Goal: Task Accomplishment & Management: Manage account settings

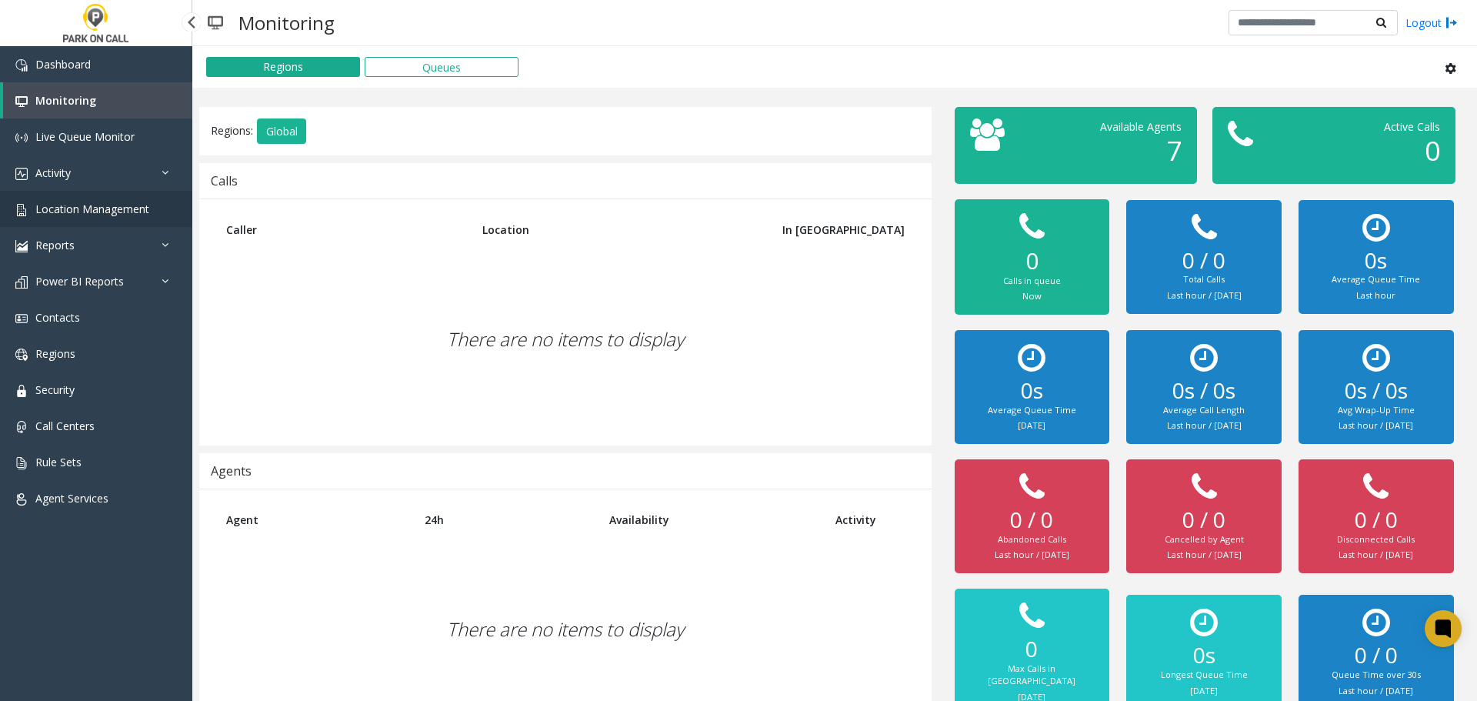
click at [113, 193] on link "Location Management" at bounding box center [96, 209] width 192 height 36
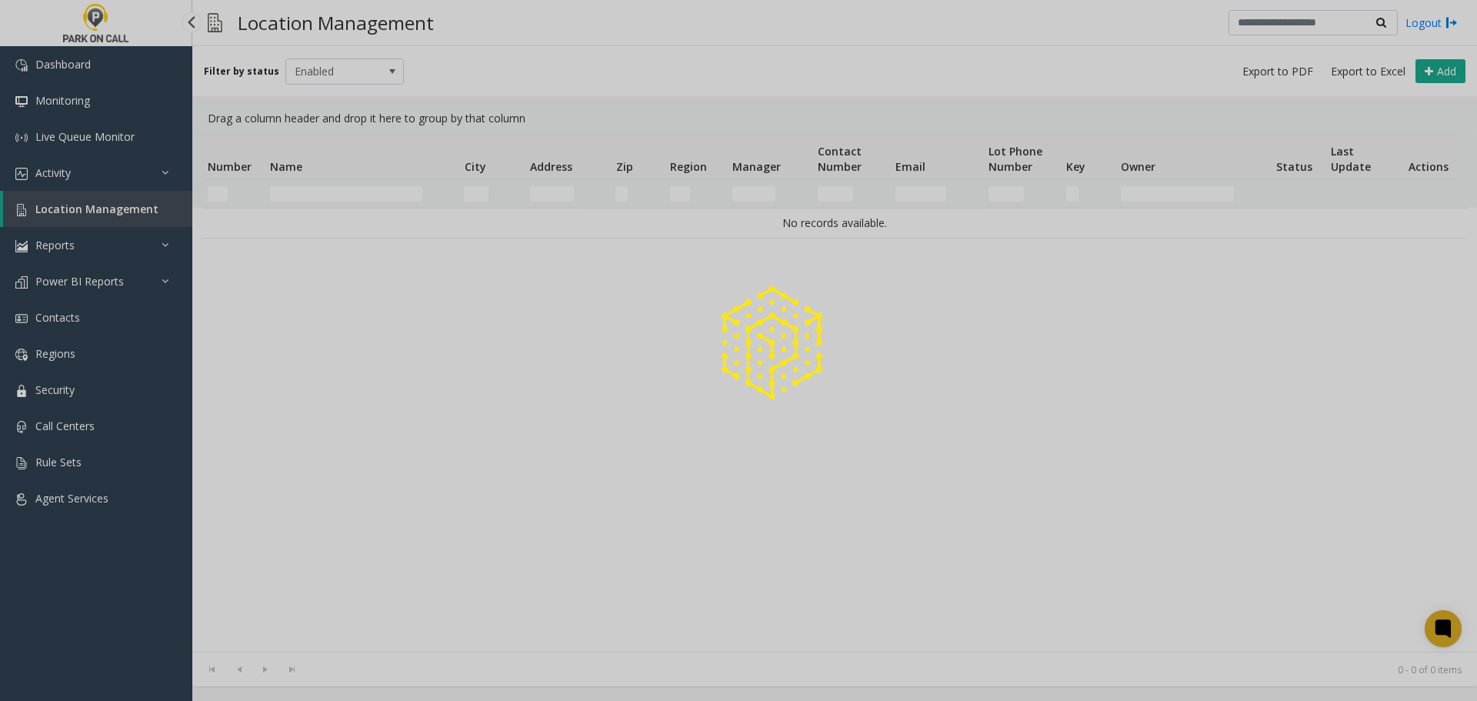
click at [107, 178] on div at bounding box center [738, 350] width 1477 height 701
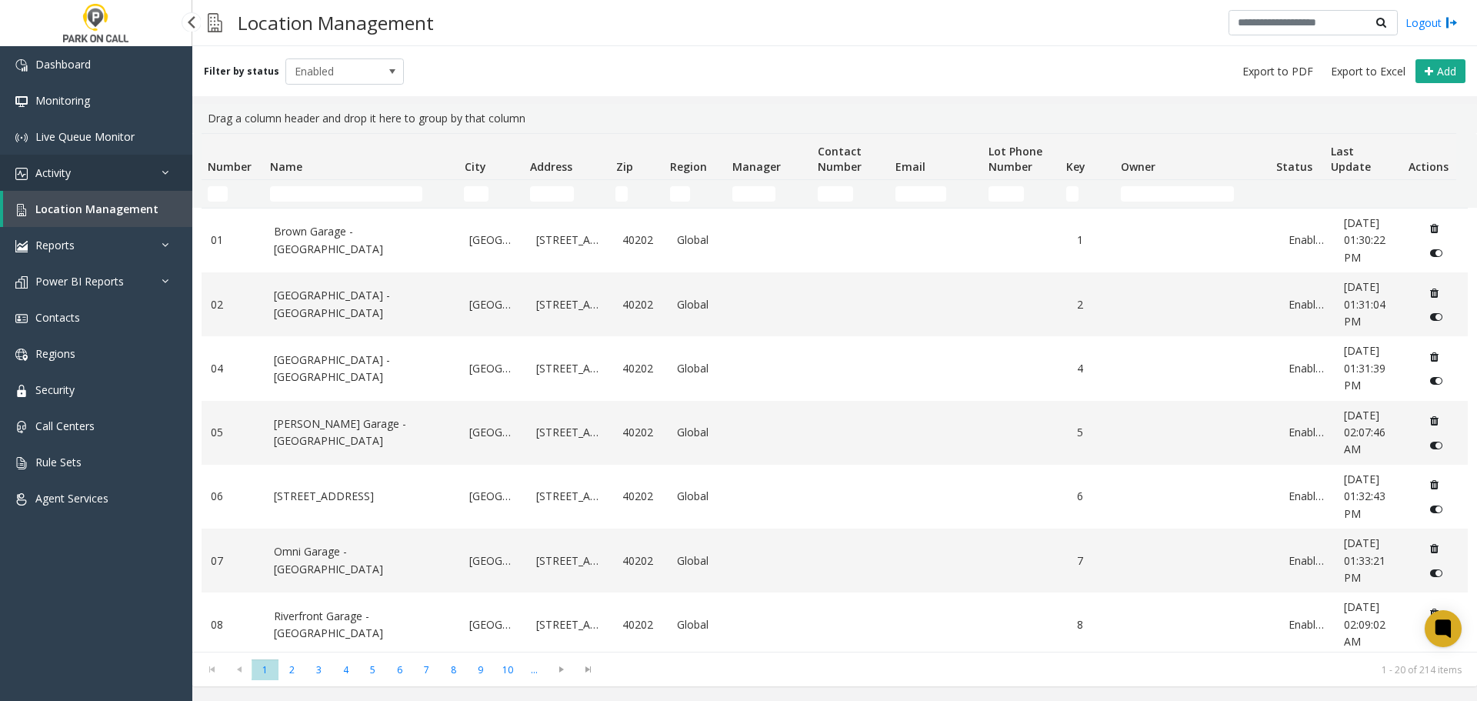
click at [118, 178] on link "Activity" at bounding box center [96, 173] width 192 height 36
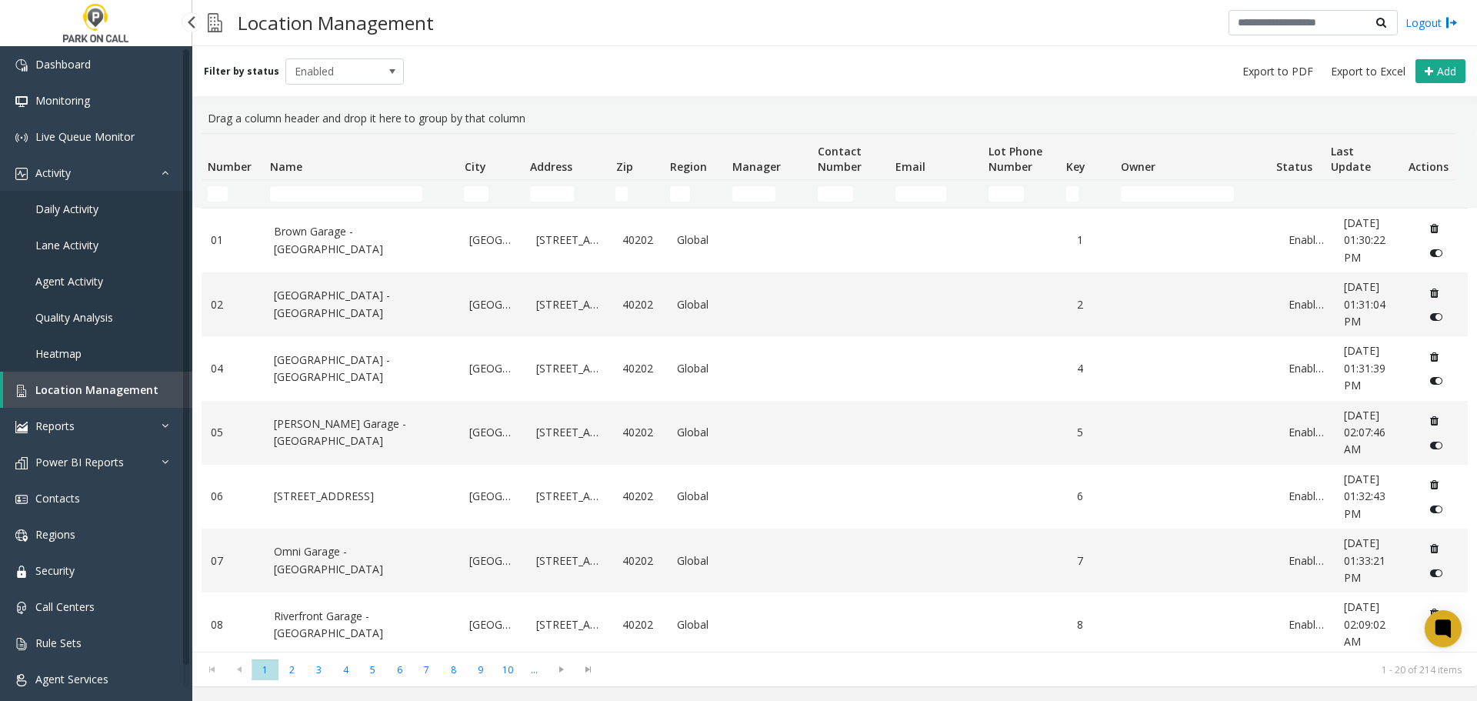
click at [107, 272] on link "Agent Activity" at bounding box center [96, 281] width 192 height 36
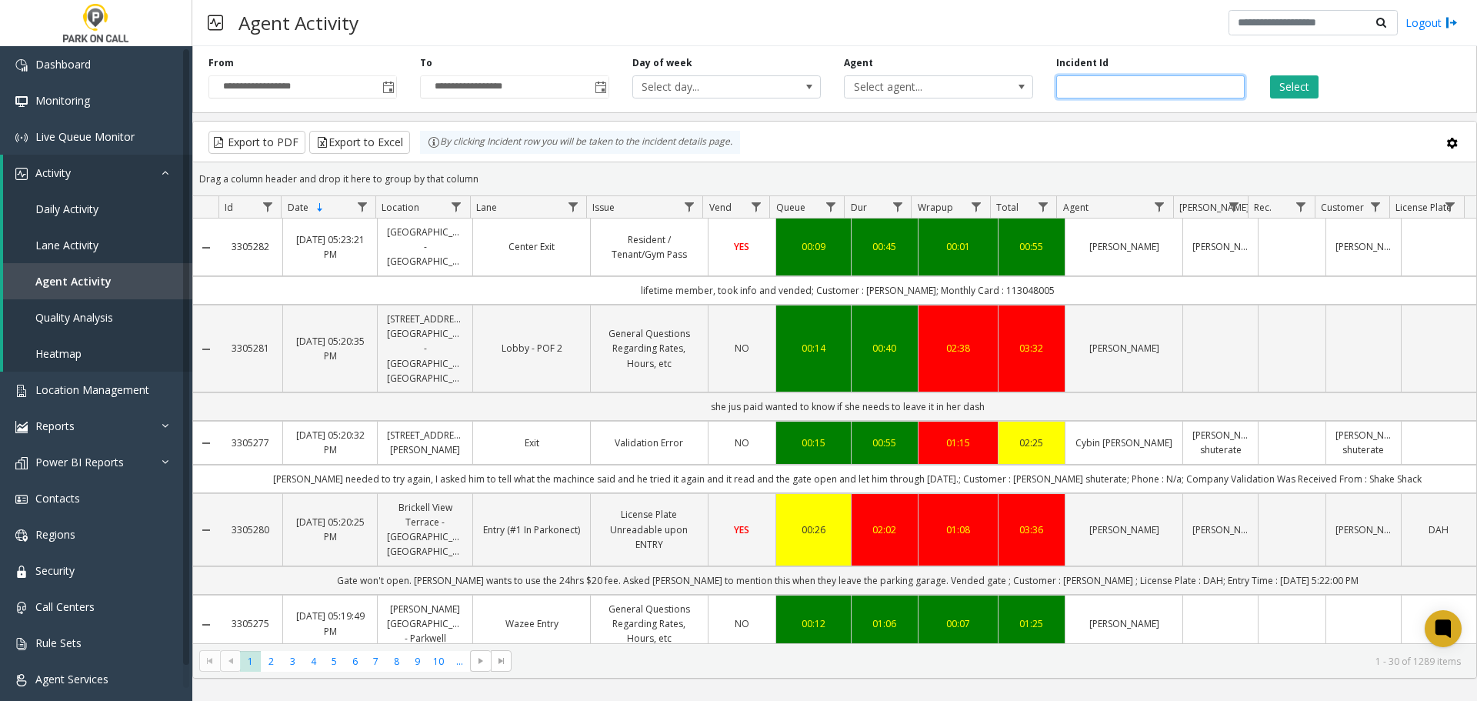
paste input "*******"
type input "*******"
click at [1314, 71] on div "Select" at bounding box center [1362, 77] width 212 height 42
click at [1301, 81] on button "Select" at bounding box center [1294, 86] width 48 height 23
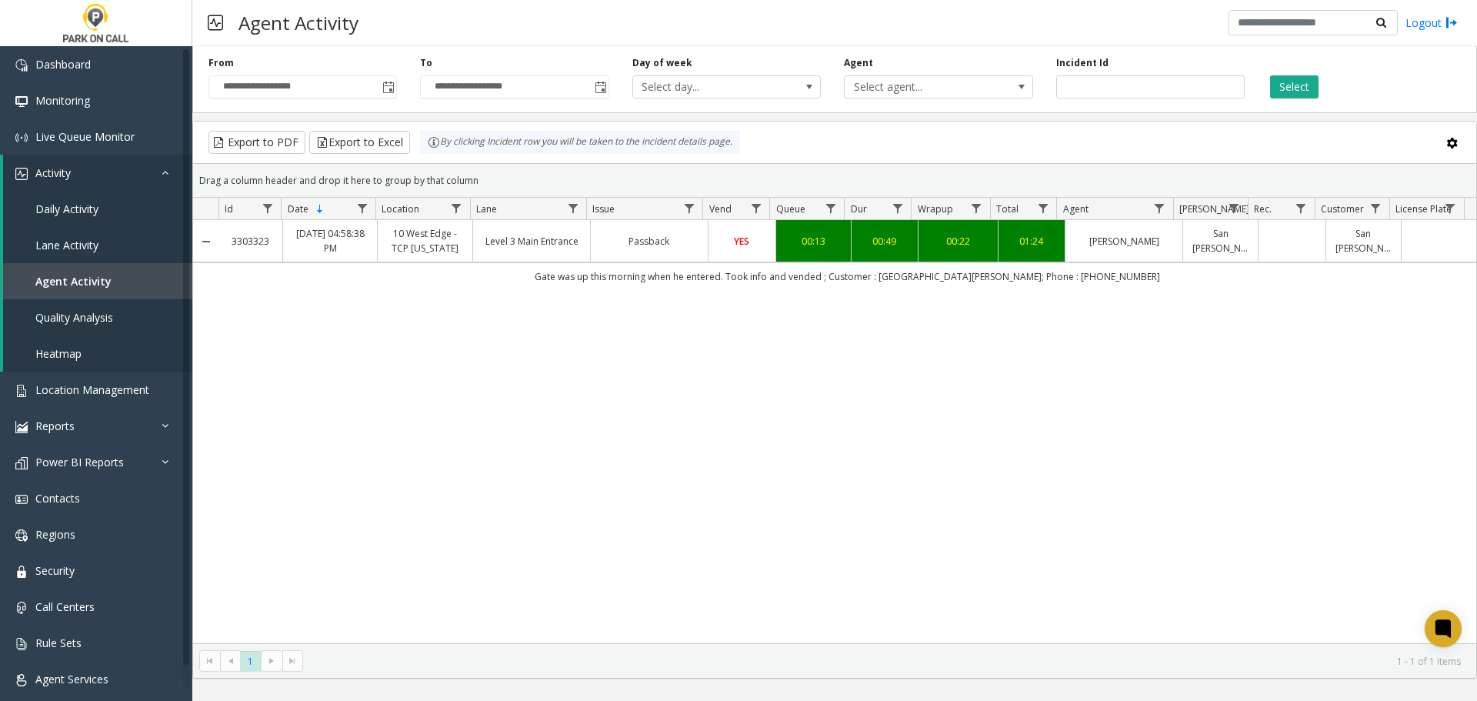
click at [433, 255] on link "10 West Edge - TCP South Carolina" at bounding box center [425, 240] width 76 height 29
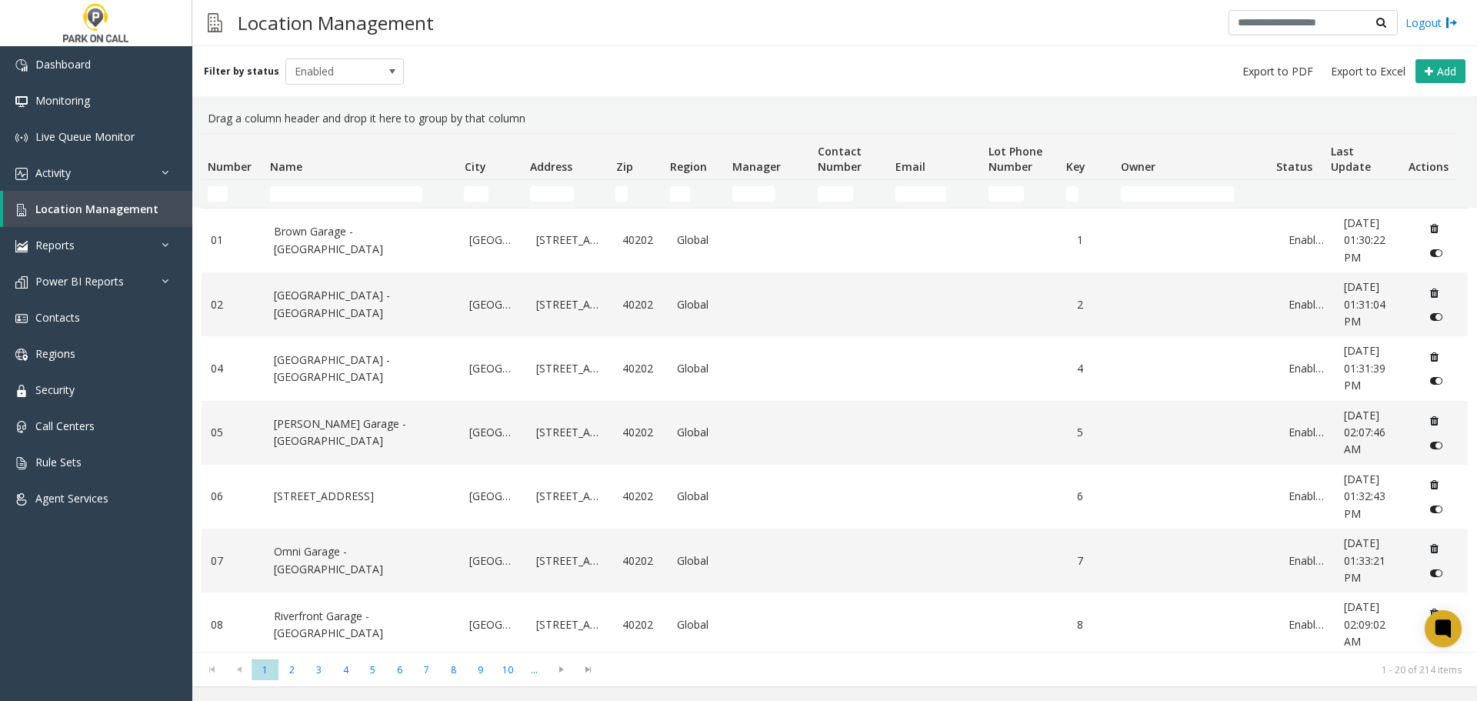
click at [333, 185] on thead "Number Name City Address Zip Region Manager Contact Number Email Lot Phone Numb…" at bounding box center [829, 171] width 1254 height 74
click at [331, 192] on input "Name Filter" at bounding box center [346, 193] width 152 height 15
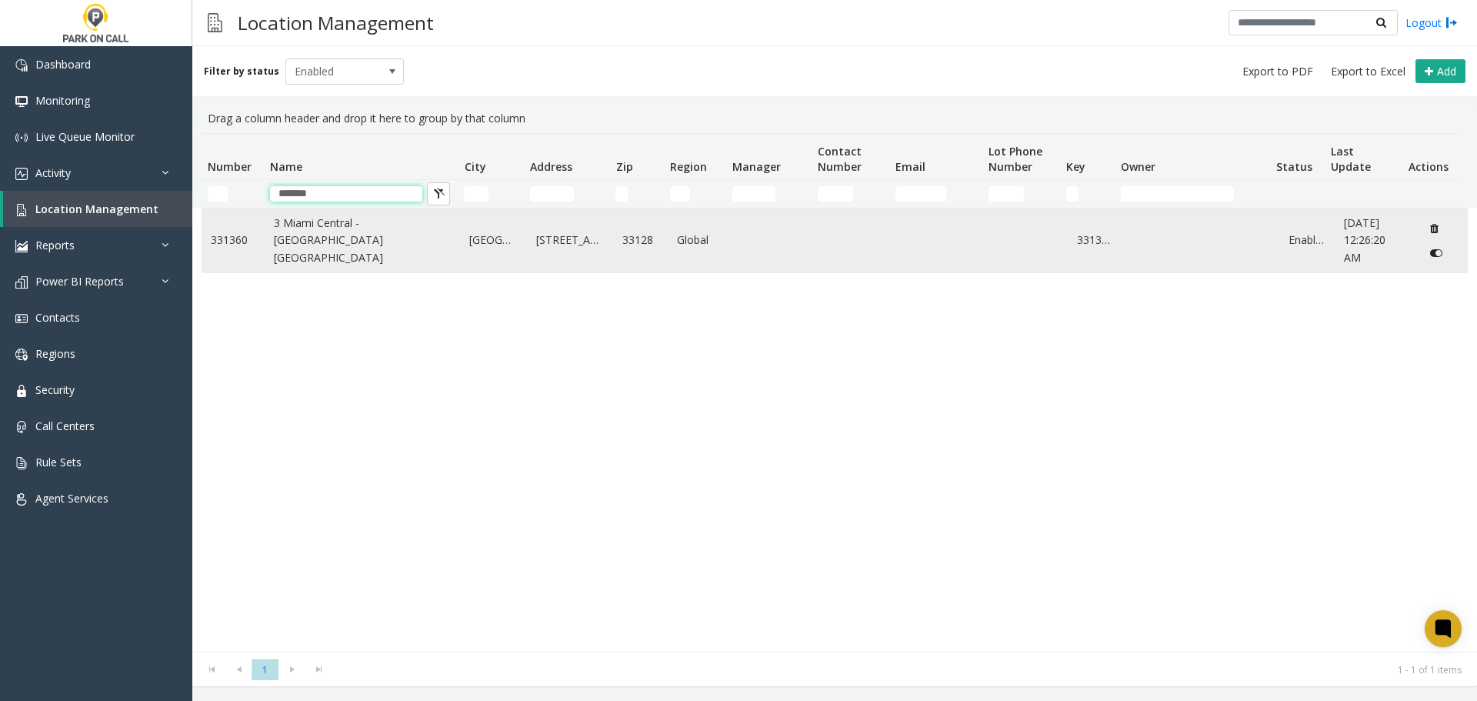
type input "*******"
click at [295, 231] on link "3 Miami Central - Universal Parking Miami" at bounding box center [363, 241] width 178 height 52
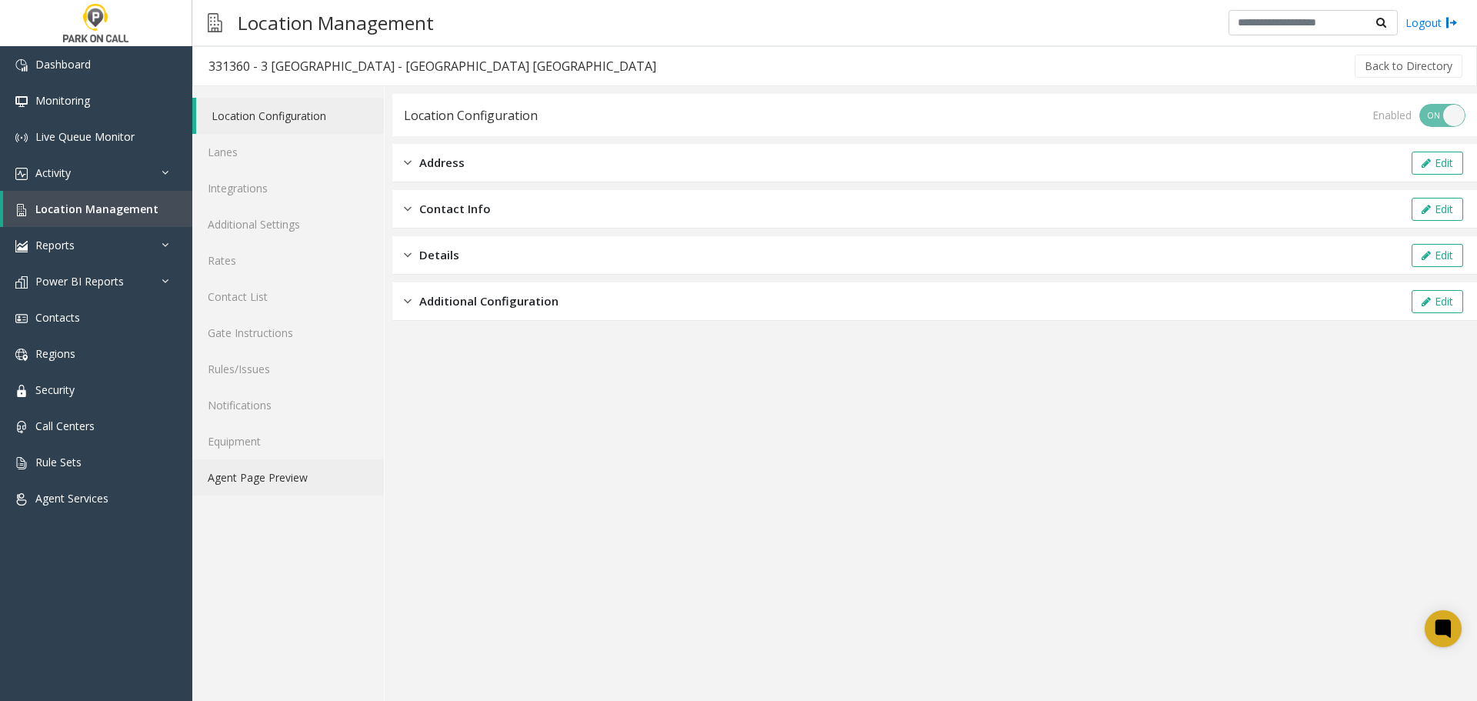
click at [290, 478] on link "Agent Page Preview" at bounding box center [288, 477] width 192 height 36
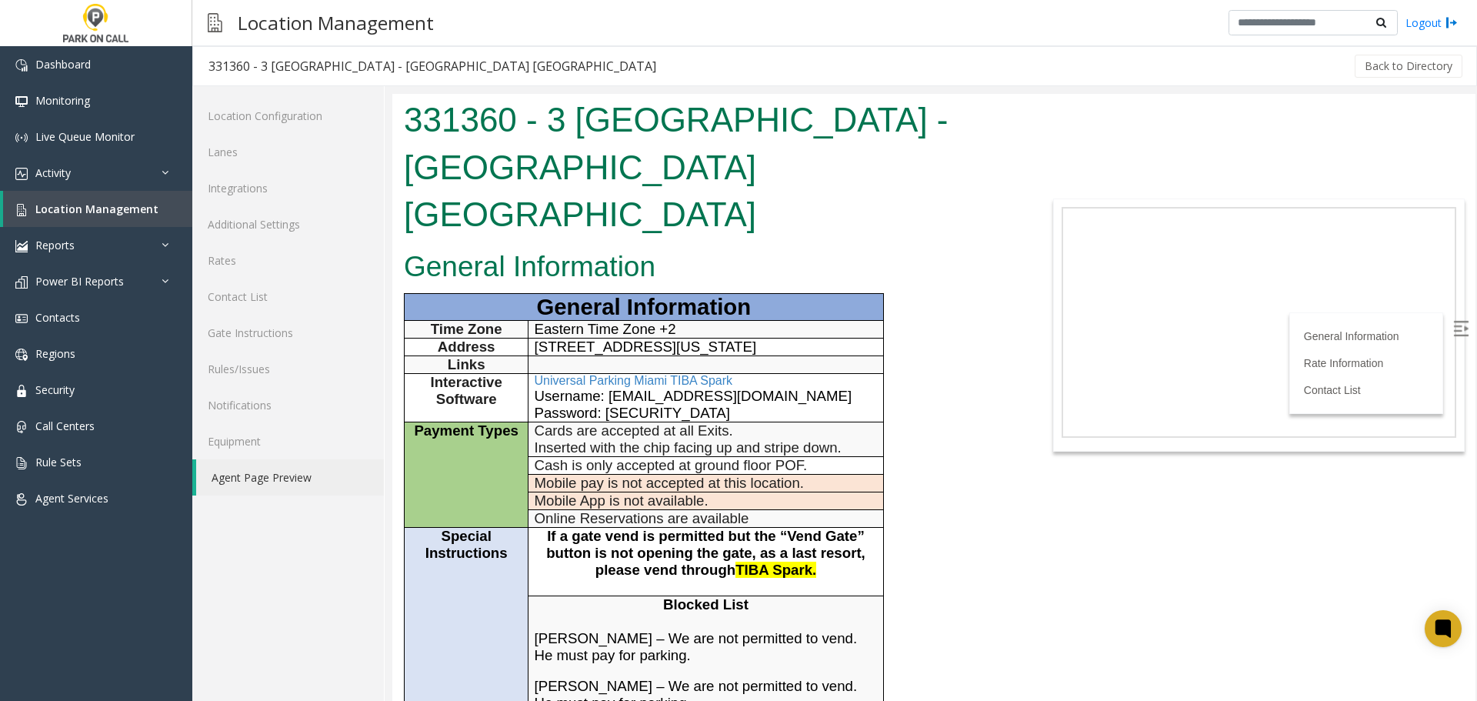
scroll to position [1077, 0]
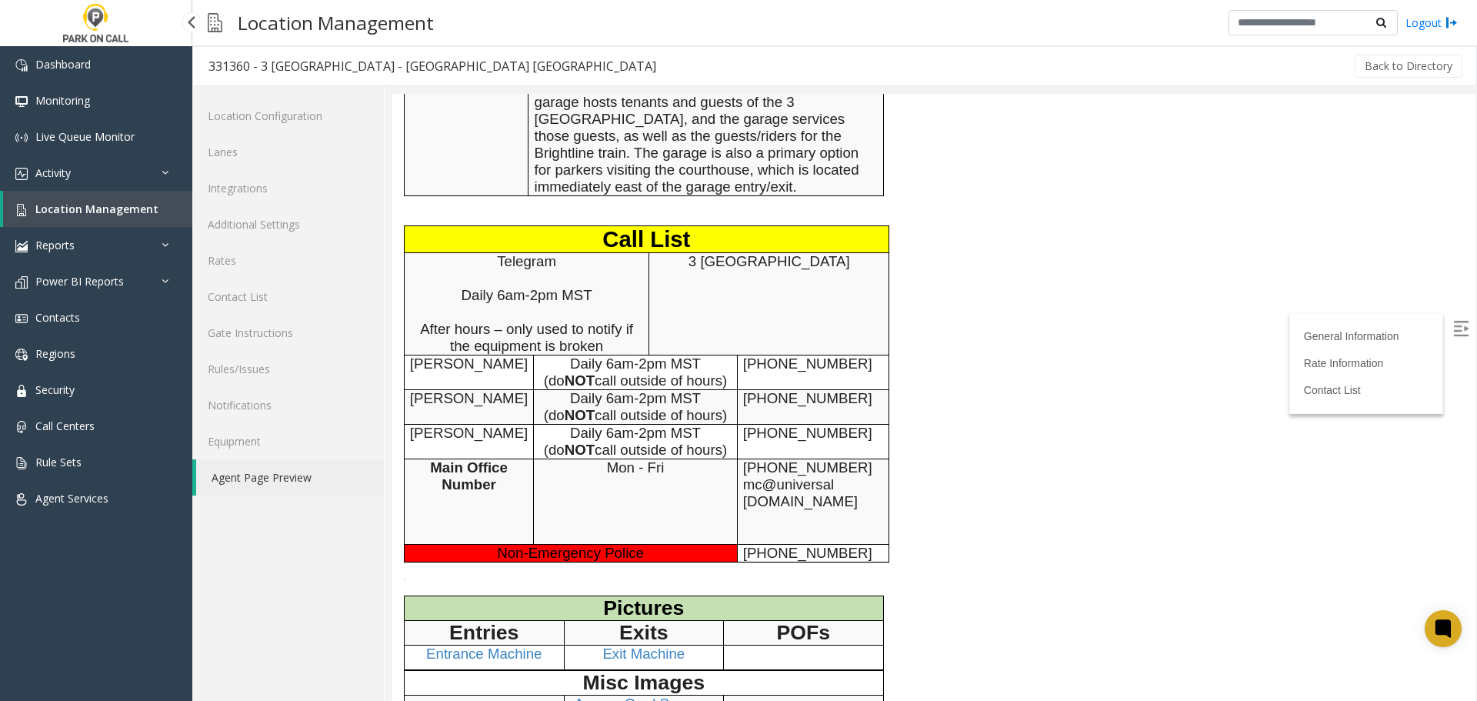
click at [124, 214] on span "Location Management" at bounding box center [96, 209] width 123 height 15
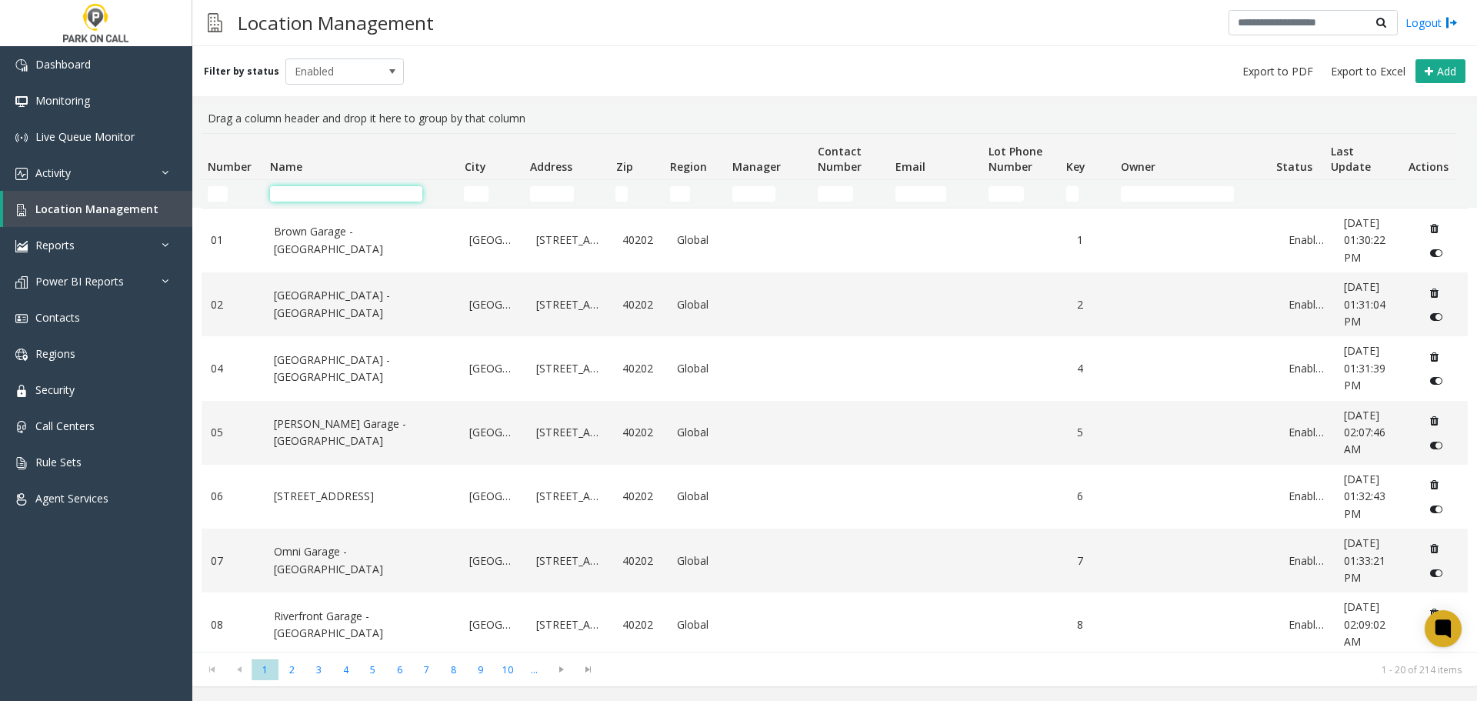
click at [389, 192] on input "Name Filter" at bounding box center [346, 193] width 152 height 15
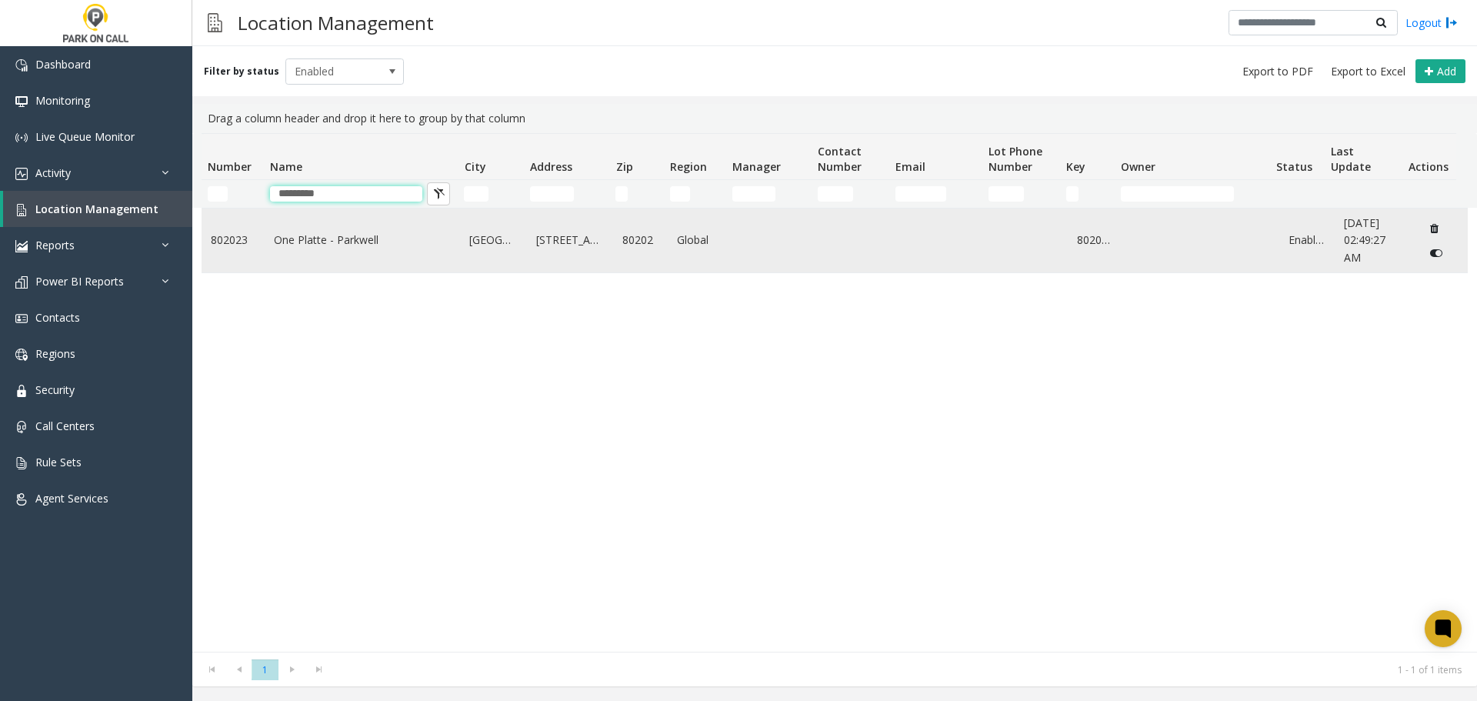
type input "*********"
click at [323, 255] on td "One Platte - Parkwell" at bounding box center [363, 240] width 196 height 64
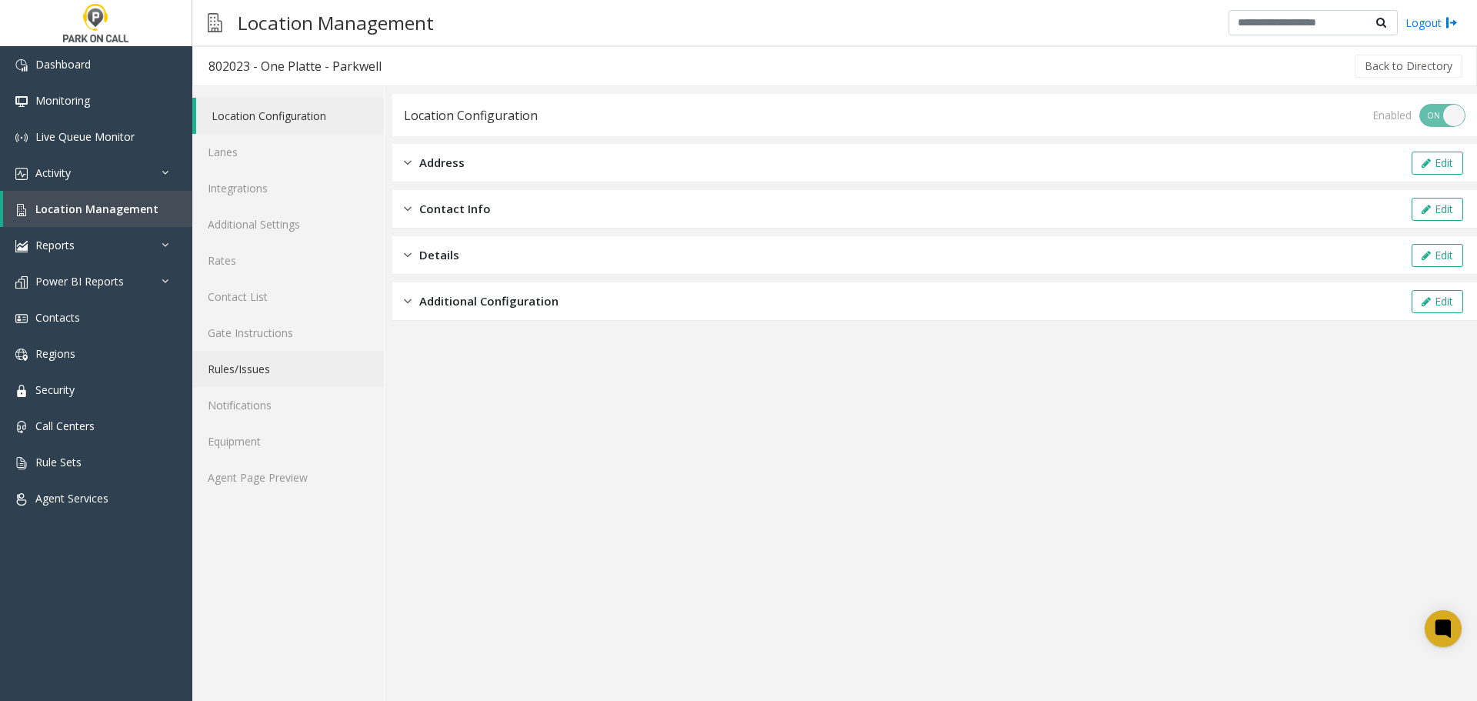
click at [271, 371] on link "Rules/Issues" at bounding box center [288, 369] width 192 height 36
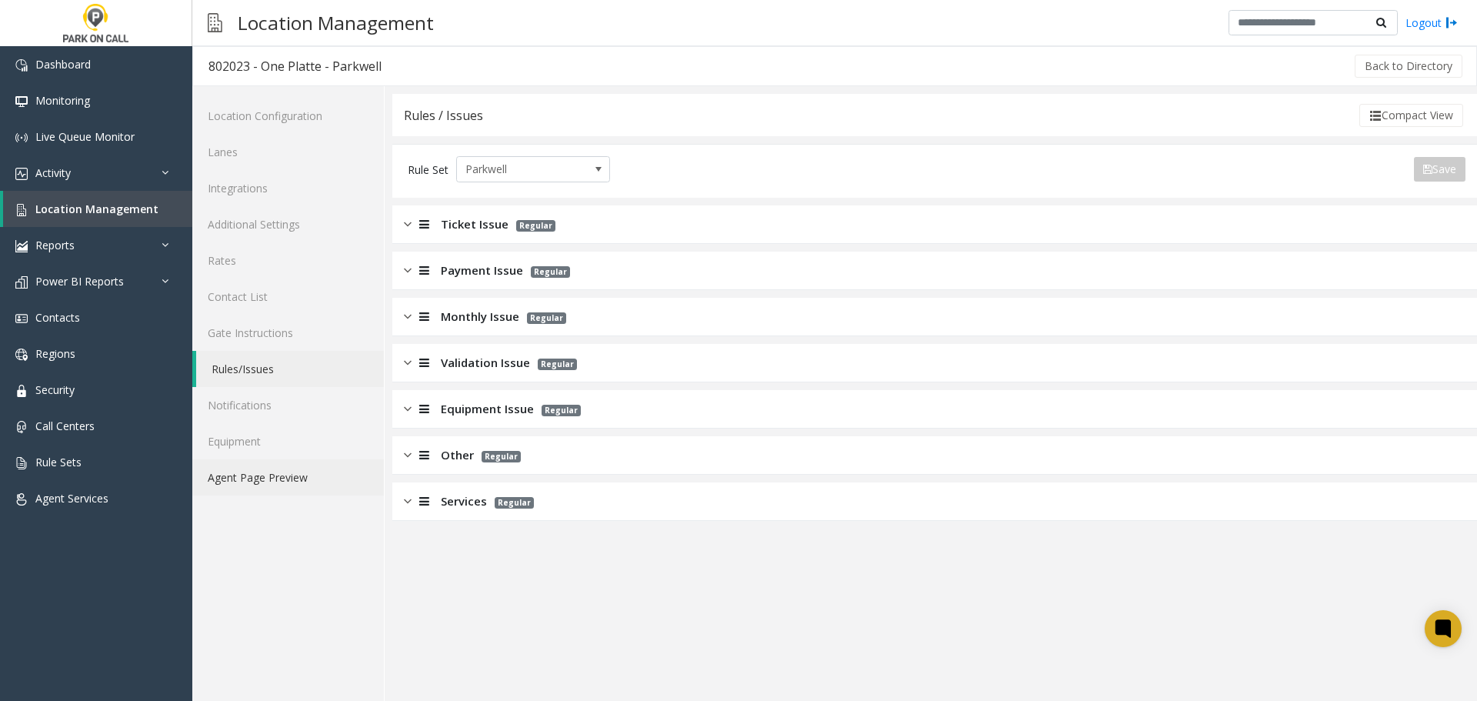
click at [288, 478] on link "Agent Page Preview" at bounding box center [288, 477] width 192 height 36
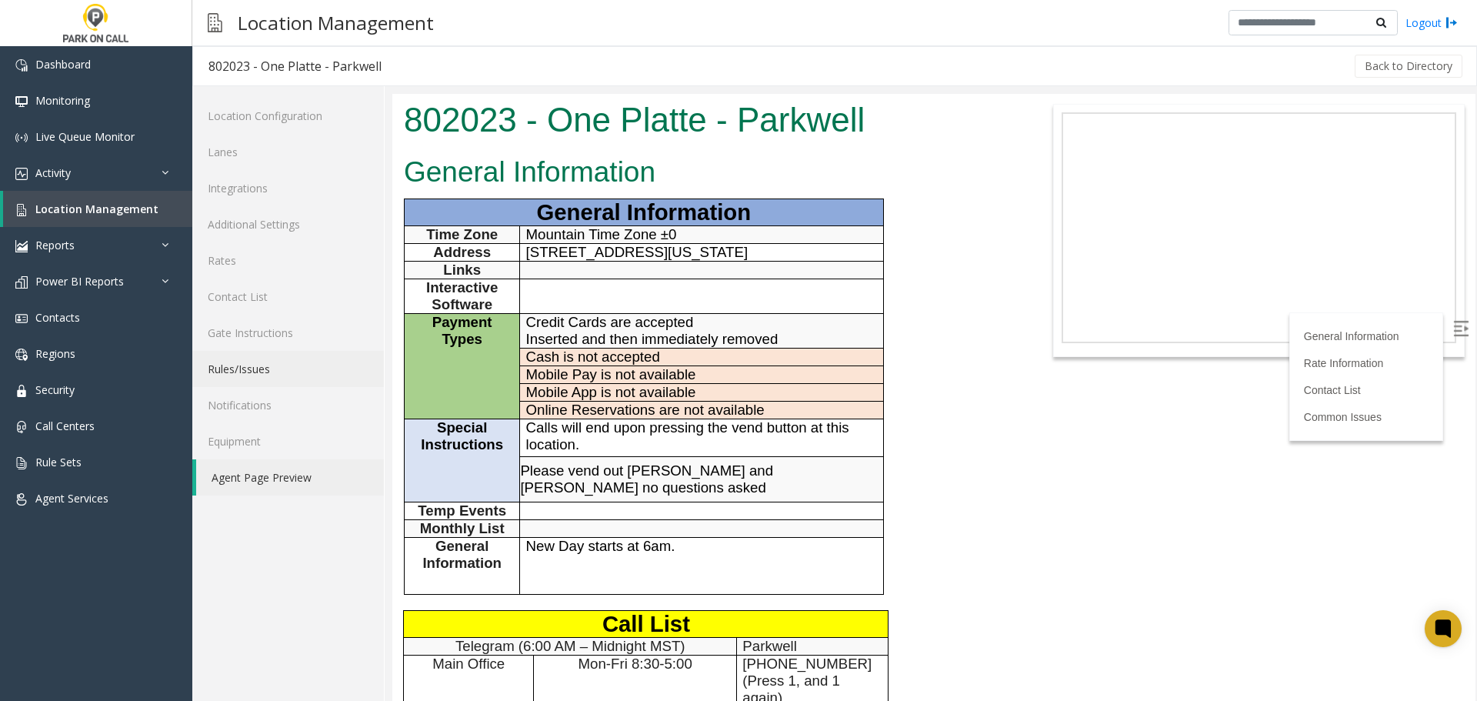
click at [298, 366] on link "Rules/Issues" at bounding box center [288, 369] width 192 height 36
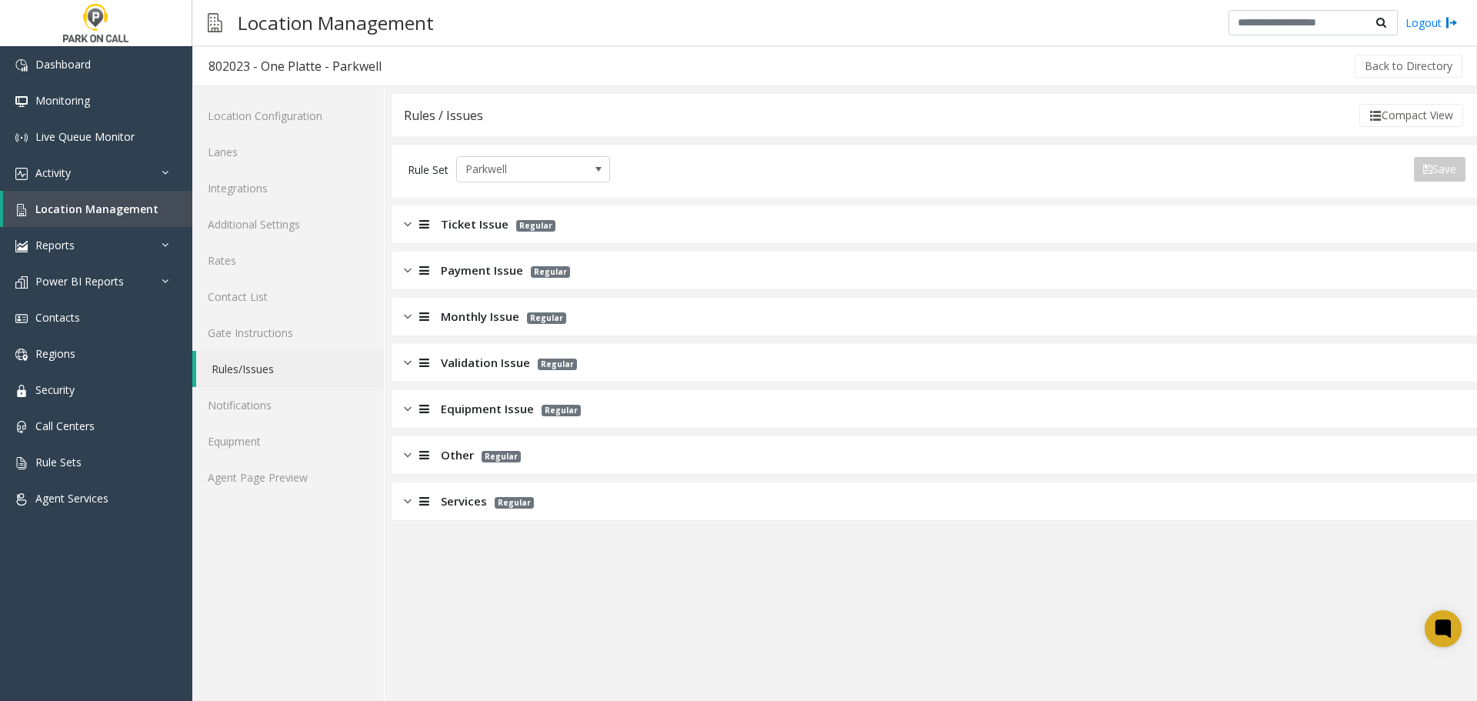
click at [561, 492] on div "Services Regular" at bounding box center [934, 501] width 1084 height 38
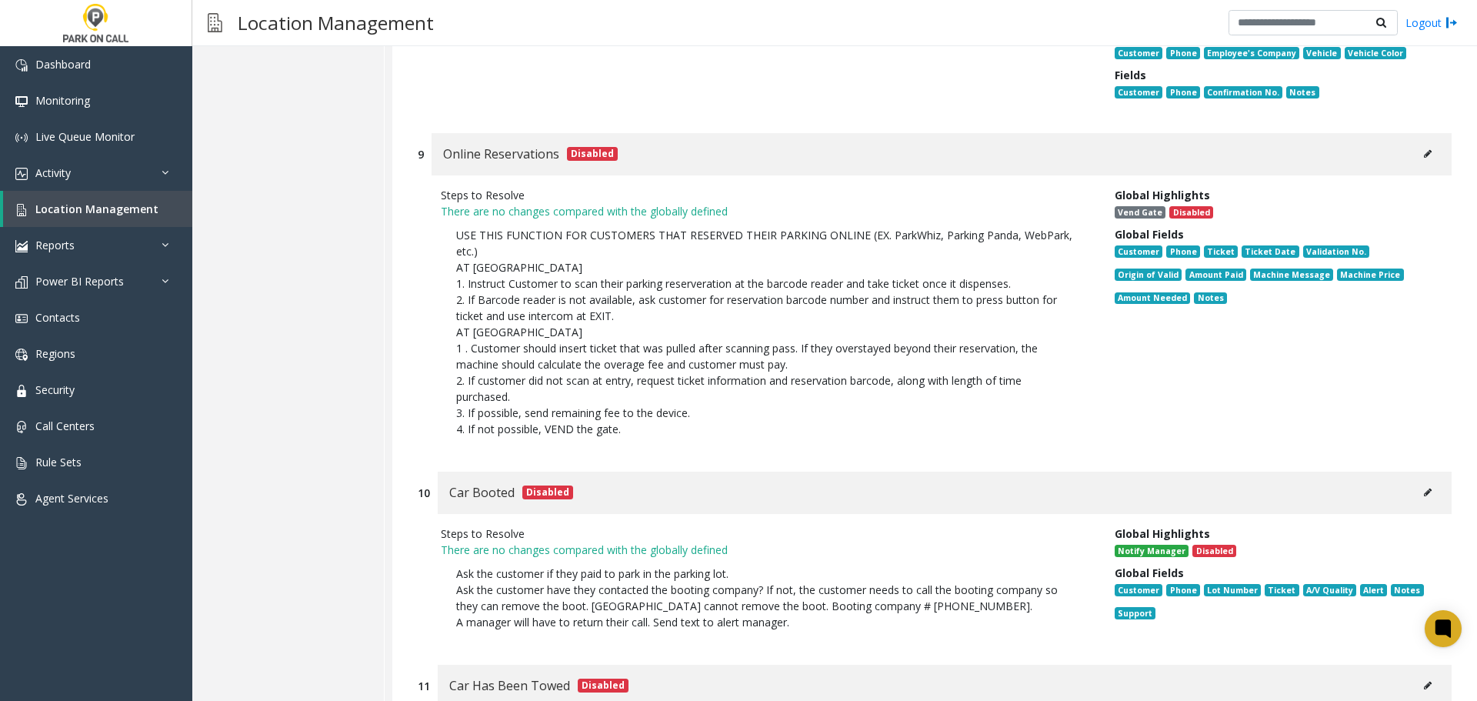
scroll to position [2154, 0]
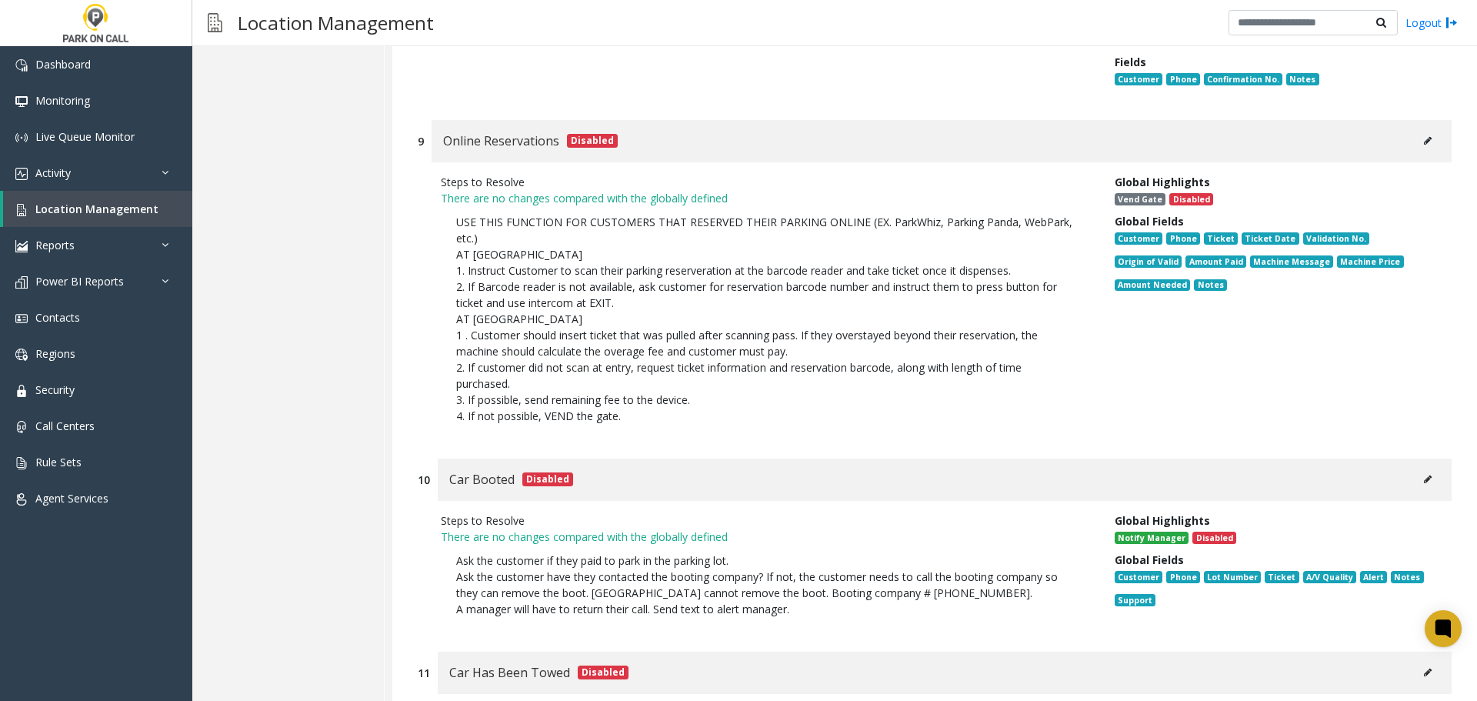
click at [1424, 129] on button at bounding box center [1427, 140] width 25 height 23
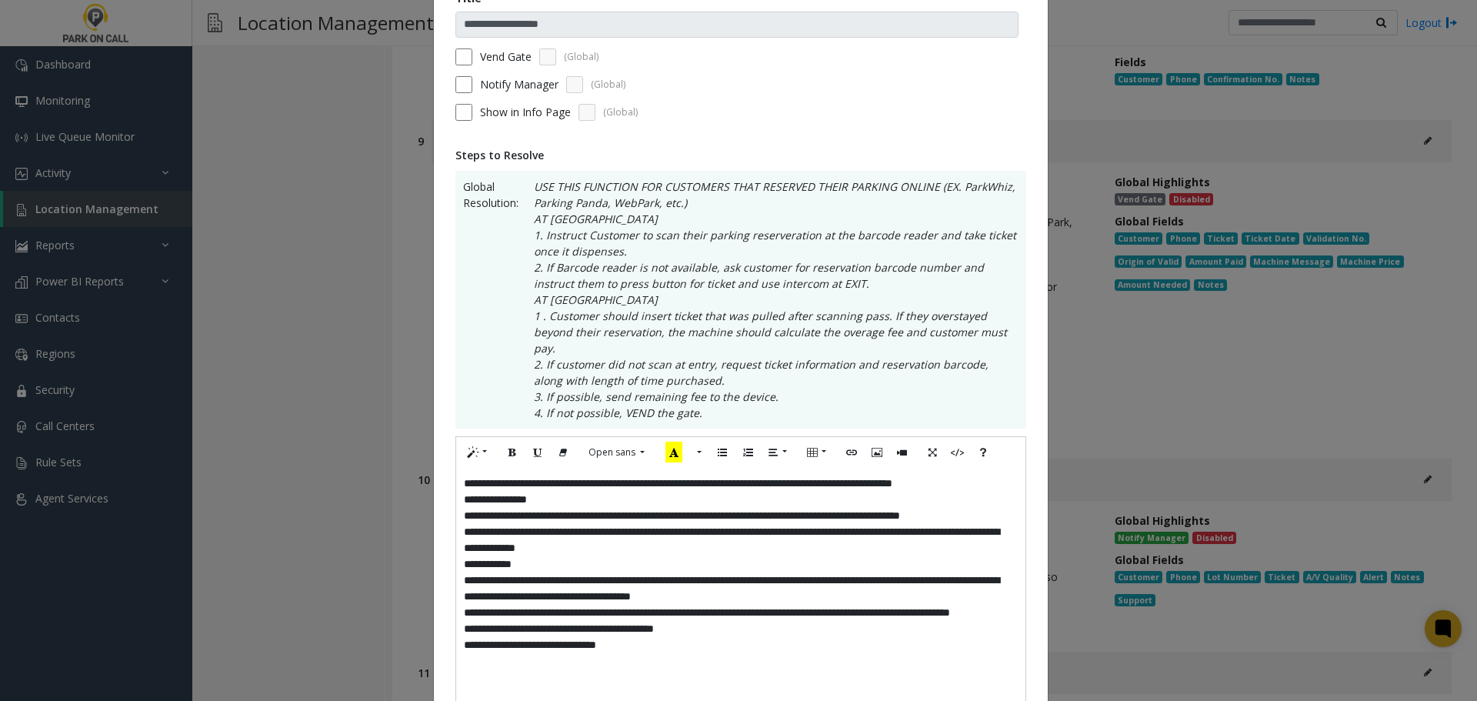
scroll to position [231, 0]
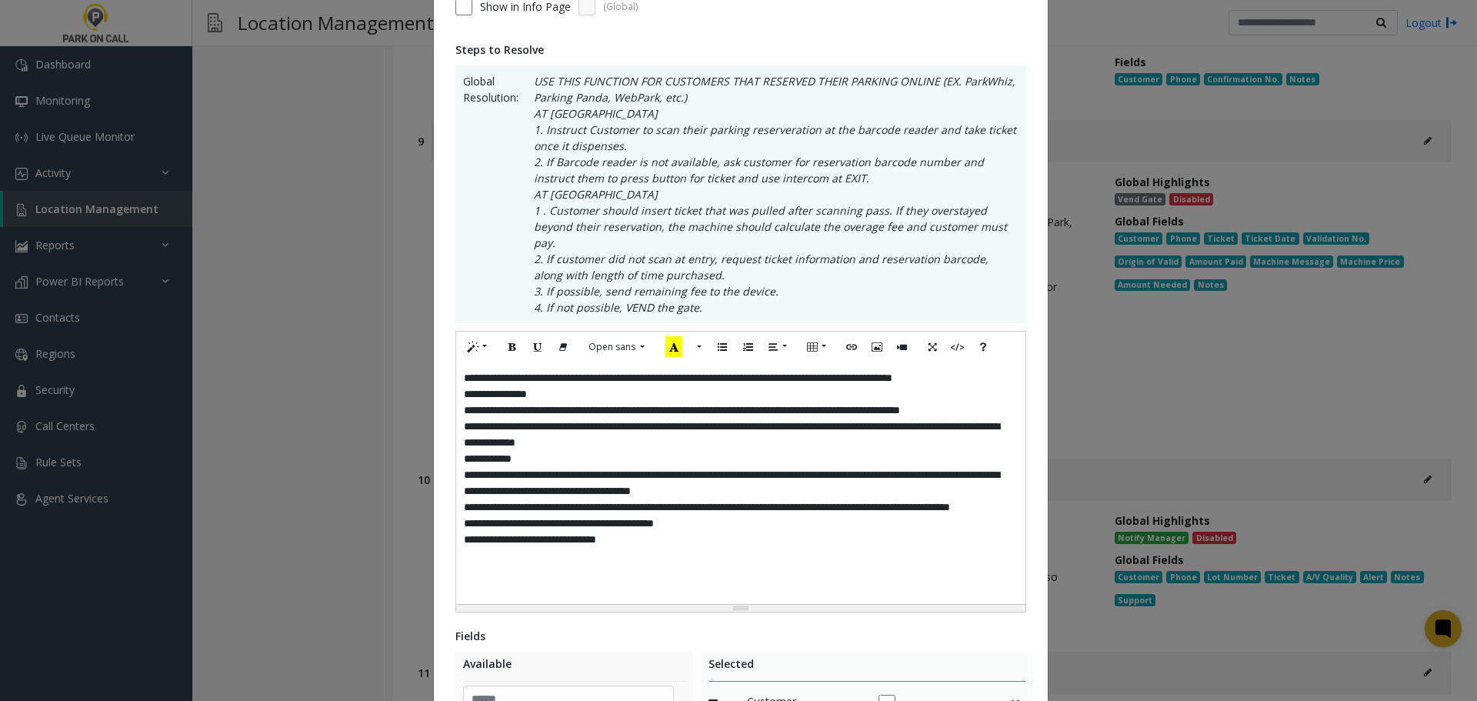
click at [823, 448] on div "**********" at bounding box center [740, 482] width 569 height 241
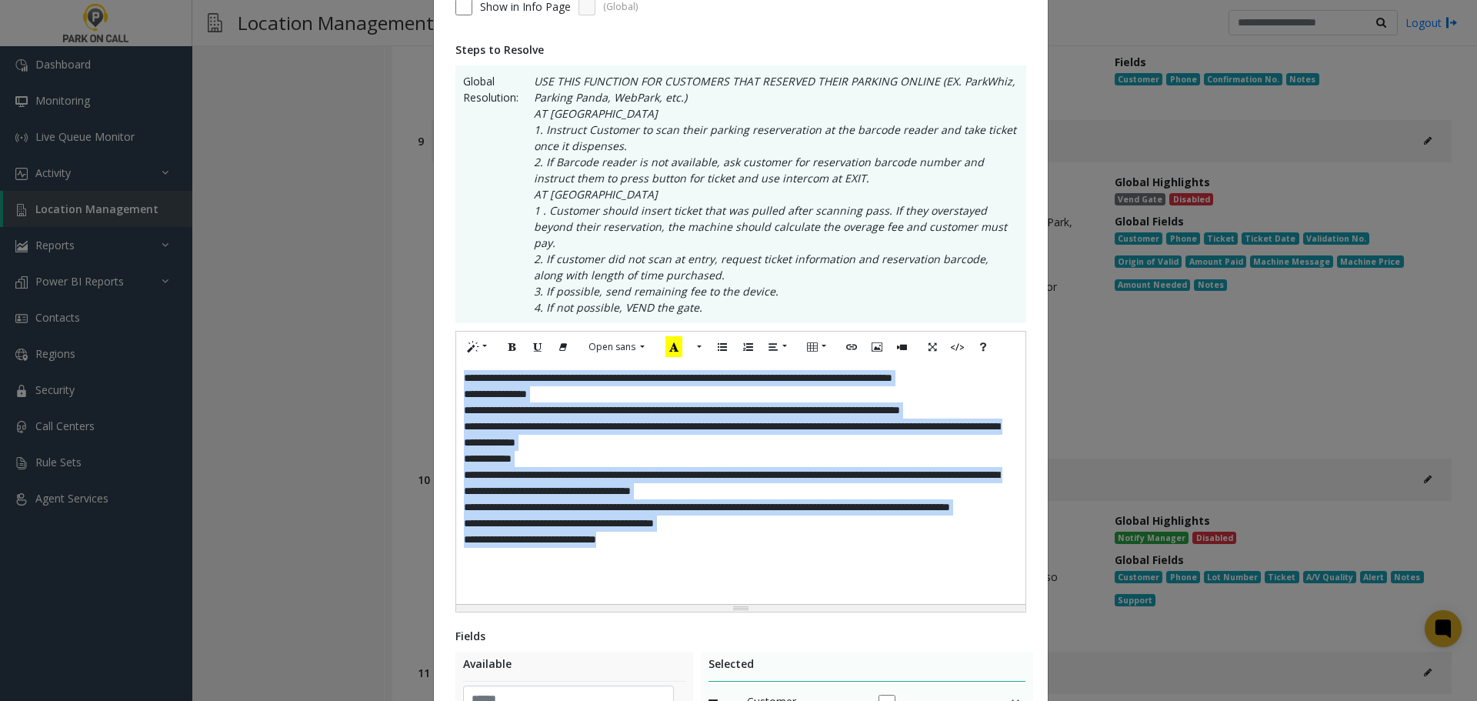
paste div
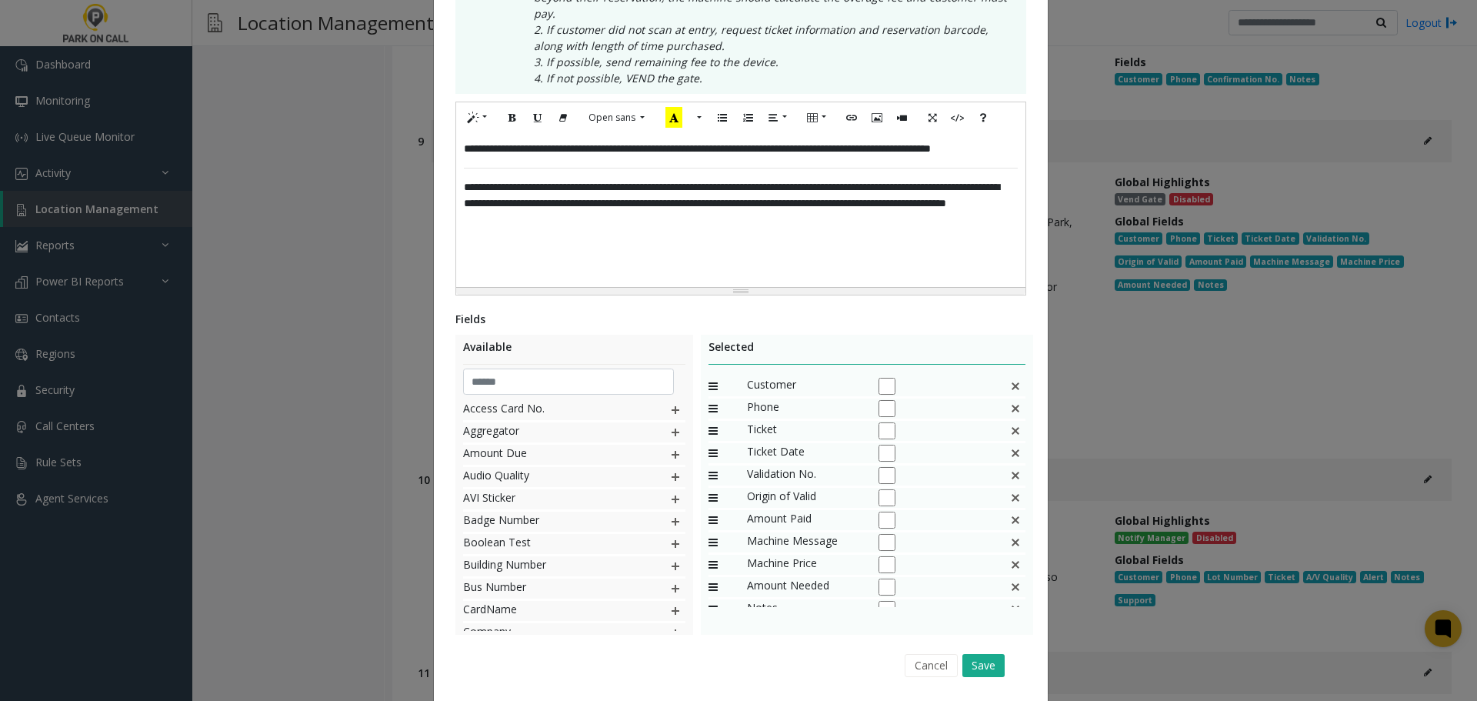
scroll to position [461, 0]
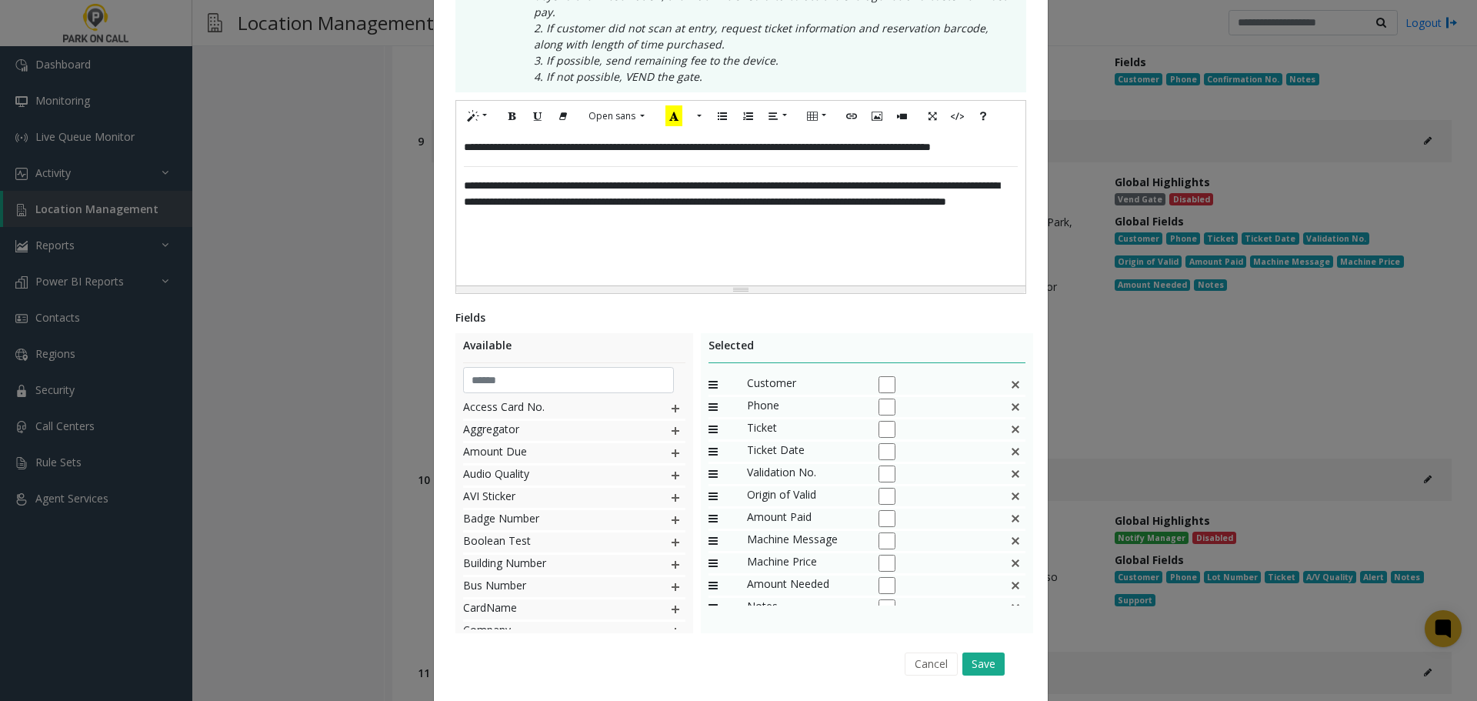
click at [1009, 419] on img at bounding box center [1015, 429] width 12 height 20
click at [1001, 419] on div "Amount Paid" at bounding box center [867, 430] width 318 height 22
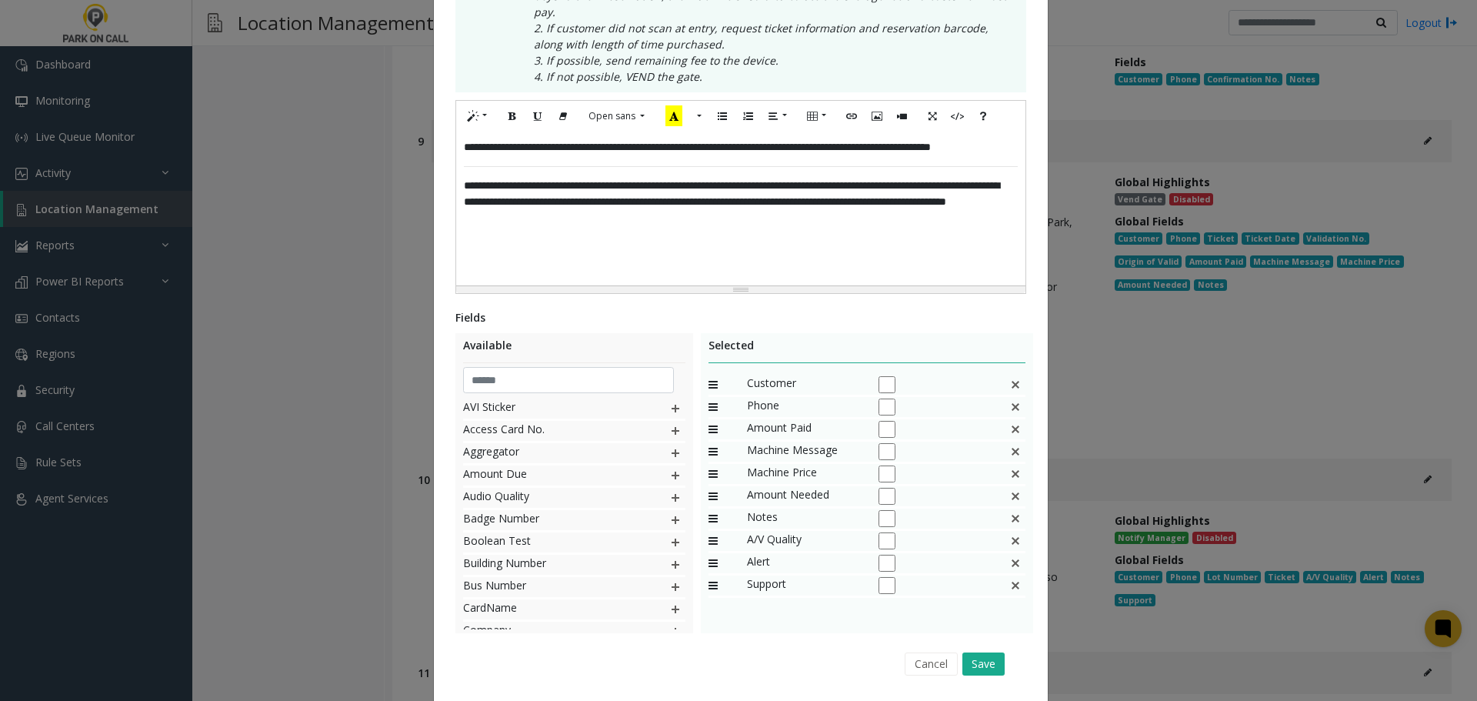
click at [1009, 419] on img at bounding box center [1015, 429] width 12 height 20
click at [669, 443] on img at bounding box center [675, 453] width 12 height 20
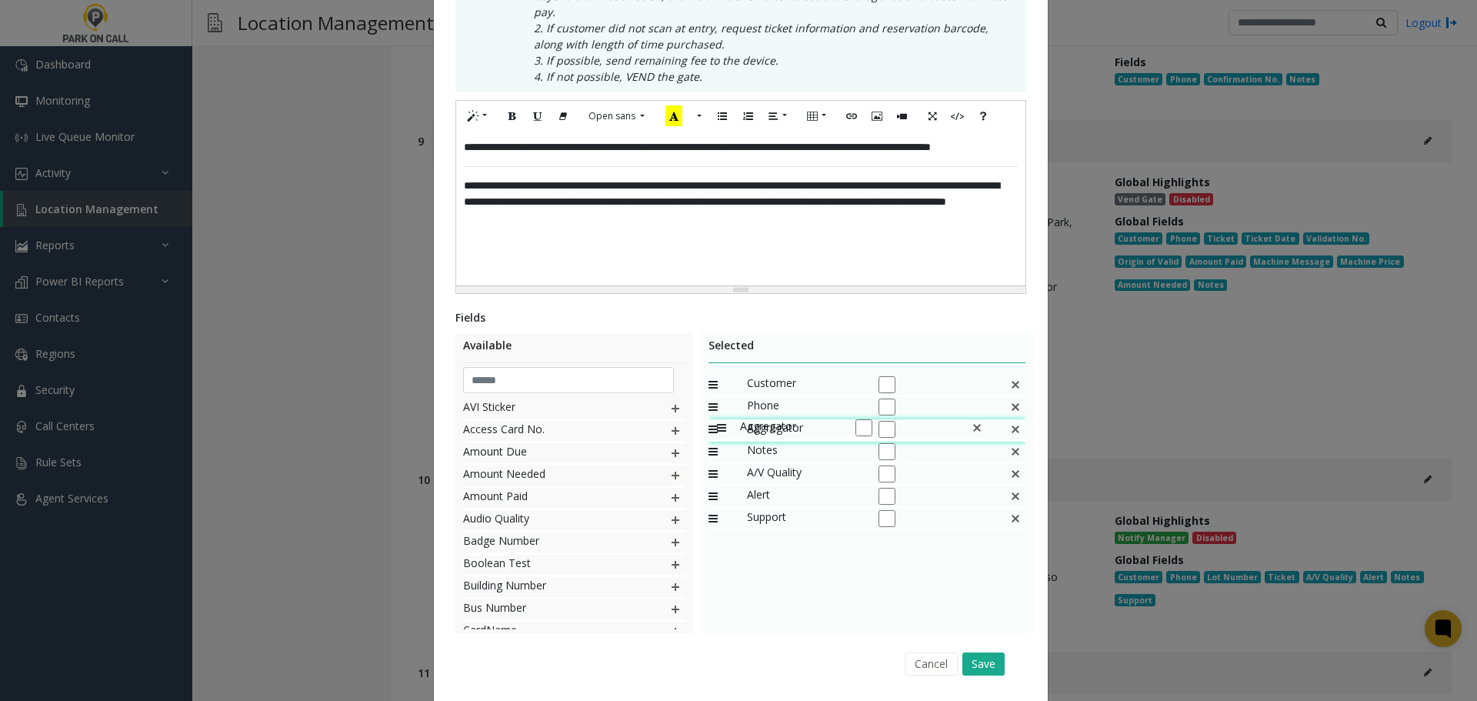
drag, startPoint x: 707, startPoint y: 503, endPoint x: 708, endPoint y: 406, distance: 96.9
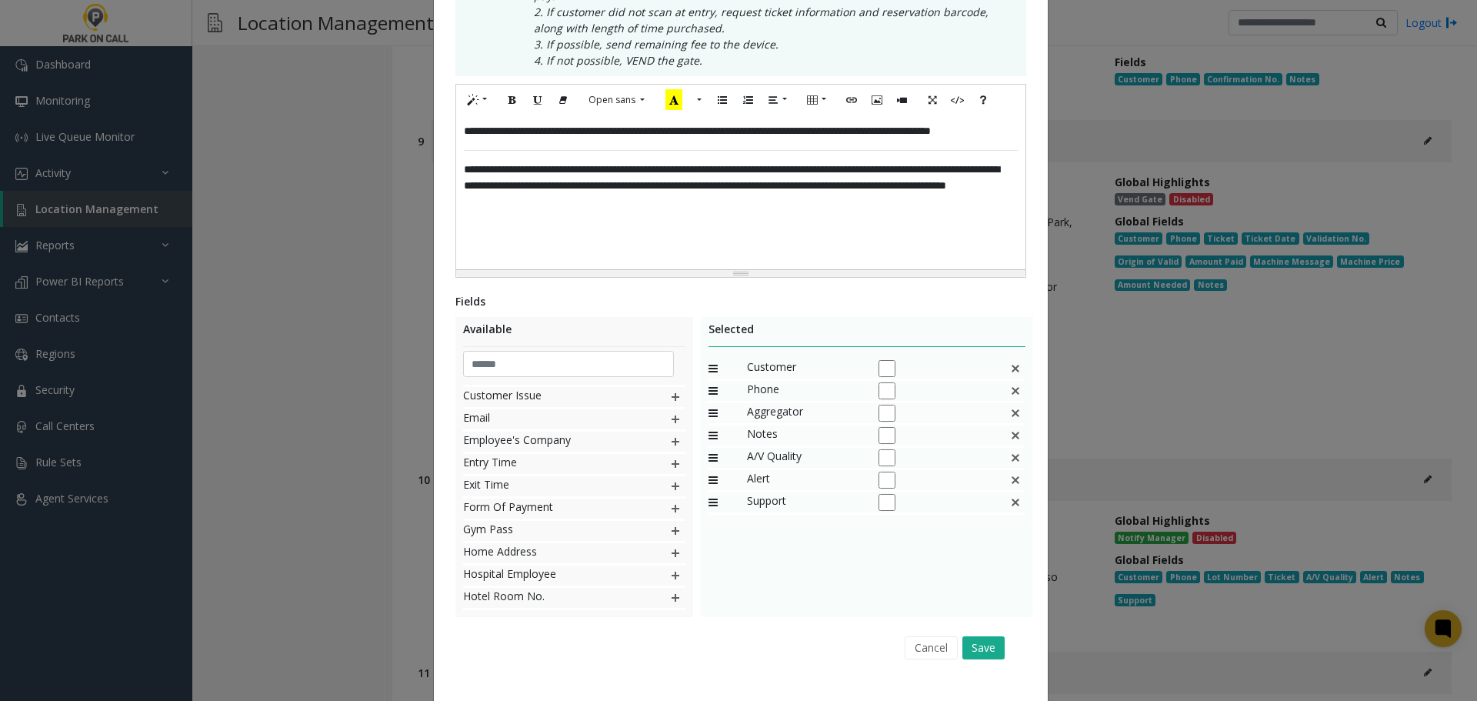
scroll to position [492, 0]
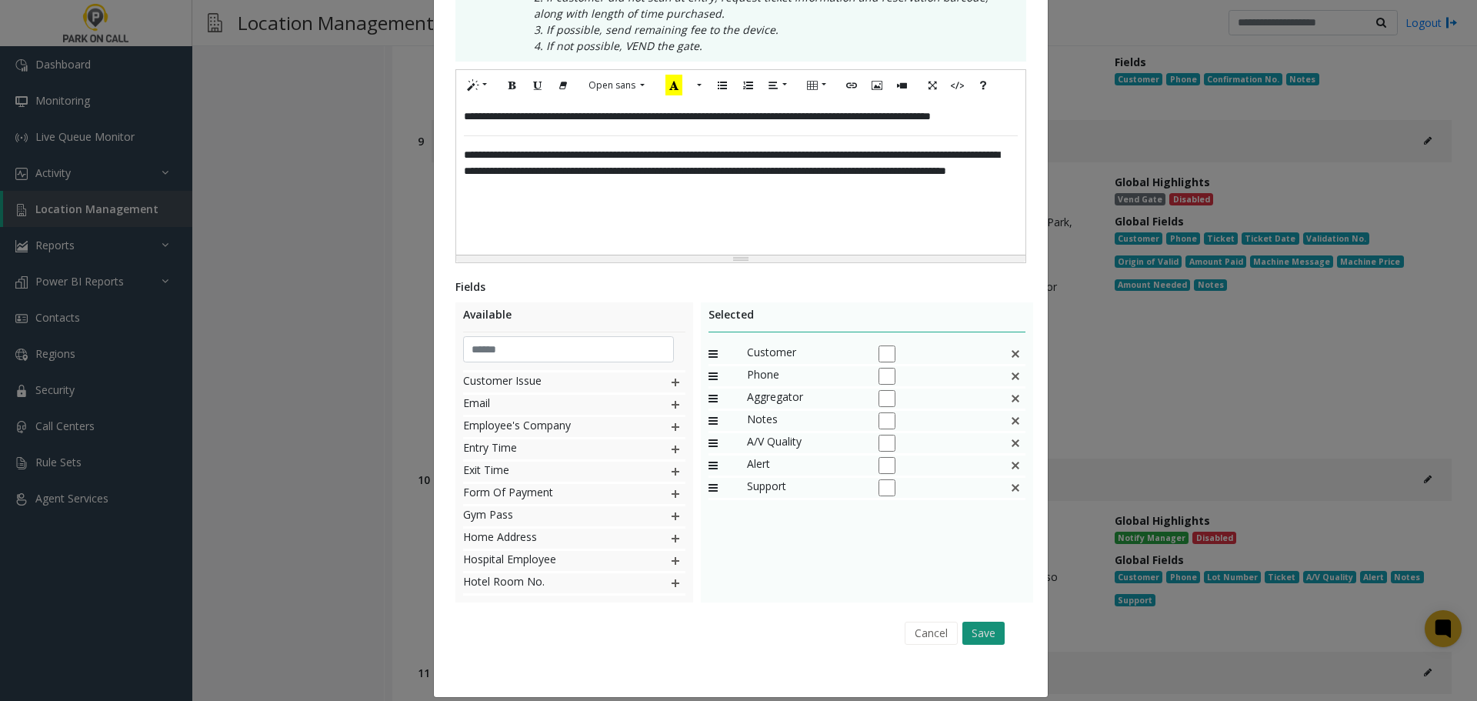
click at [976, 621] on button "Save" at bounding box center [983, 632] width 42 height 23
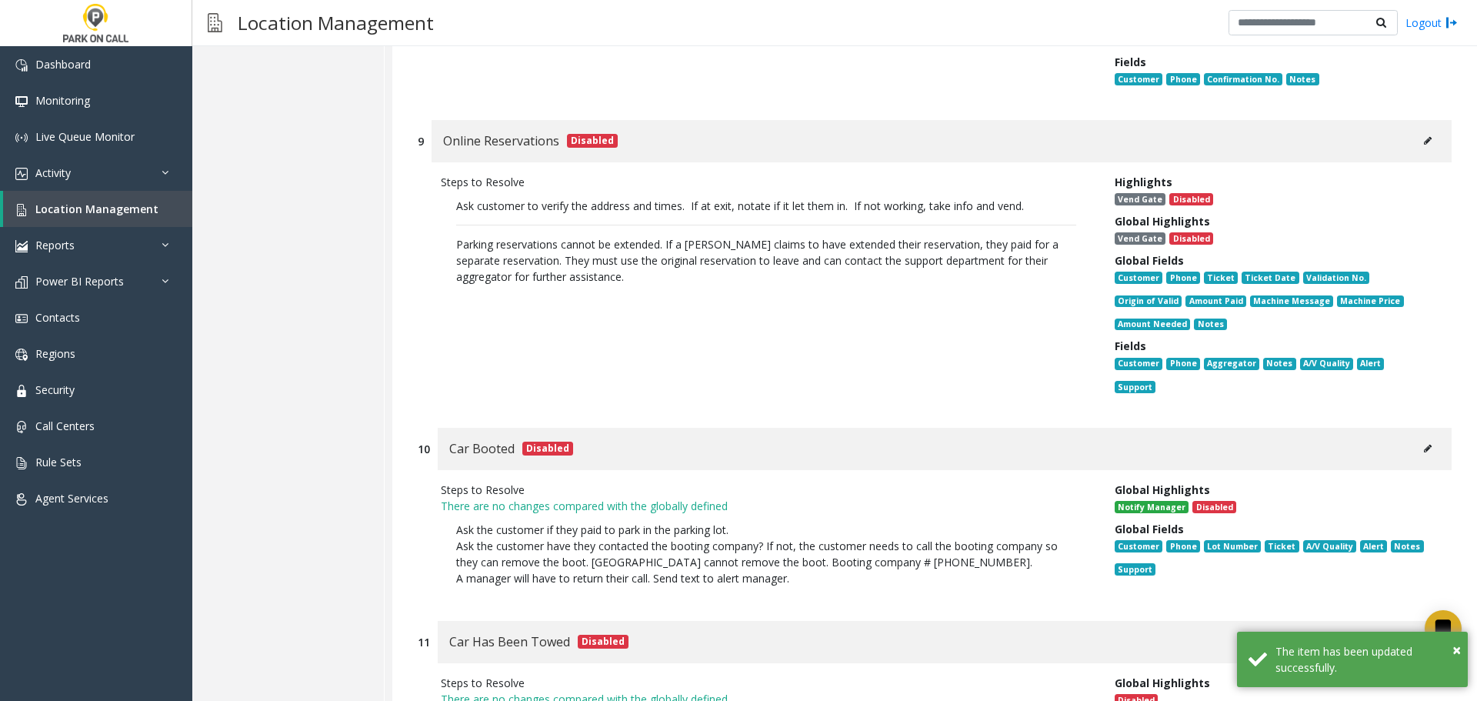
click at [1422, 129] on button at bounding box center [1427, 140] width 25 height 23
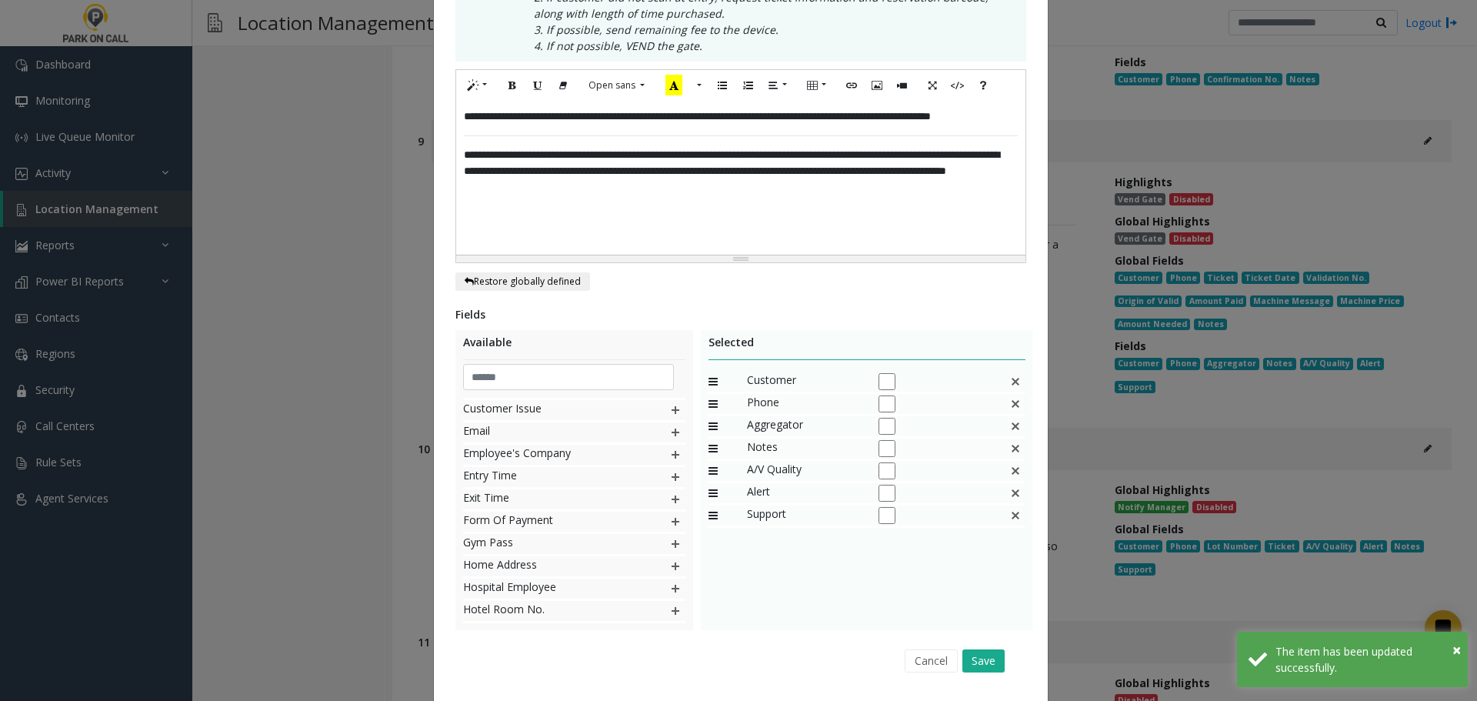
scroll to position [0, 0]
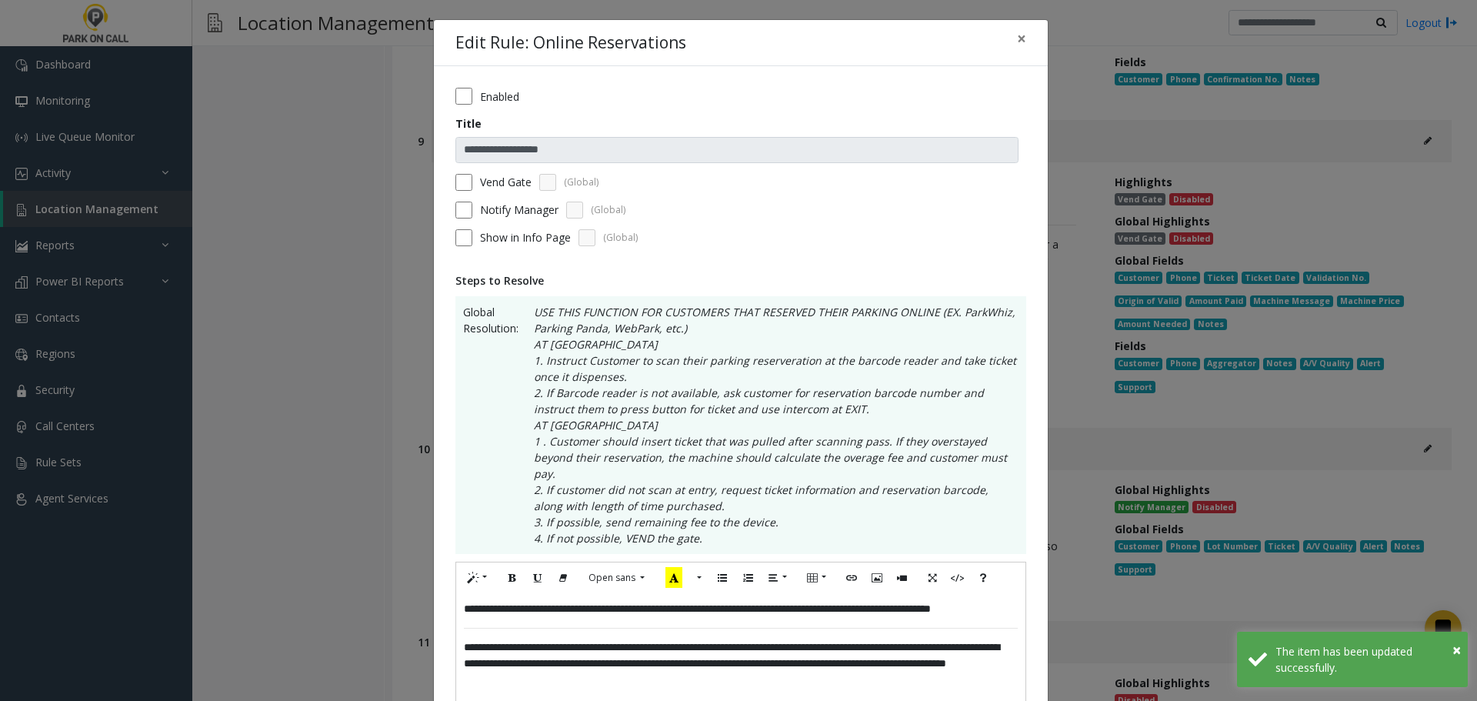
click at [469, 85] on div "**********" at bounding box center [741, 641] width 614 height 1151
click at [486, 92] on label "Enabled" at bounding box center [499, 96] width 39 height 16
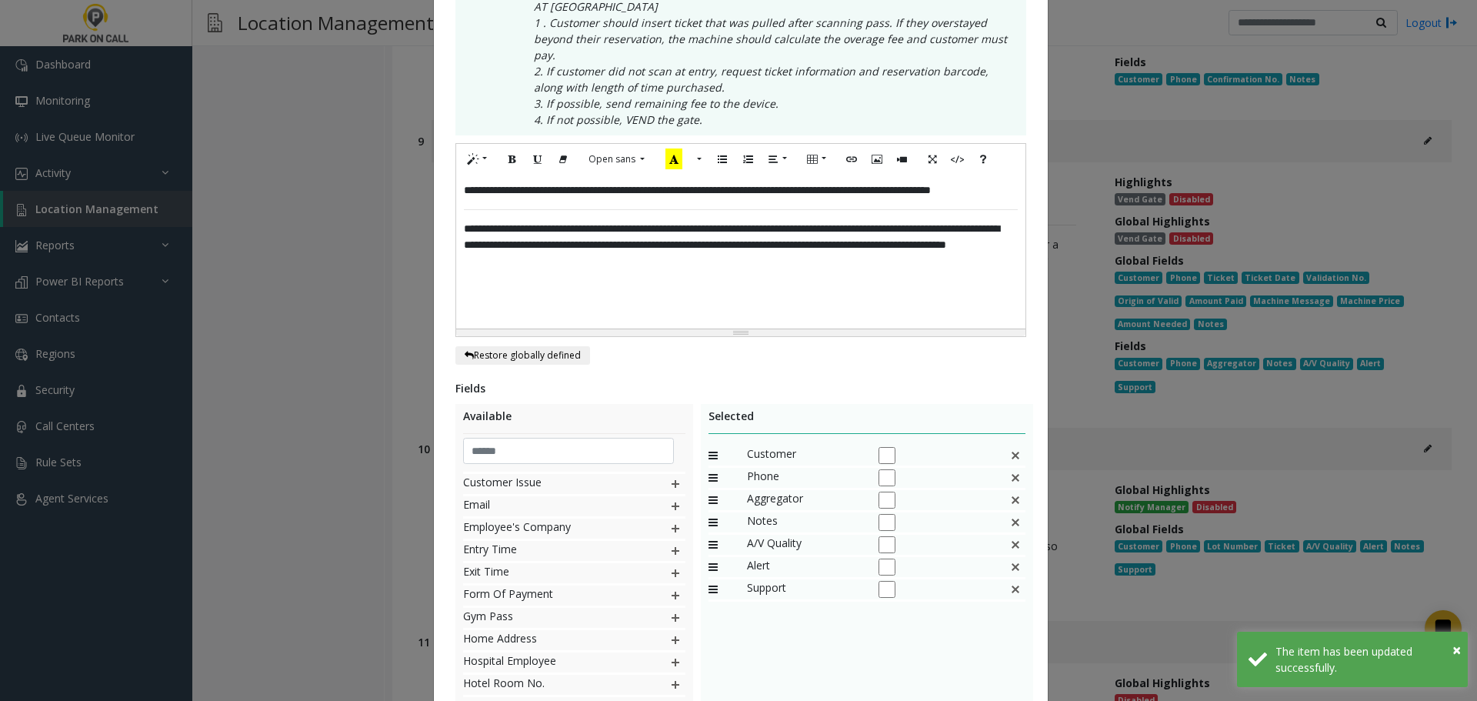
scroll to position [520, 0]
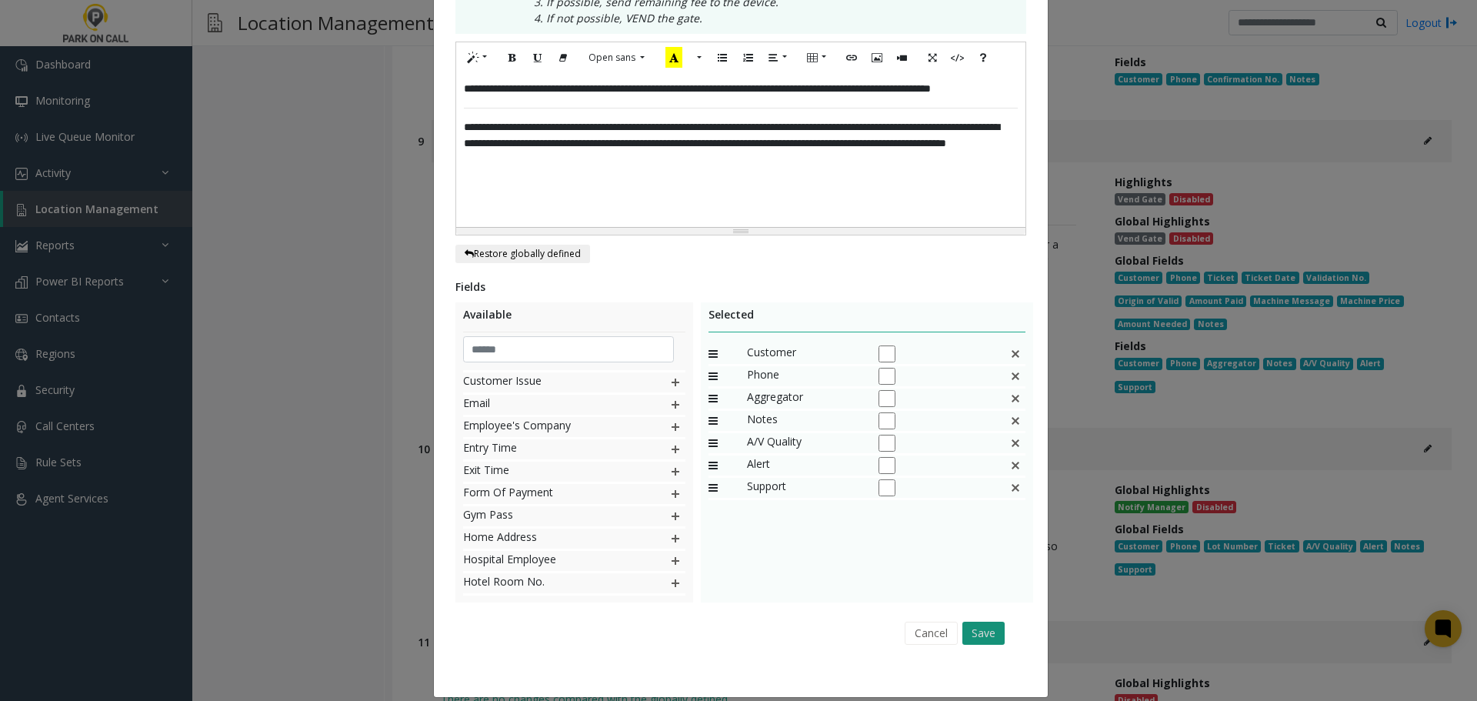
click at [982, 621] on button "Save" at bounding box center [983, 632] width 42 height 23
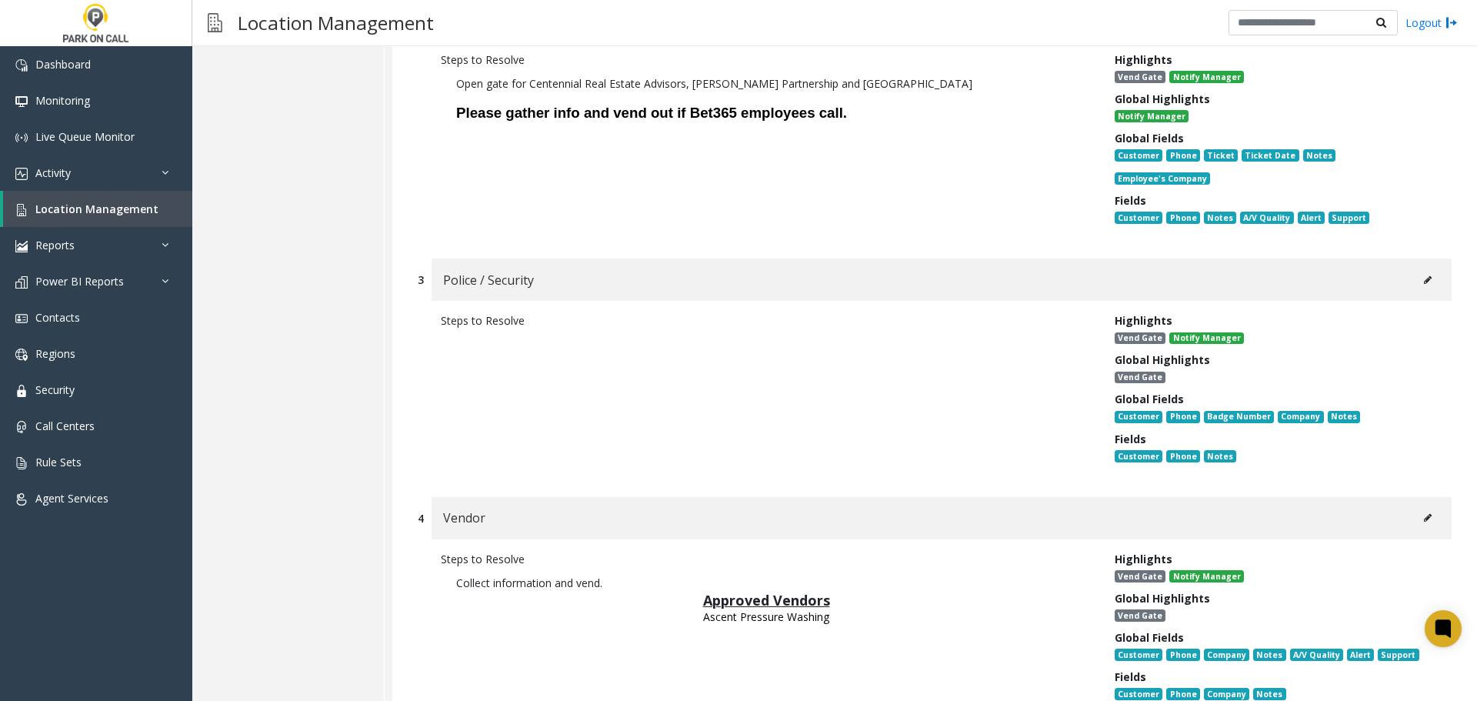
scroll to position [77, 0]
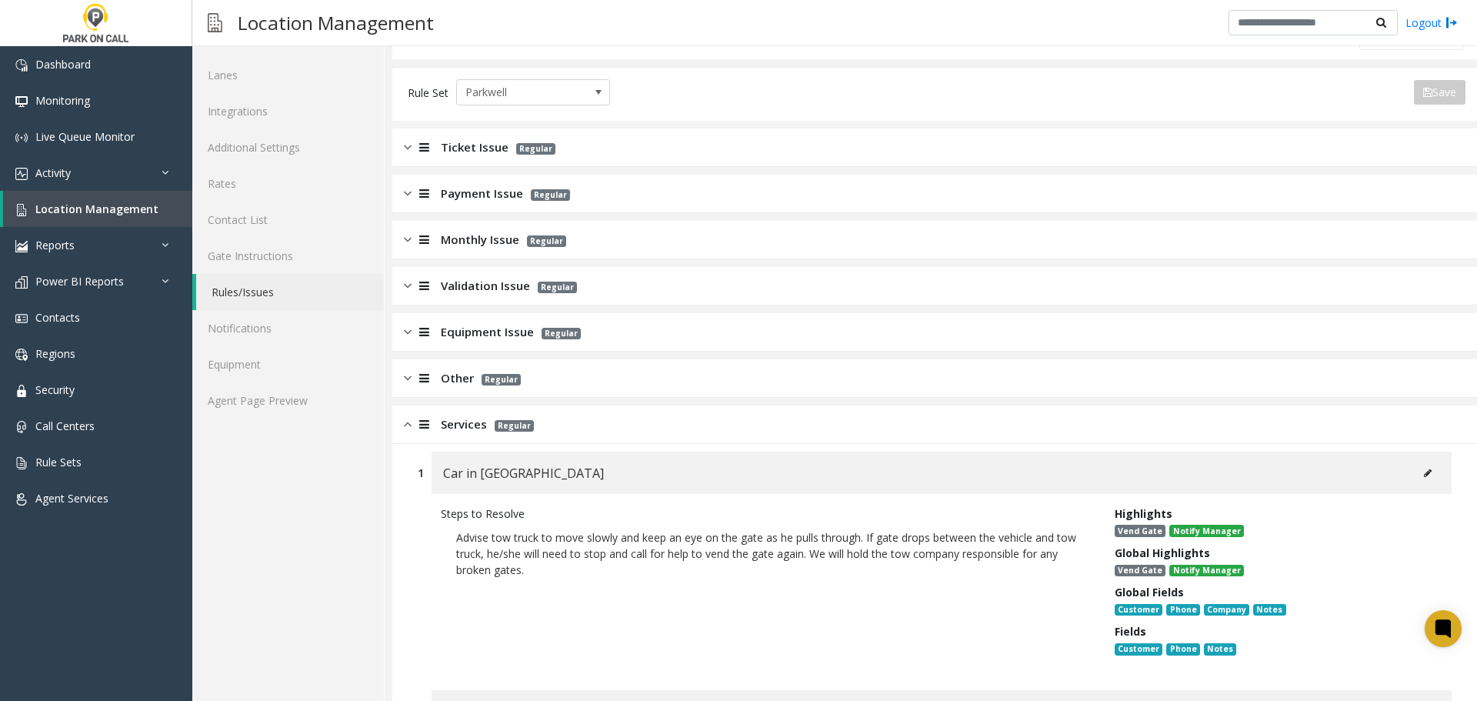
click at [677, 190] on div "Payment Issue Regular" at bounding box center [934, 194] width 1084 height 38
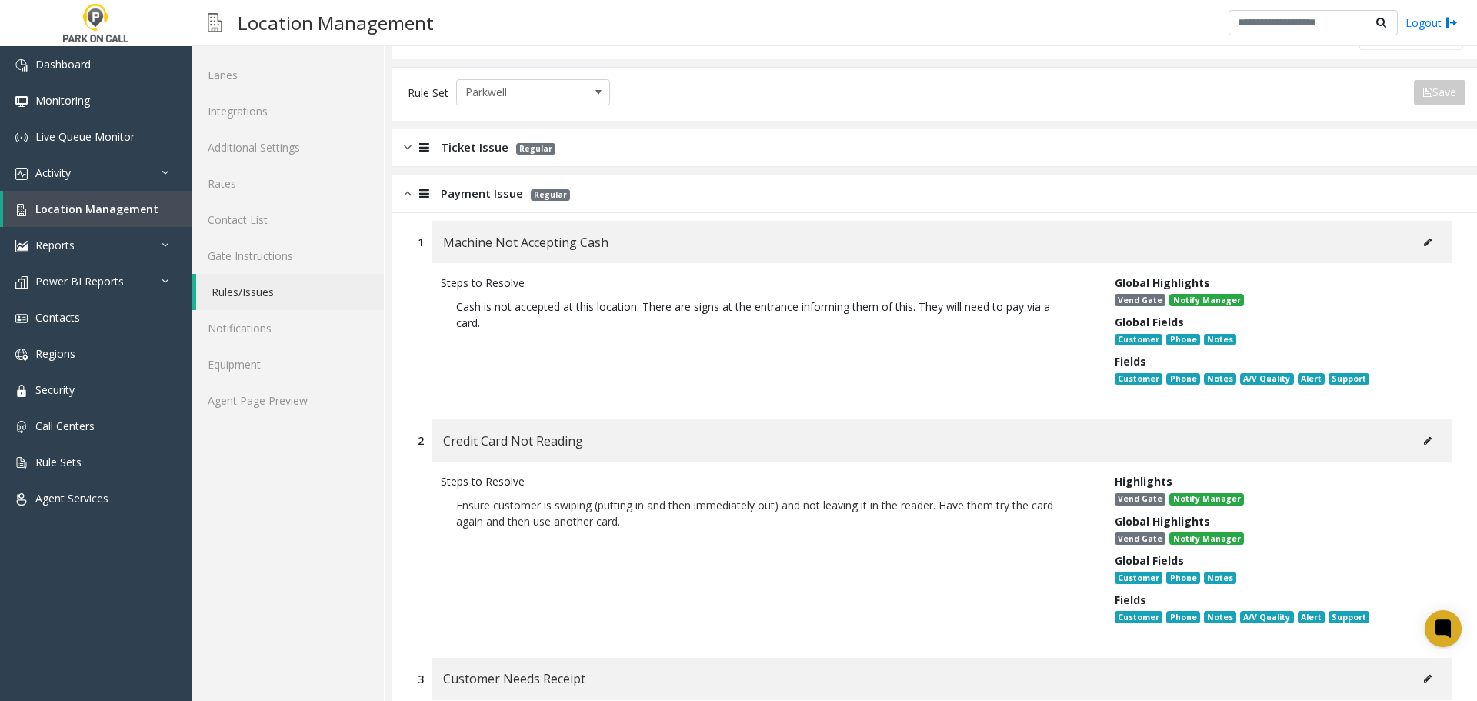
click at [677, 190] on div "Payment Issue Regular" at bounding box center [934, 194] width 1084 height 38
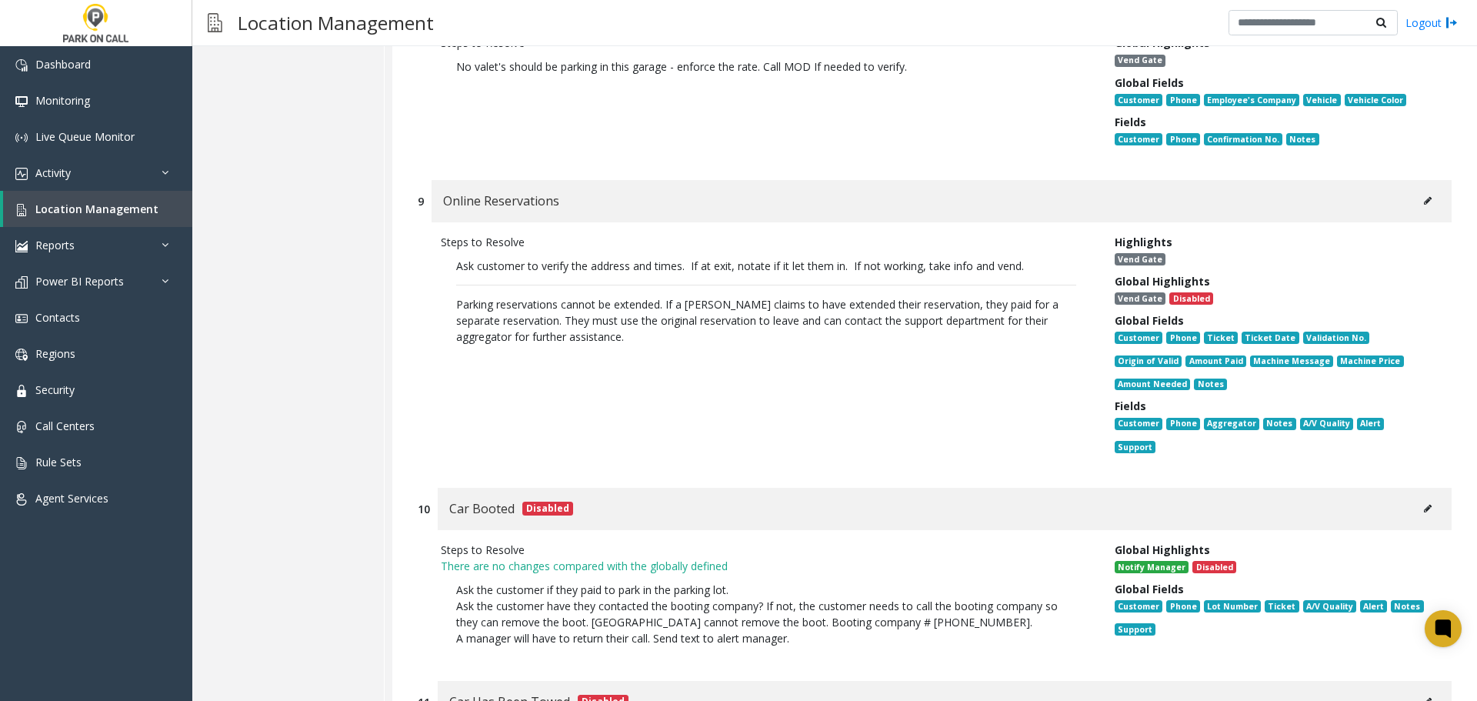
scroll to position [1883, 0]
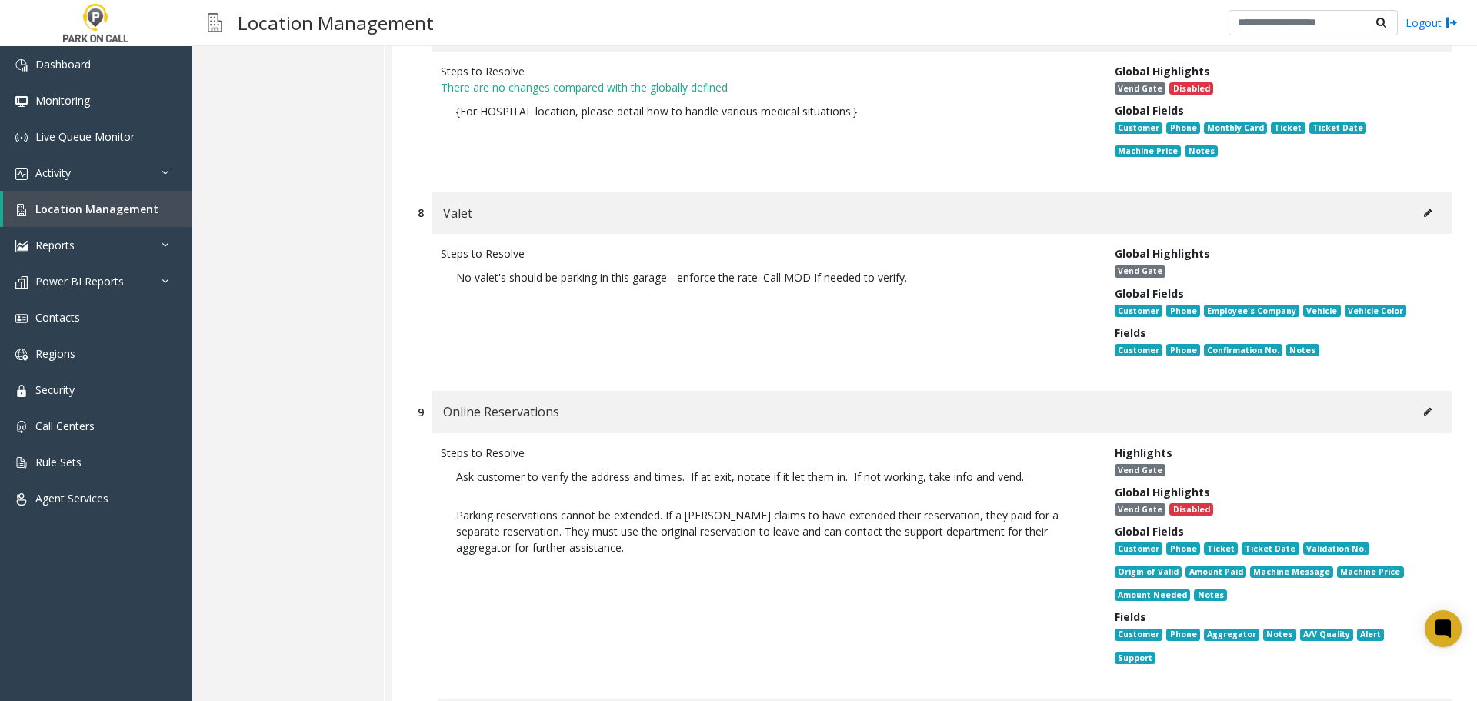
click at [1424, 407] on icon at bounding box center [1428, 411] width 8 height 9
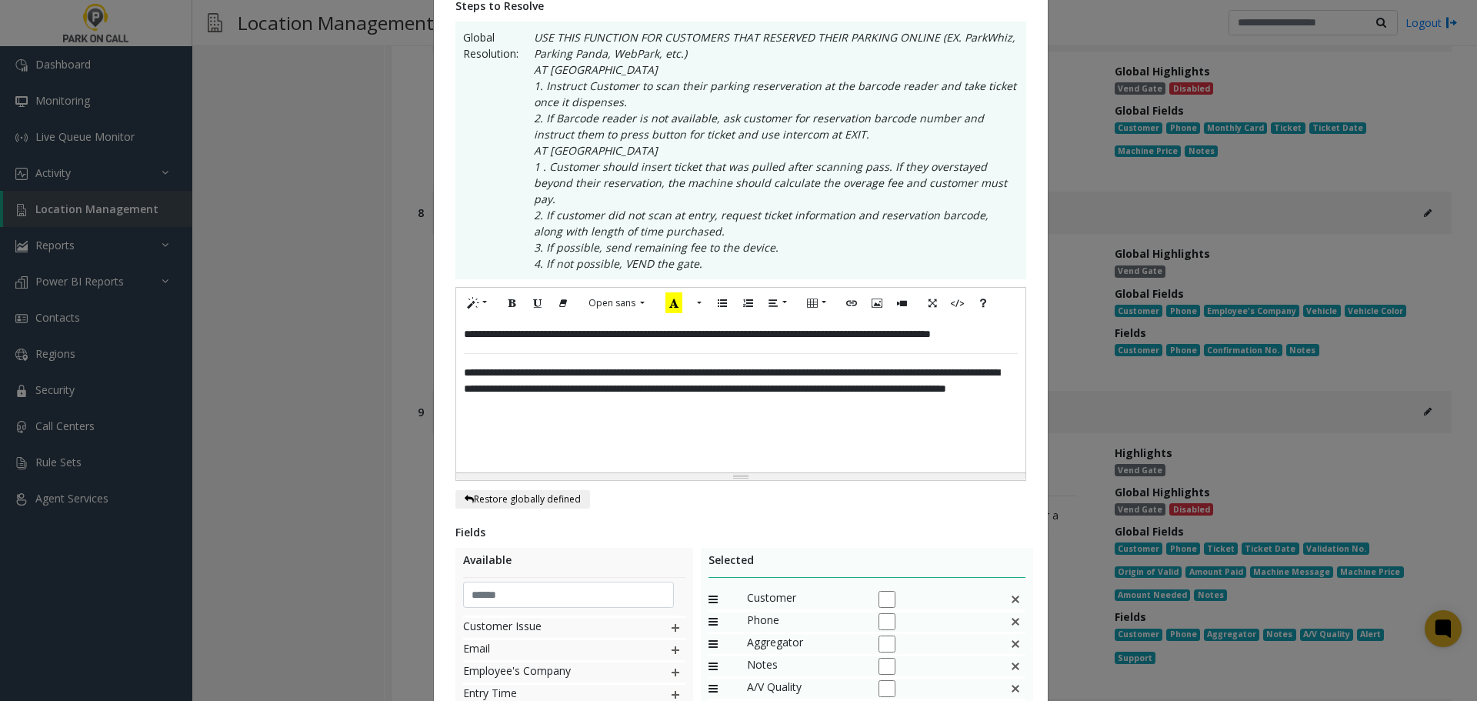
scroll to position [520, 0]
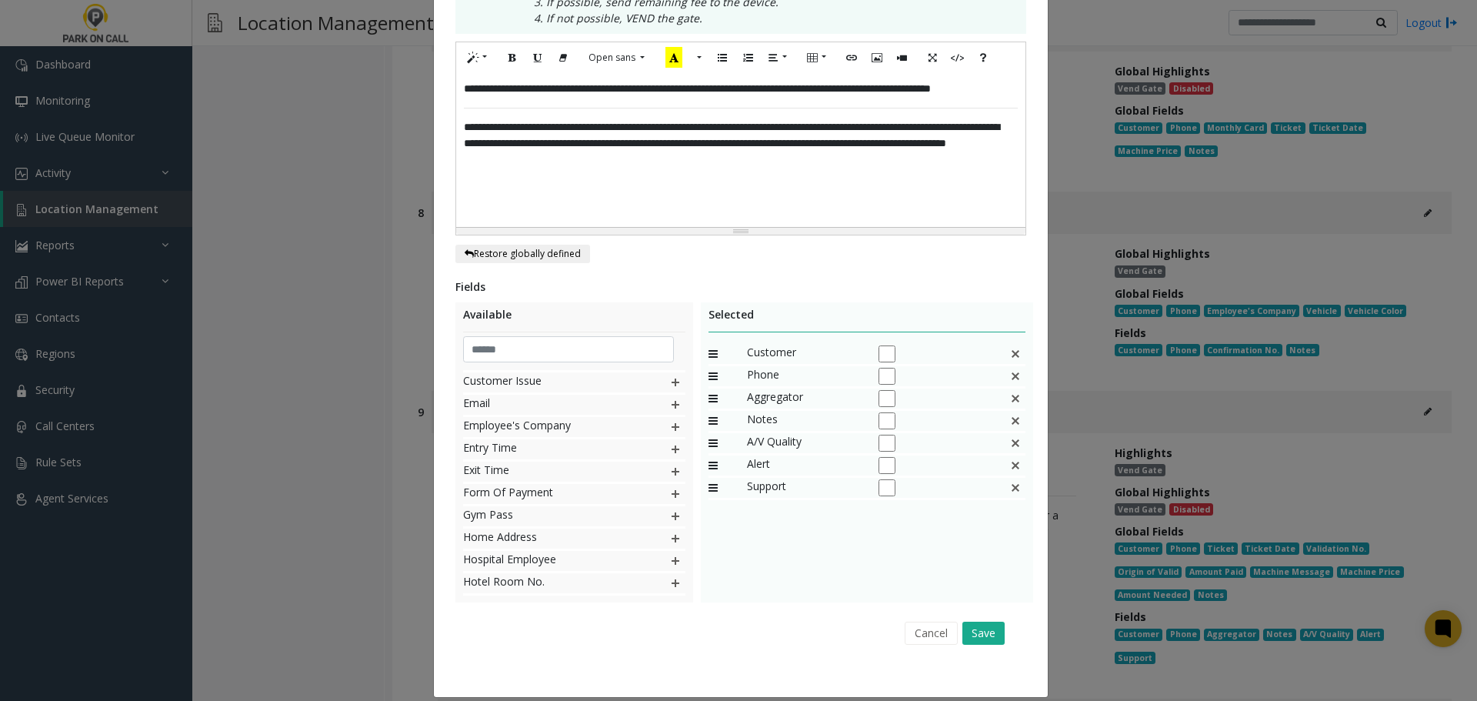
click at [669, 439] on img at bounding box center [675, 449] width 12 height 20
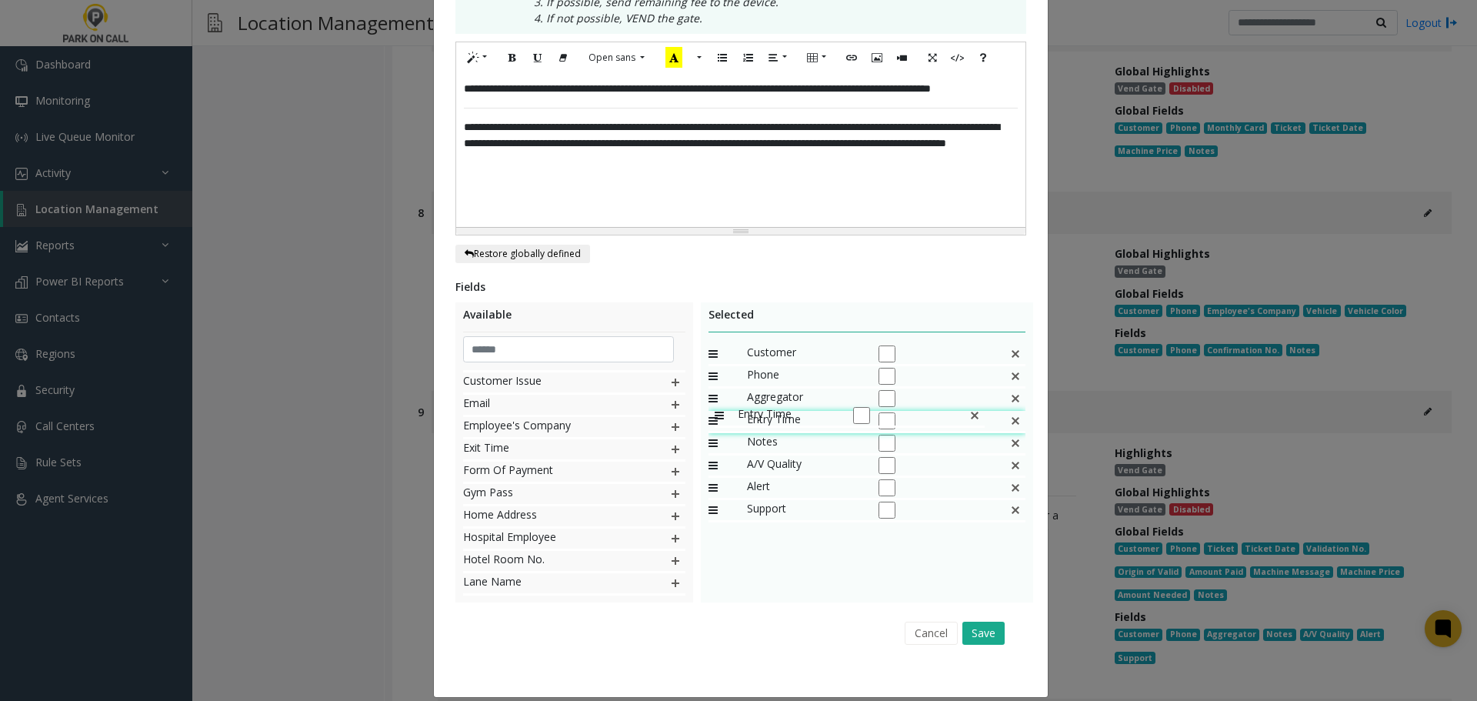
drag, startPoint x: 703, startPoint y: 498, endPoint x: 707, endPoint y: 398, distance: 100.1
drag, startPoint x: 974, startPoint y: 613, endPoint x: 786, endPoint y: 629, distance: 189.1
click at [786, 629] on div "Cancel Save" at bounding box center [740, 632] width 549 height 39
click at [1011, 411] on img at bounding box center [1015, 421] width 12 height 20
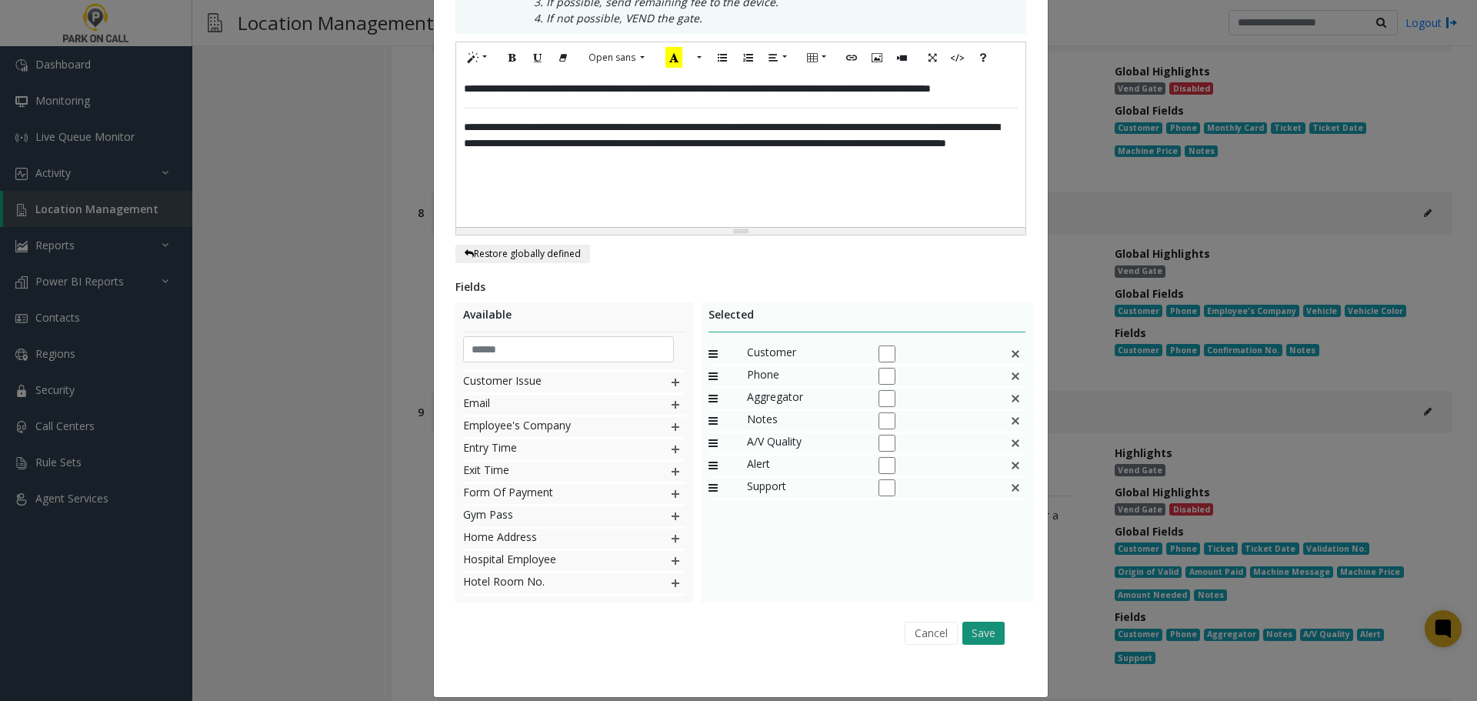
click at [987, 621] on button "Save" at bounding box center [983, 632] width 42 height 23
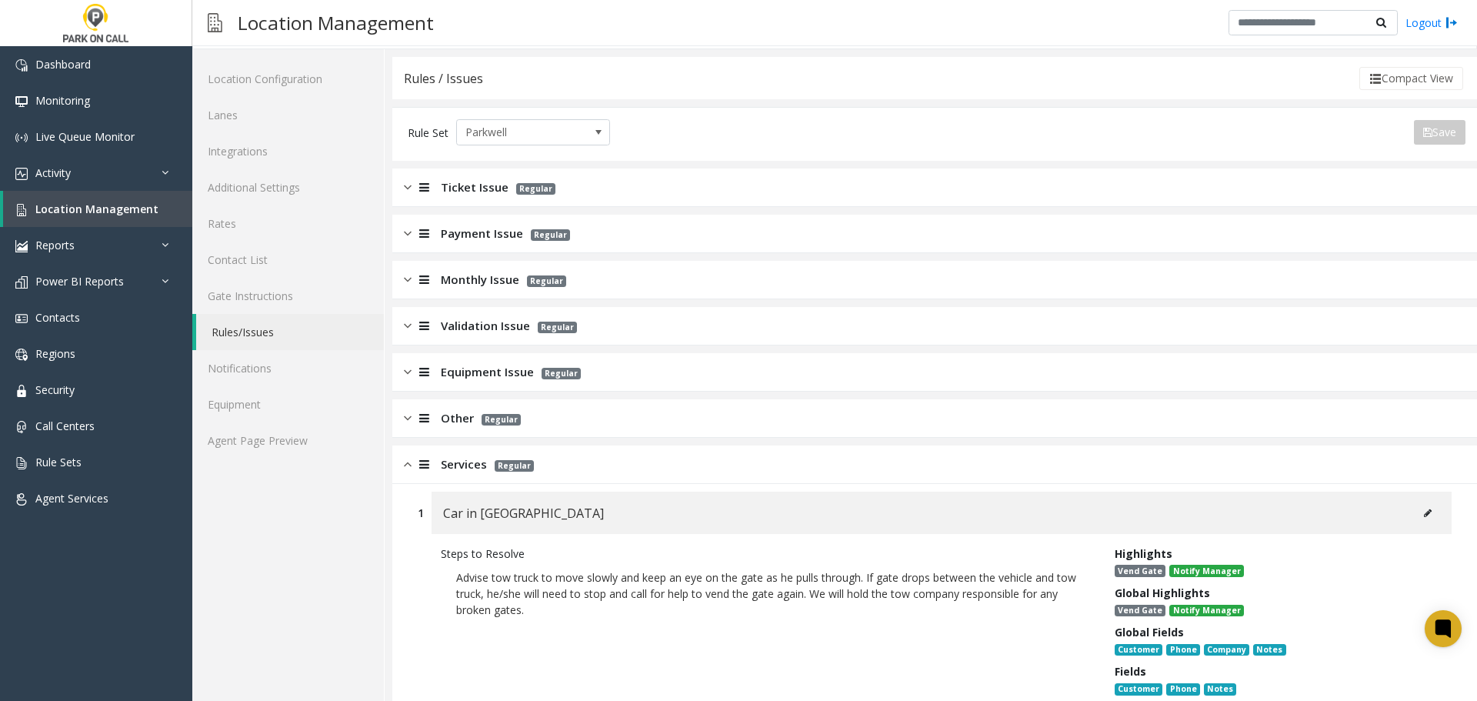
scroll to position [0, 0]
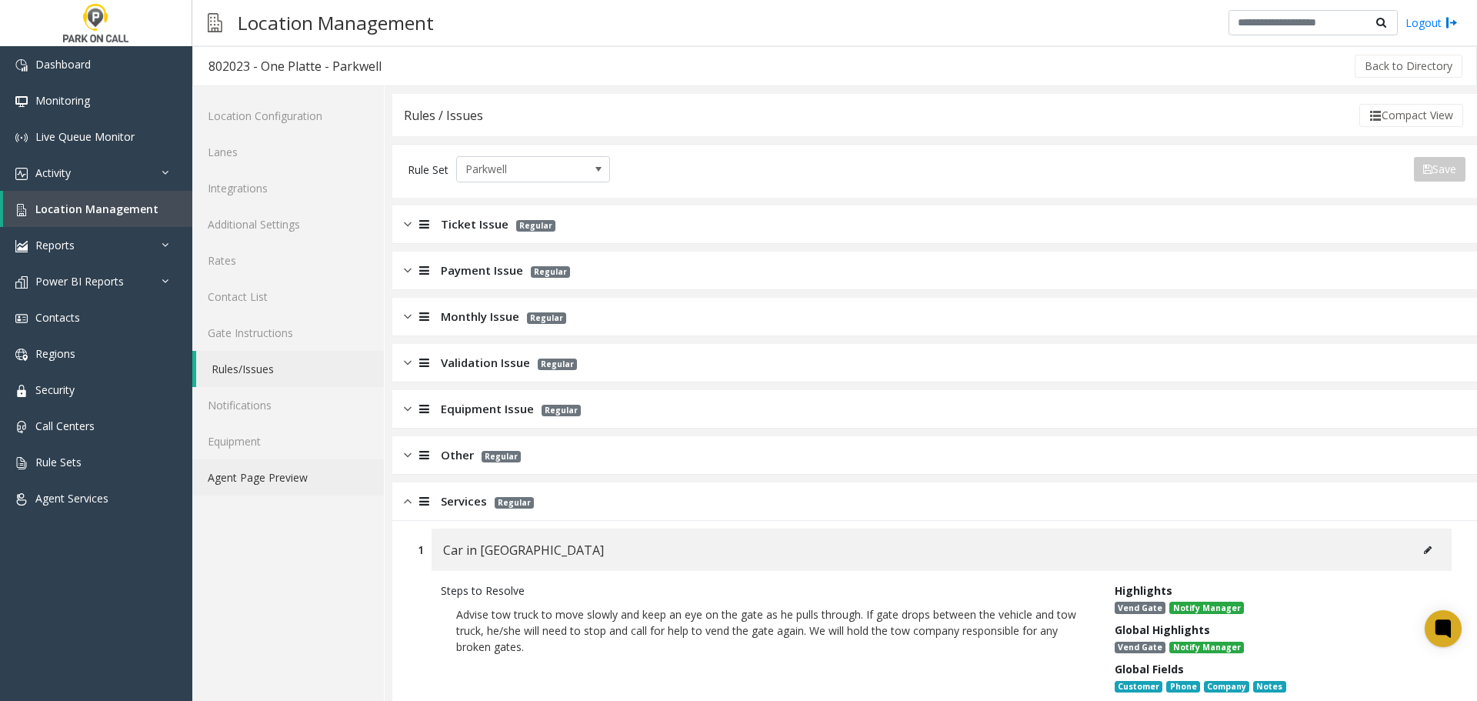
click at [293, 481] on link "Agent Page Preview" at bounding box center [288, 477] width 192 height 36
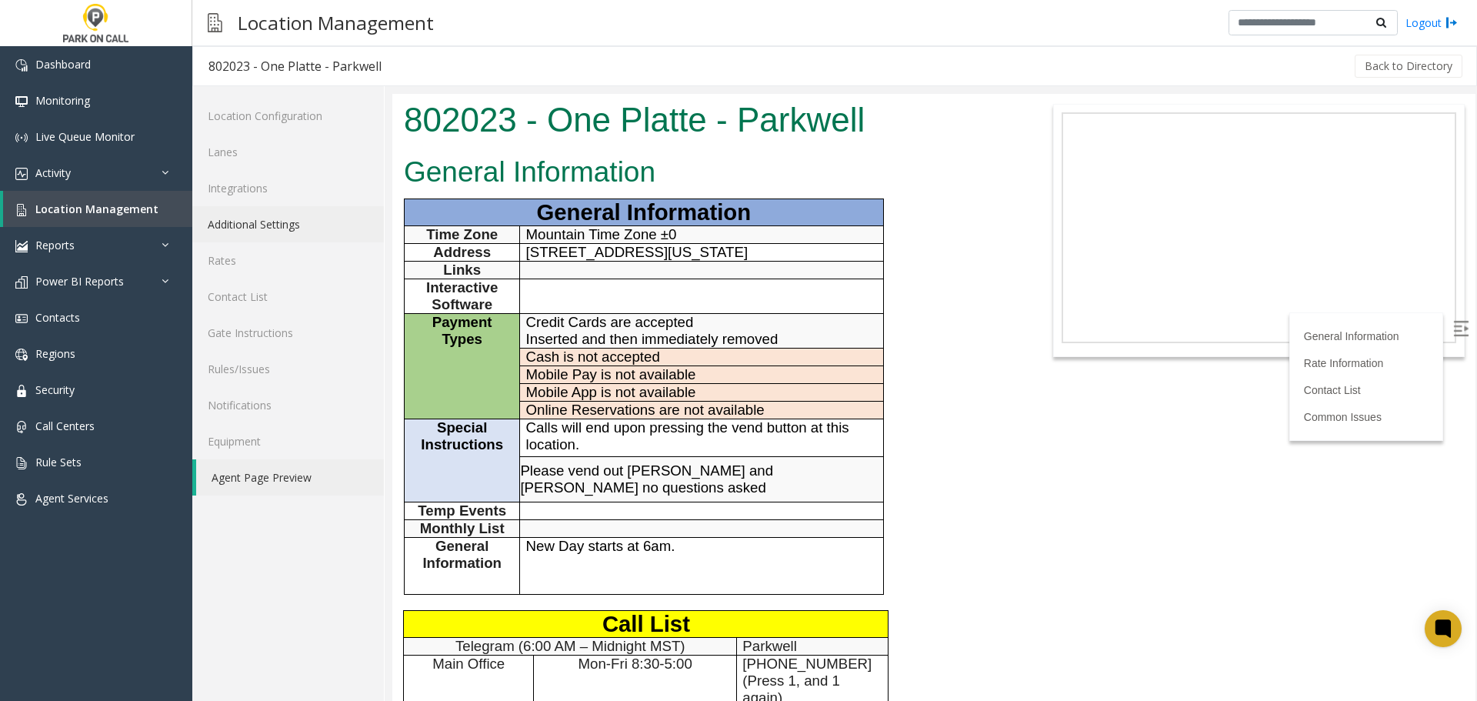
click at [275, 226] on link "Additional Settings" at bounding box center [288, 224] width 192 height 36
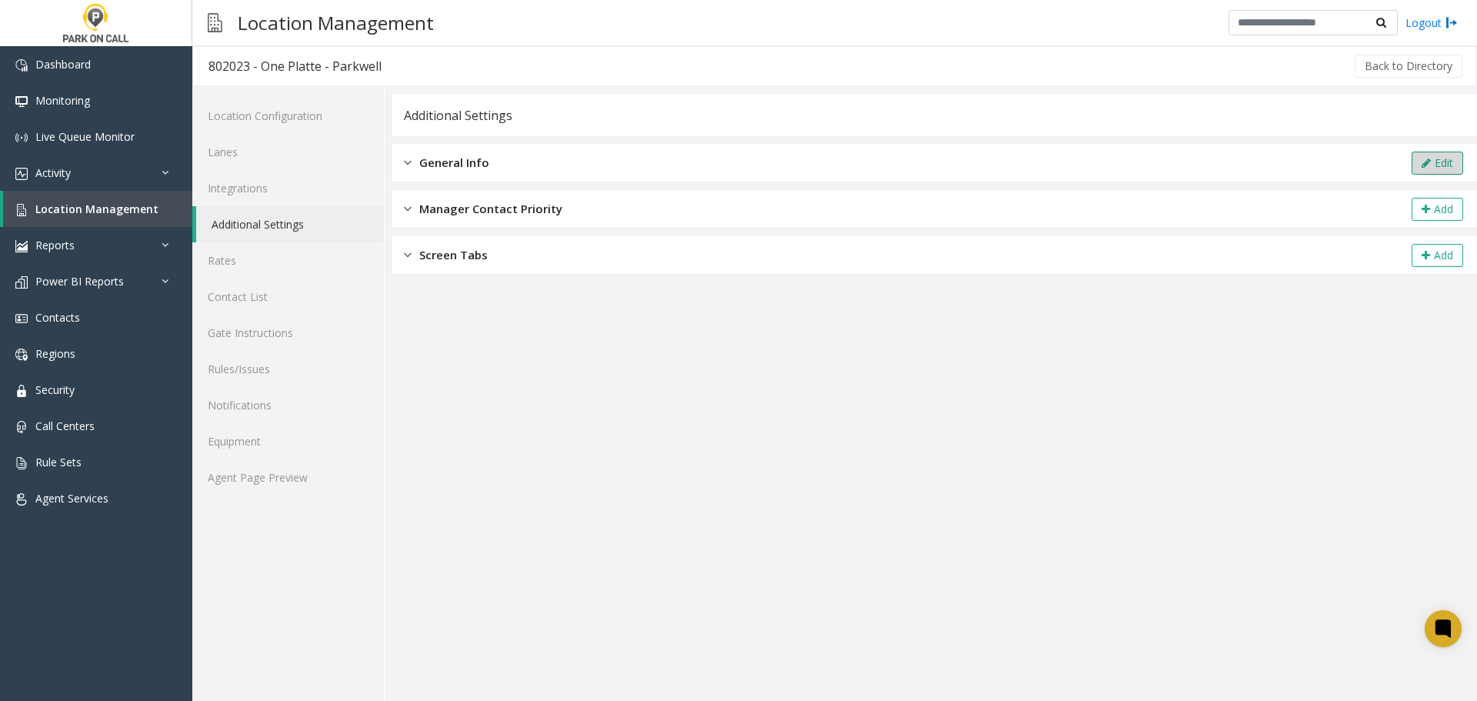
click at [1427, 162] on icon at bounding box center [1425, 163] width 9 height 11
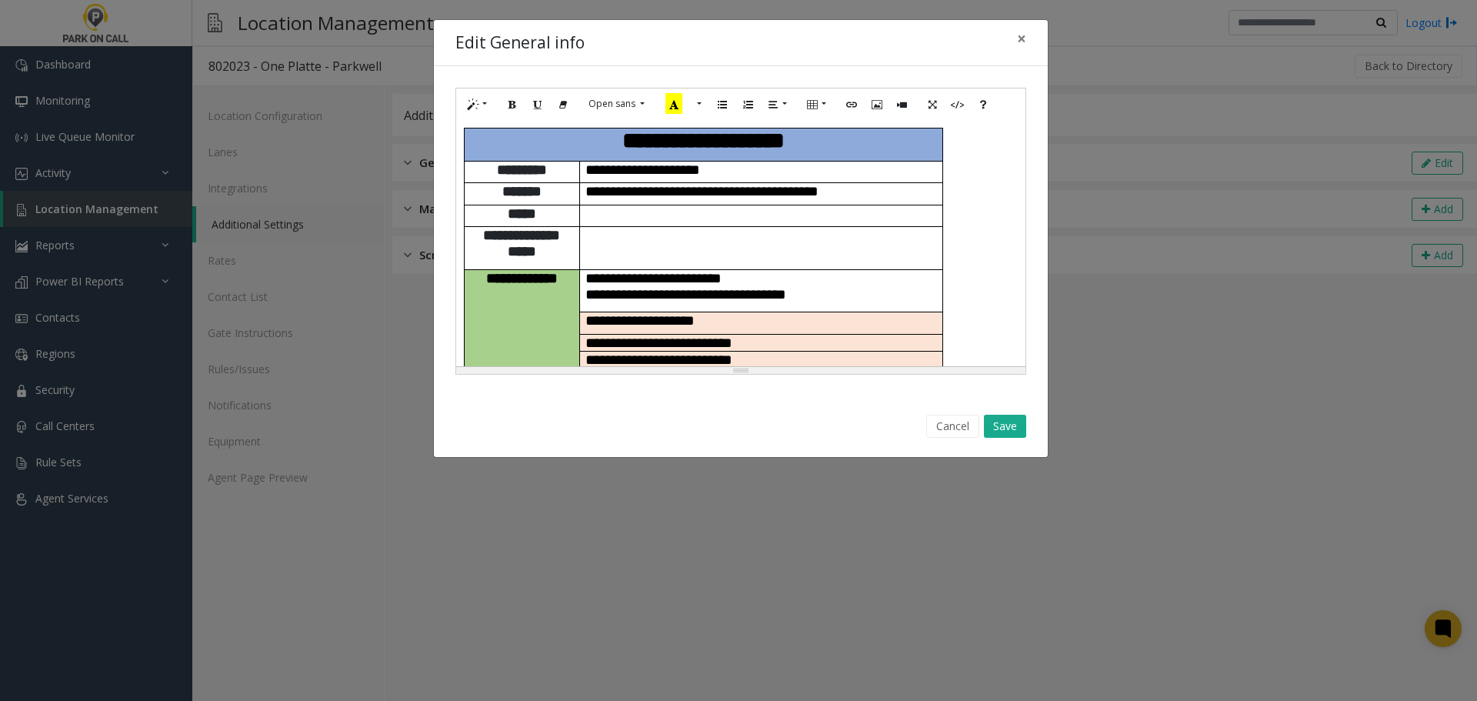
click at [841, 255] on td at bounding box center [760, 248] width 363 height 43
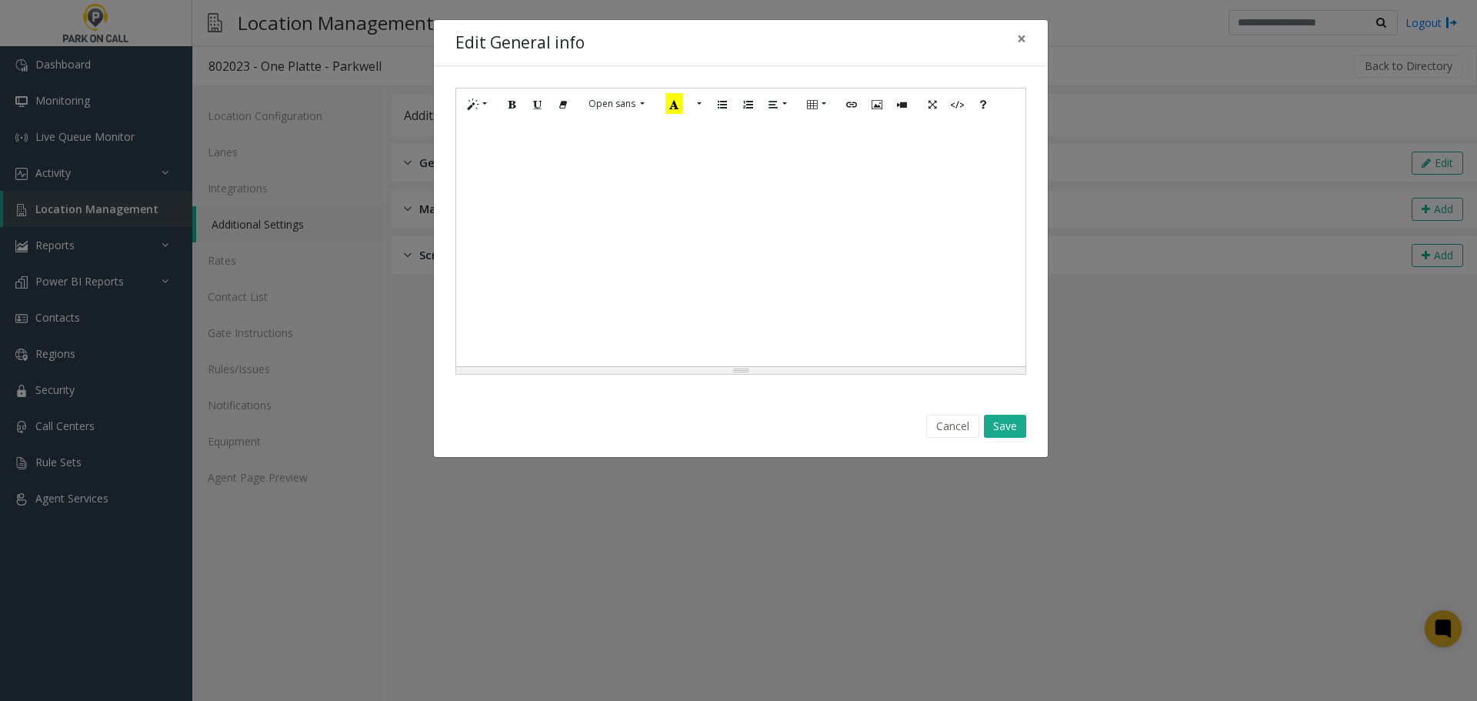
scroll to position [609, 0]
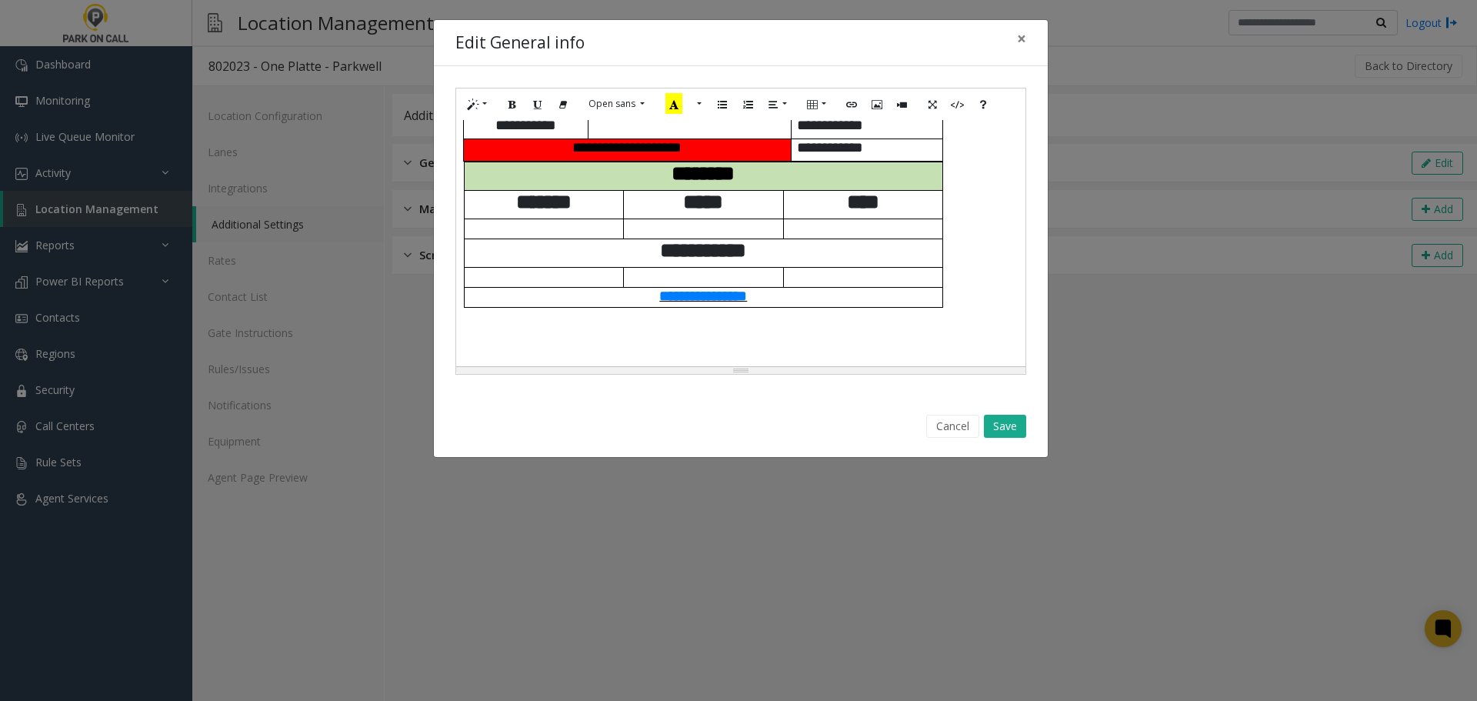
click at [747, 288] on span "**********" at bounding box center [703, 295] width 88 height 15
click at [815, 326] on icon "Edit" at bounding box center [812, 323] width 9 height 11
type input "**********"
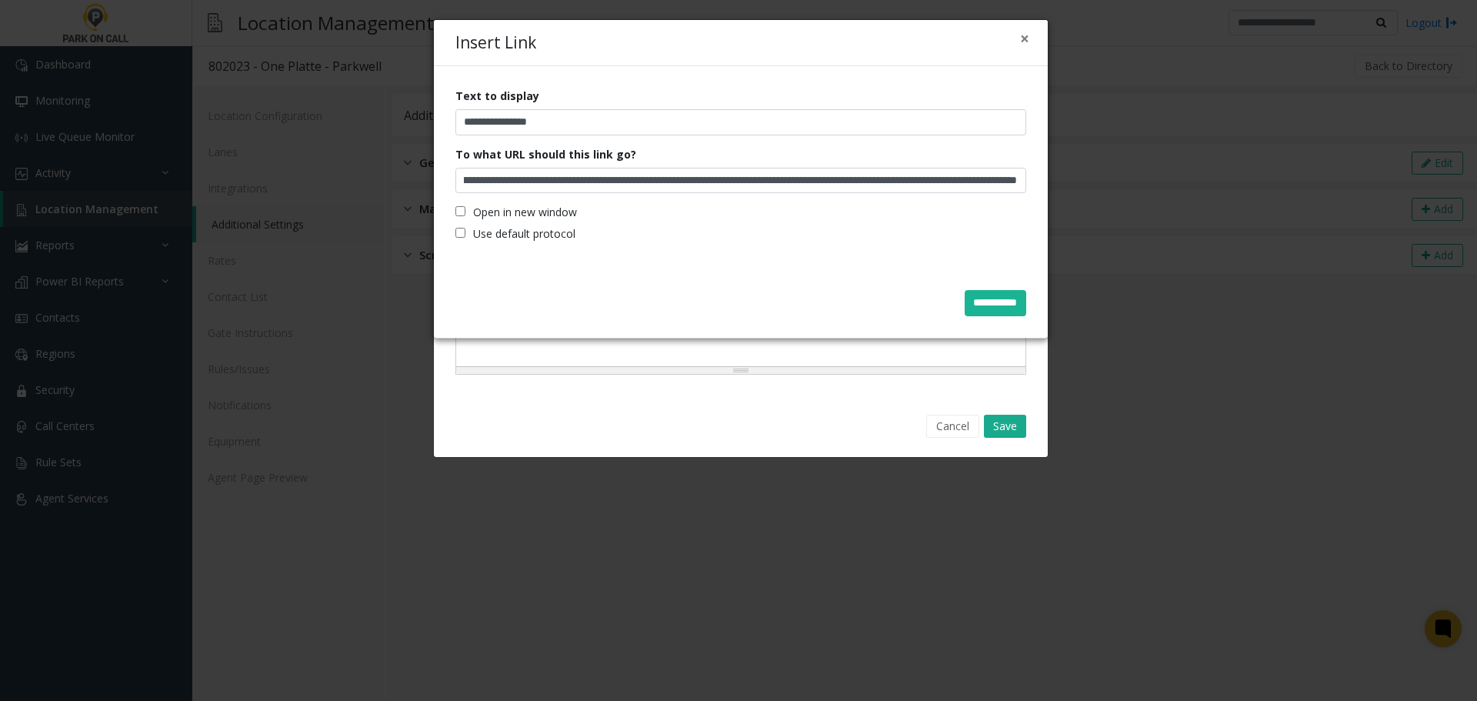
click at [537, 212] on label "Open in new window" at bounding box center [516, 212] width 122 height 16
click at [984, 310] on input "**********" at bounding box center [995, 303] width 62 height 26
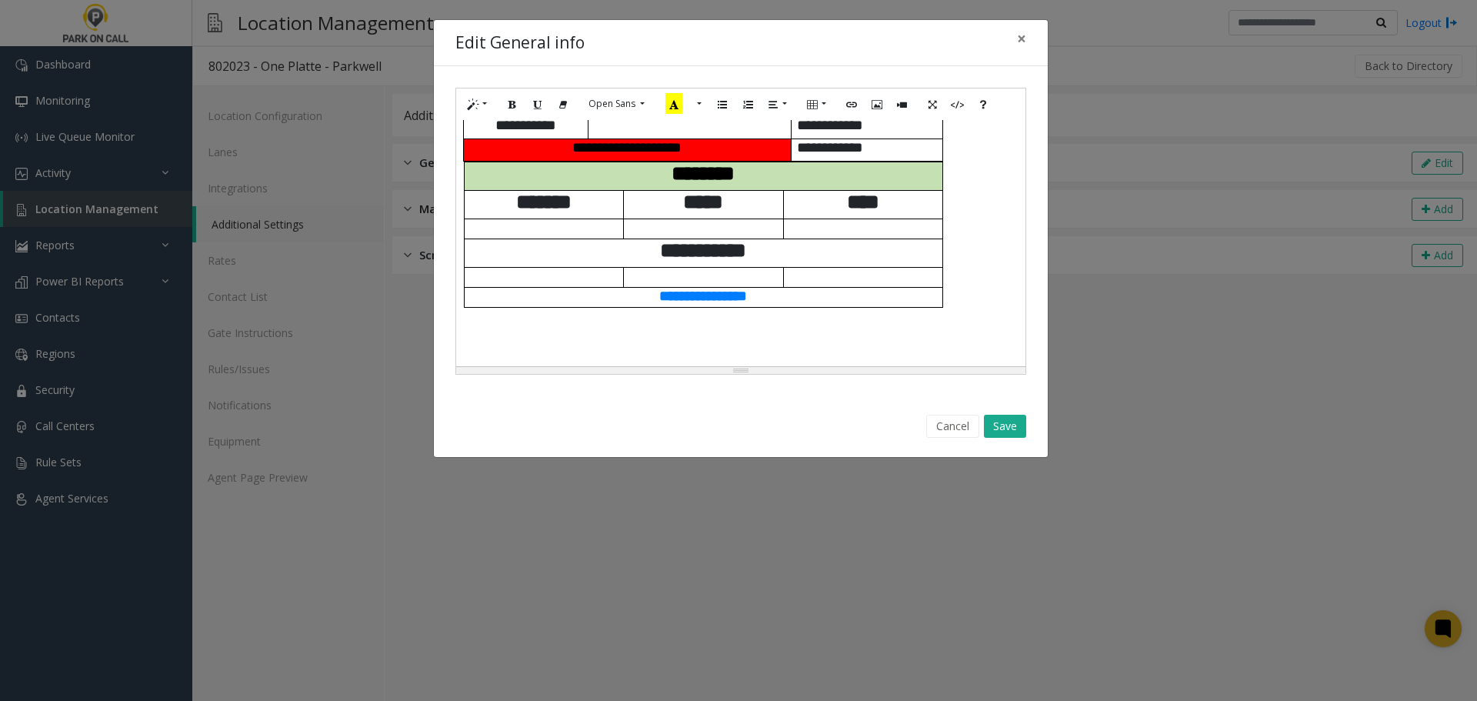
click at [861, 261] on p "**********" at bounding box center [703, 250] width 467 height 23
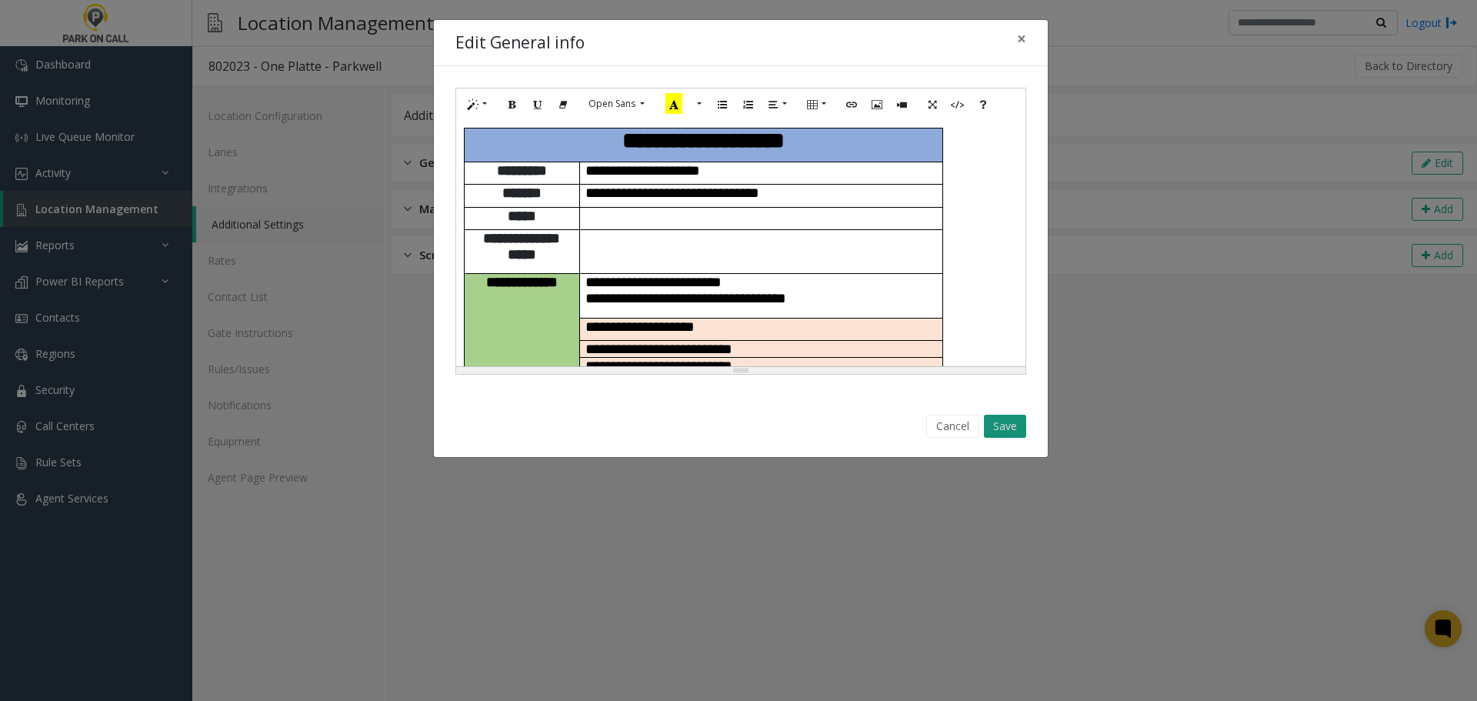
click at [1021, 426] on button "Save" at bounding box center [1005, 426] width 42 height 23
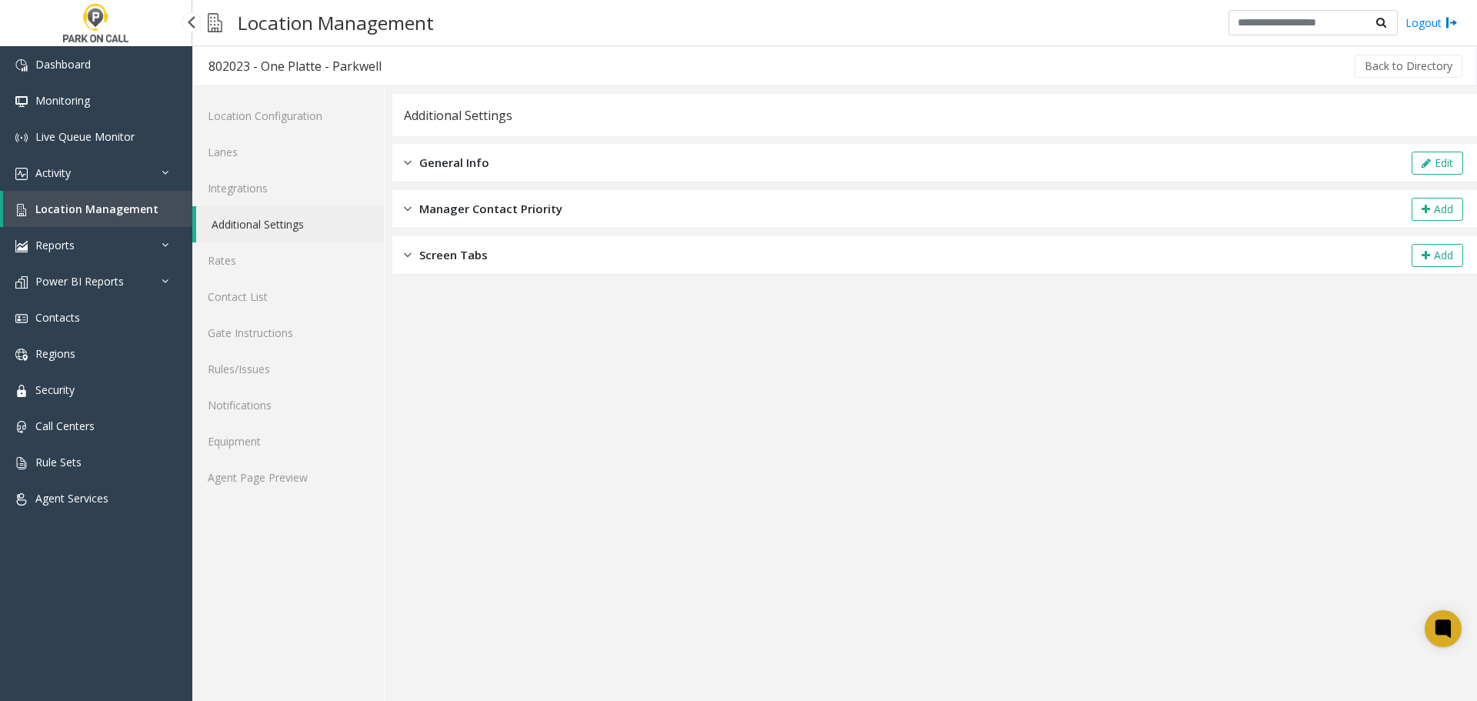
click at [99, 212] on span "Location Management" at bounding box center [96, 209] width 123 height 15
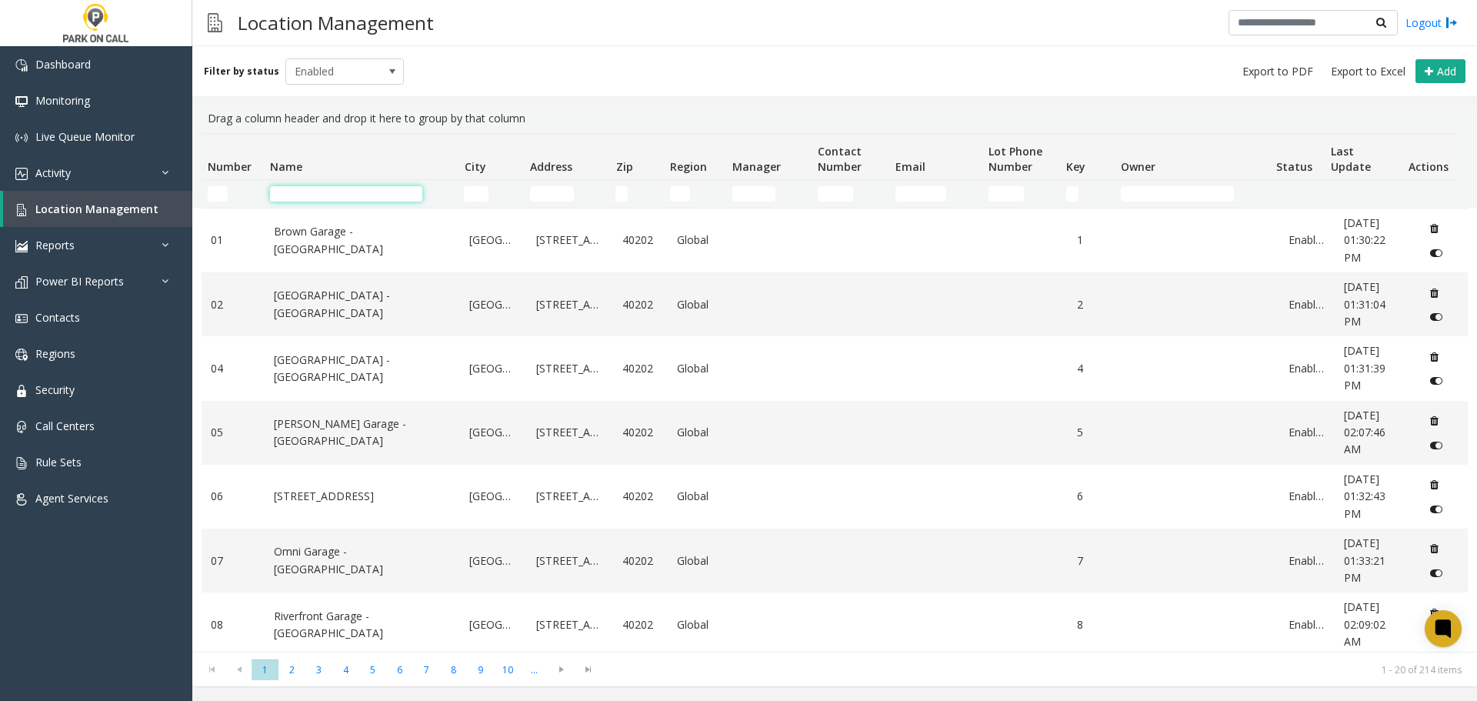
click at [348, 192] on input "Name Filter" at bounding box center [346, 193] width 152 height 15
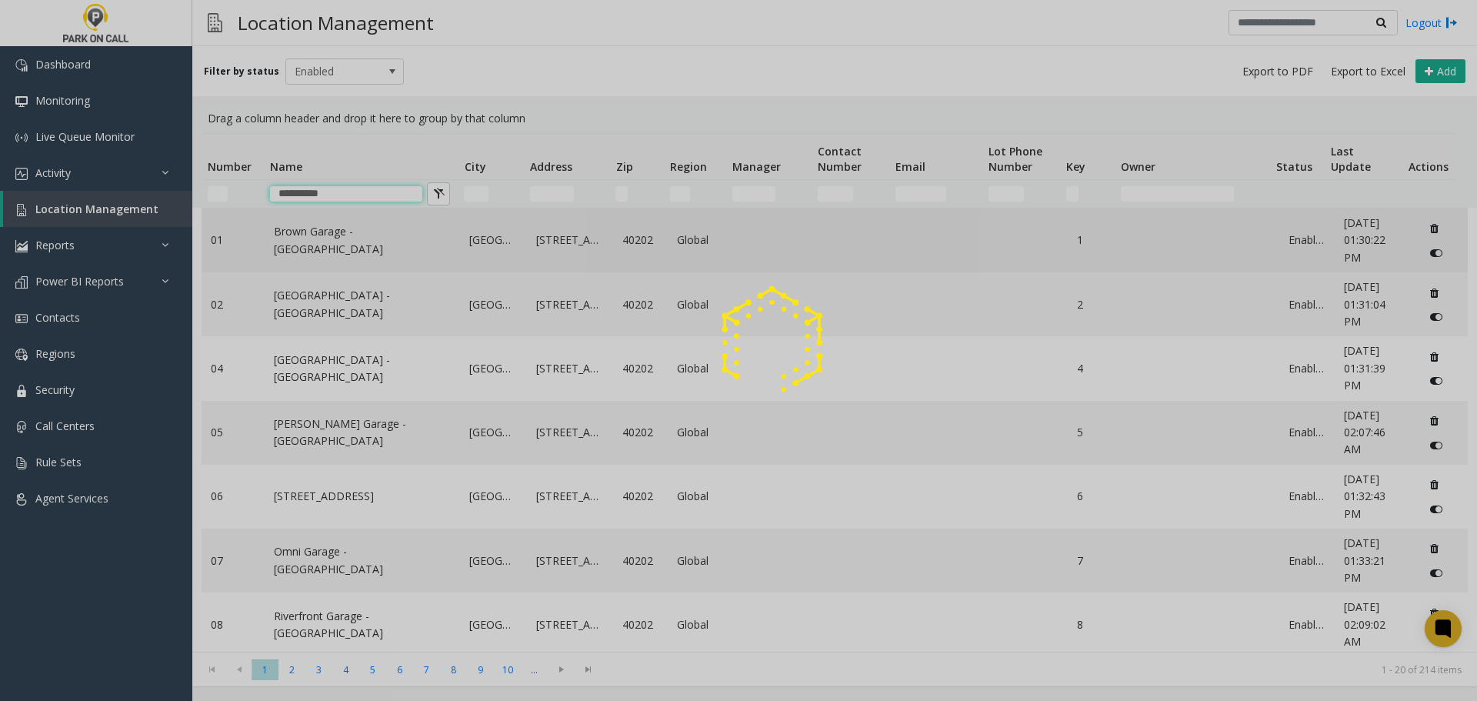
type input "**********"
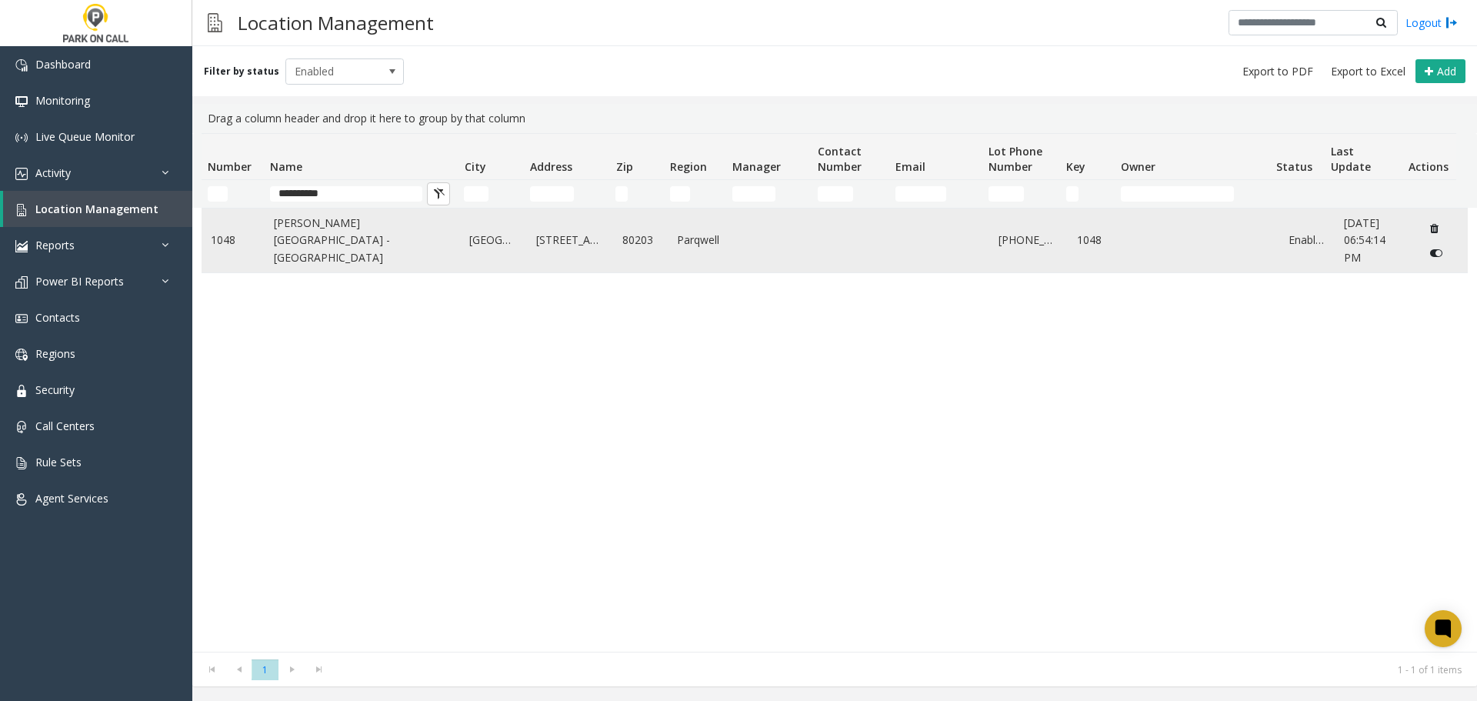
click at [336, 232] on link "Pearl West Garage - Parkwell" at bounding box center [363, 241] width 178 height 52
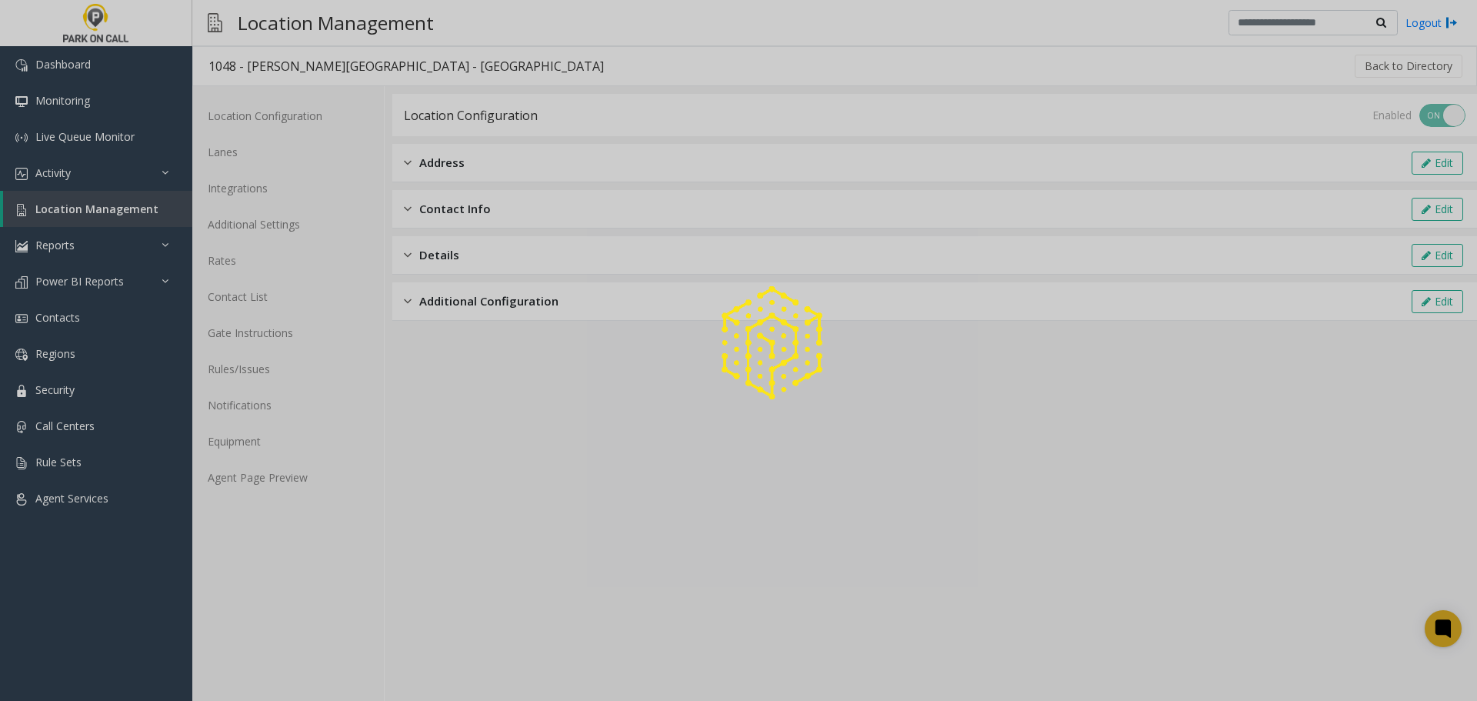
click at [298, 475] on div at bounding box center [738, 350] width 1477 height 701
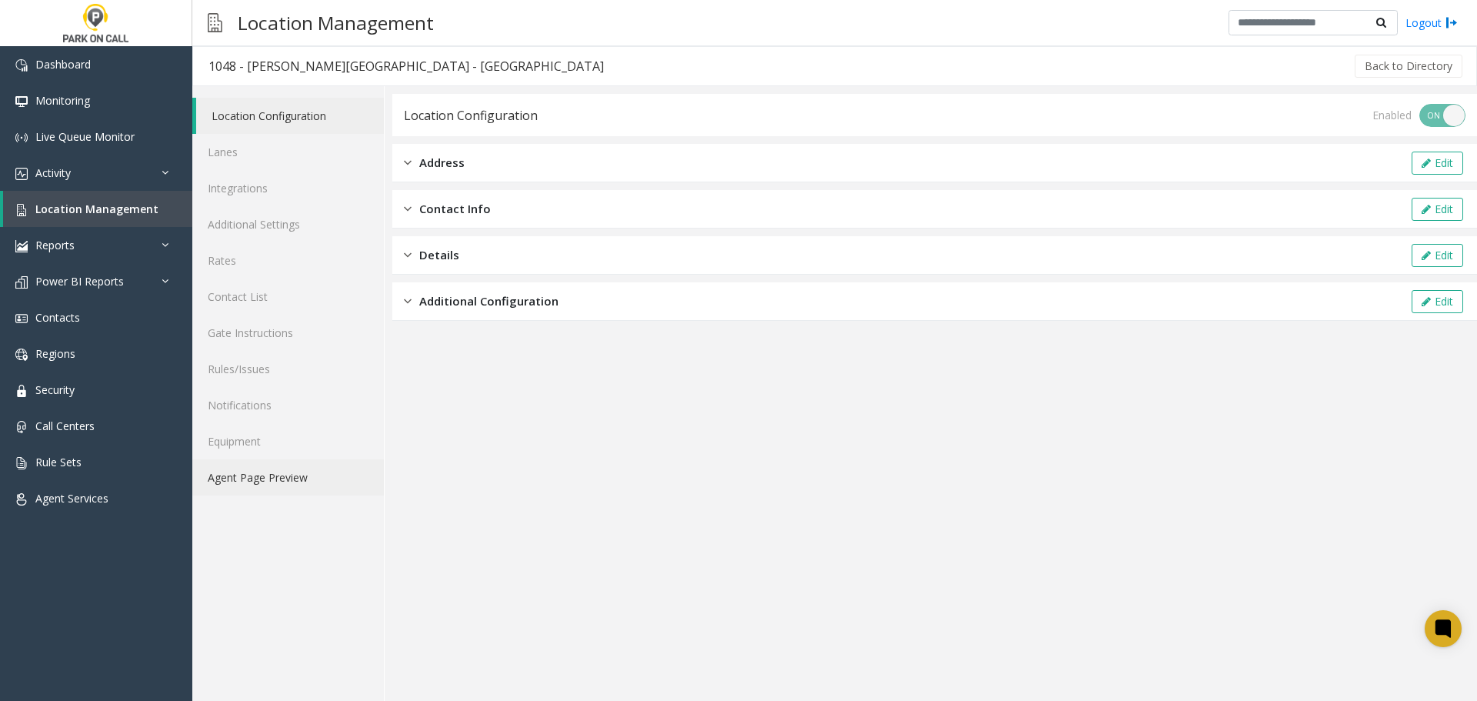
click at [304, 470] on link "Agent Page Preview" at bounding box center [288, 477] width 192 height 36
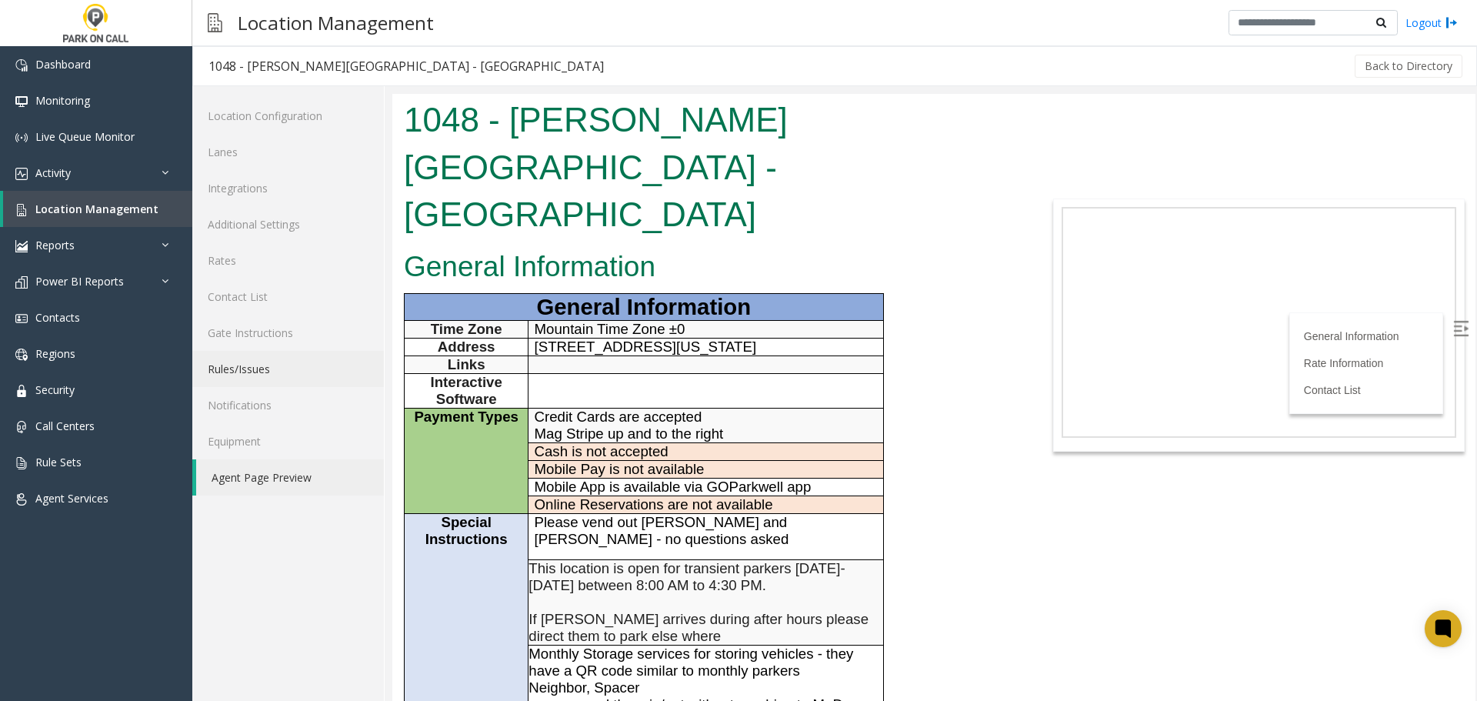
click at [273, 368] on link "Rules/Issues" at bounding box center [288, 369] width 192 height 36
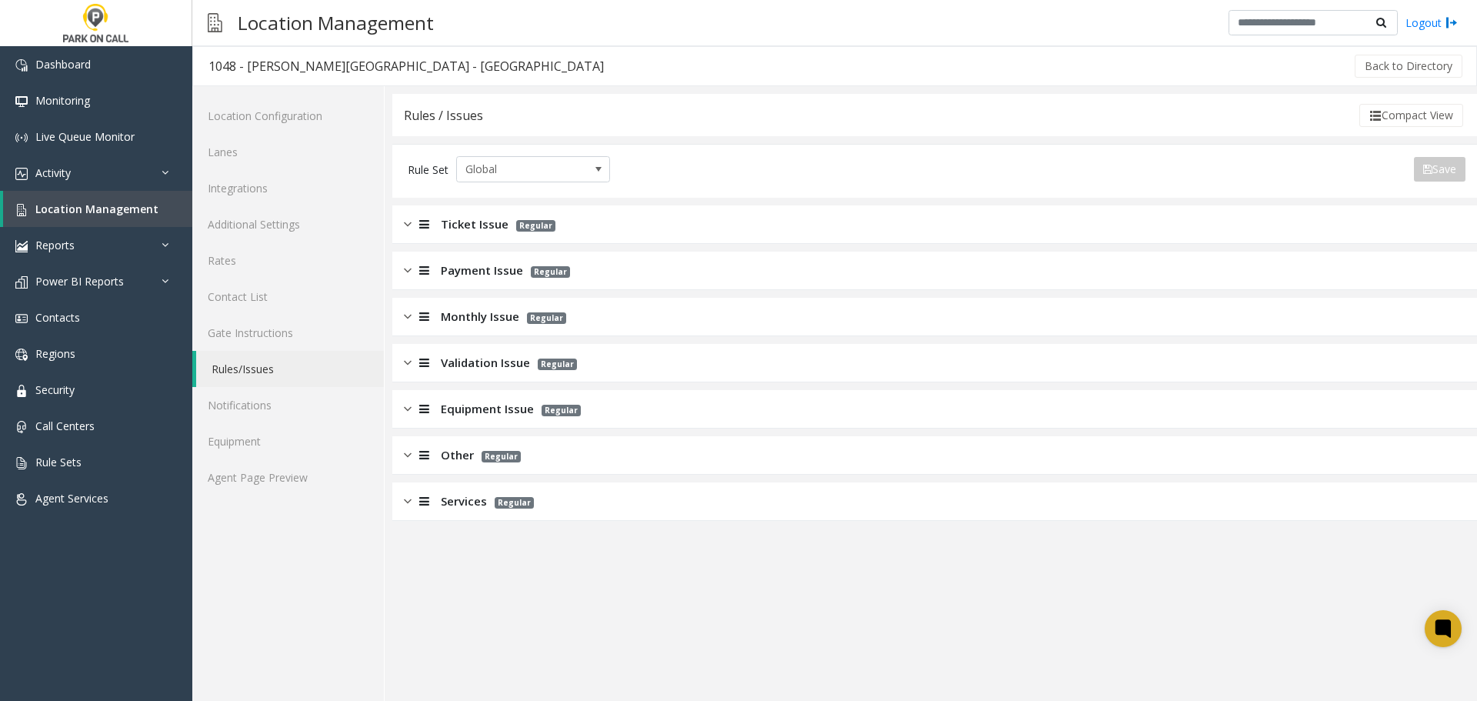
click at [618, 235] on div "Ticket Issue Regular" at bounding box center [934, 224] width 1084 height 38
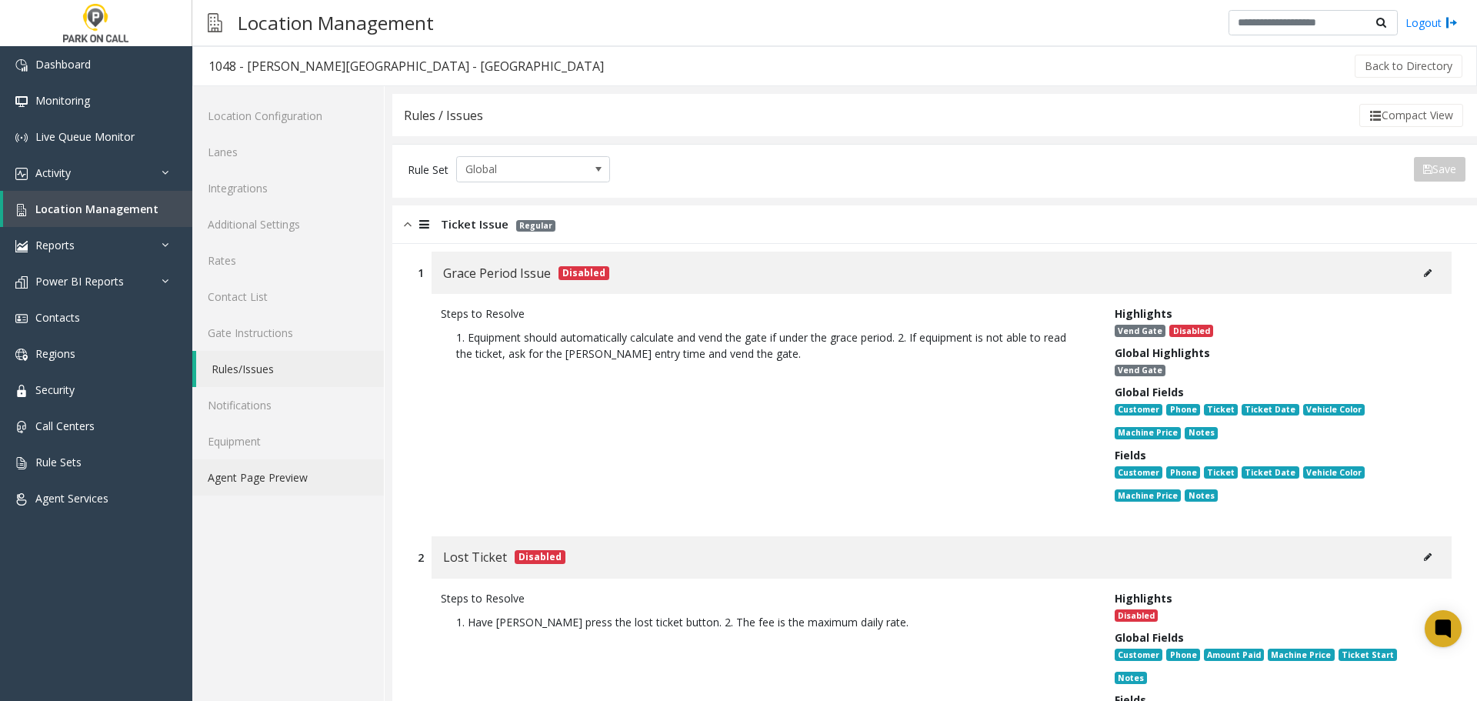
click at [299, 485] on link "Agent Page Preview" at bounding box center [288, 477] width 192 height 36
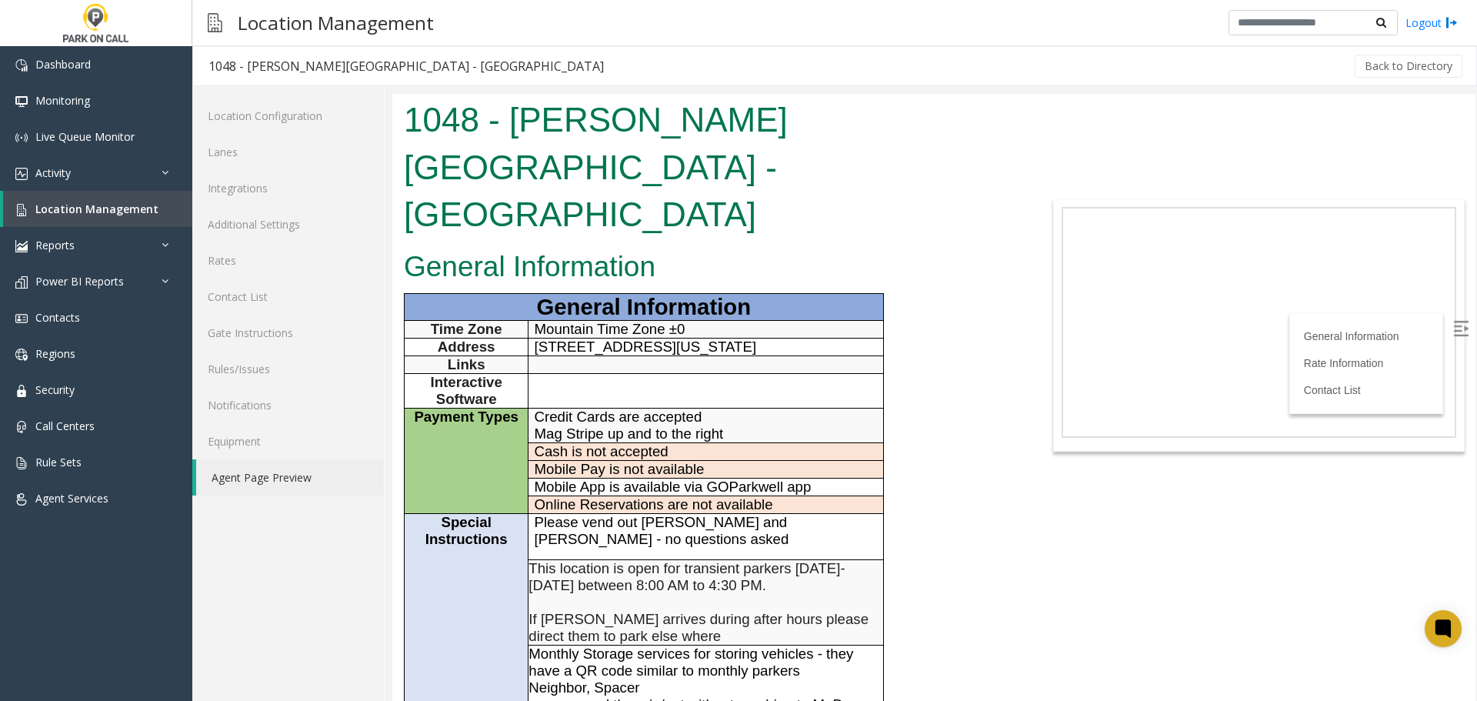
click at [294, 231] on link "Additional Settings" at bounding box center [288, 224] width 192 height 36
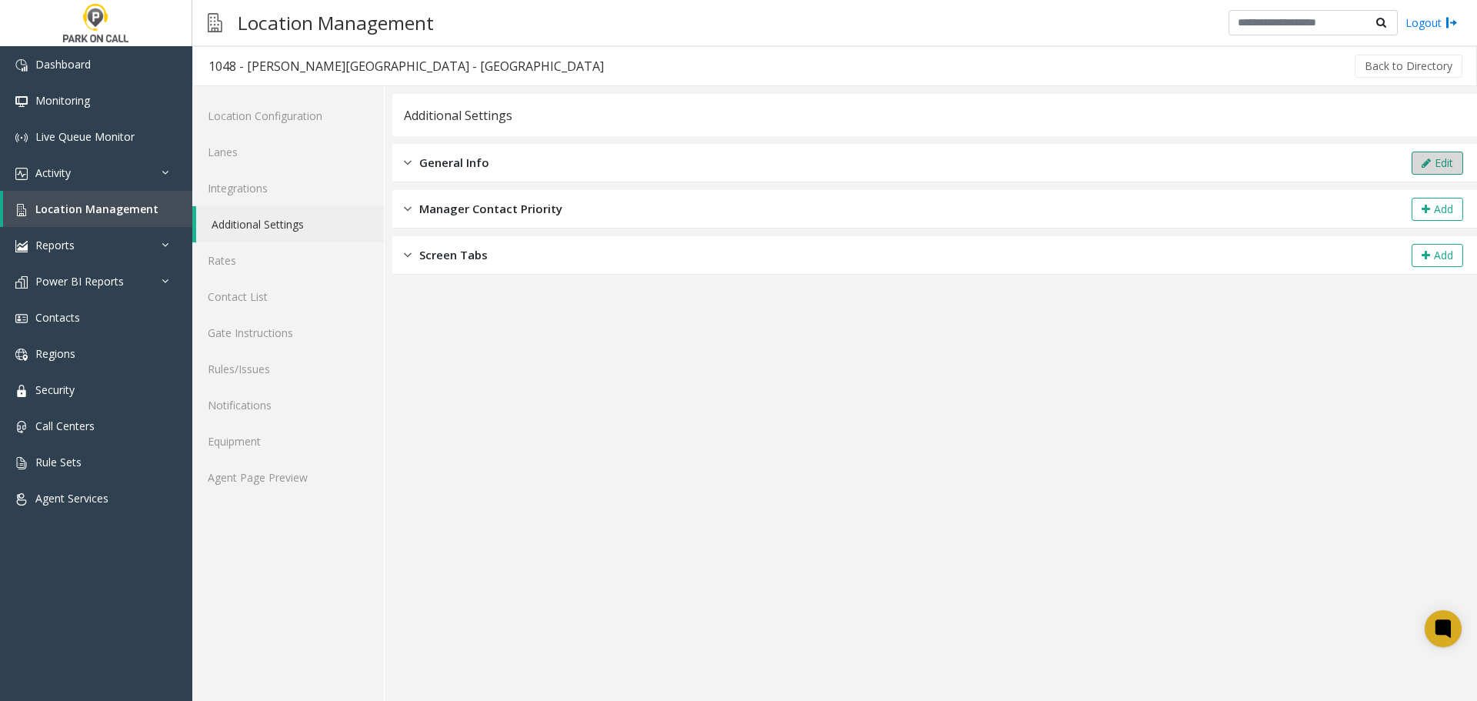
click at [1436, 165] on button "Edit" at bounding box center [1437, 163] width 52 height 23
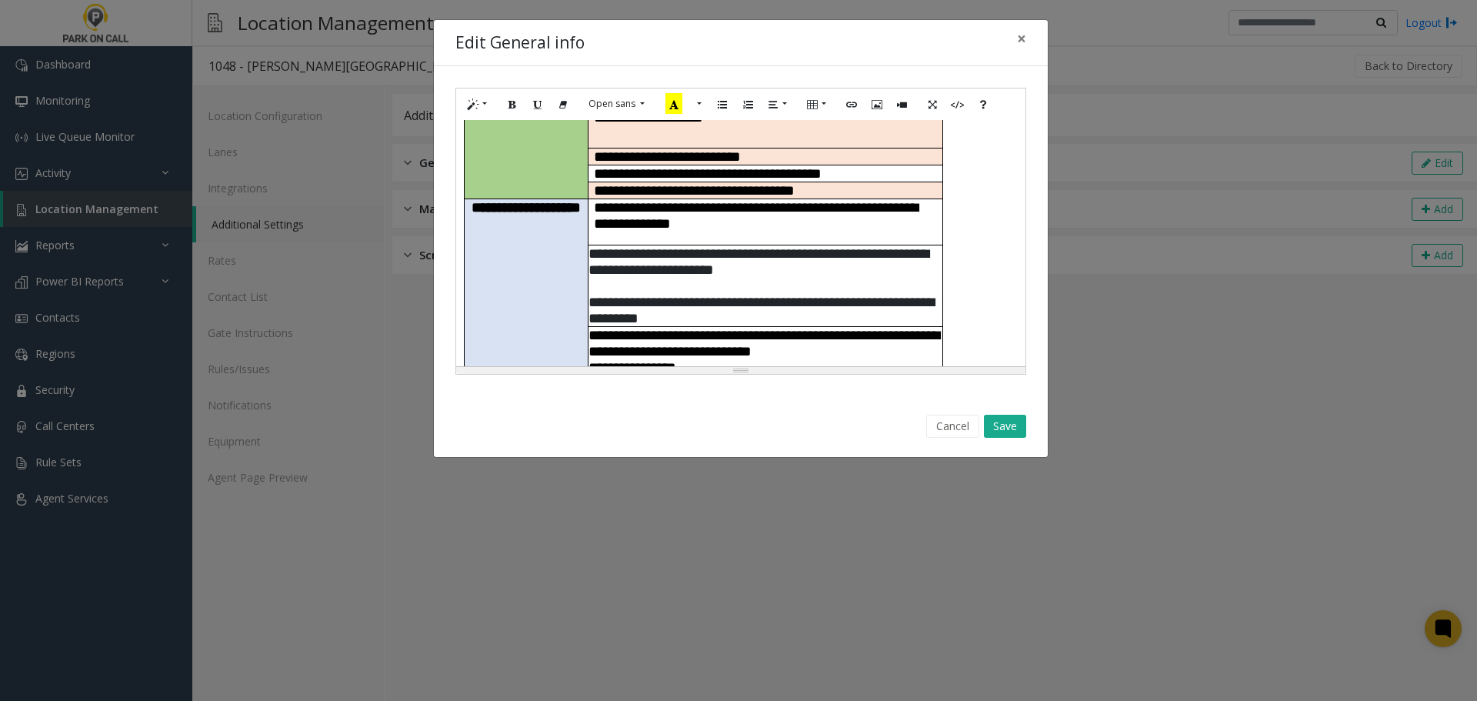
scroll to position [308, 0]
click at [751, 358] on p "**********" at bounding box center [765, 366] width 354 height 16
click at [1014, 413] on div "Cancel Save" at bounding box center [741, 426] width 592 height 39
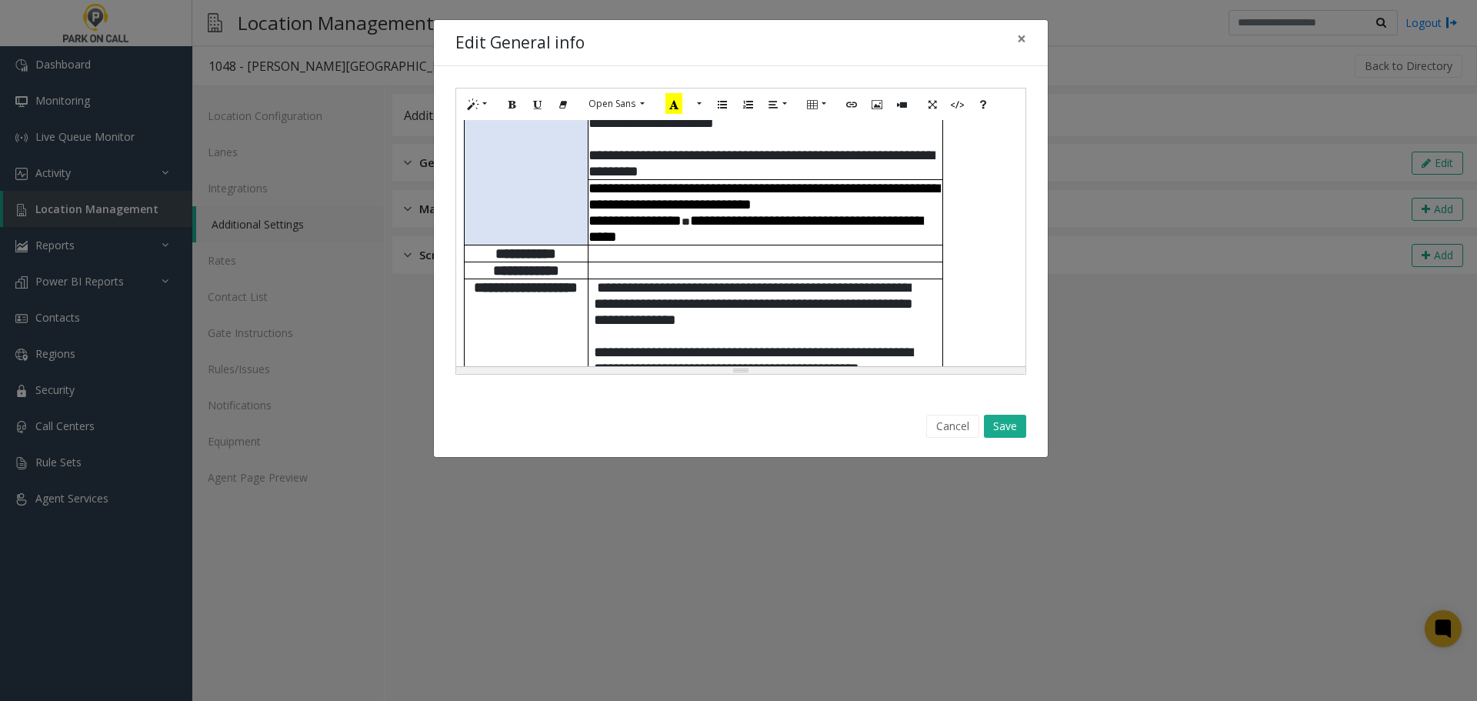
scroll to position [461, 0]
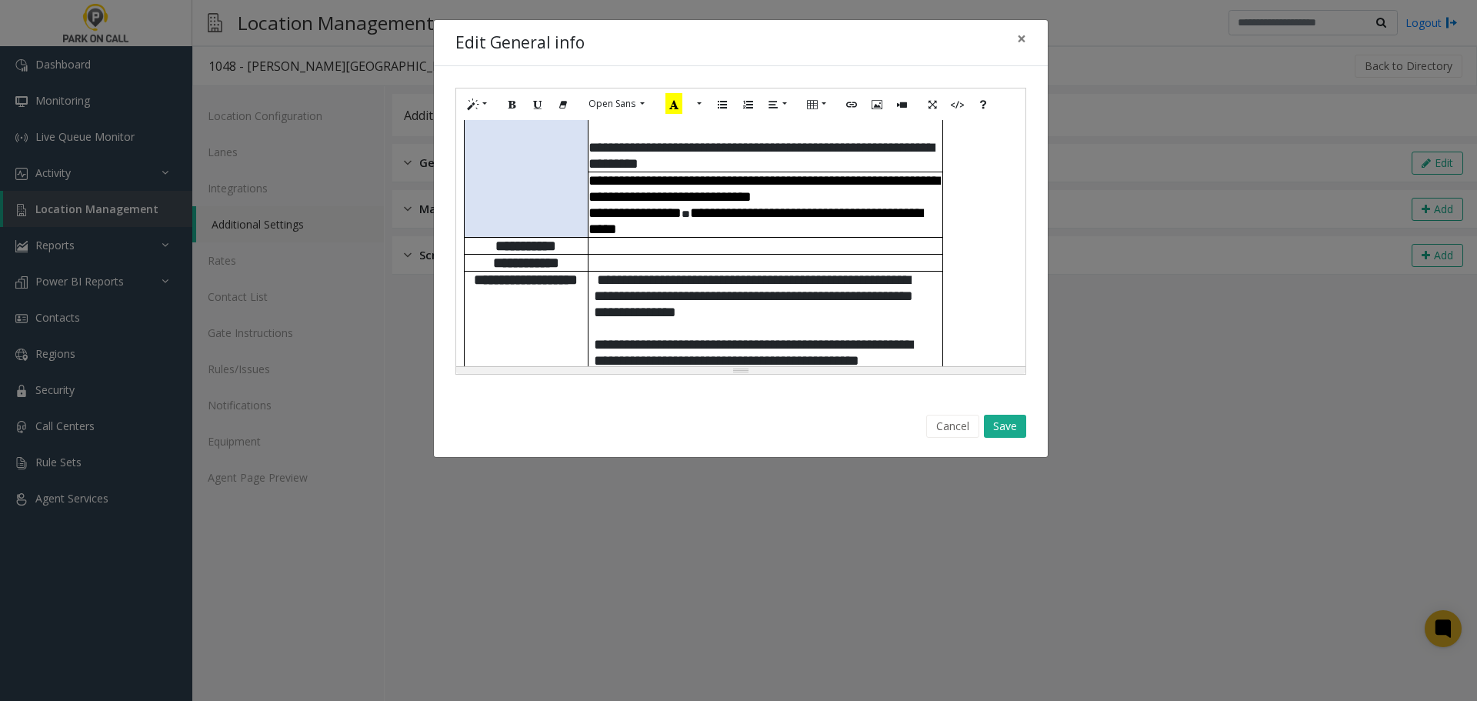
click at [596, 272] on span "**********" at bounding box center [753, 344] width 319 height 144
drag, startPoint x: 595, startPoint y: 264, endPoint x: 629, endPoint y: 266, distance: 33.9
click at [595, 272] on span "**********" at bounding box center [764, 344] width 340 height 144
click at [1020, 426] on button "Save" at bounding box center [1005, 426] width 42 height 23
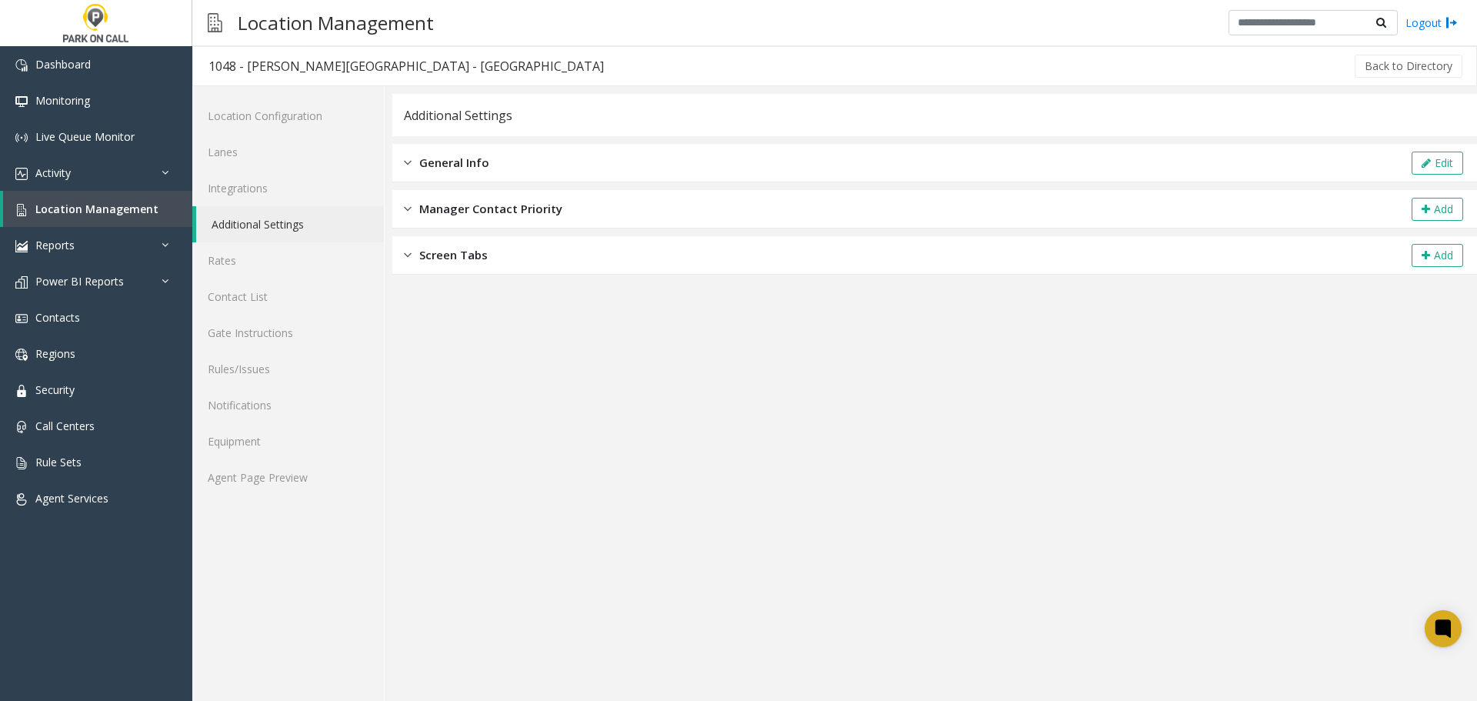
click at [535, 502] on app-general-info "**********" at bounding box center [934, 397] width 1084 height 607
click at [276, 372] on link "Rules/Issues" at bounding box center [288, 369] width 192 height 36
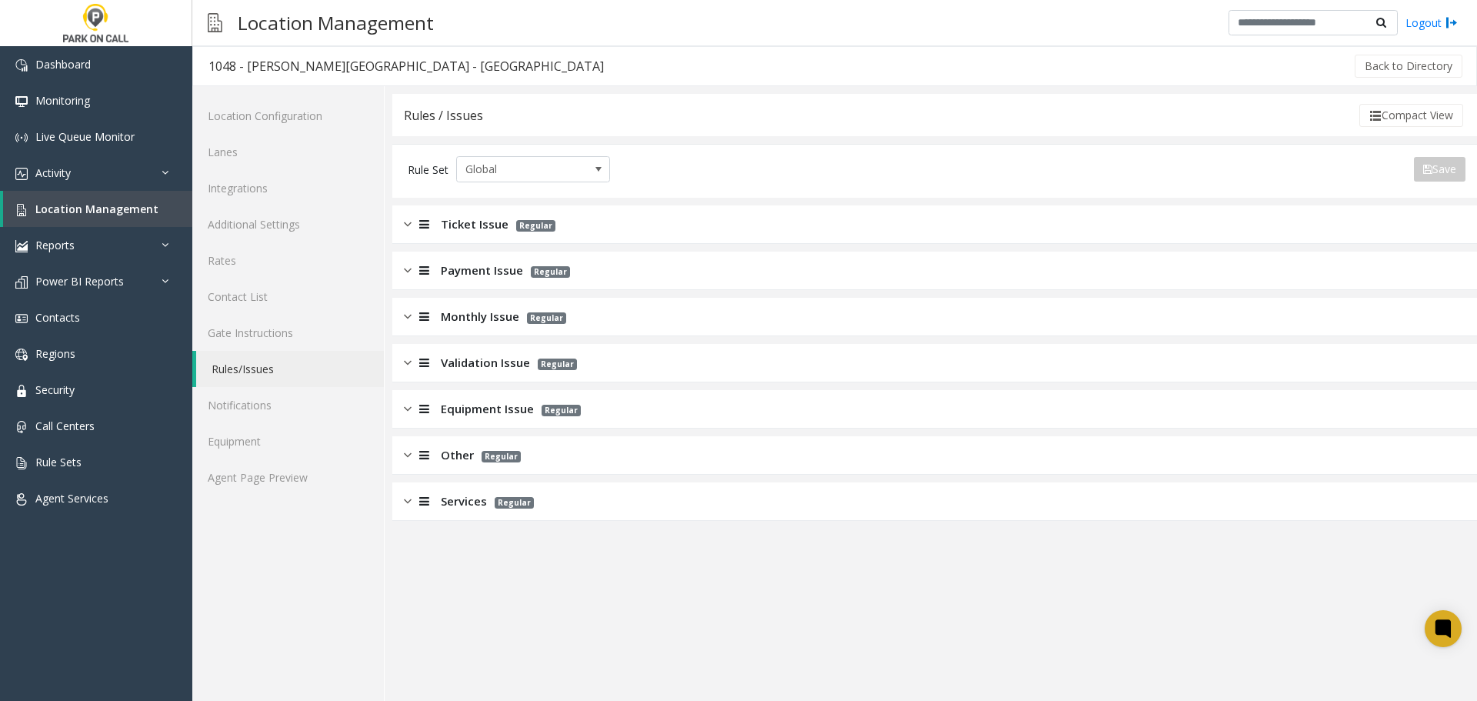
click at [575, 273] on div "Payment Issue Regular" at bounding box center [934, 270] width 1084 height 38
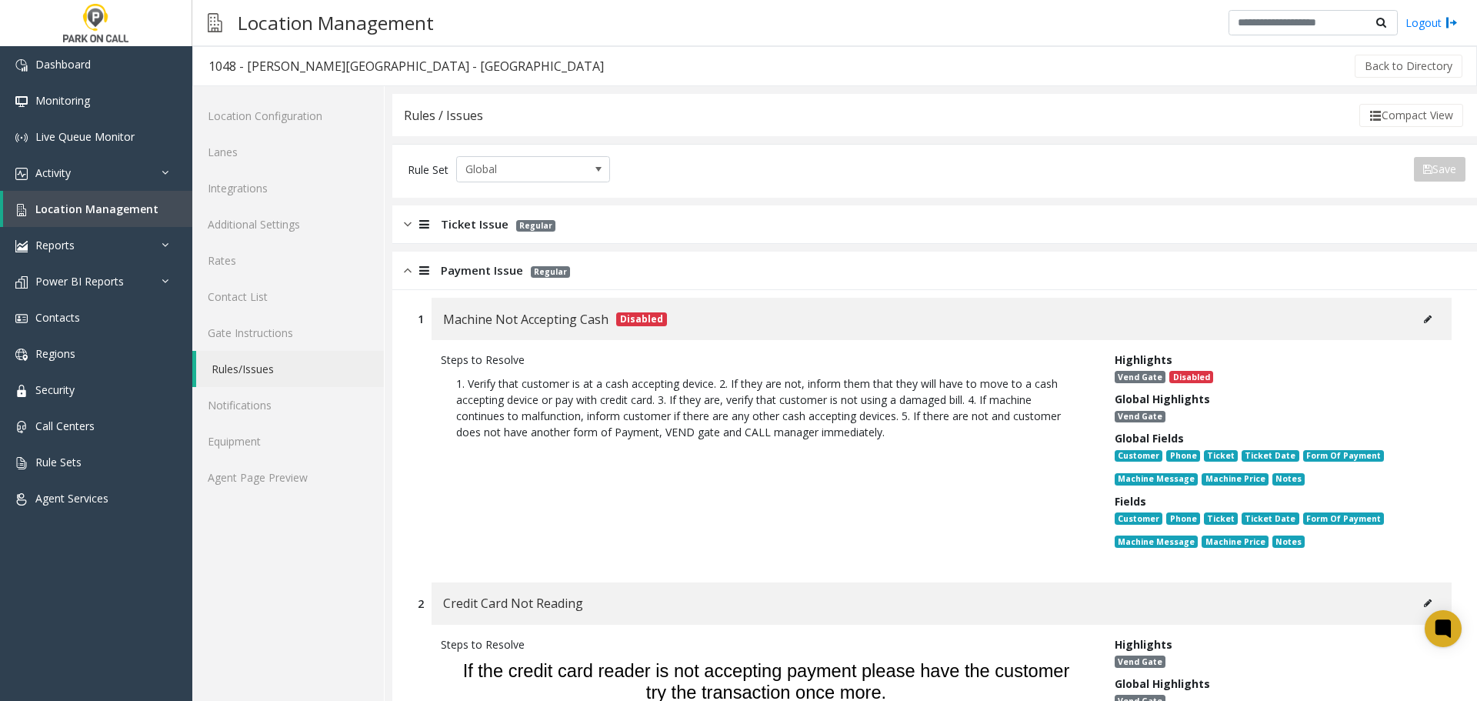
click at [610, 263] on div "Payment Issue Regular" at bounding box center [934, 270] width 1084 height 38
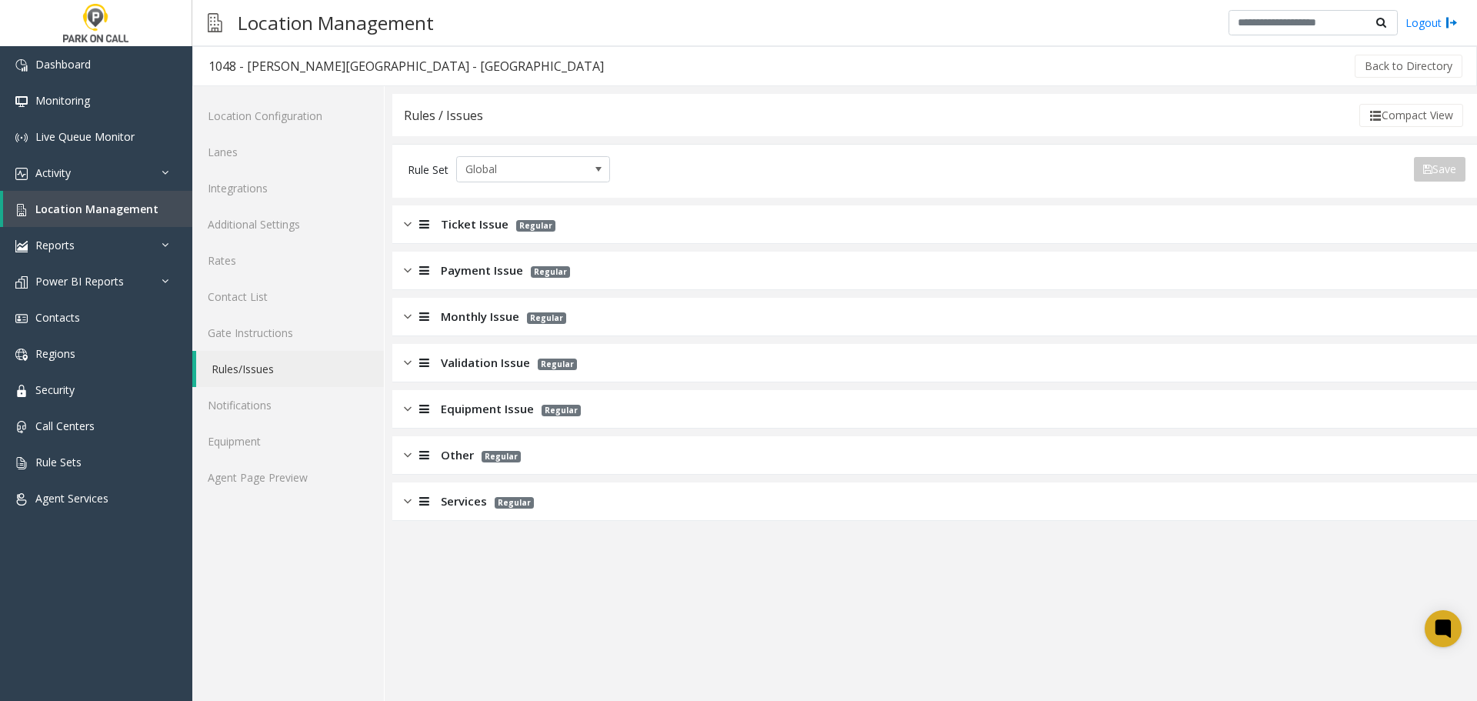
click at [610, 236] on div "Ticket Issue Regular" at bounding box center [934, 224] width 1084 height 38
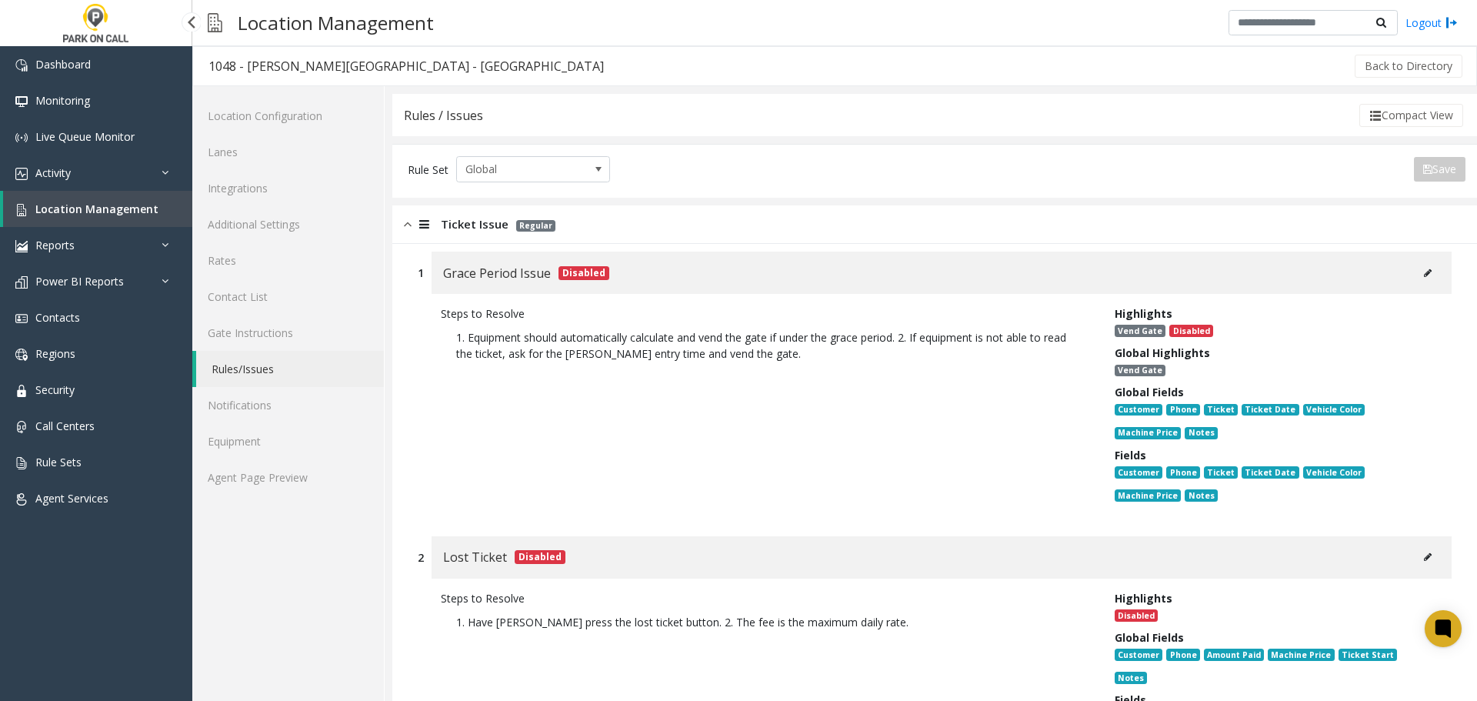
click at [71, 205] on span "Location Management" at bounding box center [96, 209] width 123 height 15
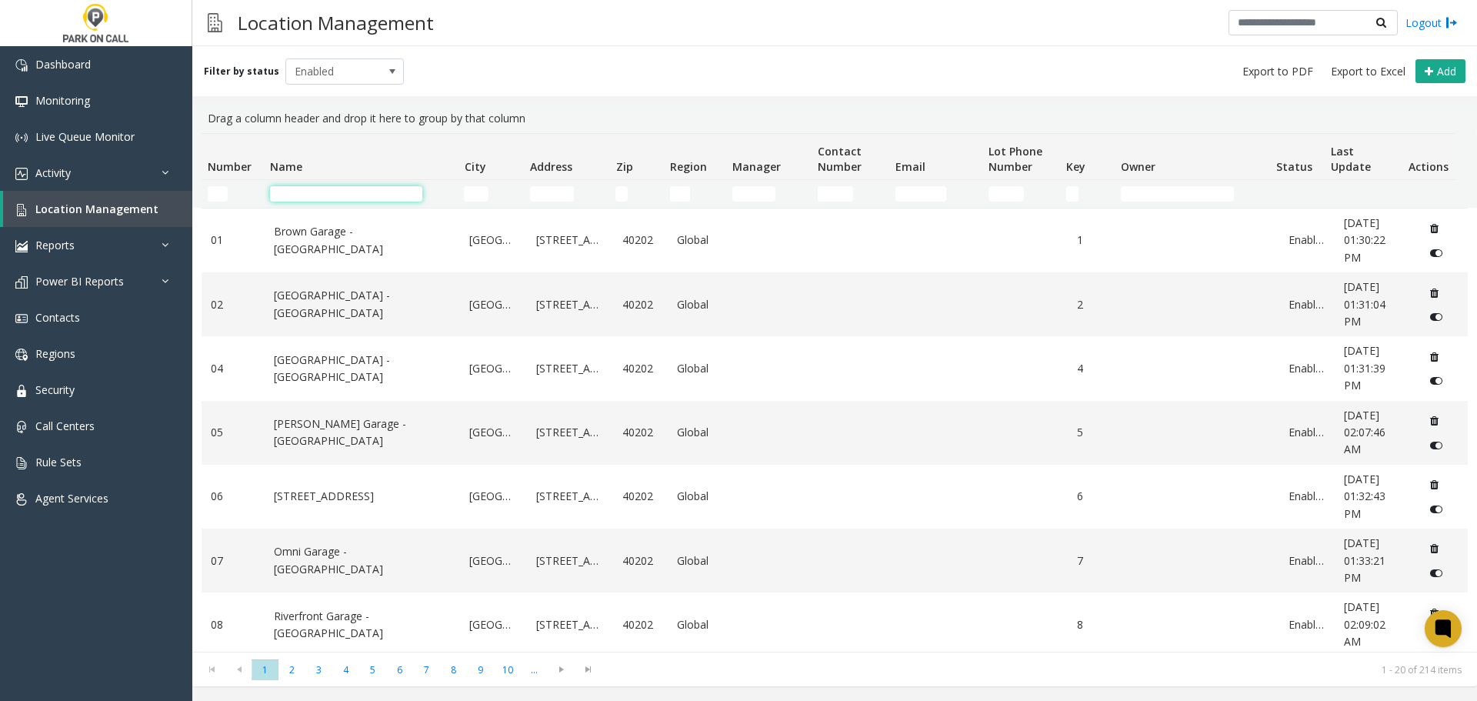
click at [321, 191] on input "Name Filter" at bounding box center [346, 193] width 152 height 15
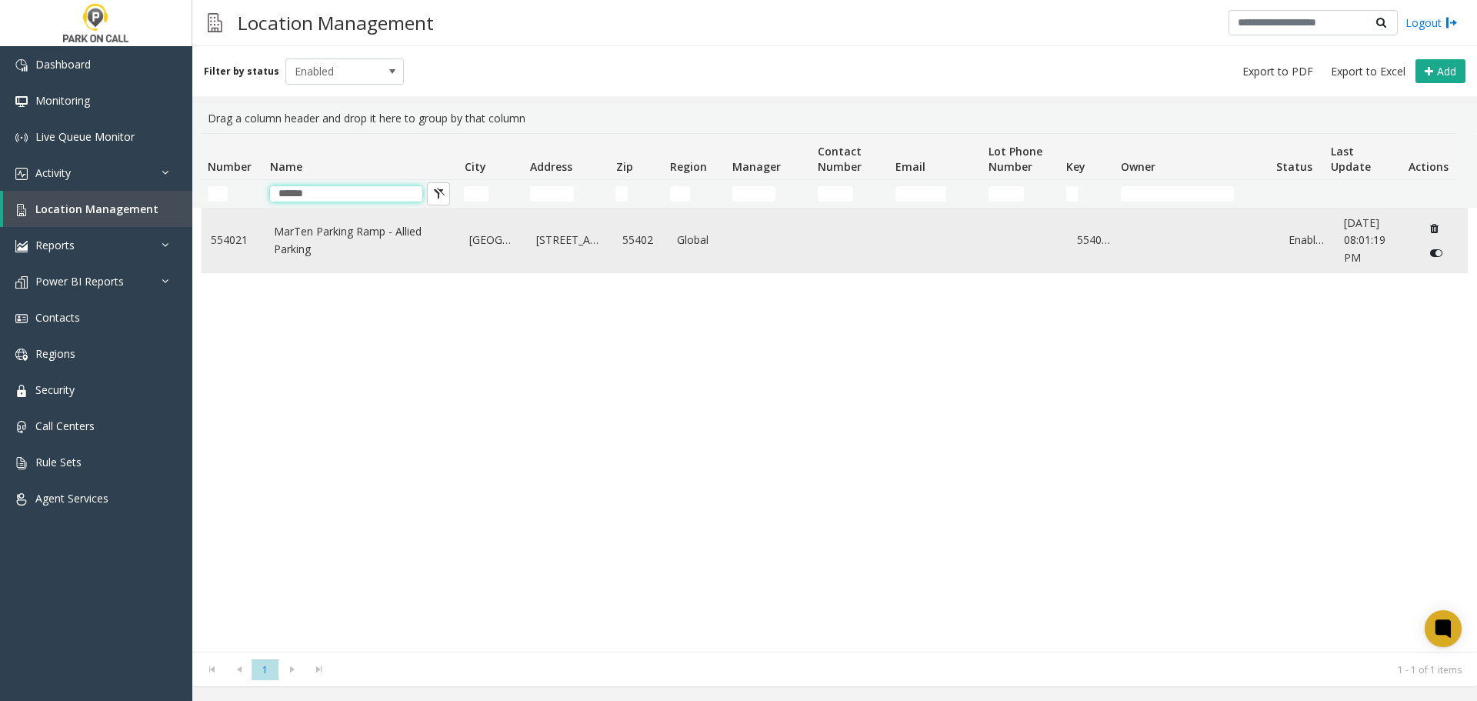
type input "******"
click at [371, 249] on link "MarTen Parking Ramp - Allied Parking" at bounding box center [363, 240] width 178 height 35
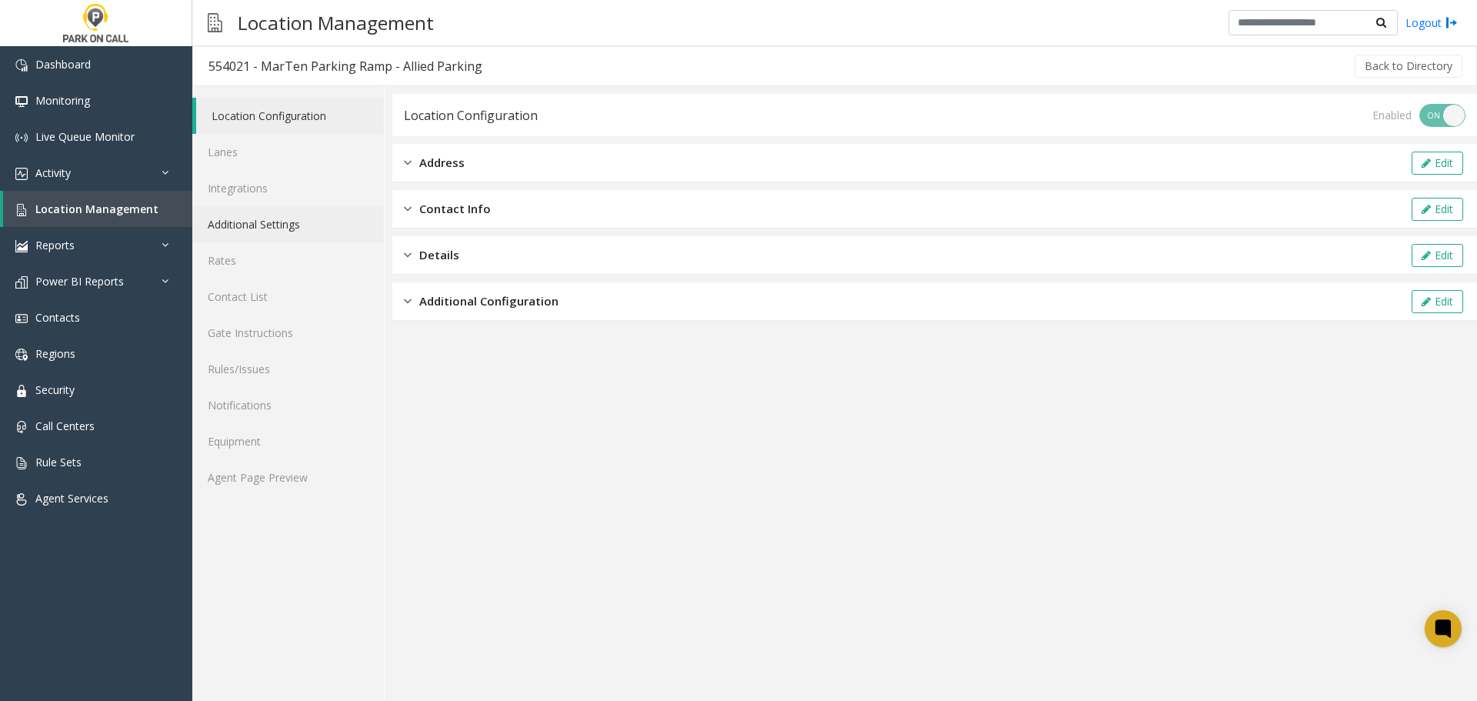
click at [336, 228] on link "Additional Settings" at bounding box center [288, 224] width 192 height 36
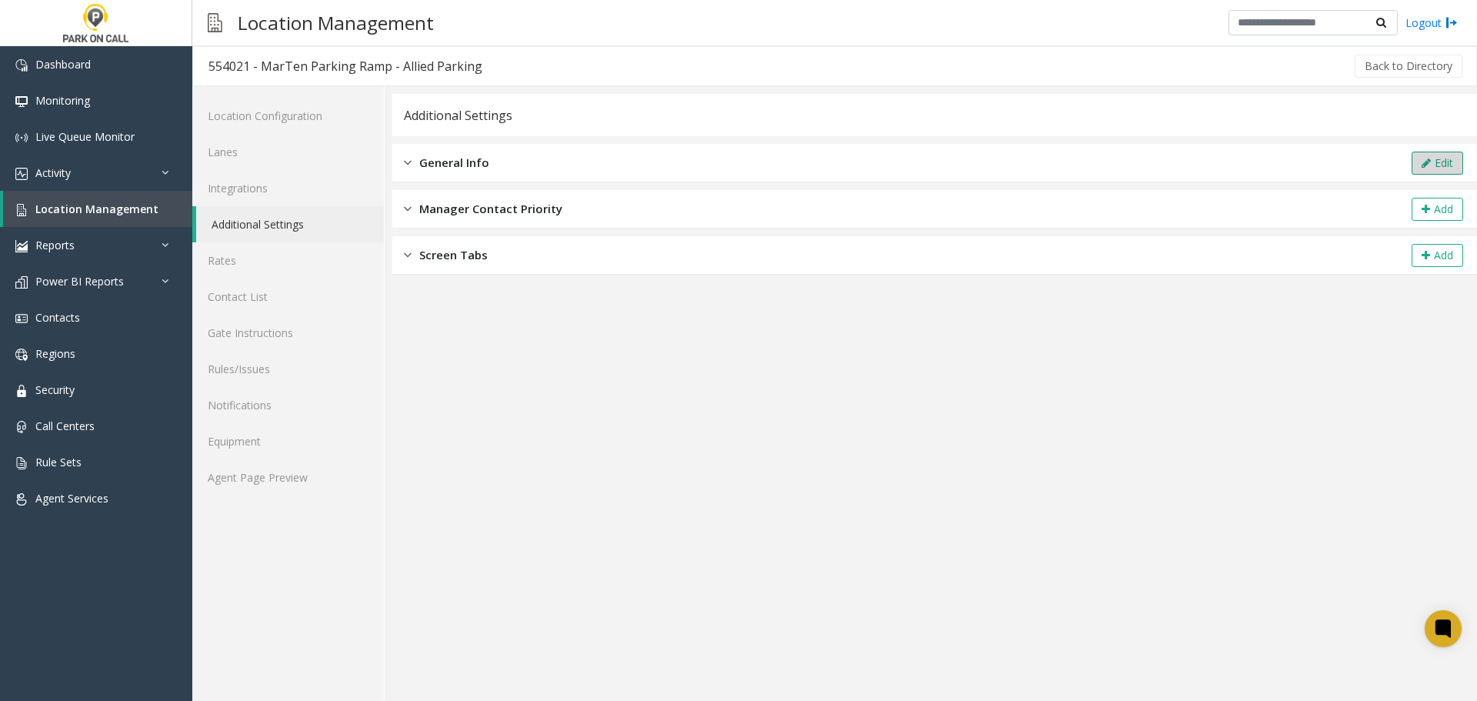
click at [1432, 164] on button "Edit" at bounding box center [1437, 163] width 52 height 23
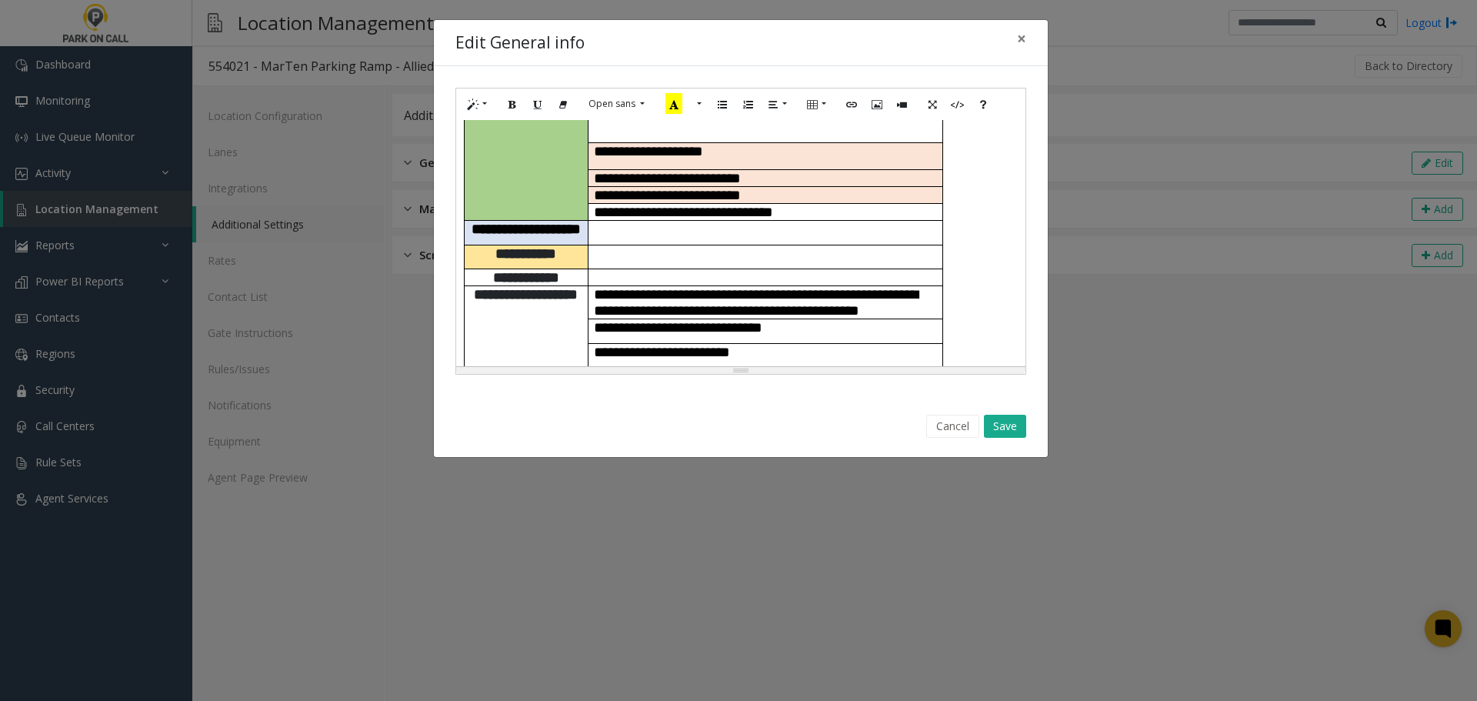
scroll to position [154, 0]
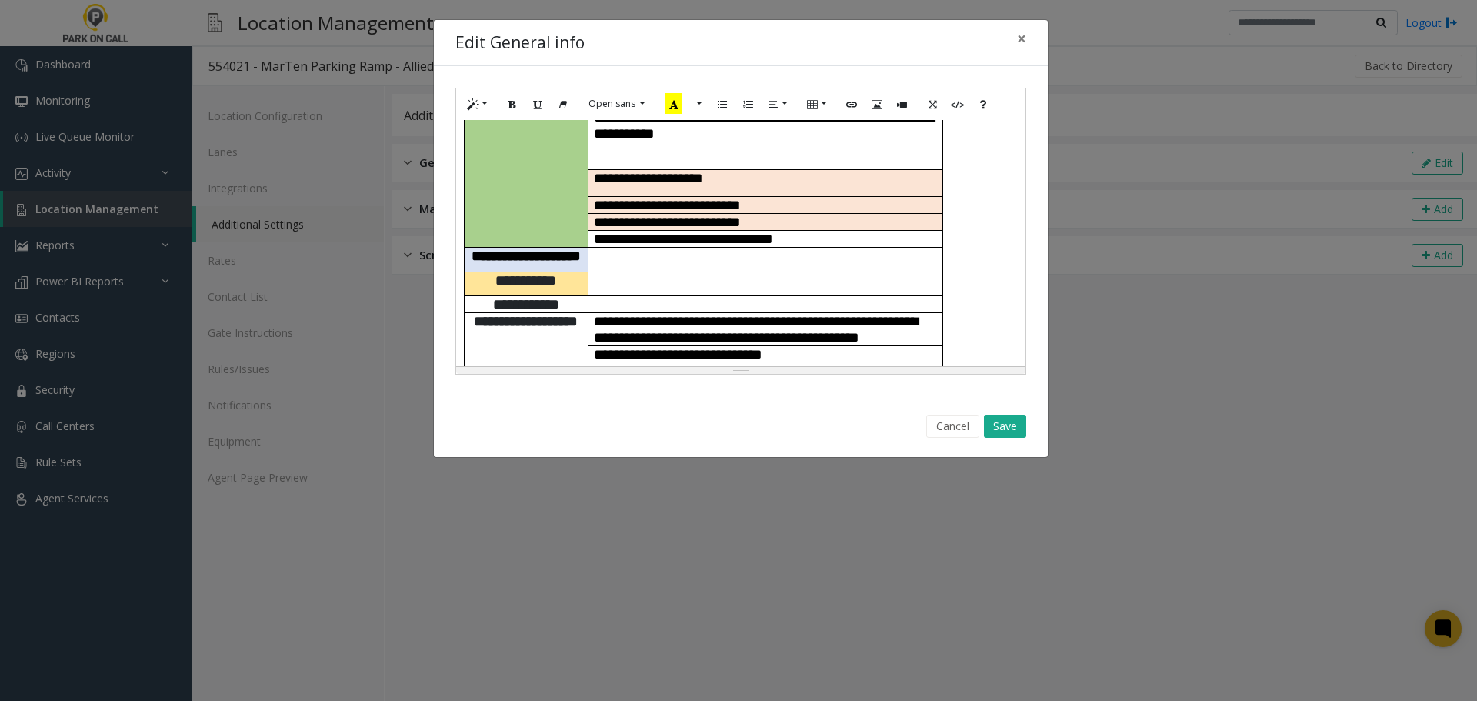
click at [653, 247] on td at bounding box center [765, 259] width 355 height 25
paste div
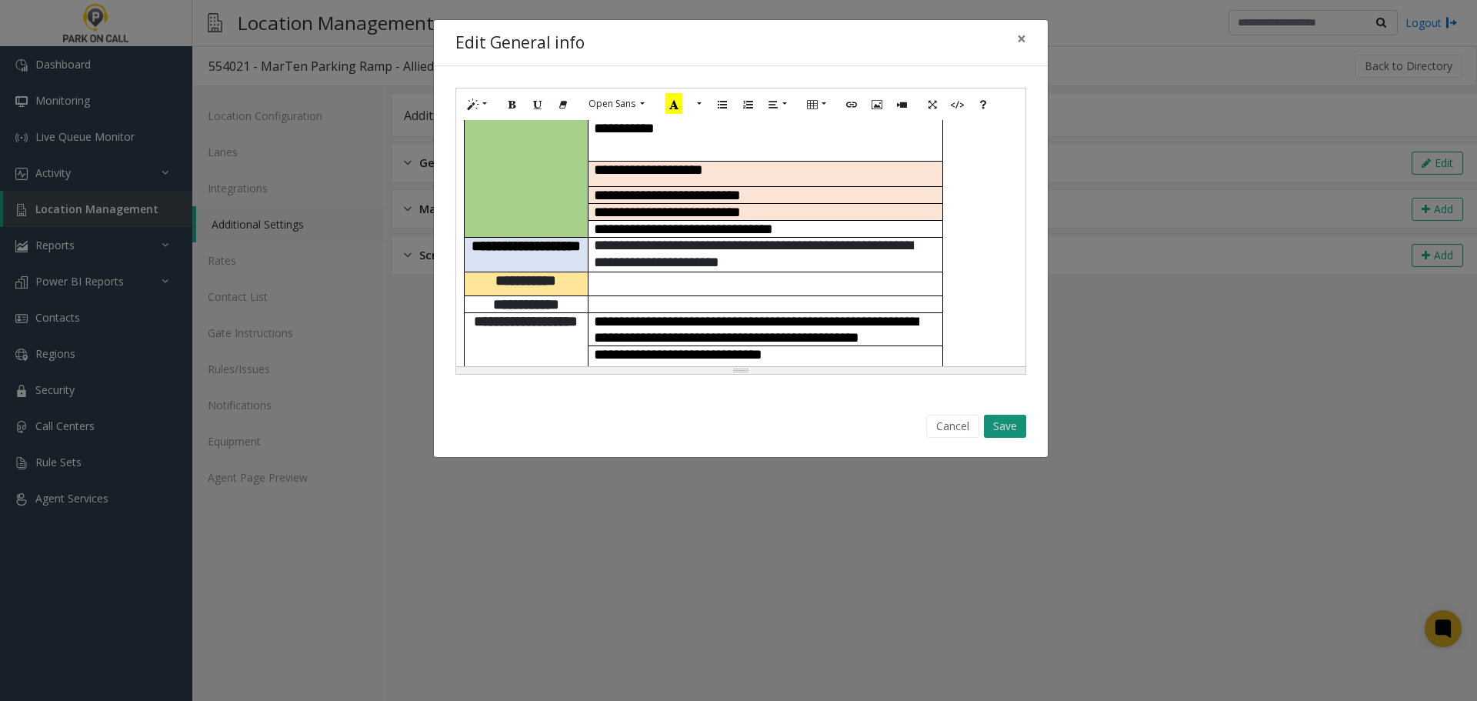
click at [1019, 428] on button "Save" at bounding box center [1005, 426] width 42 height 23
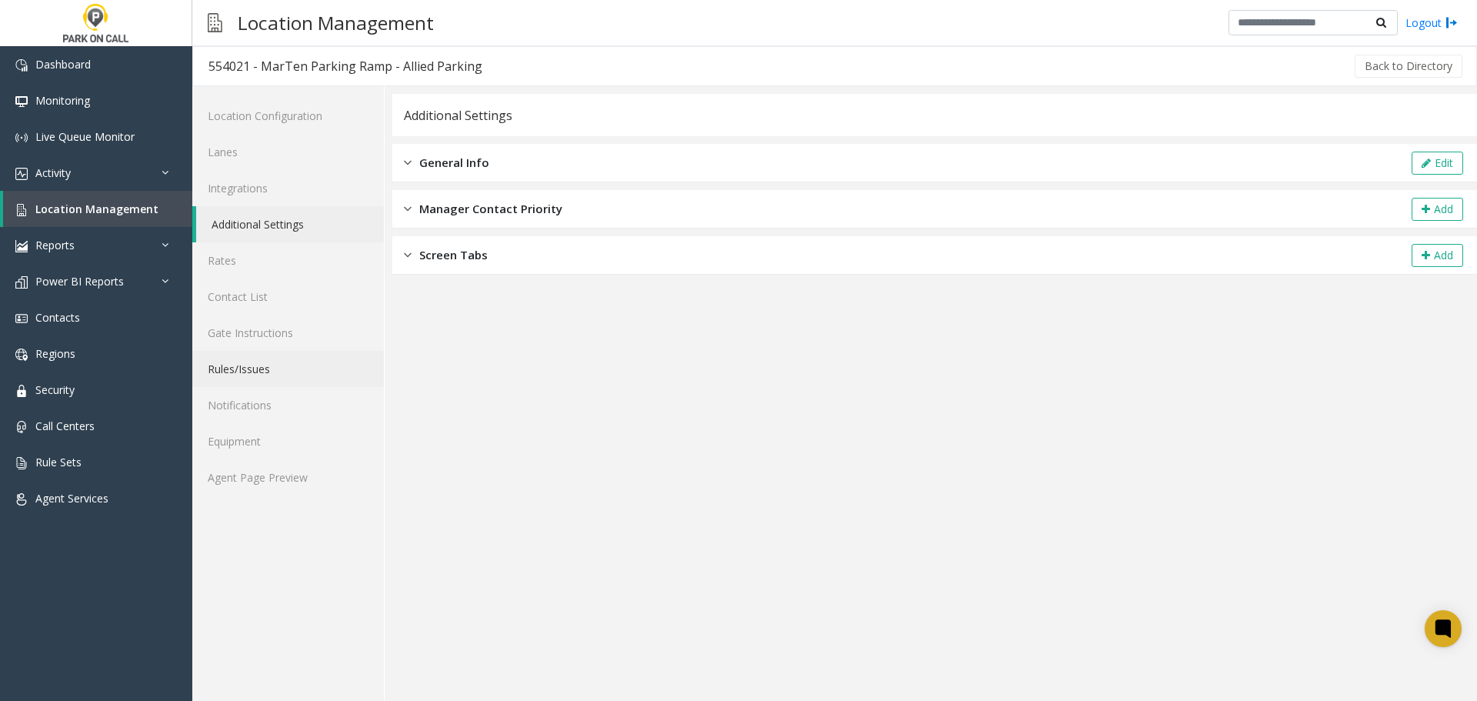
click at [269, 368] on link "Rules/Issues" at bounding box center [288, 369] width 192 height 36
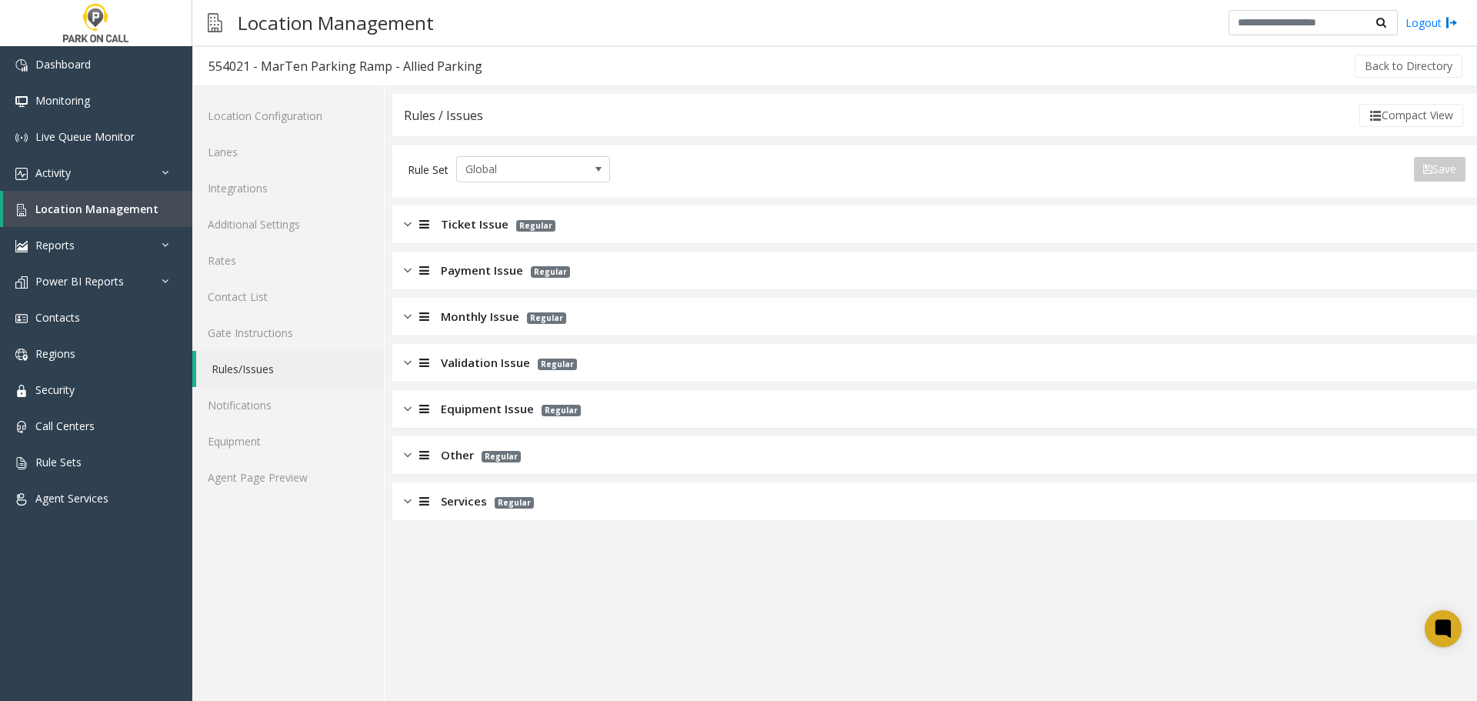
click at [596, 251] on app-rules-listview "Ticket Issue Regular Payment Issue Regular Monthly Issue Regular Validation Iss…" at bounding box center [934, 362] width 1084 height 315
click at [604, 239] on div "Ticket Issue Regular" at bounding box center [934, 224] width 1084 height 38
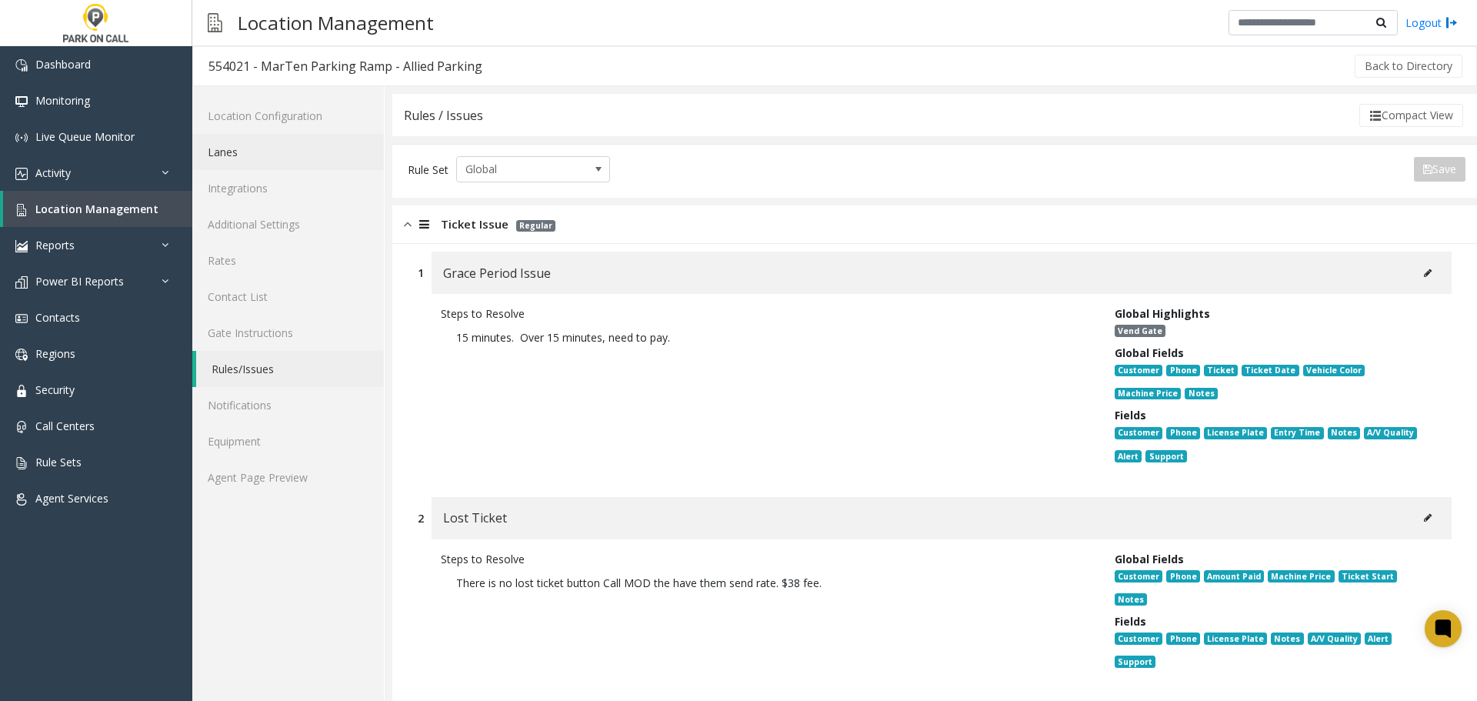
click at [265, 161] on link "Lanes" at bounding box center [288, 152] width 192 height 36
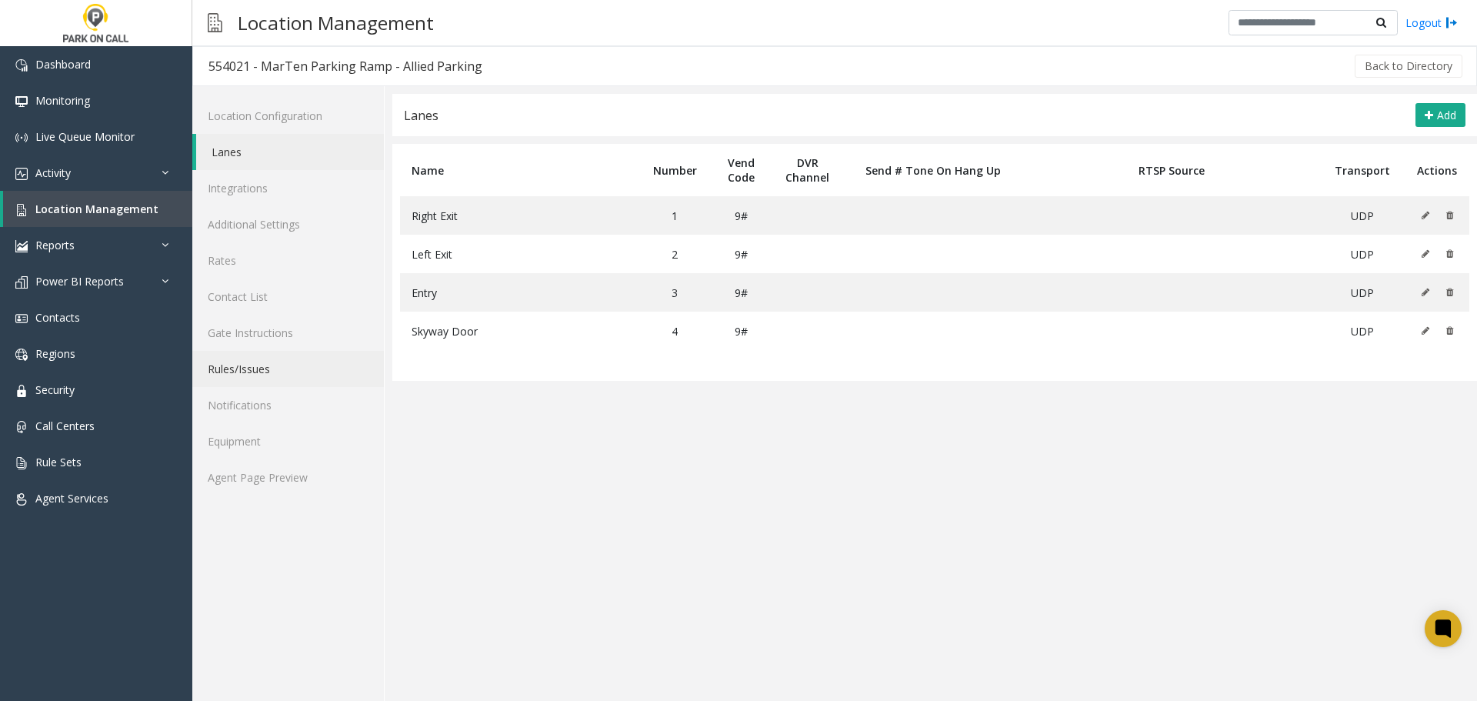
click at [270, 362] on link "Rules/Issues" at bounding box center [288, 369] width 192 height 36
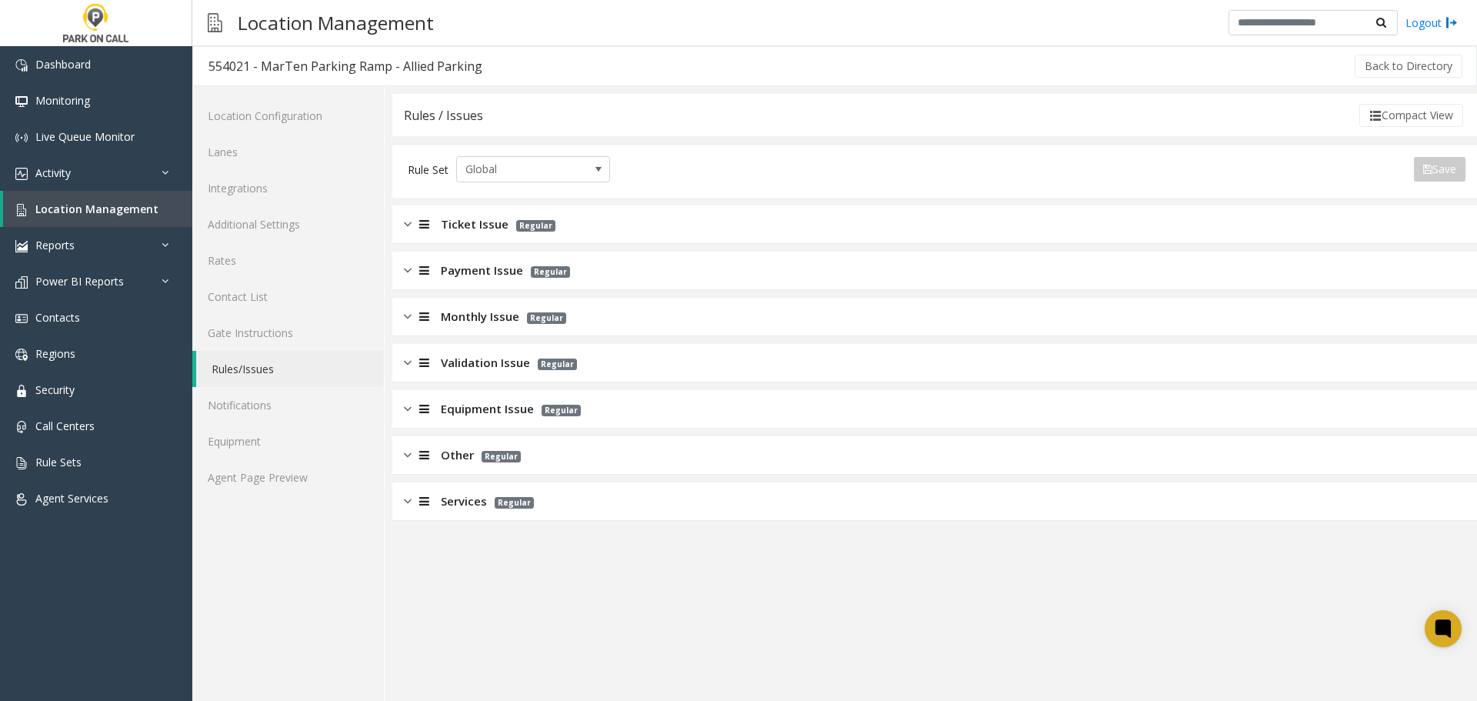
click at [1026, 234] on div "Ticket Issue Regular" at bounding box center [934, 224] width 1084 height 38
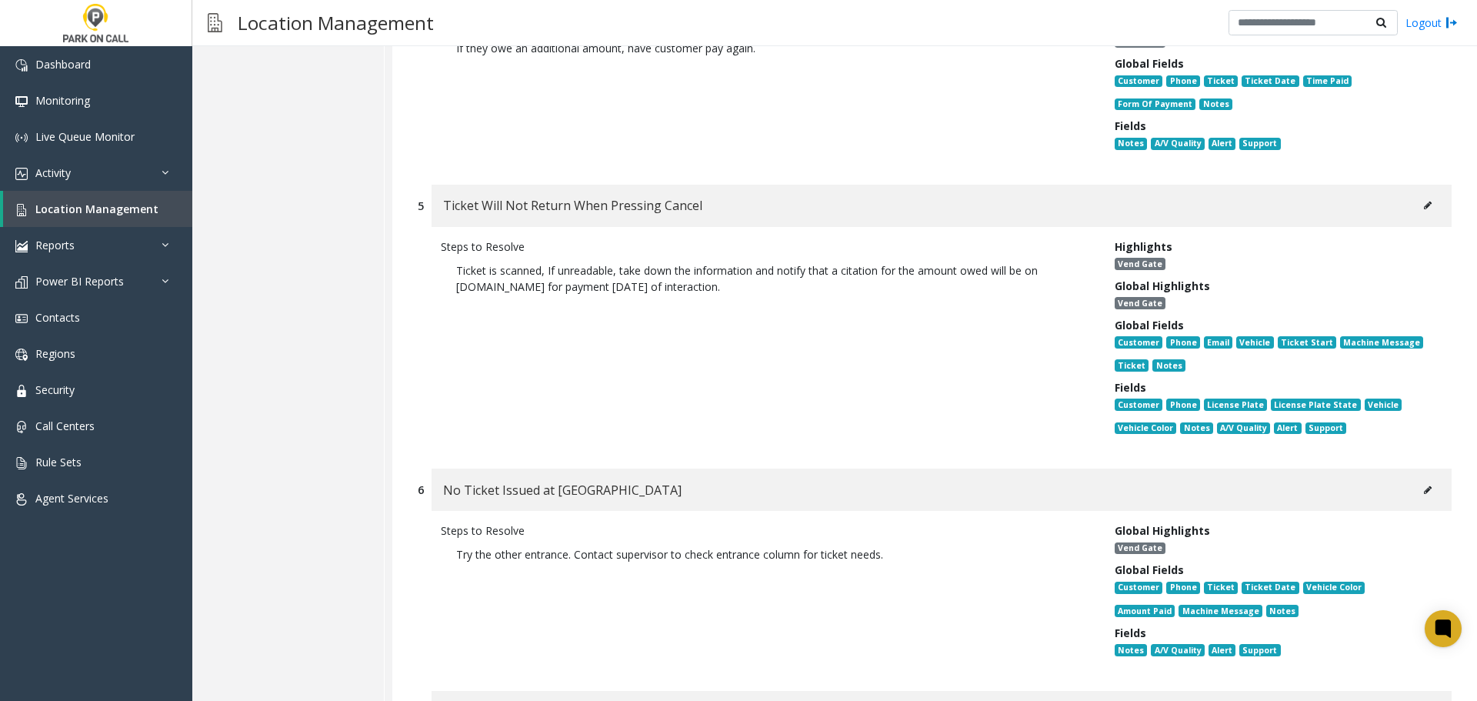
scroll to position [1077, 0]
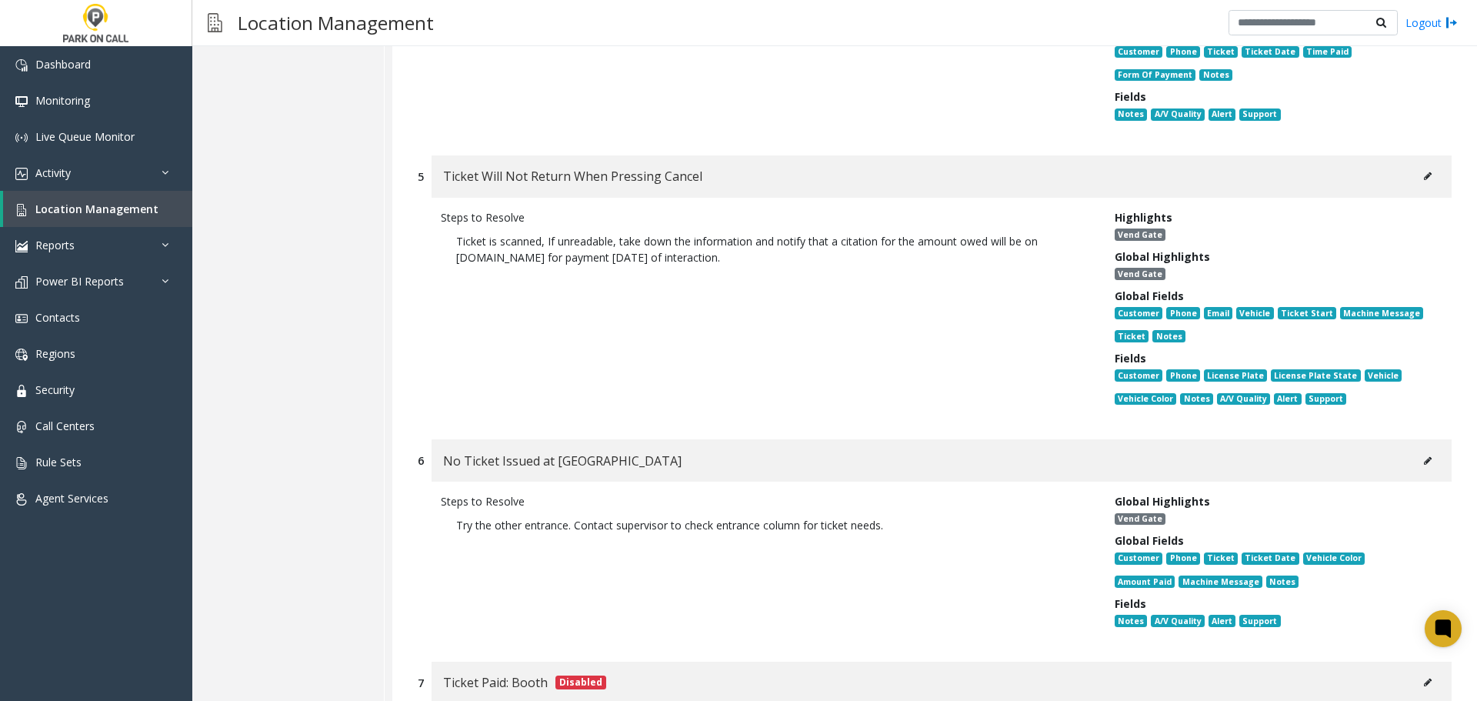
click at [1424, 456] on icon at bounding box center [1428, 460] width 8 height 9
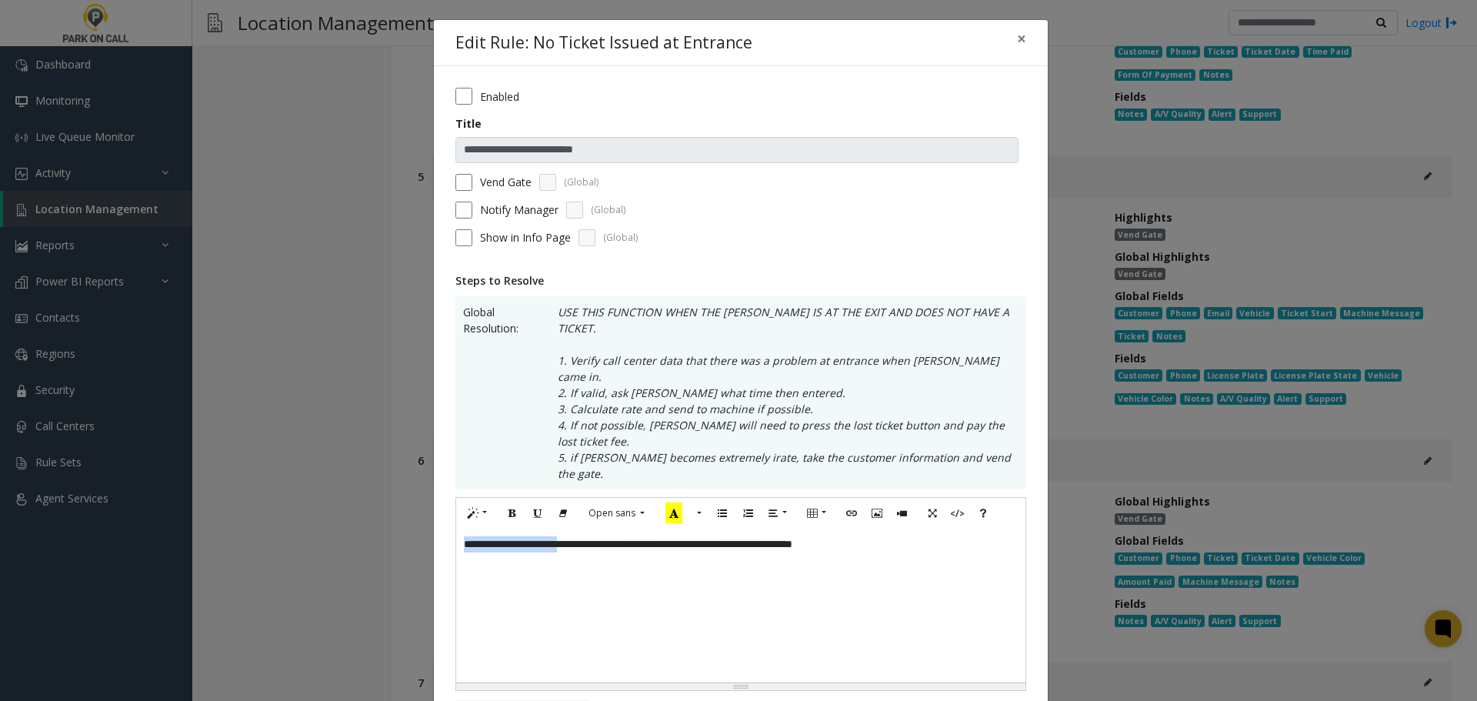
drag, startPoint x: 579, startPoint y: 497, endPoint x: 325, endPoint y: 545, distance: 258.4
click at [172, 547] on div "**********" at bounding box center [738, 350] width 1477 height 701
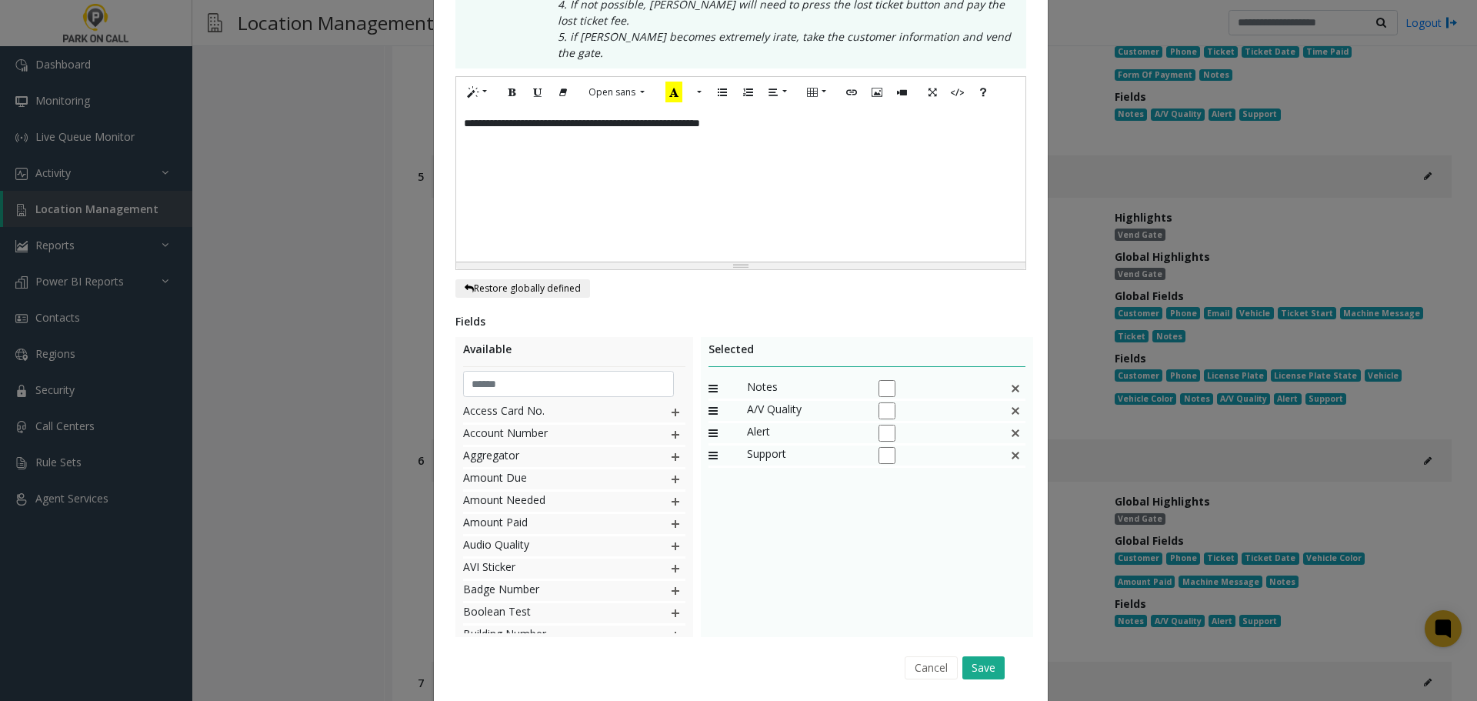
scroll to position [423, 0]
click at [988, 645] on div "Cancel Save" at bounding box center [740, 664] width 549 height 39
click at [983, 654] on button "Save" at bounding box center [983, 665] width 42 height 23
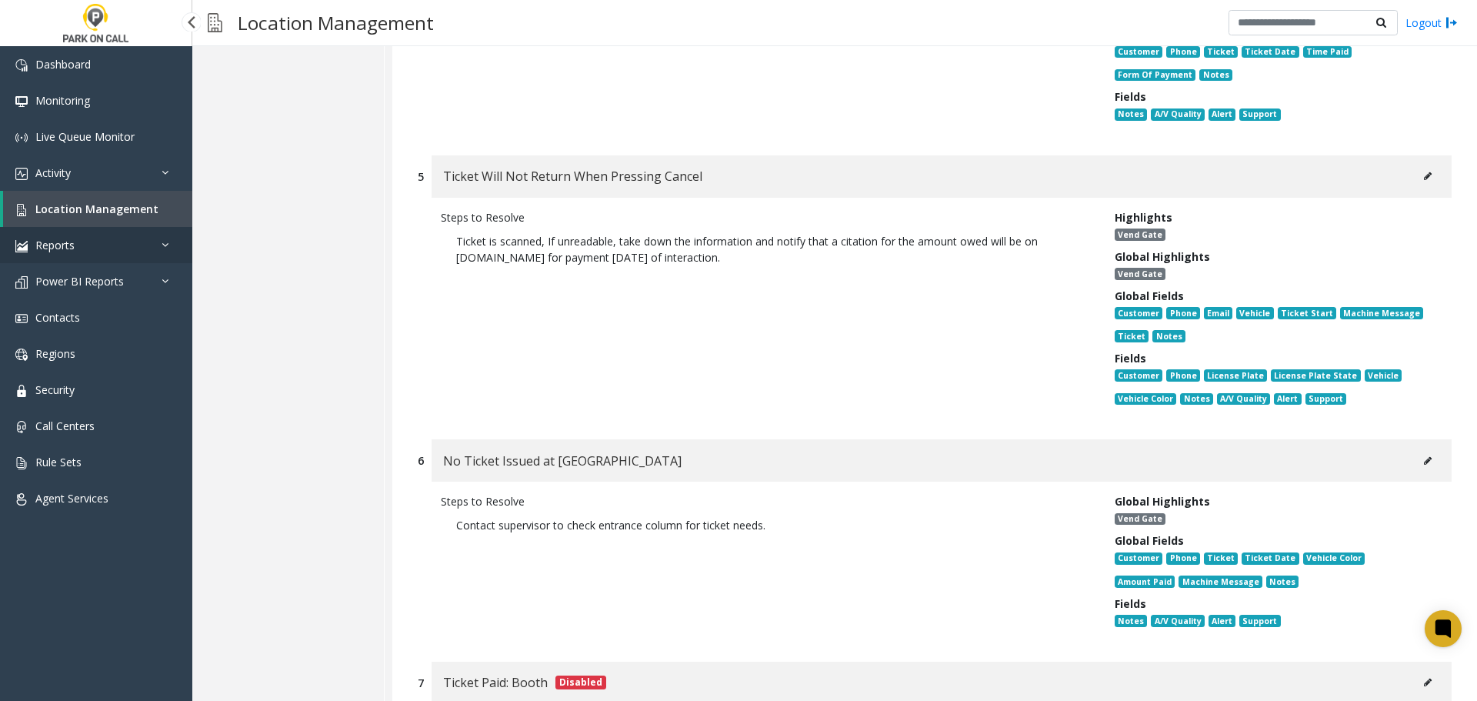
click at [112, 228] on link "Reports" at bounding box center [96, 245] width 192 height 36
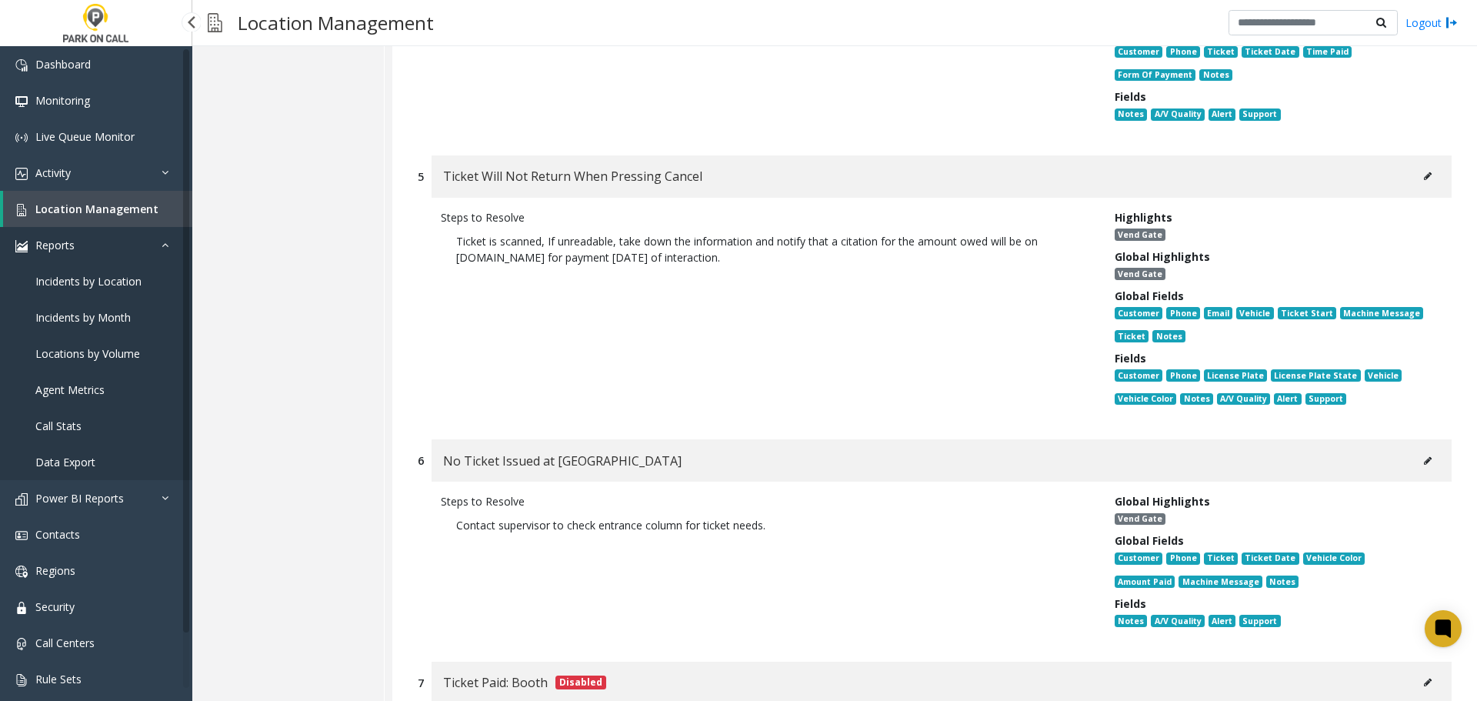
click at [108, 241] on link "Reports" at bounding box center [96, 245] width 192 height 36
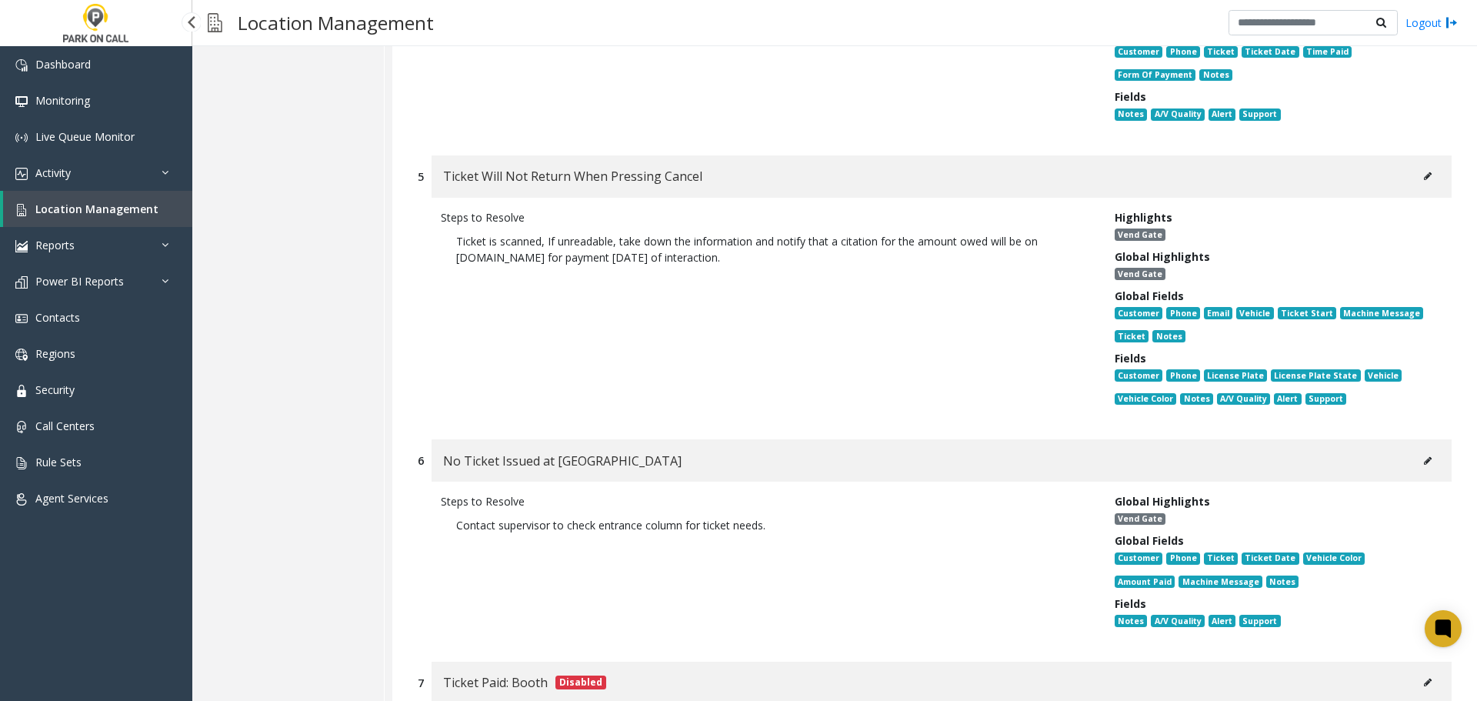
click at [108, 214] on span "Location Management" at bounding box center [96, 209] width 123 height 15
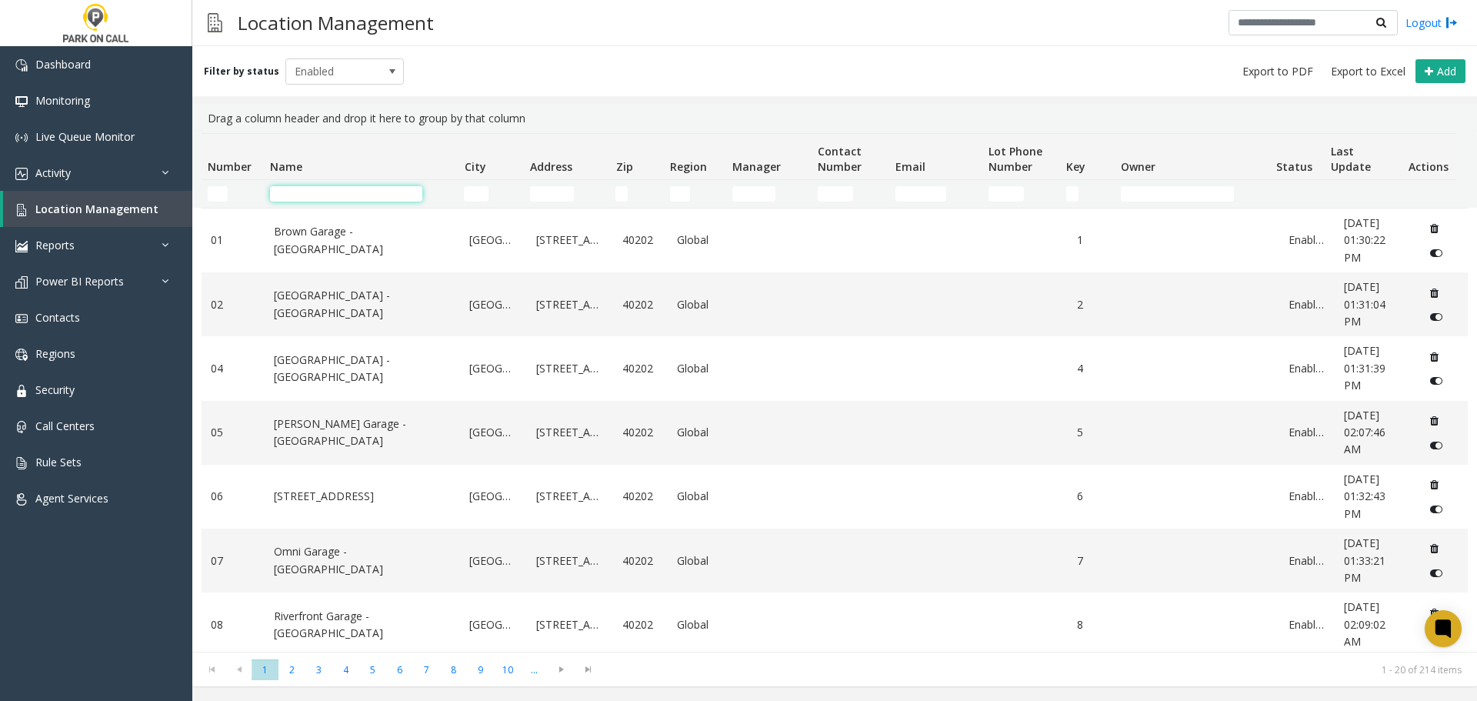
click at [369, 198] on input "Name Filter" at bounding box center [346, 193] width 152 height 15
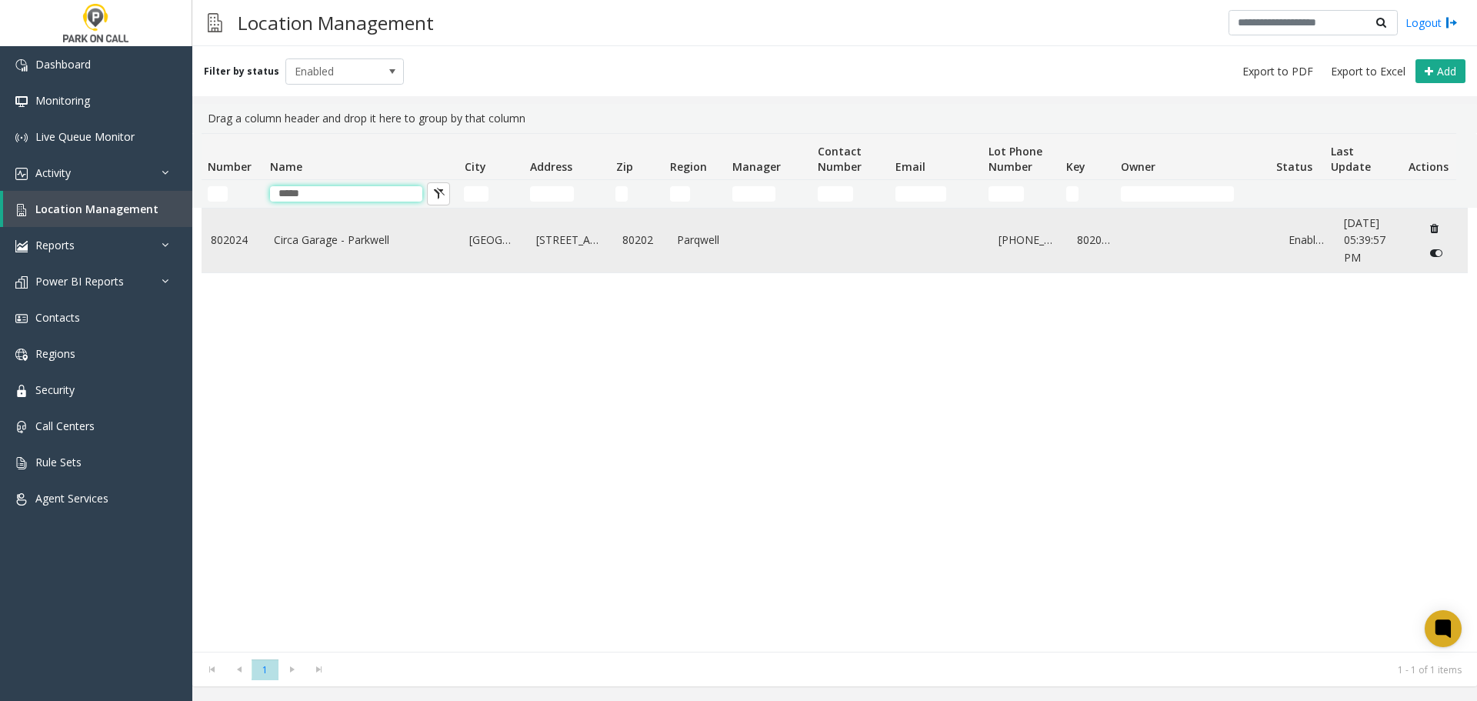
type input "*****"
click at [406, 245] on link "Circa Garage - Parkwell" at bounding box center [363, 240] width 178 height 17
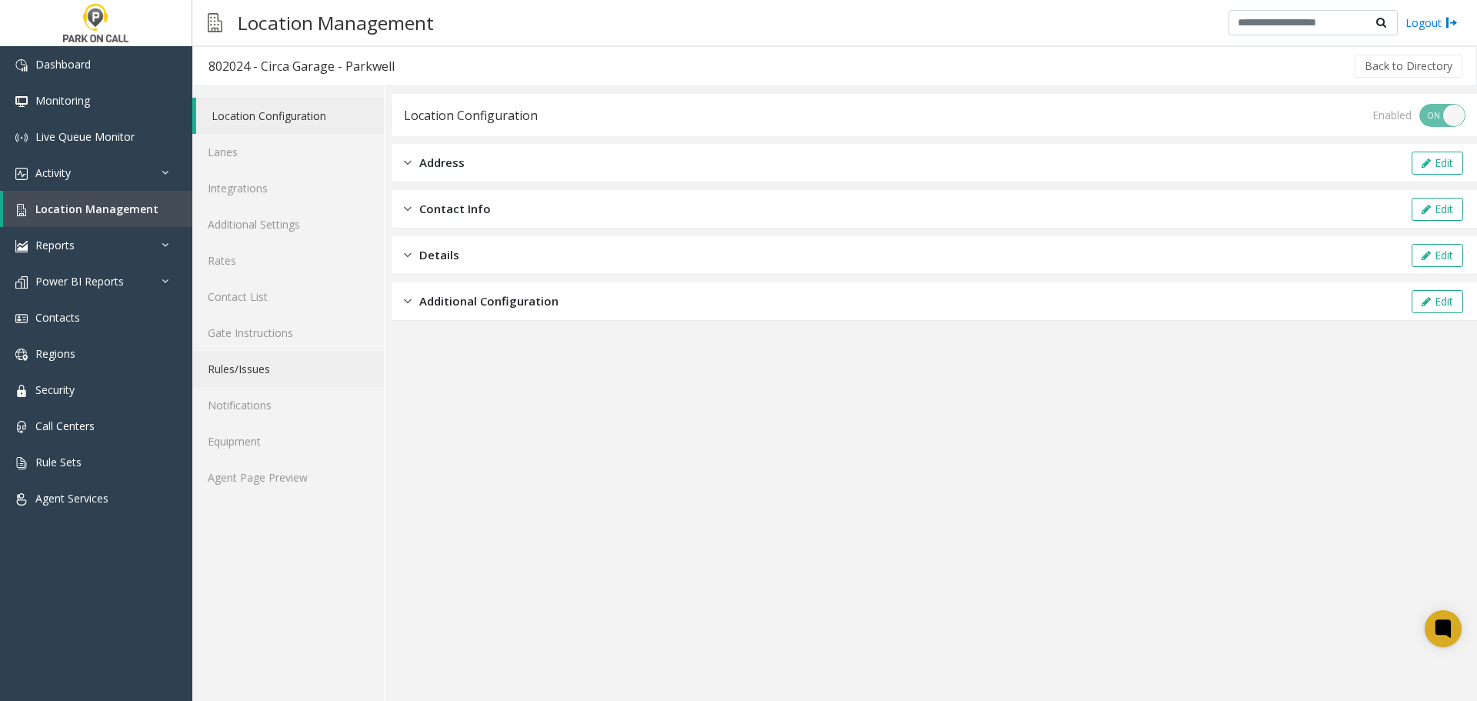
click at [244, 355] on link "Rules/Issues" at bounding box center [288, 369] width 192 height 36
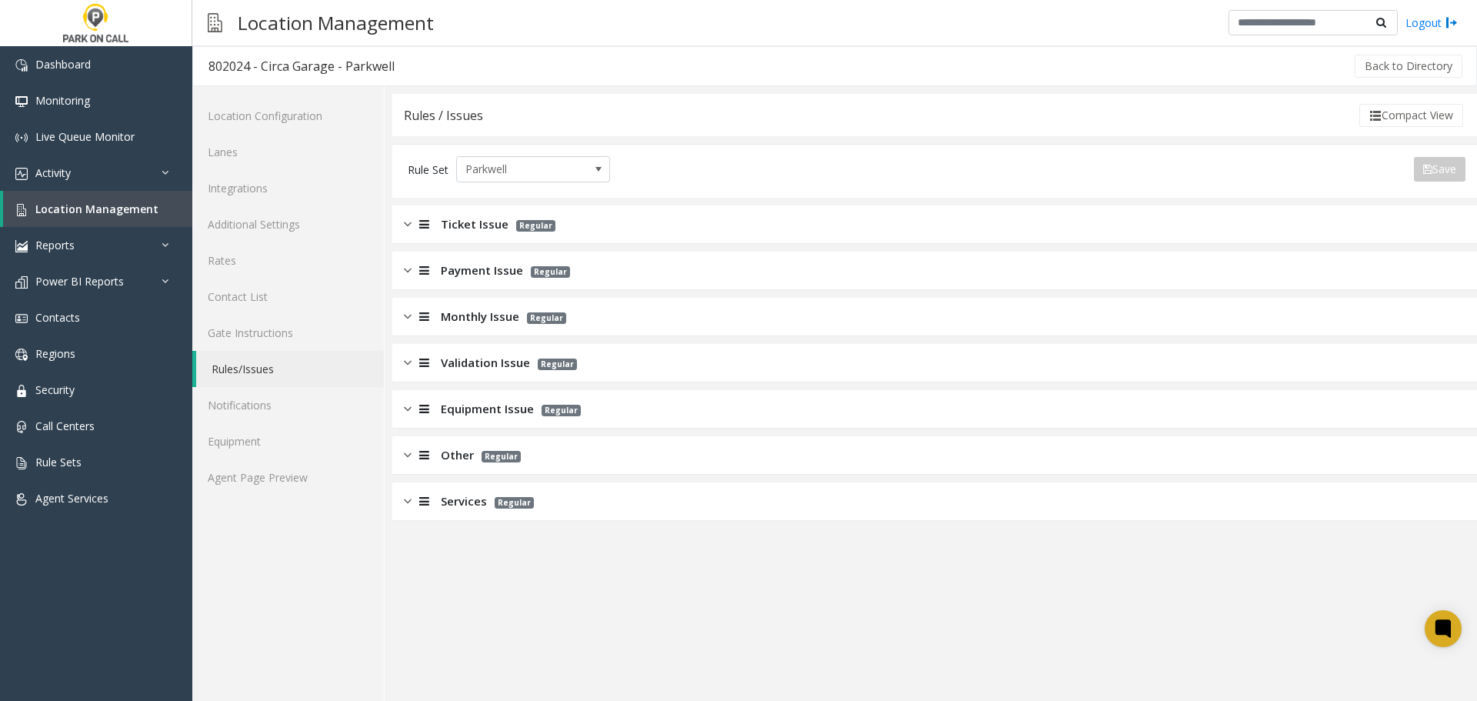
click at [565, 235] on div "Ticket Issue Regular" at bounding box center [934, 224] width 1084 height 38
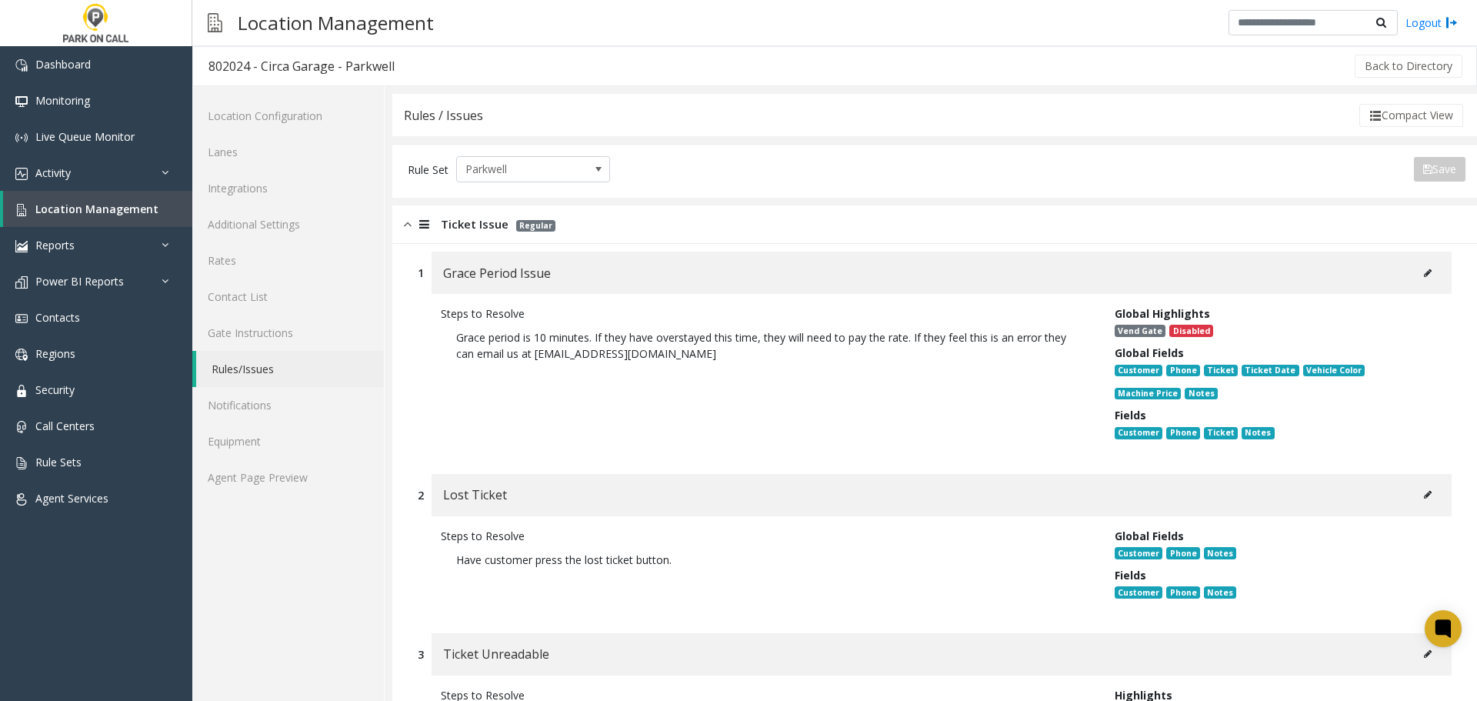
click at [1424, 274] on icon at bounding box center [1428, 272] width 8 height 9
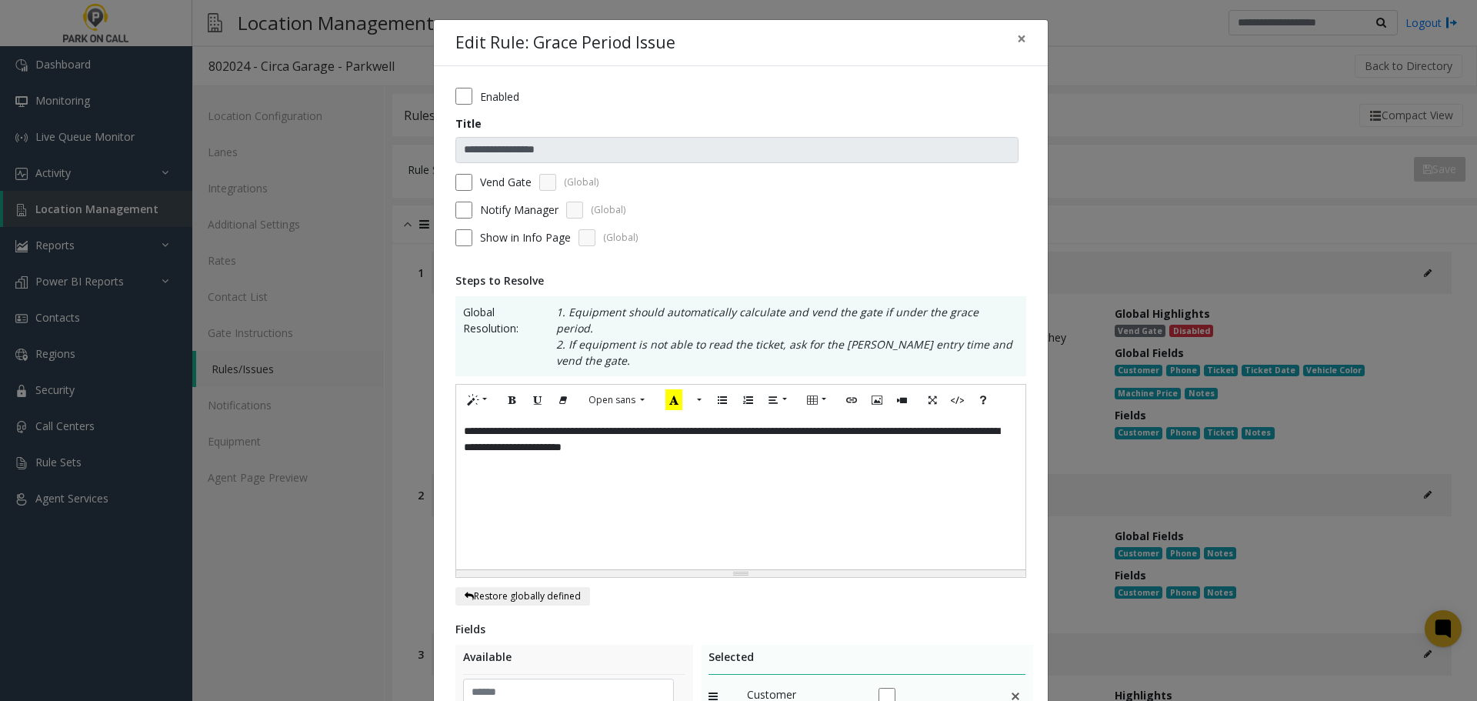
click at [467, 184] on div "Vend Gate (Global)" at bounding box center [740, 182] width 571 height 17
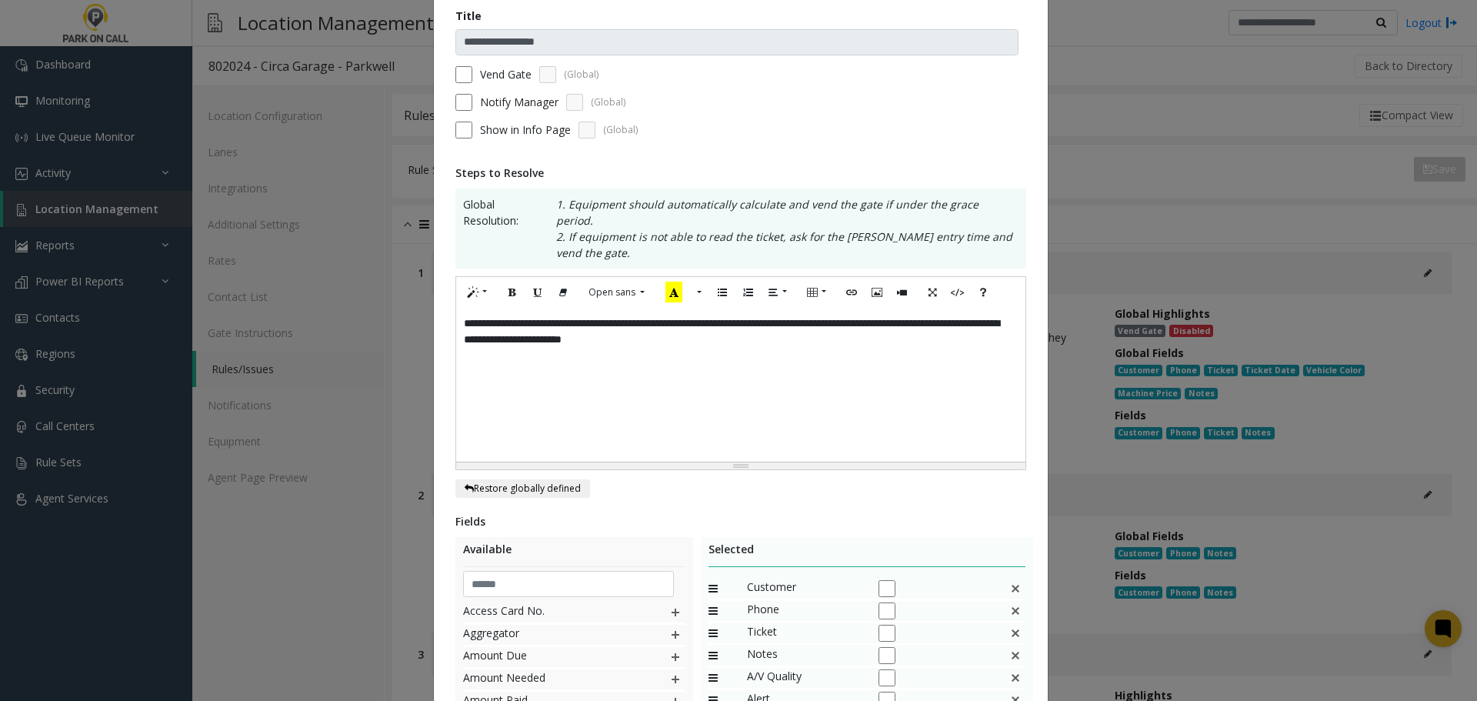
scroll to position [342, 0]
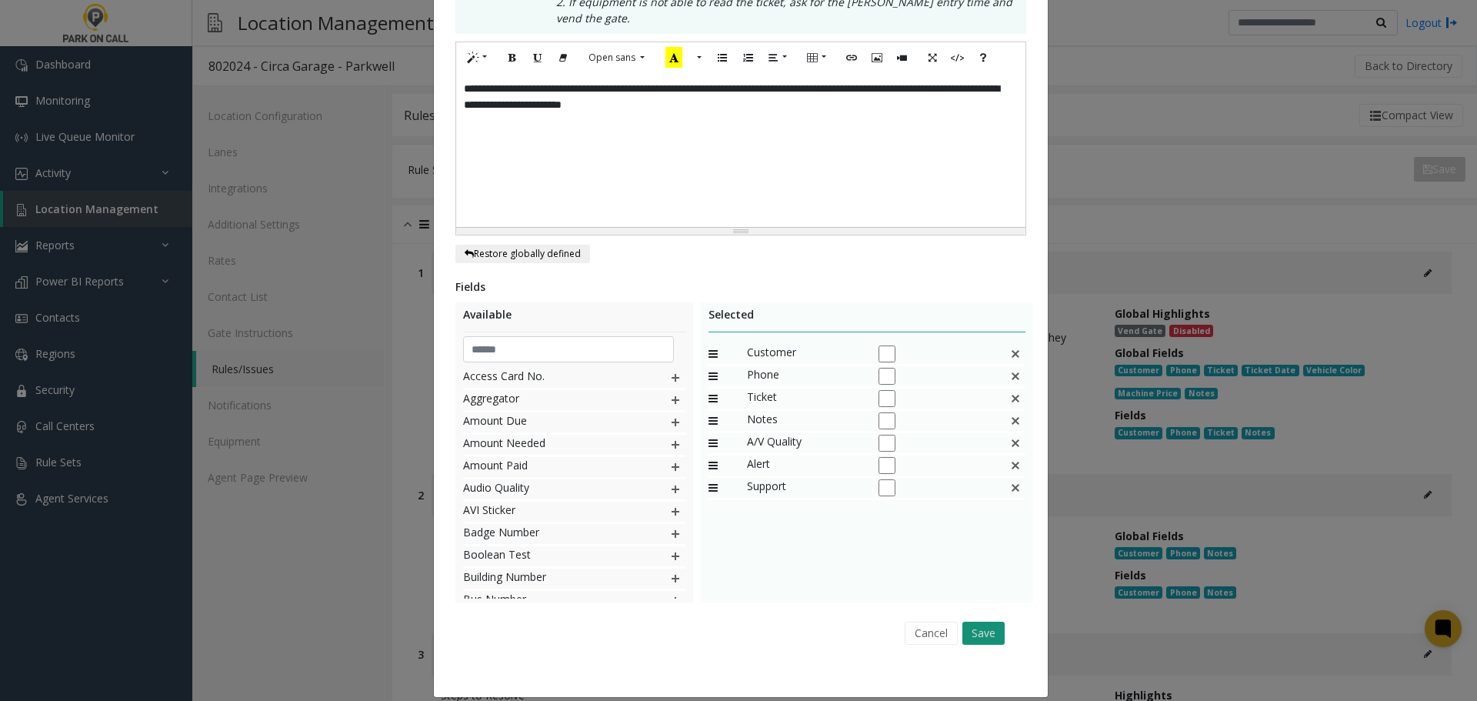
click at [984, 622] on button "Save" at bounding box center [983, 632] width 42 height 23
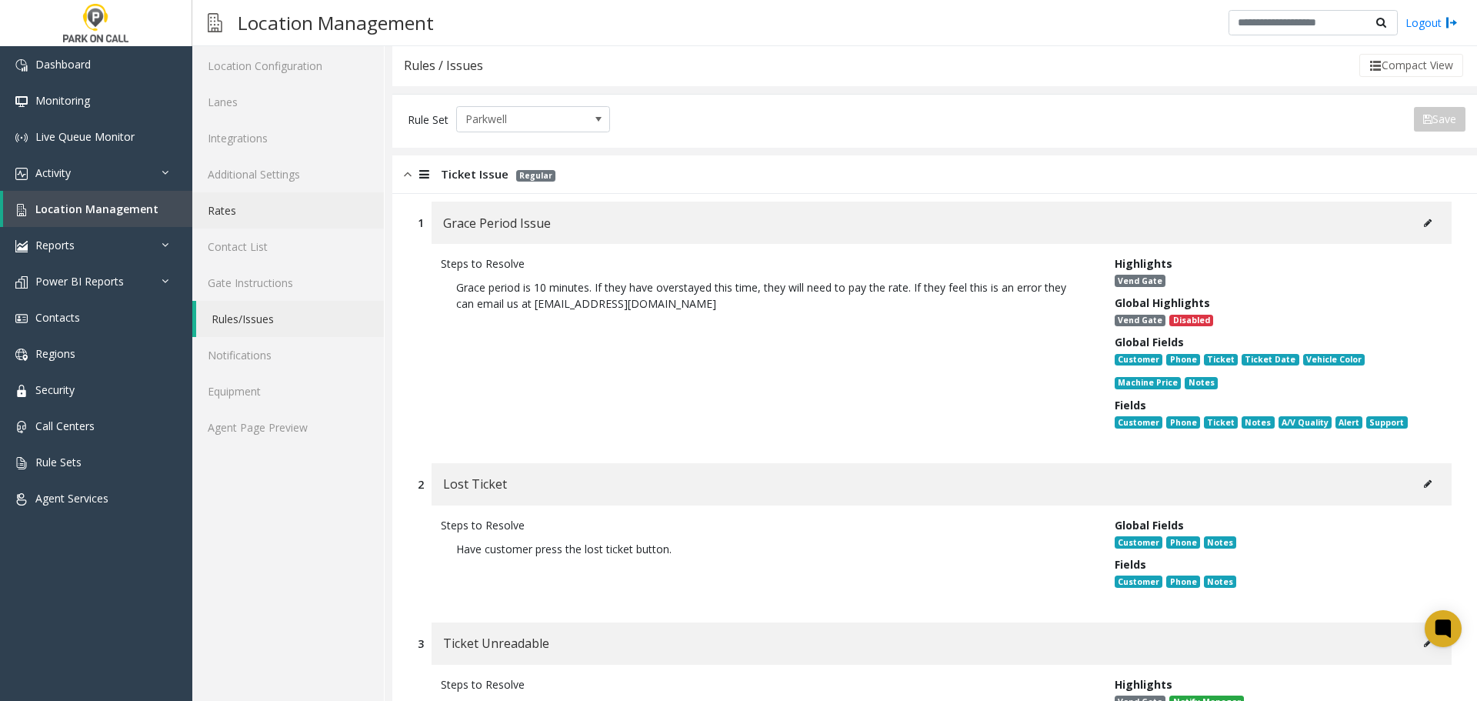
scroll to position [77, 0]
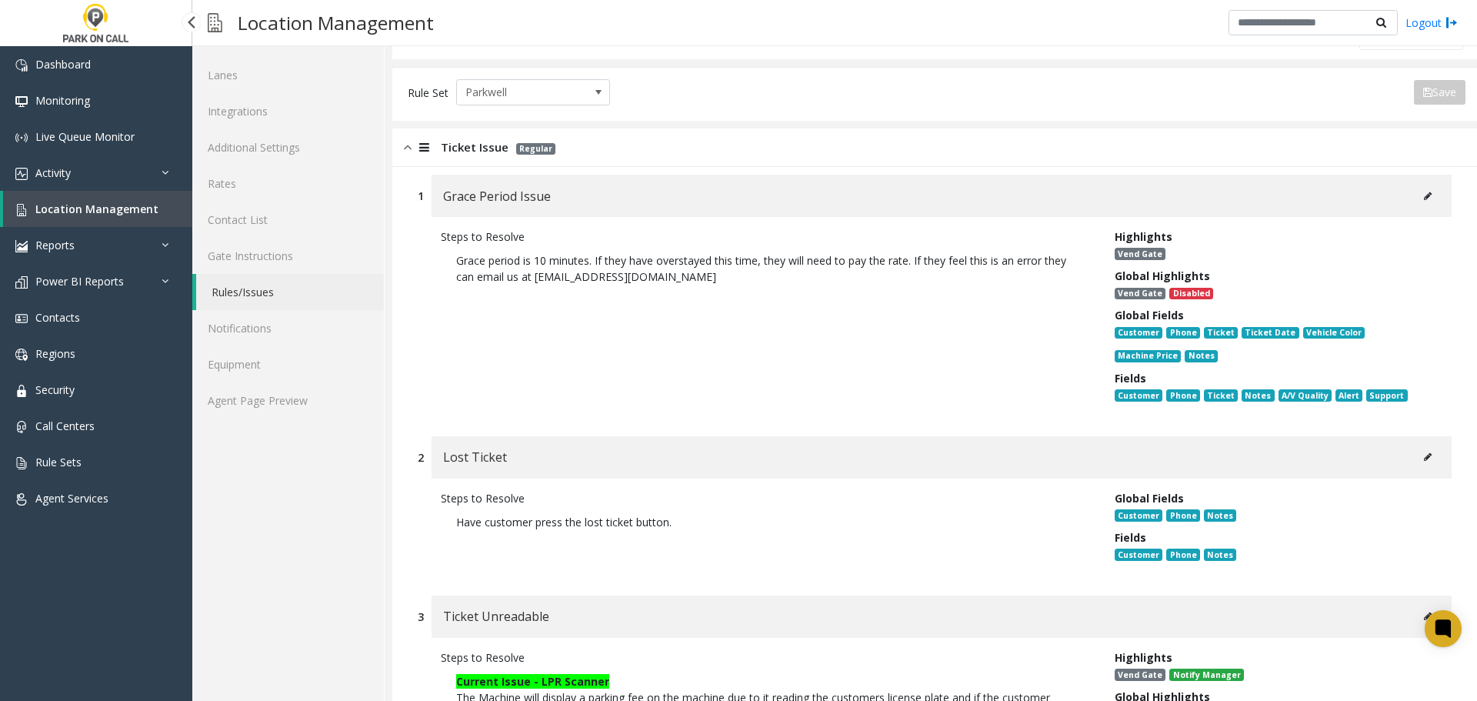
click at [128, 217] on link "Location Management" at bounding box center [97, 209] width 189 height 36
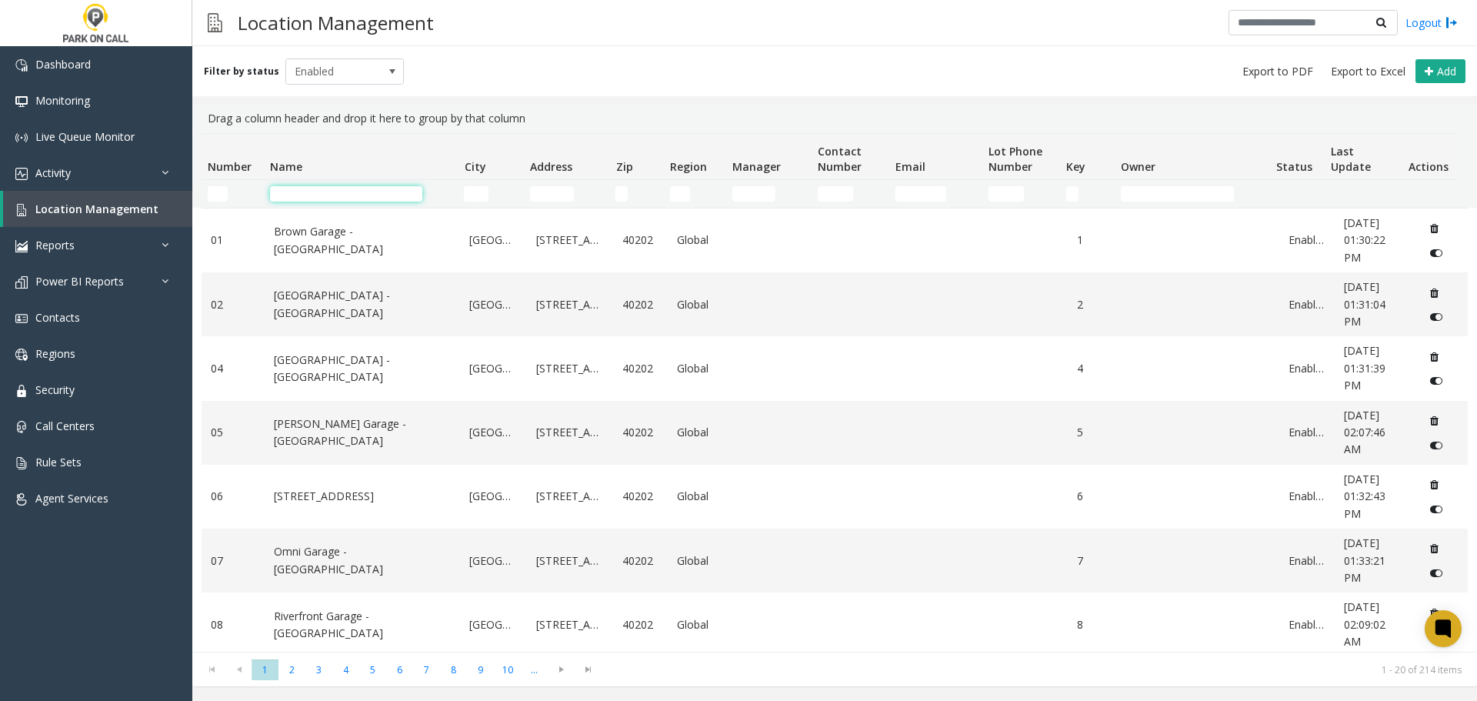
click at [371, 196] on input "Name Filter" at bounding box center [346, 193] width 152 height 15
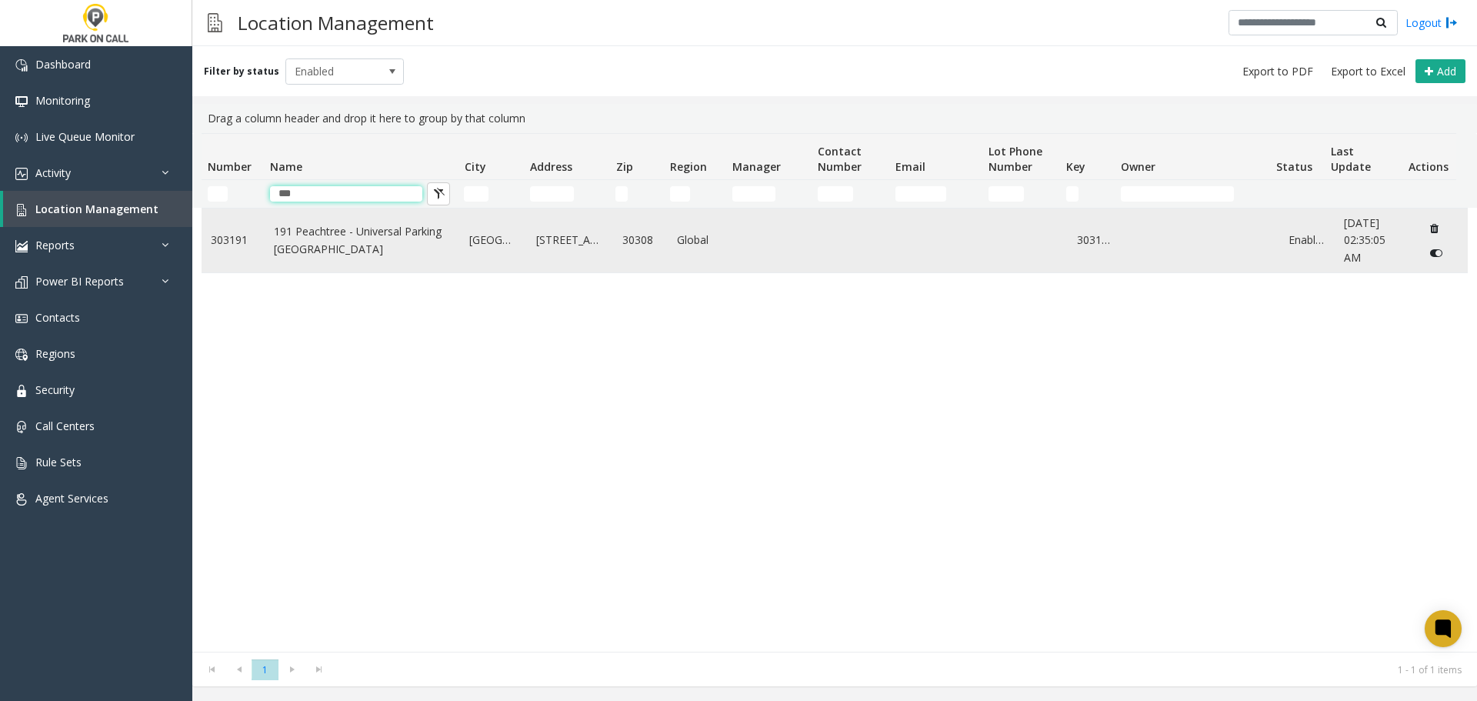
type input "***"
click at [340, 252] on link "191 Peachtree - Universal Parking Atlanta" at bounding box center [363, 240] width 178 height 35
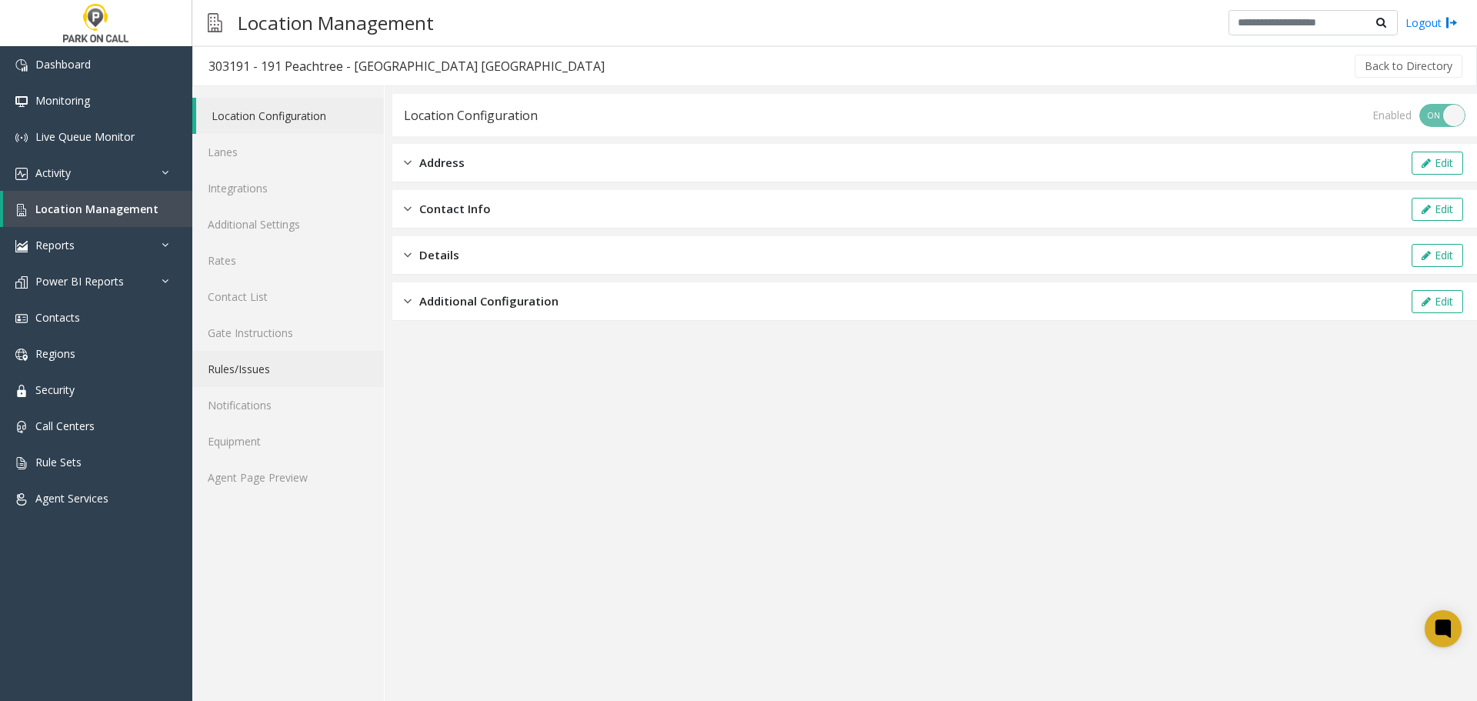
click at [261, 373] on link "Rules/Issues" at bounding box center [288, 369] width 192 height 36
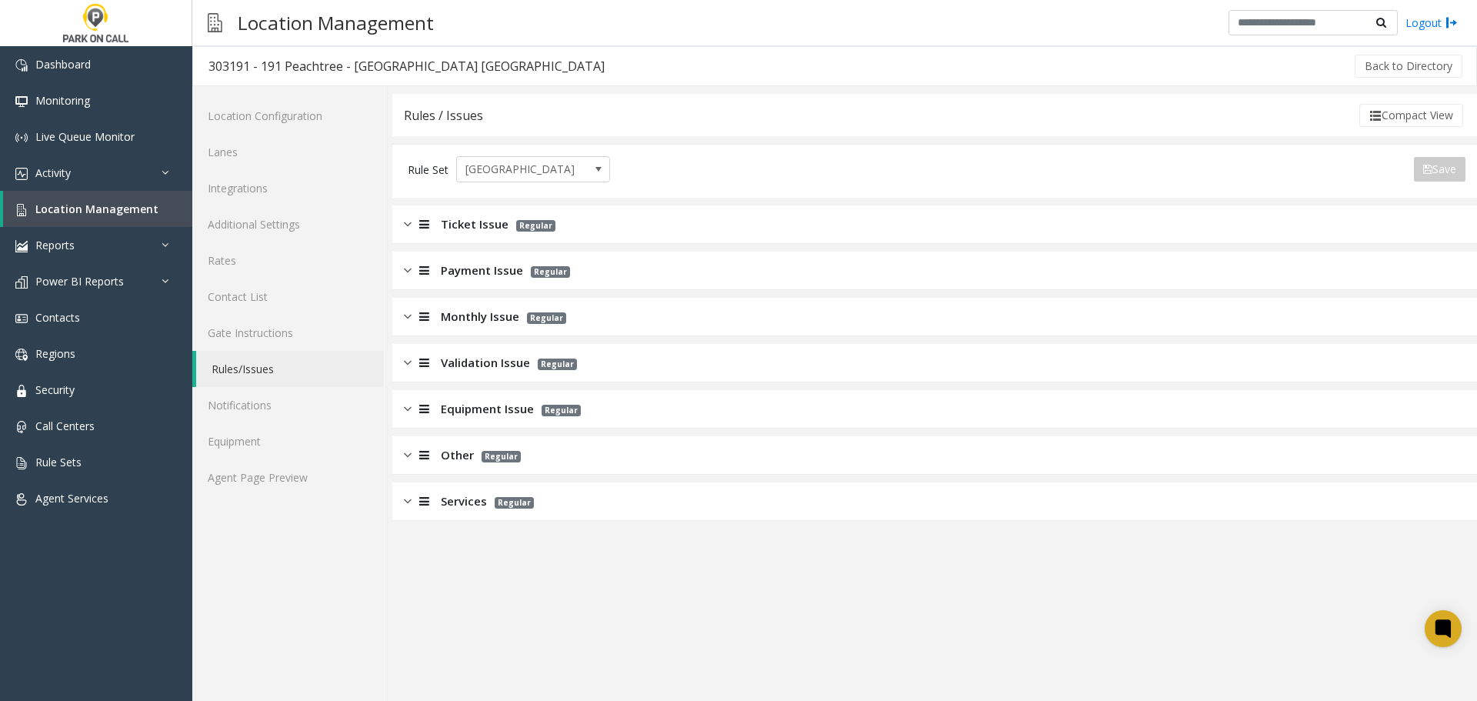
click at [531, 226] on span "Regular" at bounding box center [535, 226] width 39 height 12
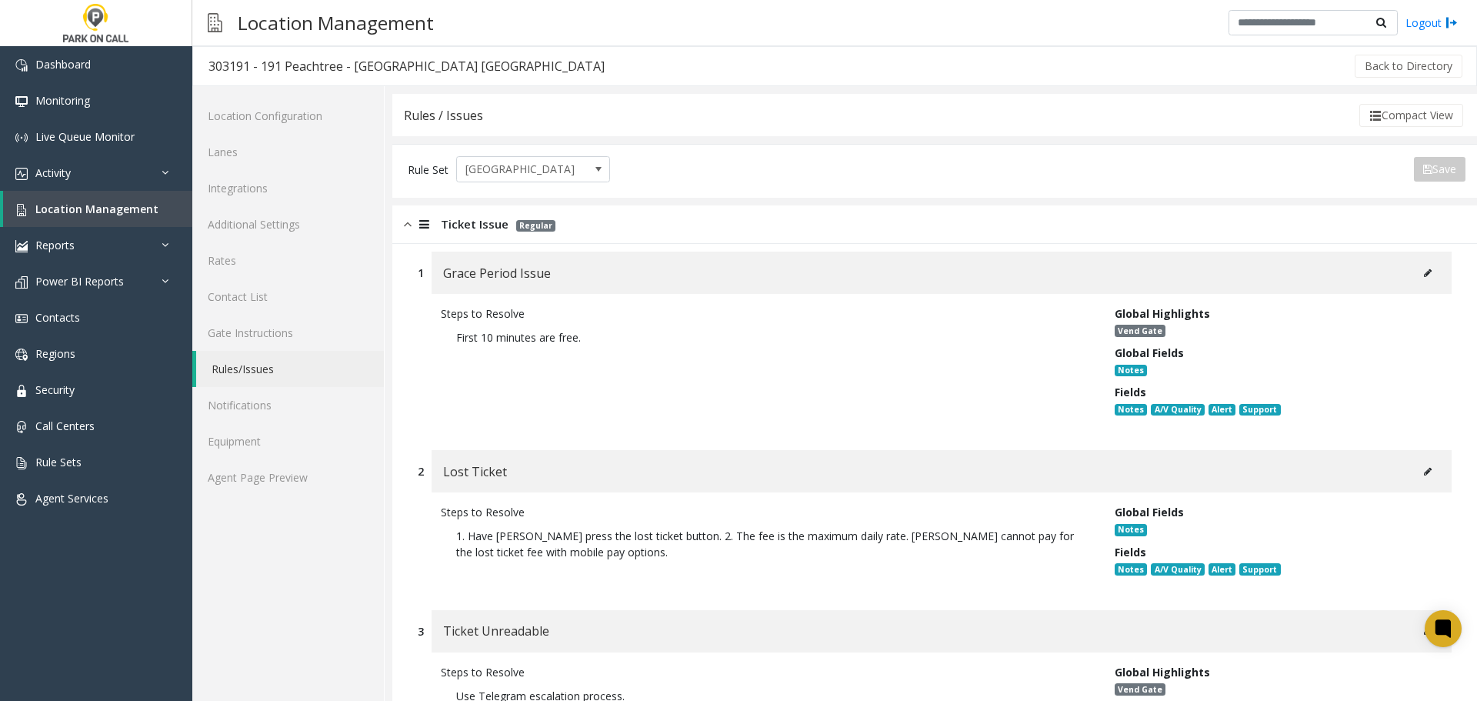
click at [569, 226] on div "Ticket Issue Regular" at bounding box center [934, 224] width 1084 height 38
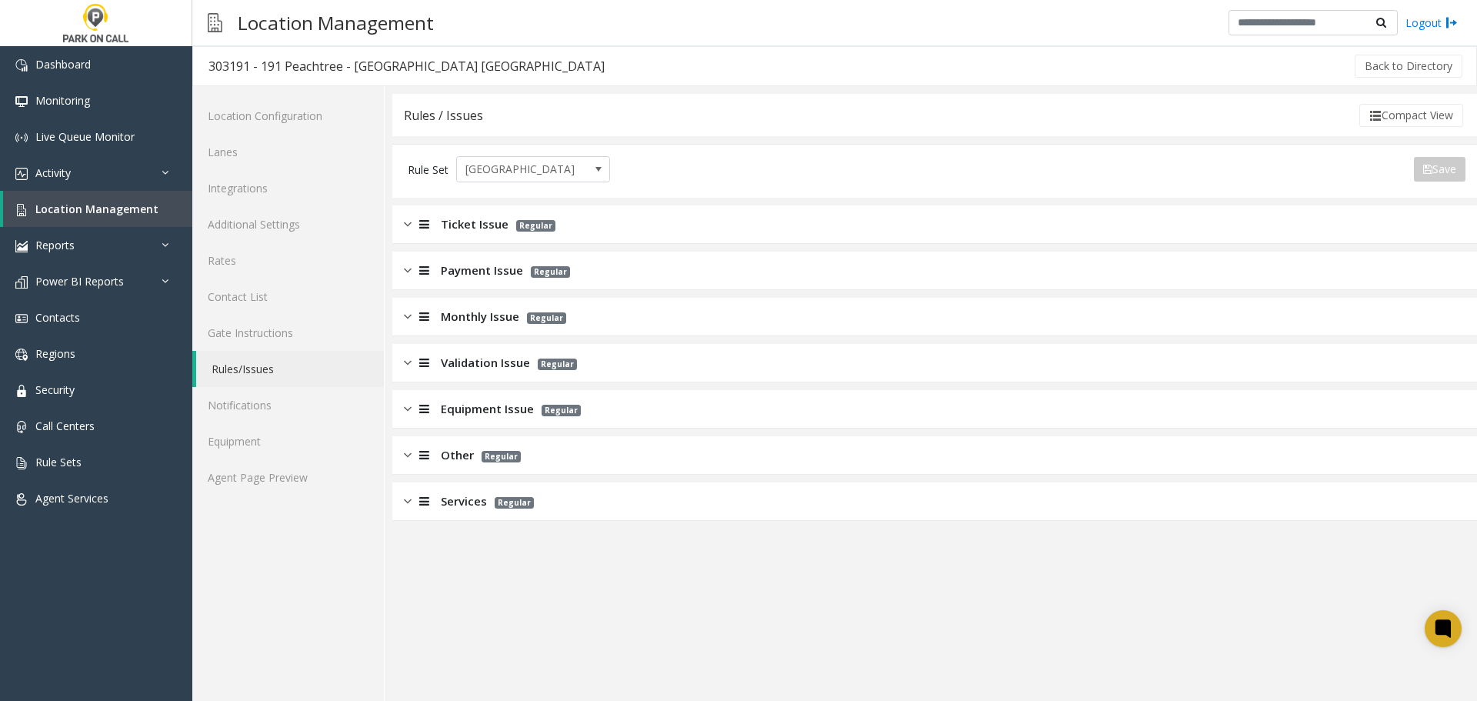
click at [557, 269] on span "Regular" at bounding box center [550, 272] width 39 height 12
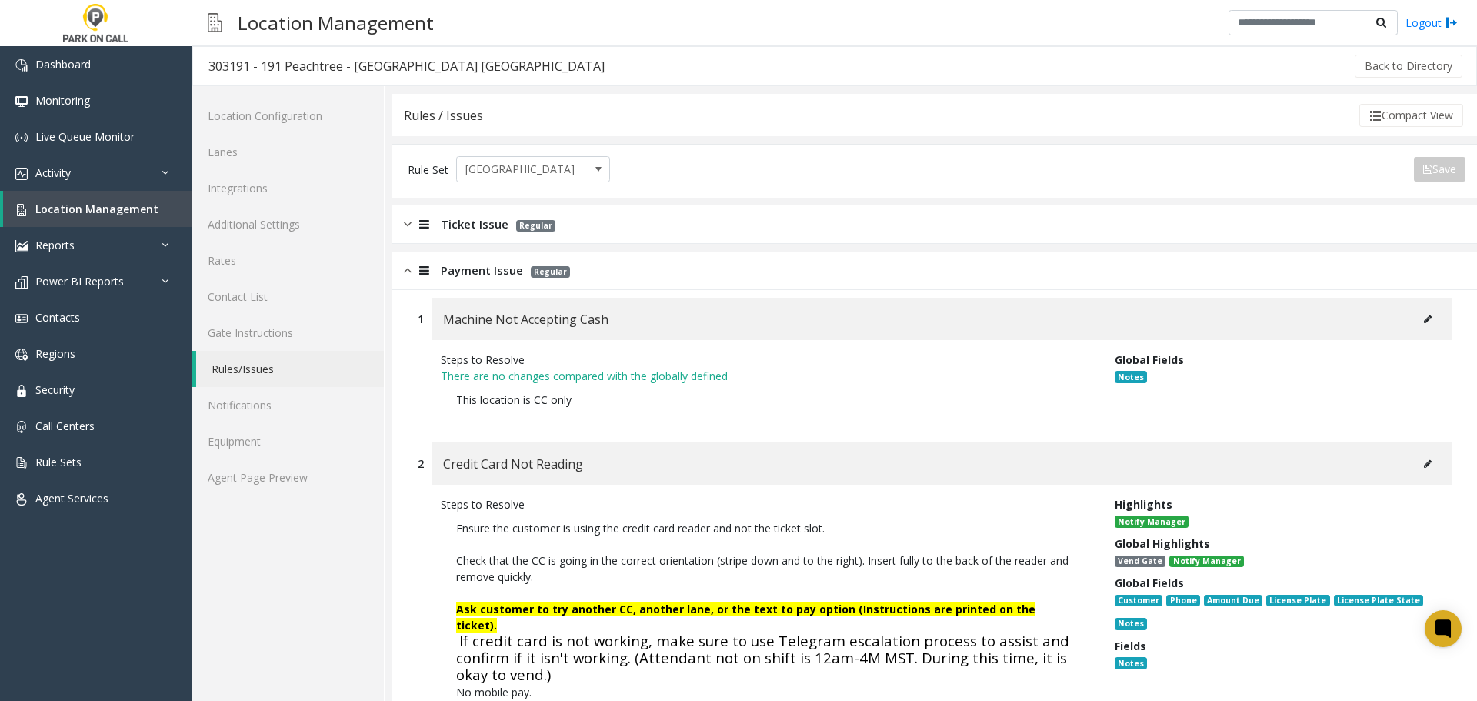
click at [1424, 465] on button at bounding box center [1427, 463] width 25 height 23
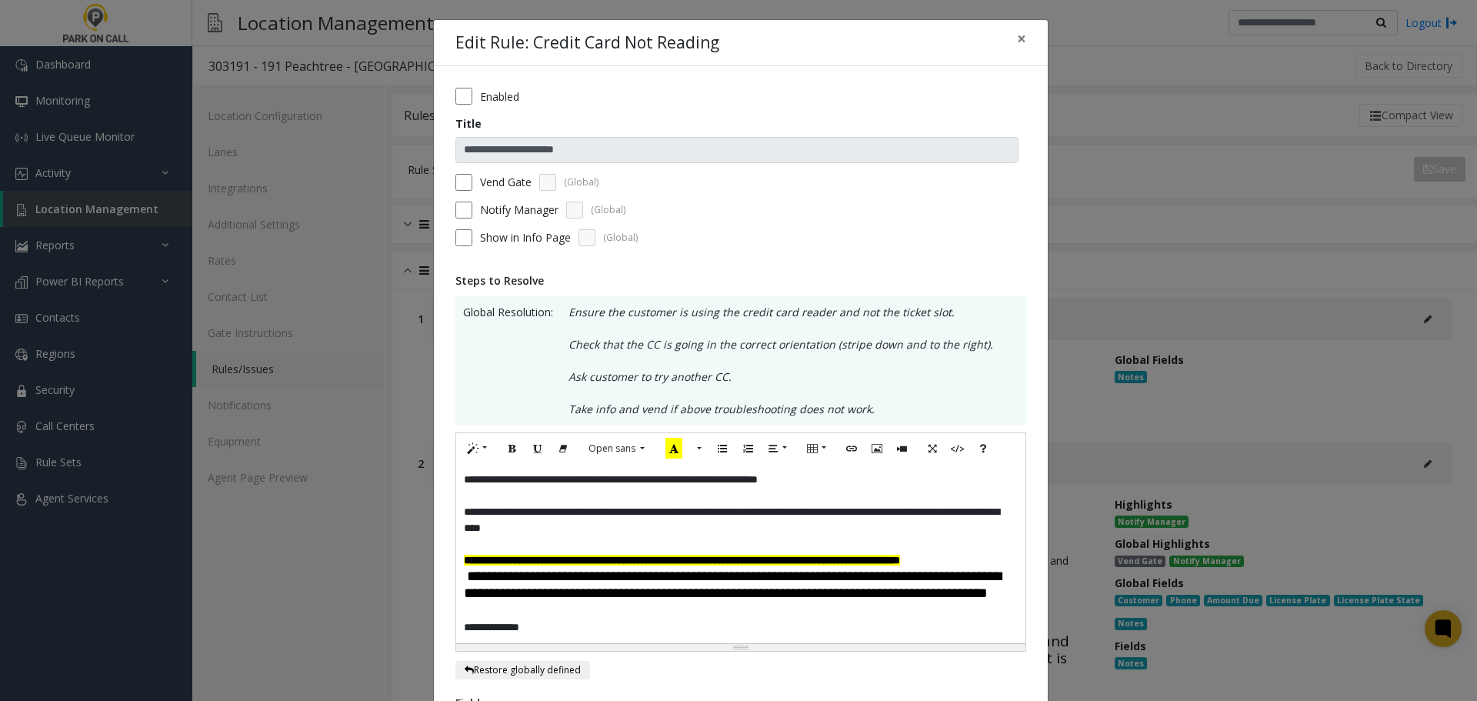
drag, startPoint x: 750, startPoint y: 514, endPoint x: 878, endPoint y: 510, distance: 128.5
click at [759, 514] on p "**********" at bounding box center [741, 520] width 554 height 32
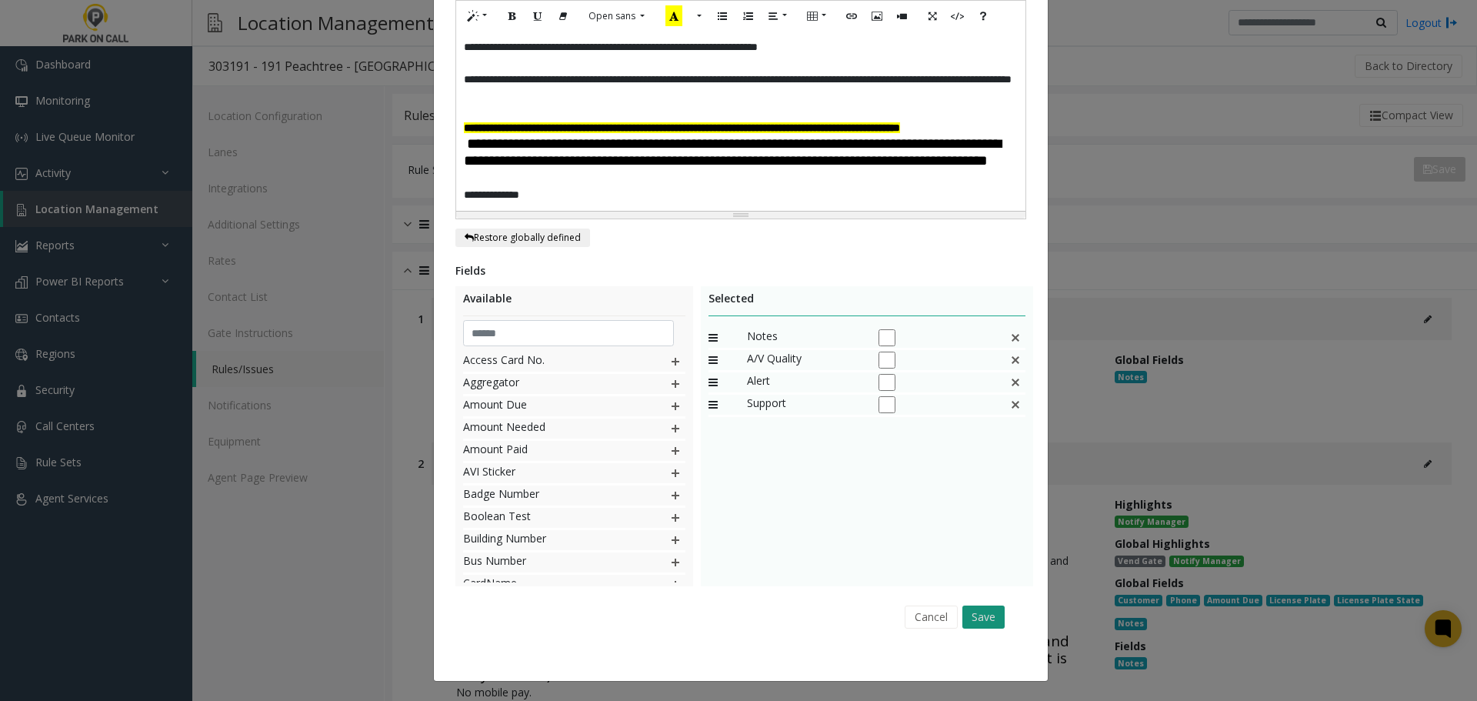
scroll to position [448, 0]
click at [992, 620] on button "Save" at bounding box center [983, 616] width 42 height 23
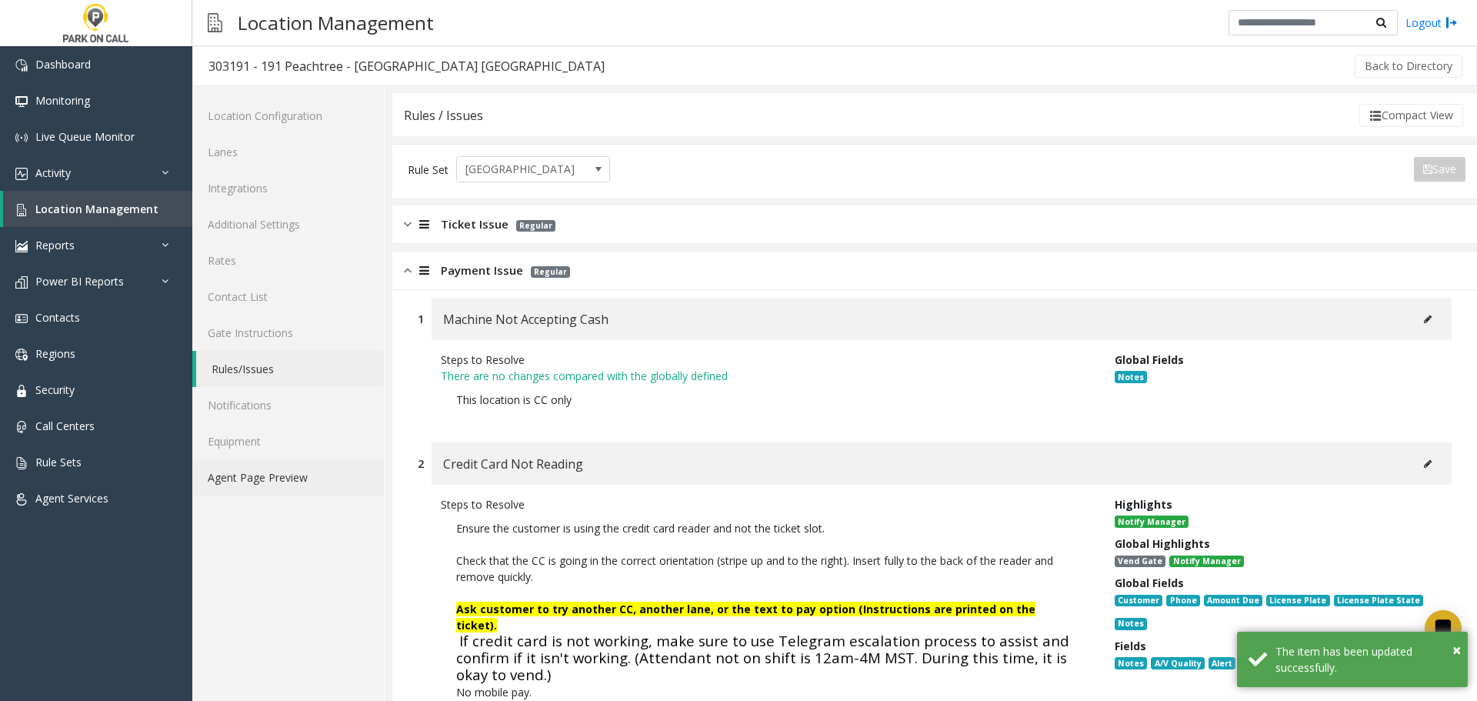
click at [311, 468] on link "Agent Page Preview" at bounding box center [288, 477] width 192 height 36
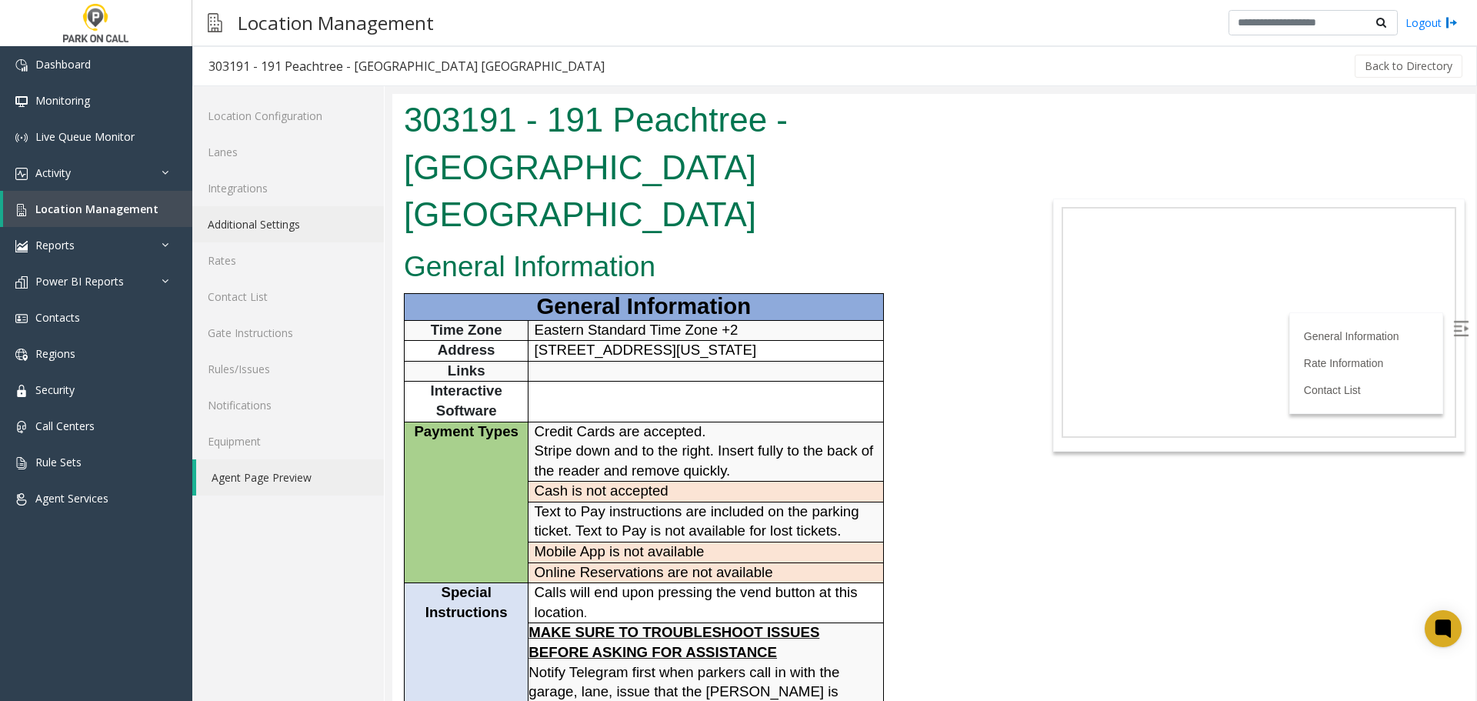
click at [266, 222] on link "Additional Settings" at bounding box center [288, 224] width 192 height 36
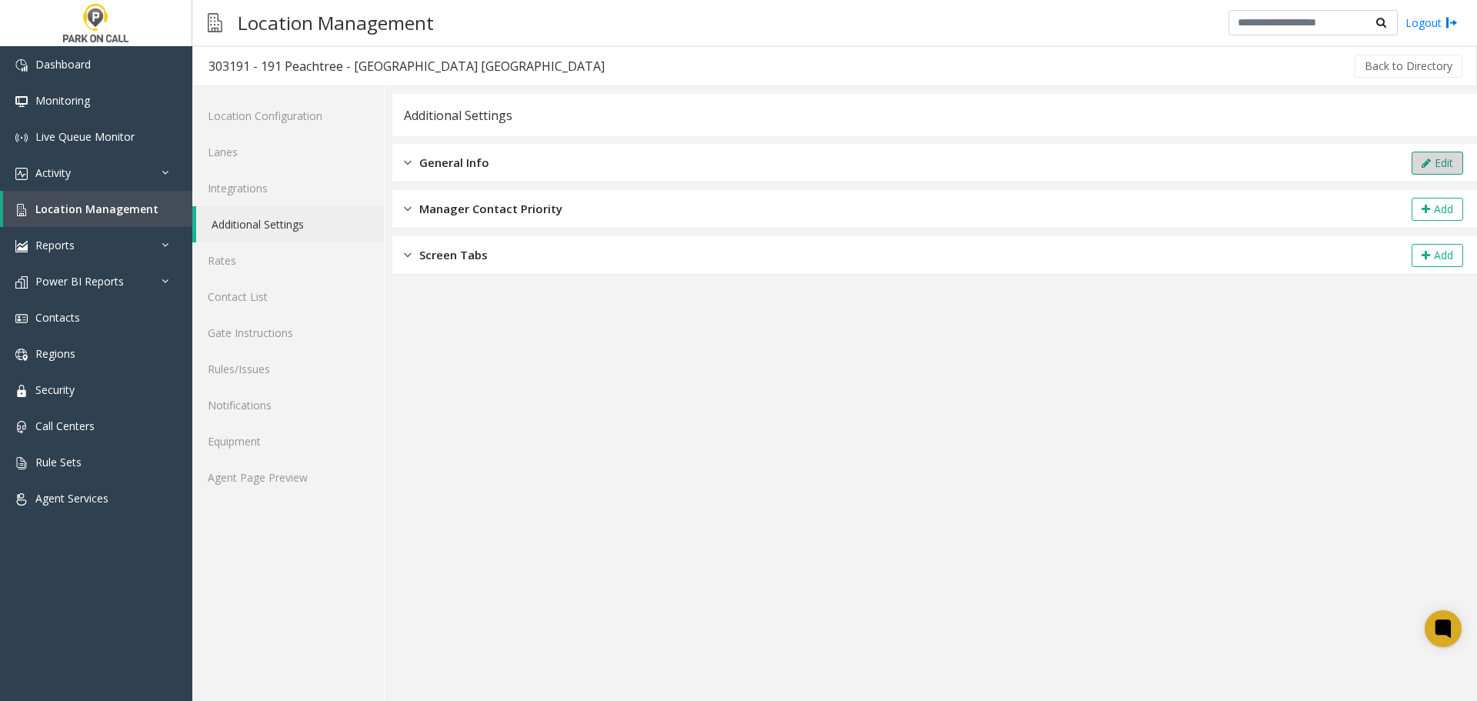
click at [1431, 162] on button "Edit" at bounding box center [1437, 163] width 52 height 23
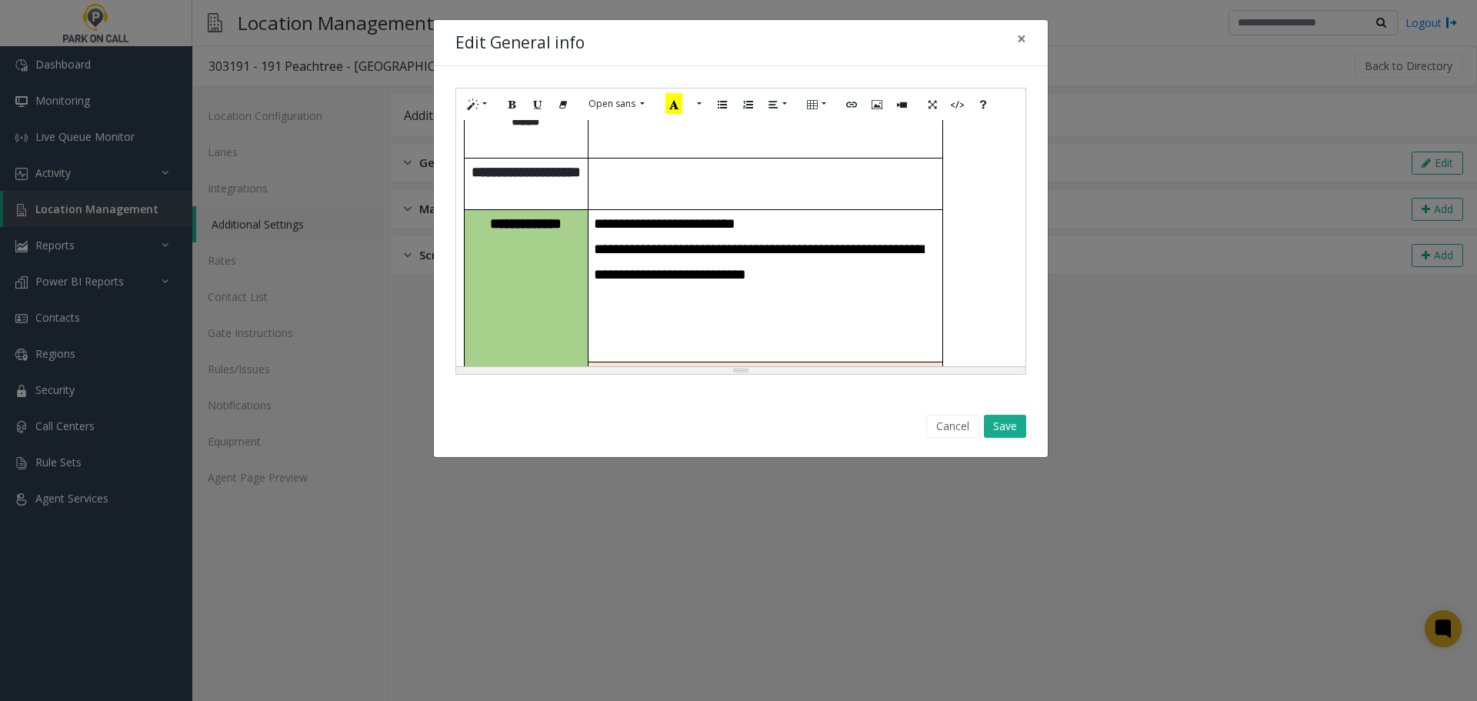
scroll to position [154, 0]
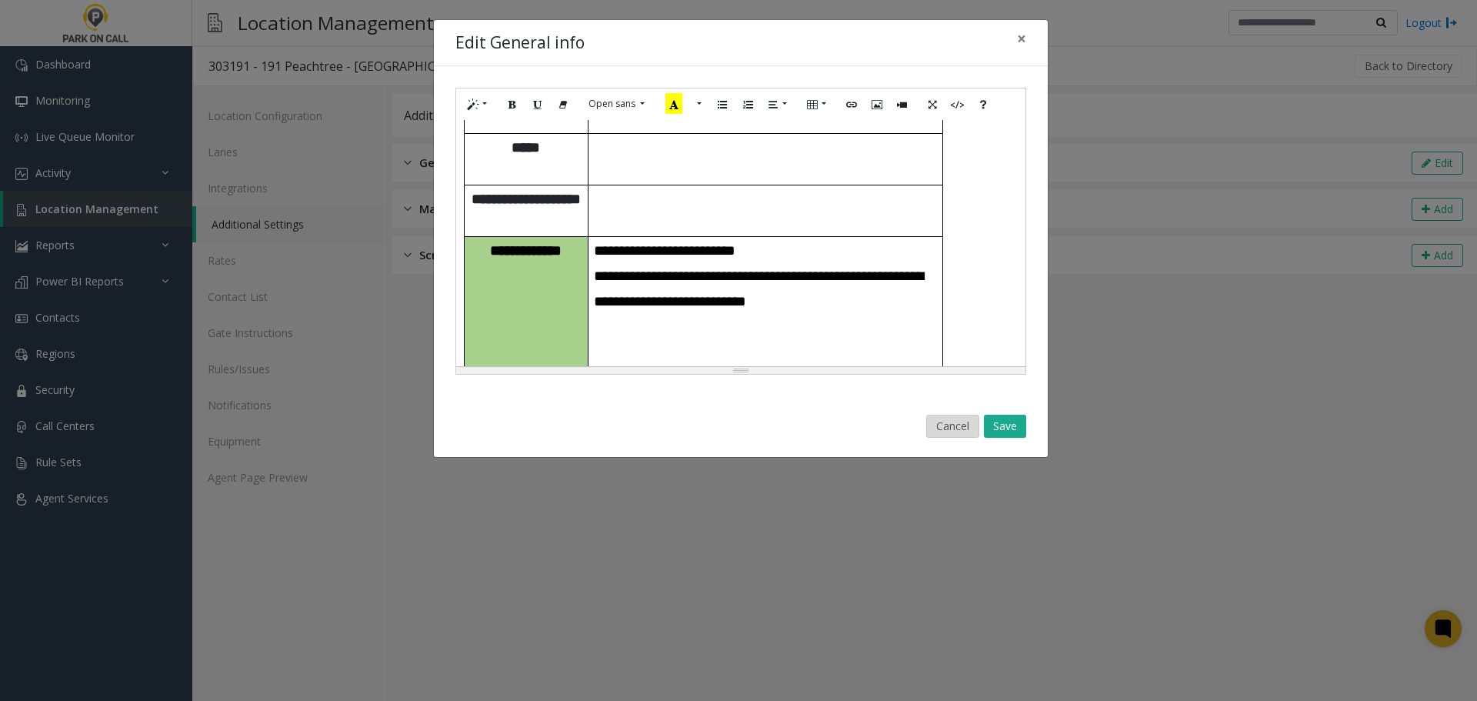
click at [951, 423] on button "Cancel" at bounding box center [952, 426] width 53 height 23
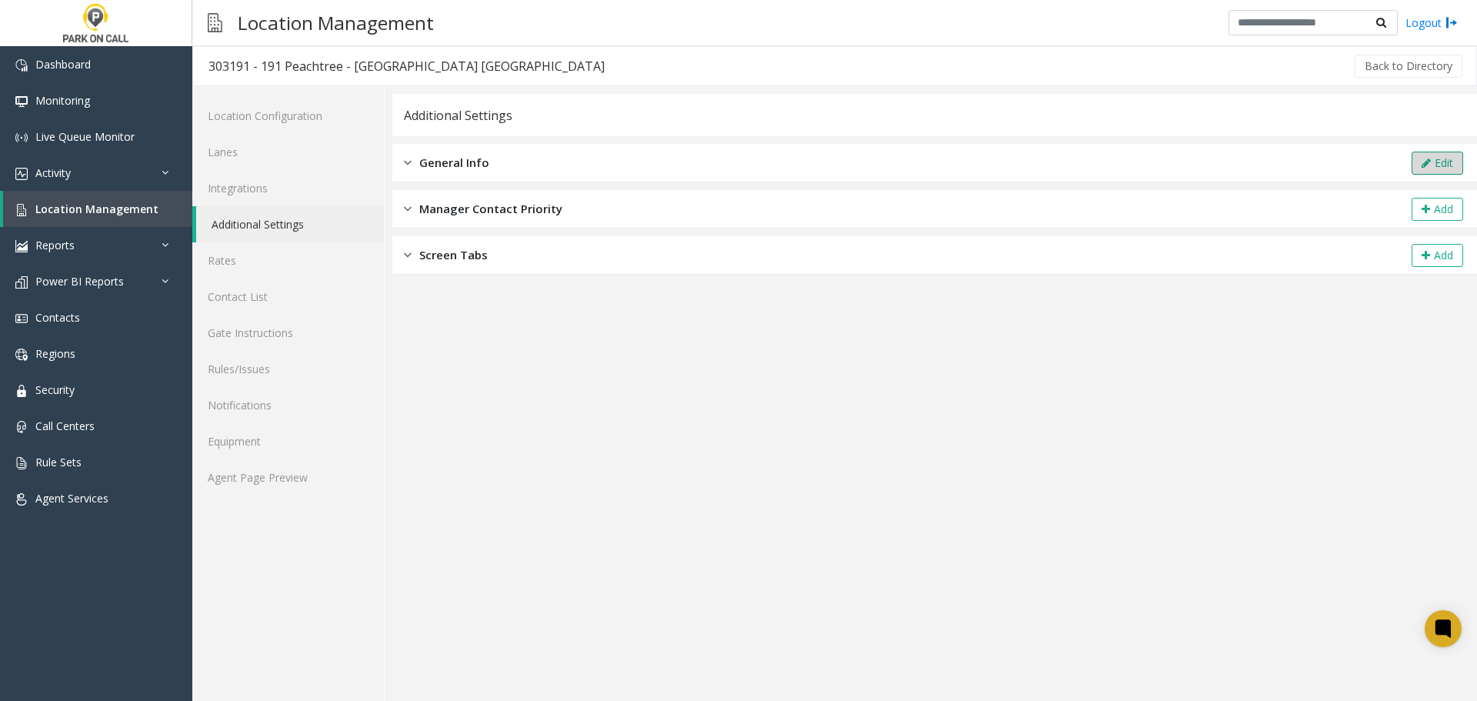
click at [1441, 158] on button "Edit" at bounding box center [1437, 163] width 52 height 23
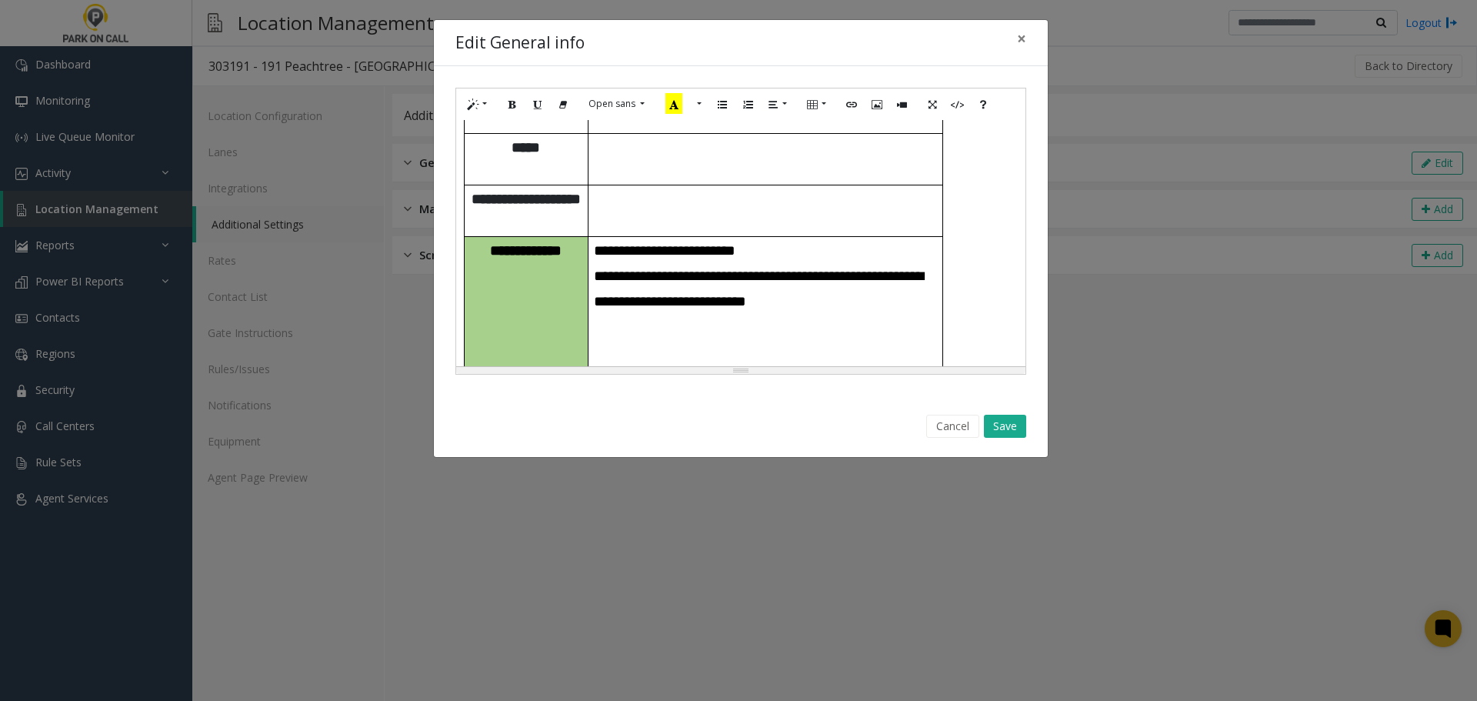
click at [761, 389] on p "**********" at bounding box center [765, 401] width 343 height 25
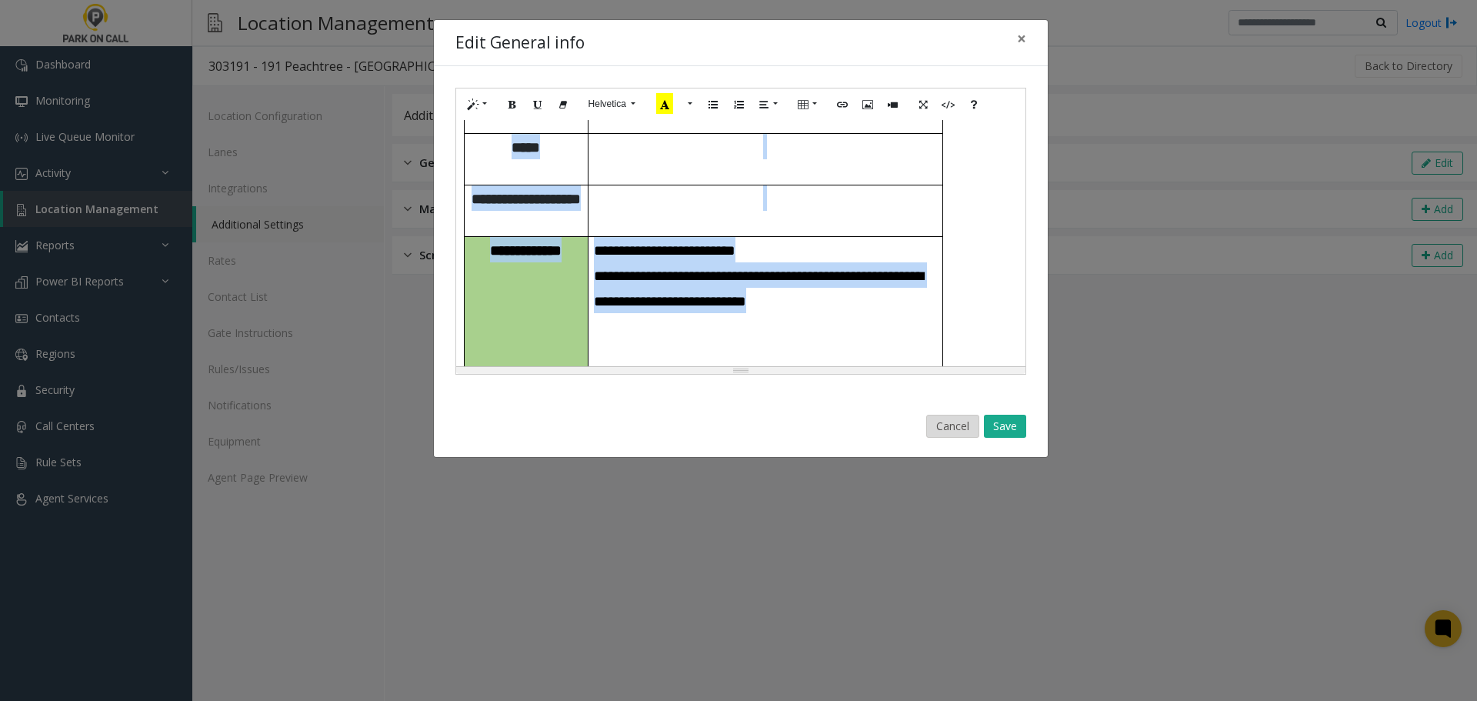
click at [958, 433] on button "Cancel" at bounding box center [952, 426] width 53 height 23
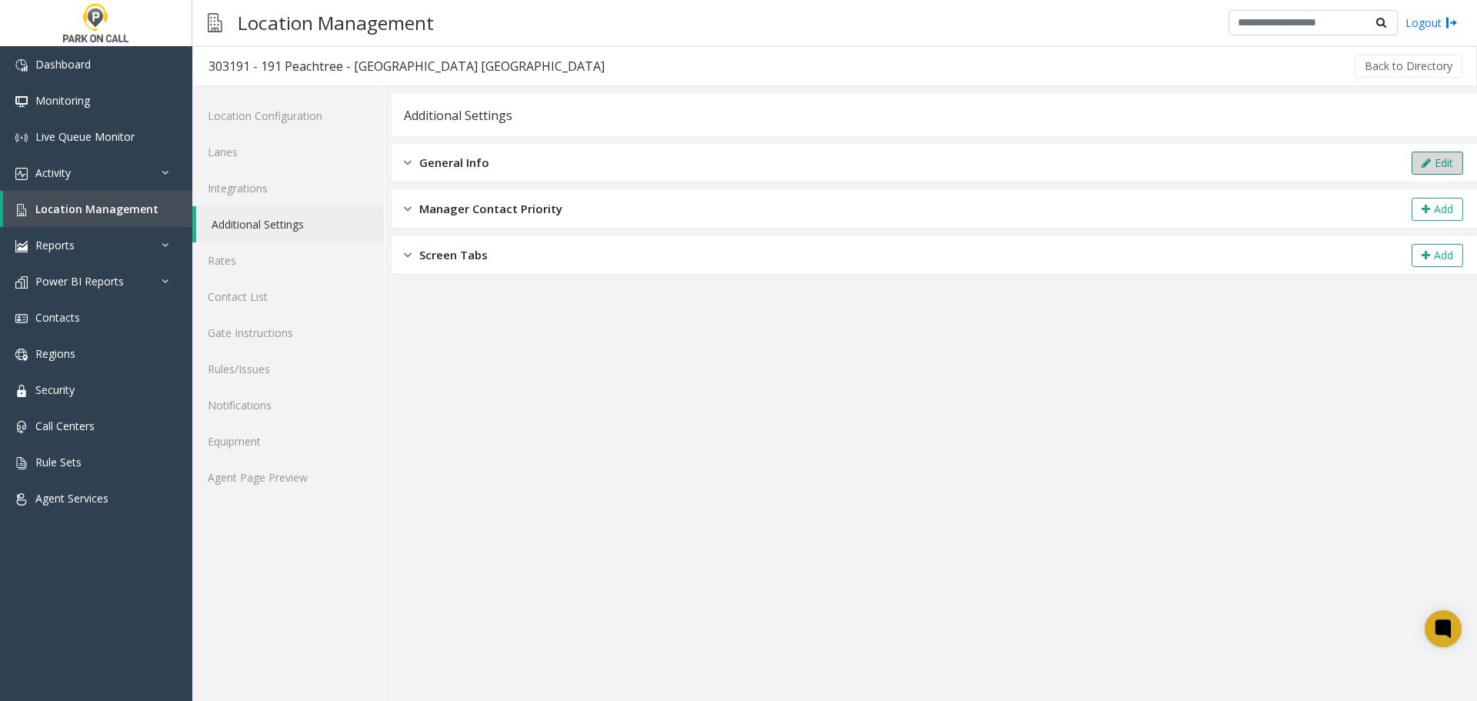
click at [1451, 162] on button "Edit" at bounding box center [1437, 163] width 52 height 23
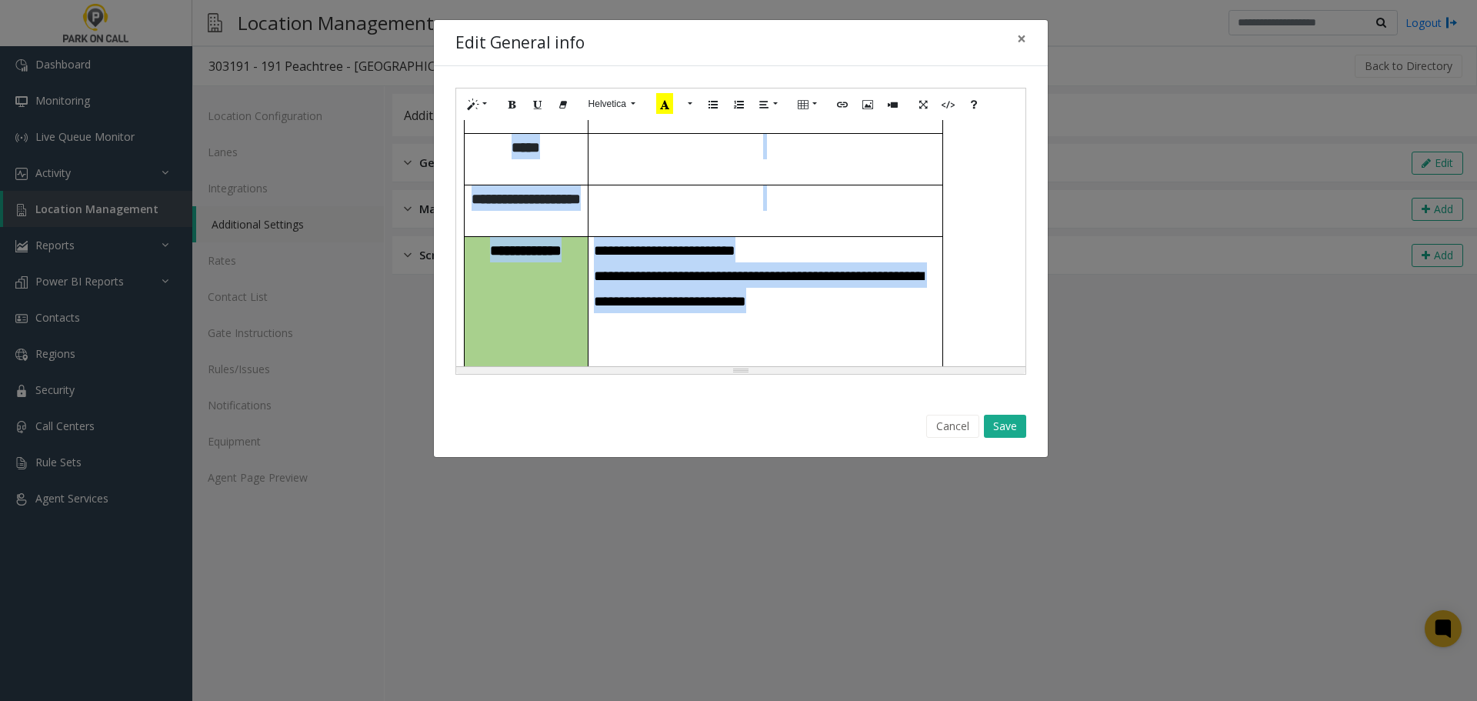
click at [838, 389] on p "**********" at bounding box center [765, 401] width 343 height 25
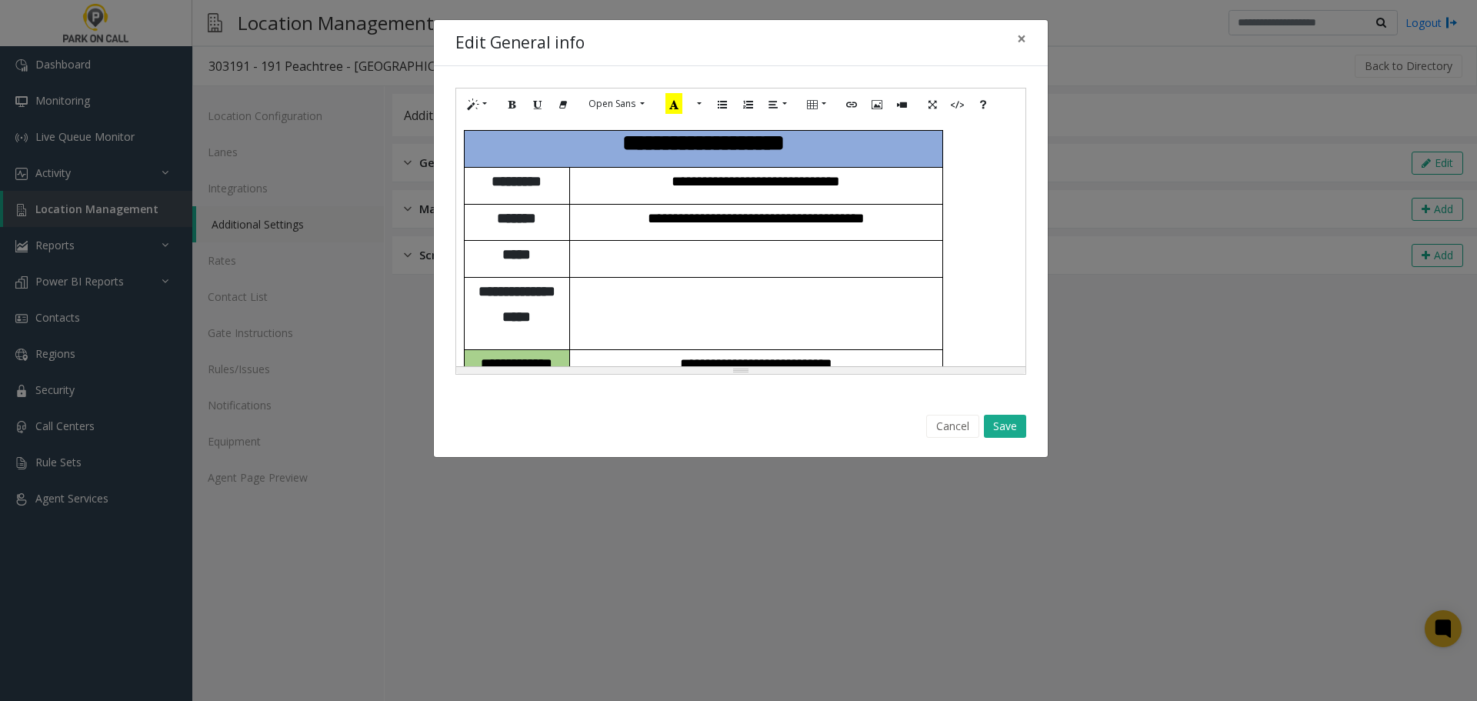
scroll to position [1236, 0]
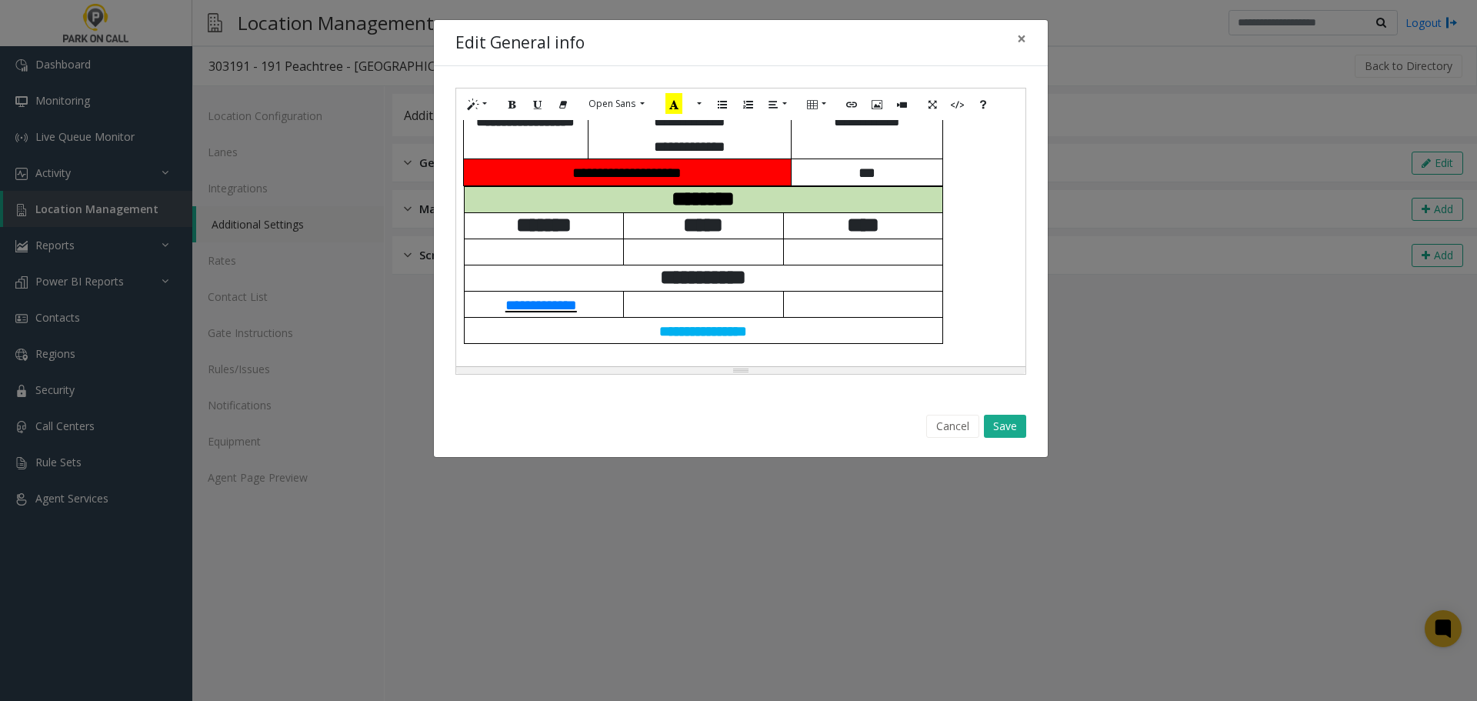
click at [544, 302] on span "**********" at bounding box center [541, 305] width 72 height 15
click at [621, 339] on button "Edit" at bounding box center [608, 331] width 26 height 24
type input "**********"
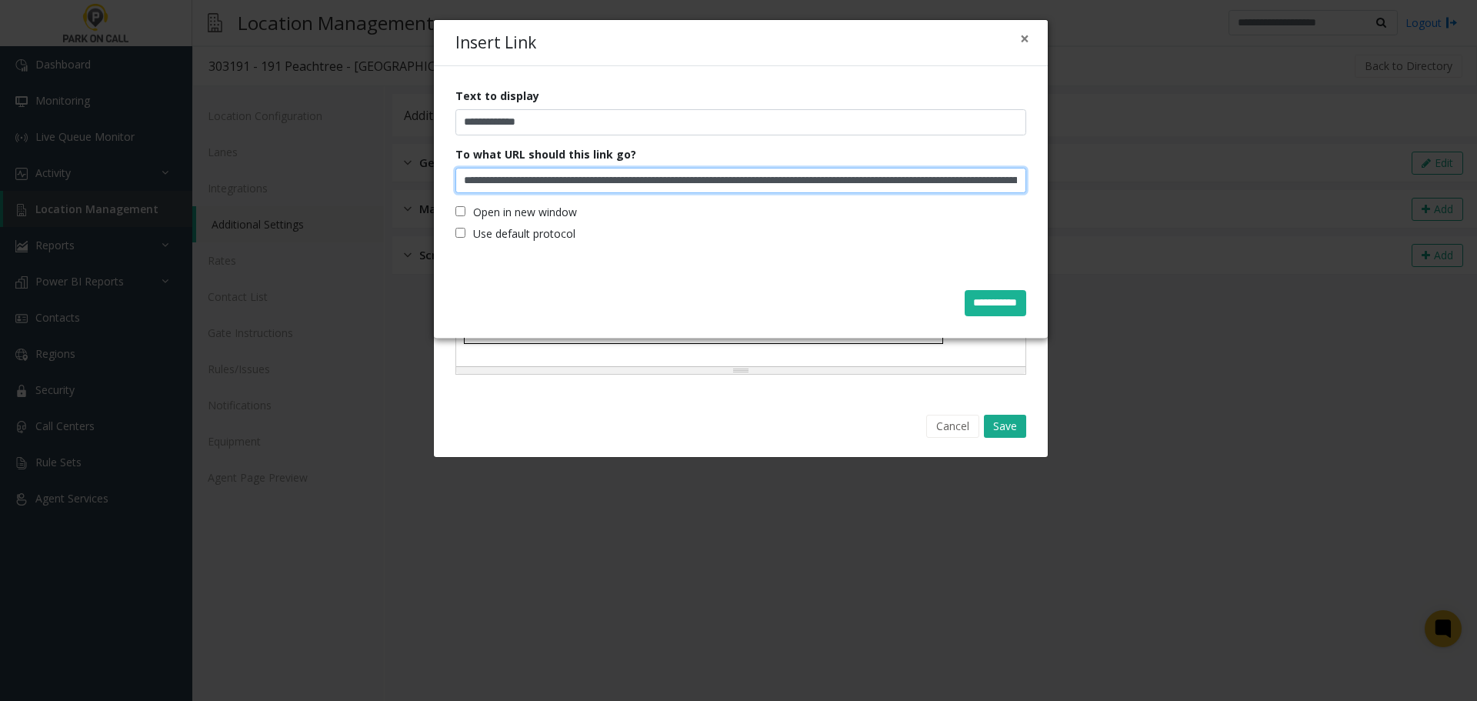
scroll to position [0, 1979]
click at [1024, 33] on button "×" at bounding box center [1024, 39] width 9 height 16
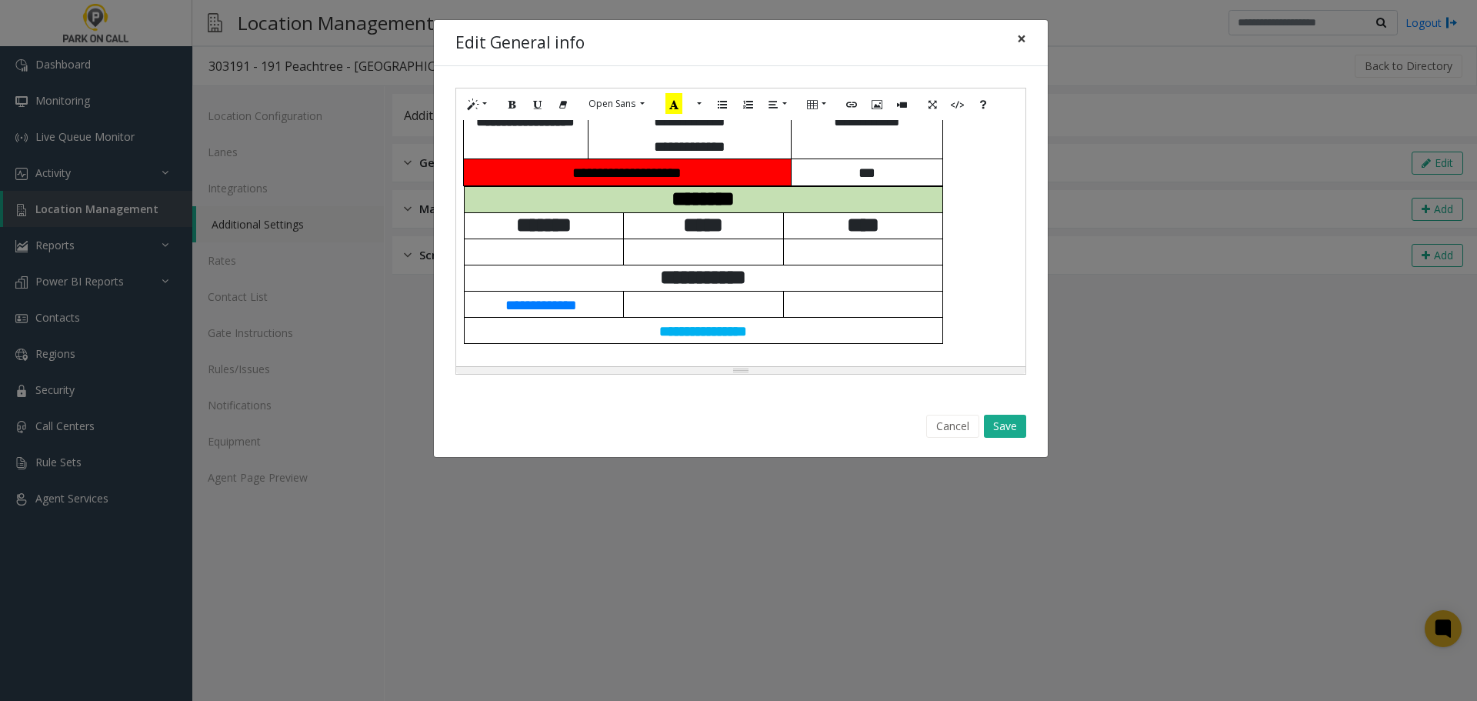
click at [1026, 39] on button "×" at bounding box center [1021, 39] width 31 height 38
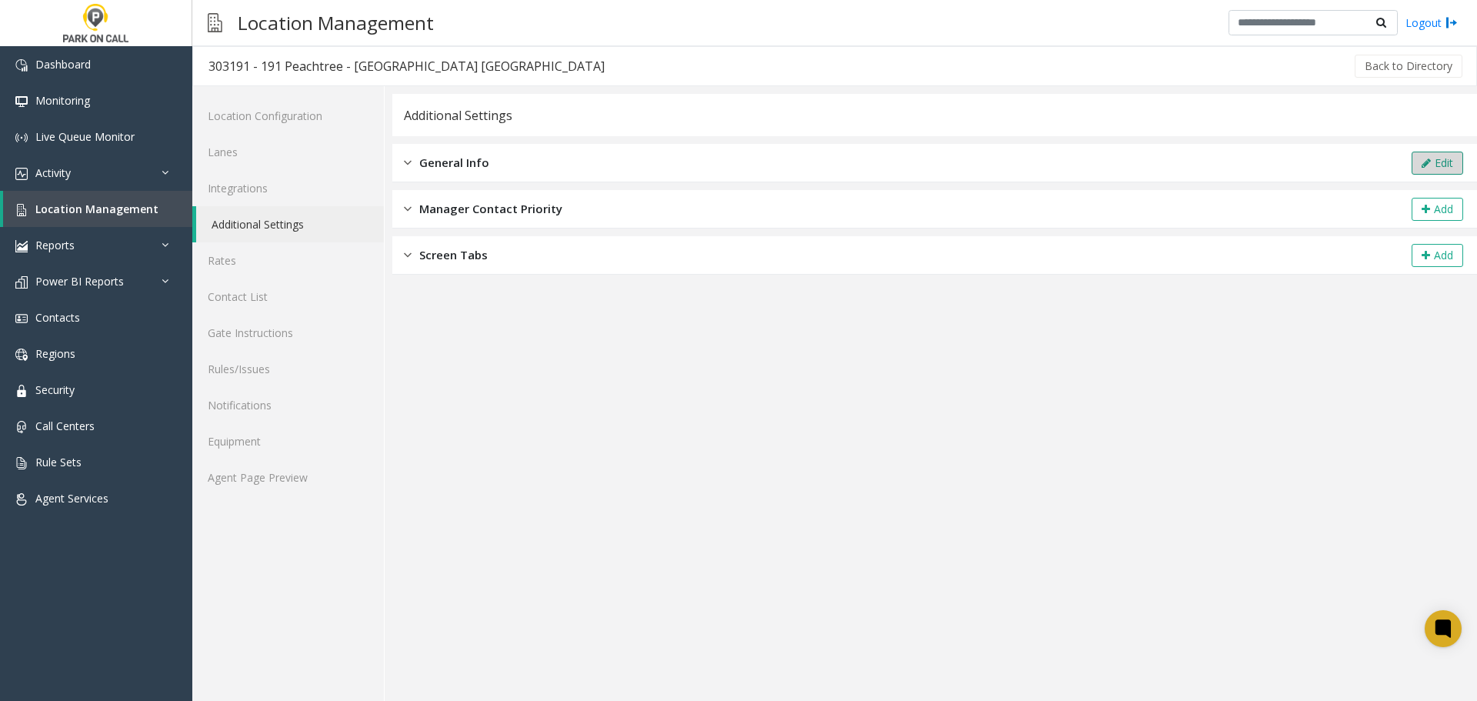
click at [1439, 161] on button "Edit" at bounding box center [1437, 163] width 52 height 23
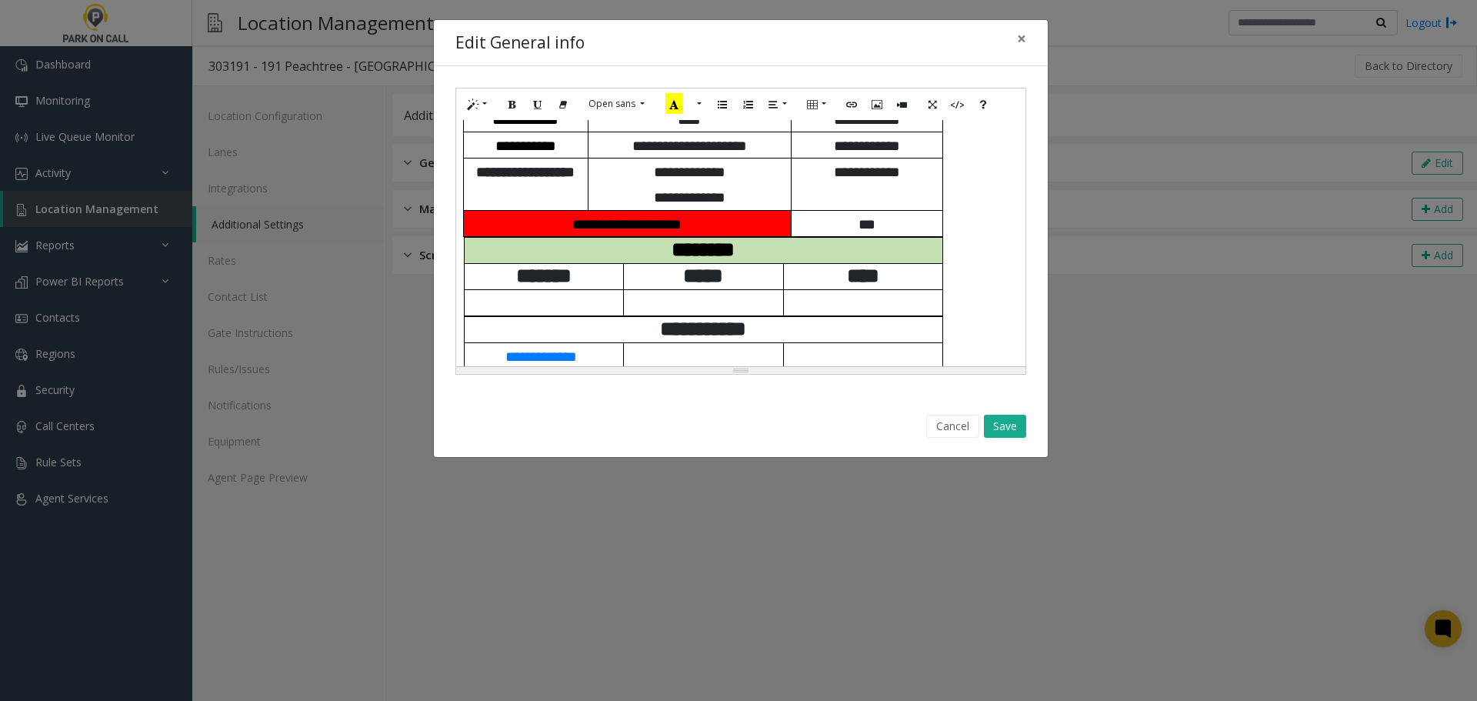
click at [682, 258] on span "********" at bounding box center [702, 249] width 63 height 21
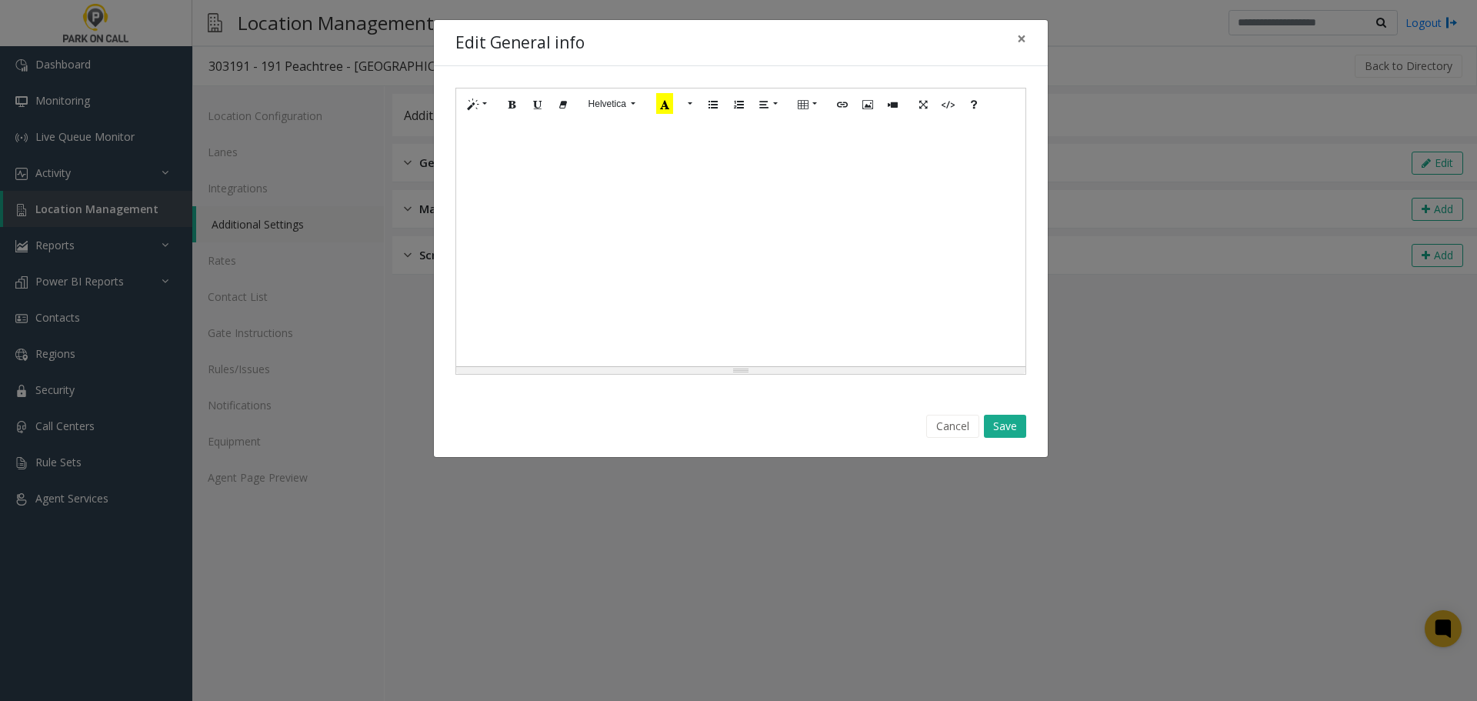
scroll to position [1236, 0]
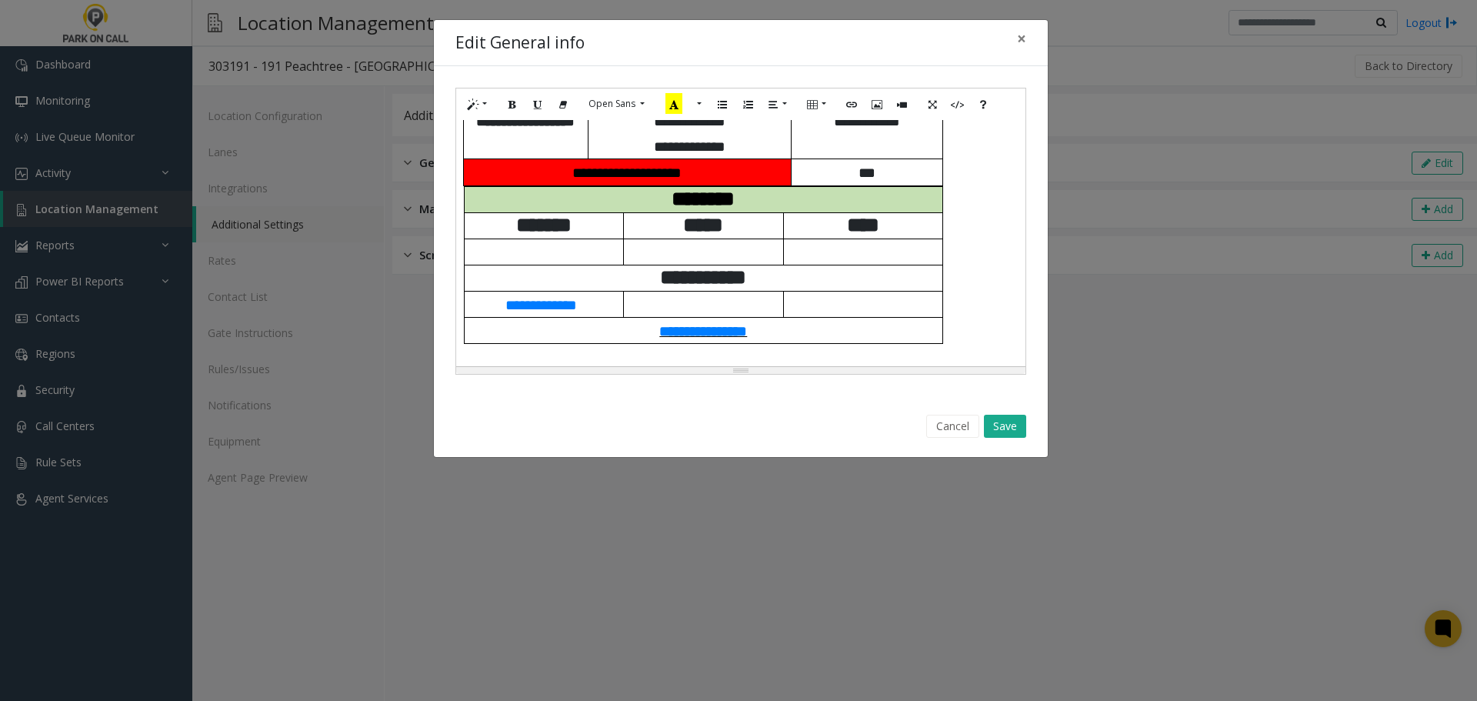
click at [711, 333] on span "**********" at bounding box center [703, 331] width 88 height 15
click at [814, 362] on icon "Edit" at bounding box center [812, 356] width 9 height 11
type input "**********"
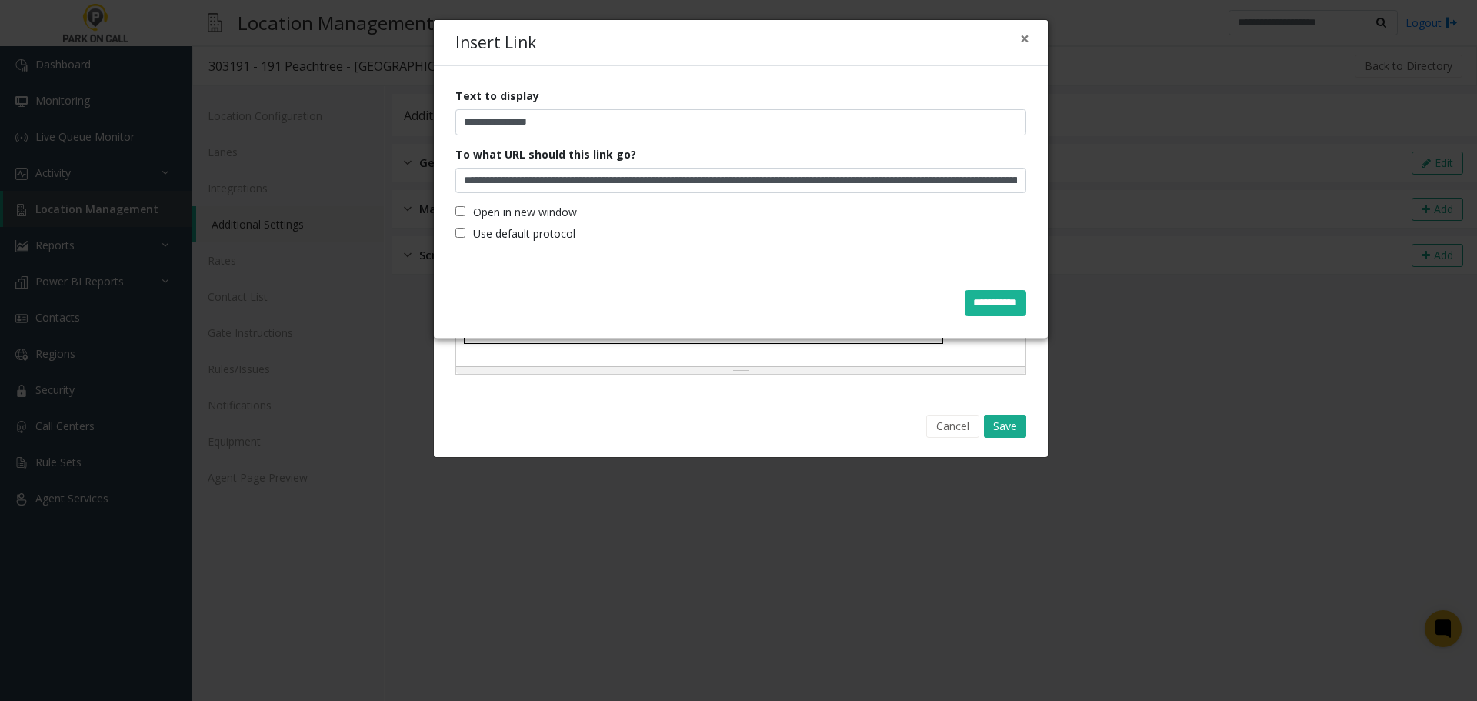
click at [526, 216] on label "Open in new window" at bounding box center [516, 212] width 122 height 16
click at [961, 289] on div "**********" at bounding box center [741, 303] width 592 height 48
click at [988, 299] on input "**********" at bounding box center [995, 303] width 62 height 26
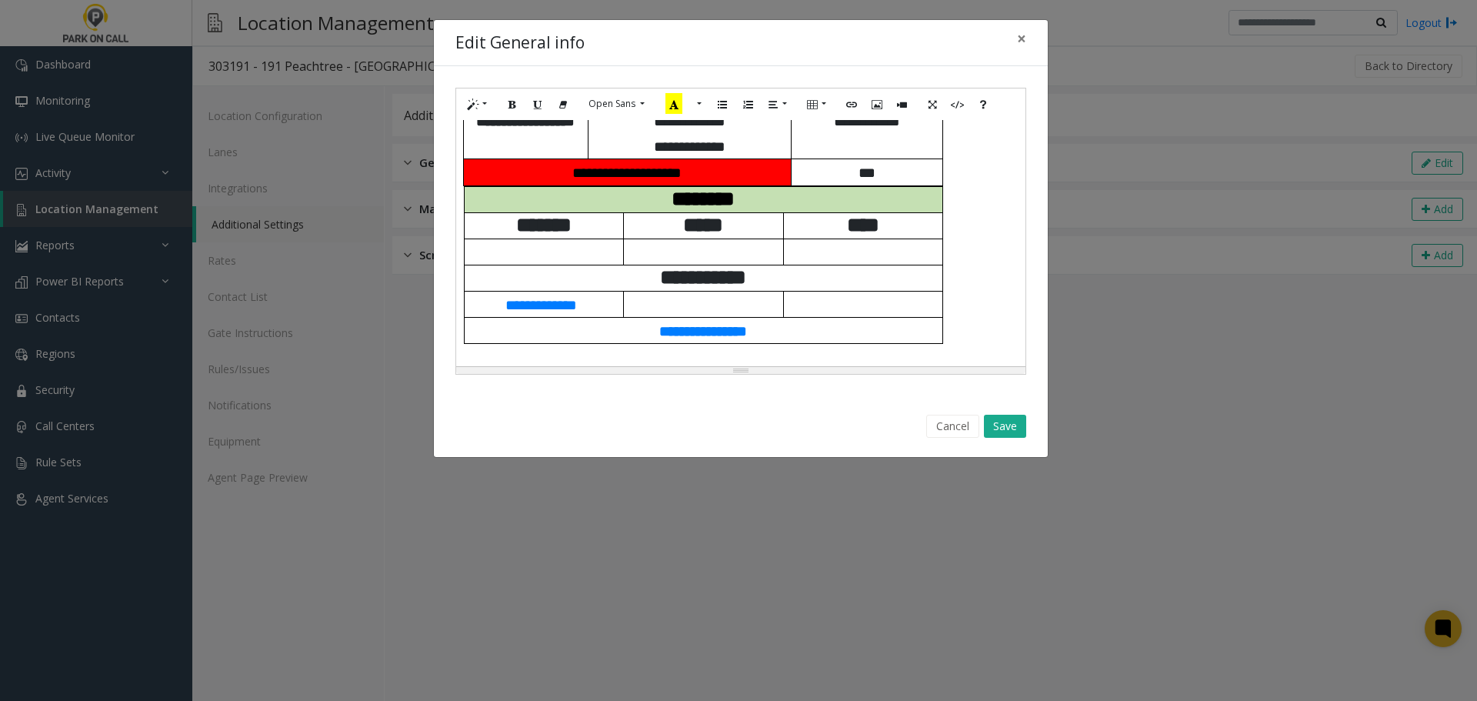
click at [814, 315] on p at bounding box center [863, 303] width 159 height 25
click at [529, 309] on span "**********" at bounding box center [541, 305] width 72 height 15
click at [613, 328] on icon "Edit" at bounding box center [608, 330] width 9 height 11
type input "**********"
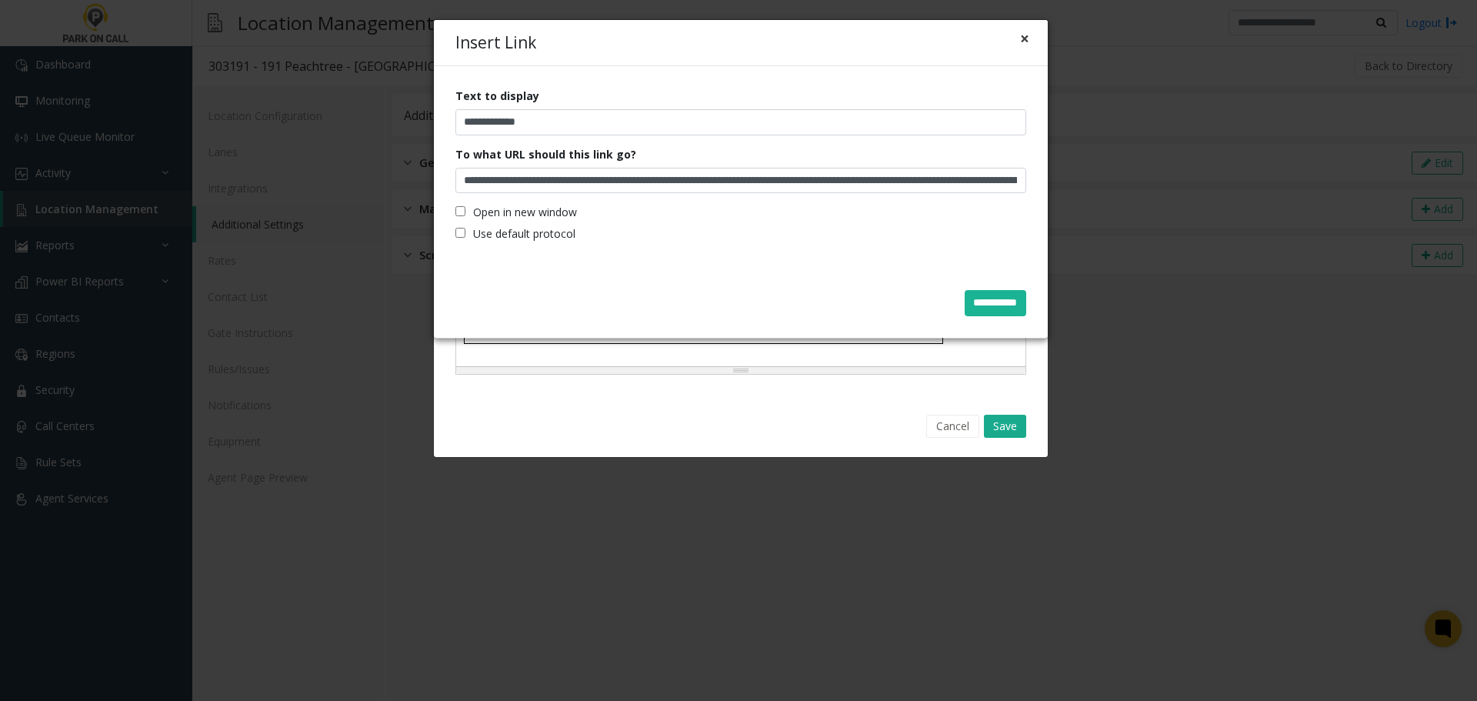
click at [1024, 33] on button "×" at bounding box center [1024, 39] width 9 height 16
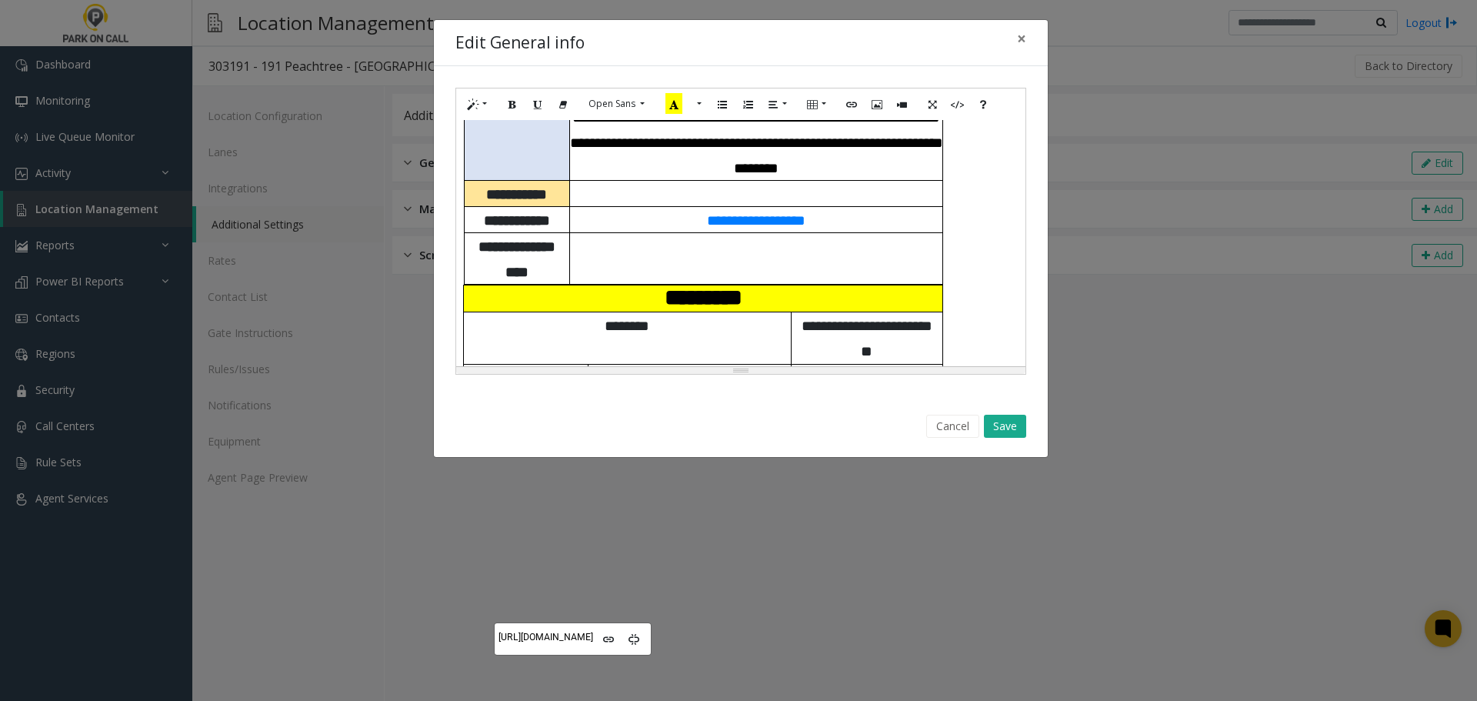
scroll to position [928, 0]
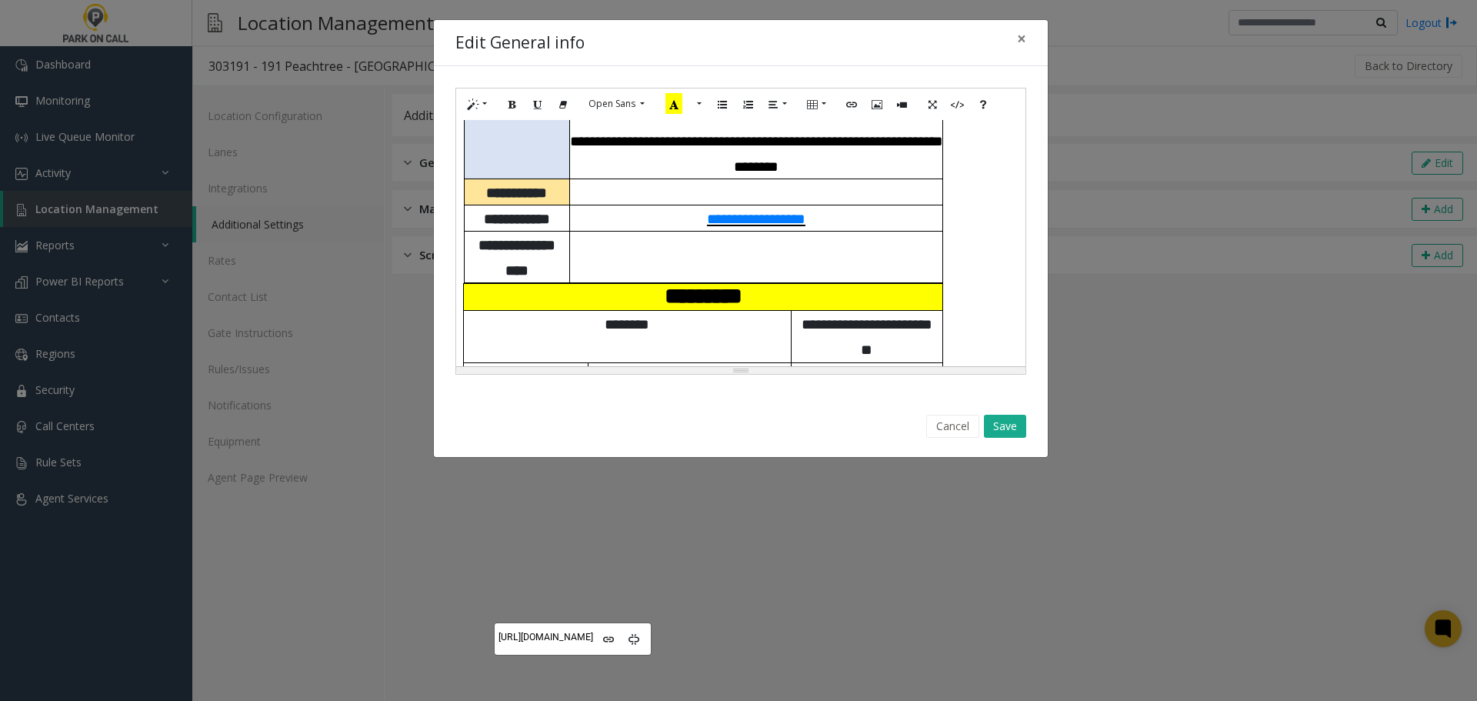
click at [759, 216] on span "**********" at bounding box center [756, 219] width 98 height 15
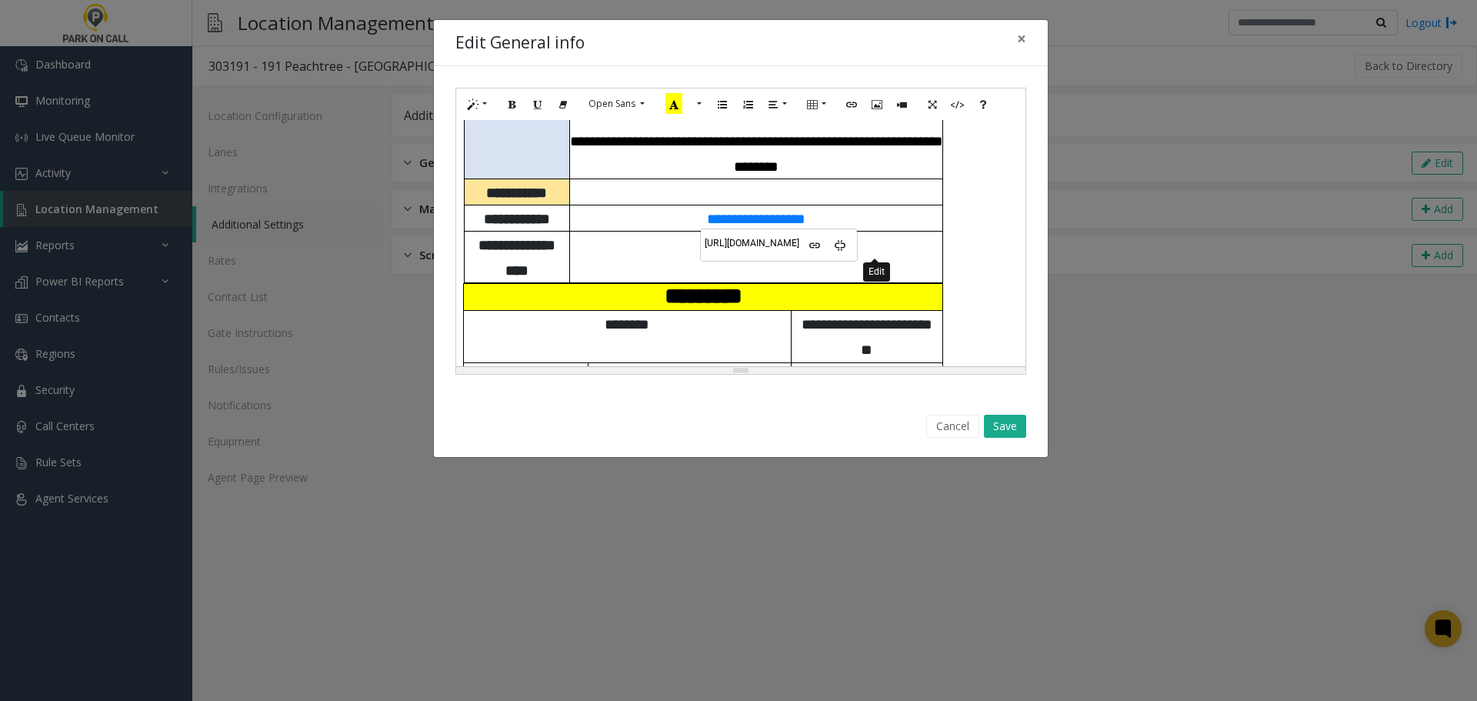
click at [819, 248] on icon "Edit" at bounding box center [814, 244] width 9 height 11
type input "**********"
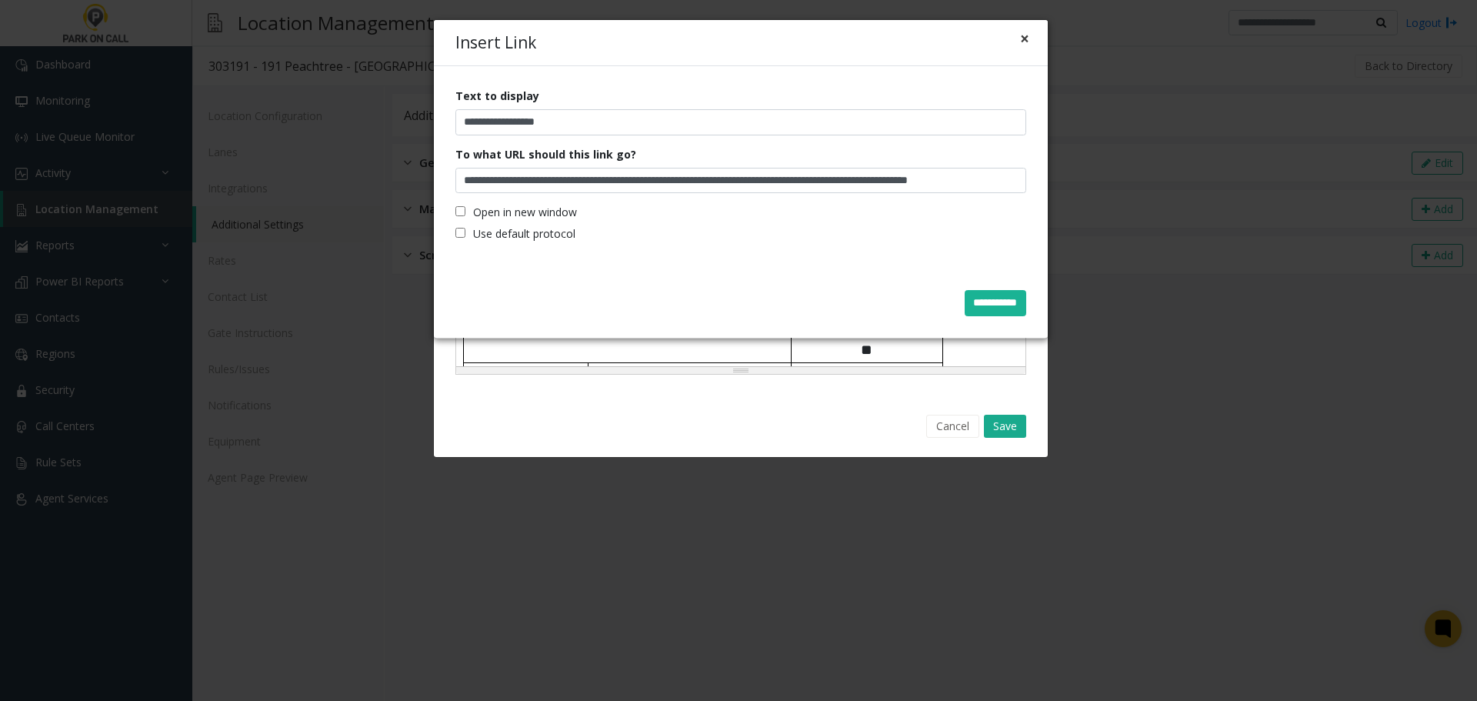
click at [1022, 31] on button "×" at bounding box center [1024, 39] width 9 height 16
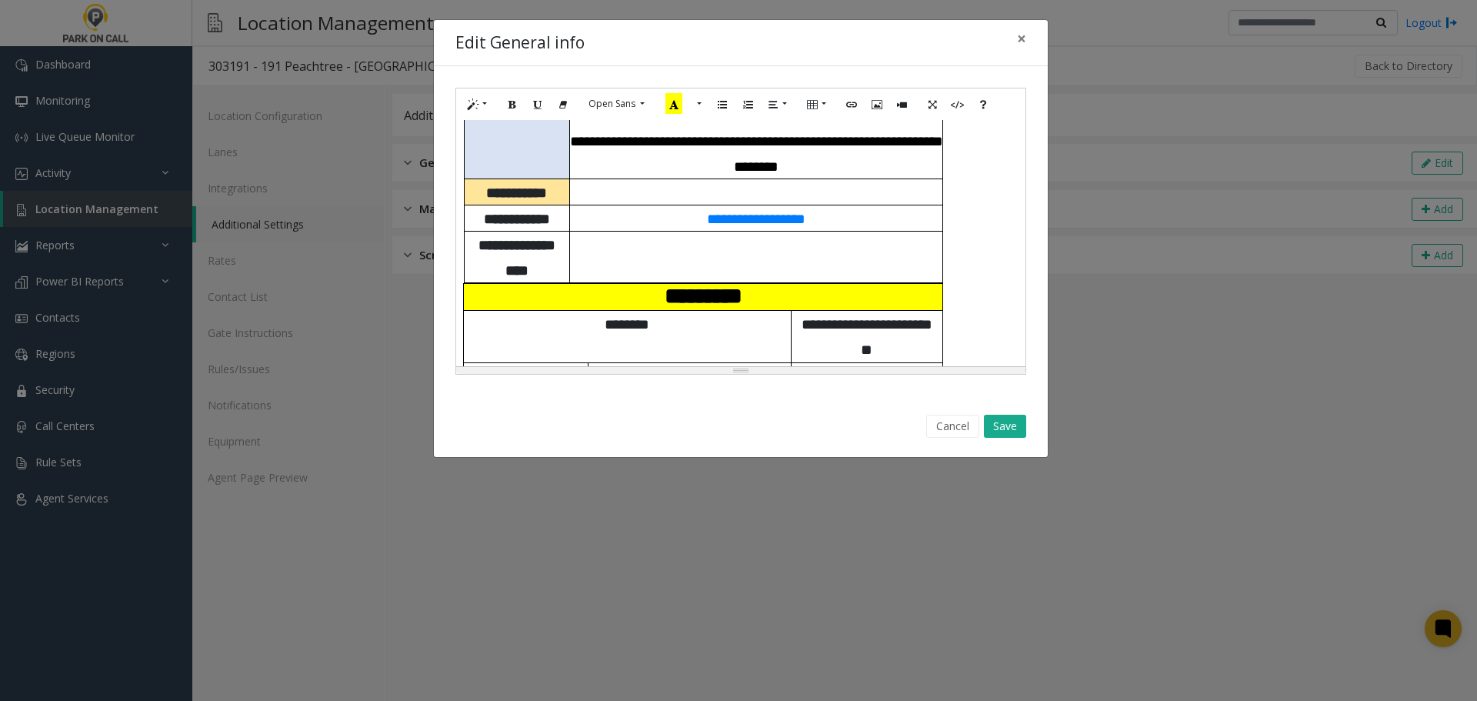
click at [811, 262] on td at bounding box center [755, 258] width 373 height 52
click at [788, 295] on p "*********" at bounding box center [703, 297] width 468 height 26
drag, startPoint x: 851, startPoint y: 217, endPoint x: 696, endPoint y: 213, distance: 155.4
click at [696, 213] on p "**********" at bounding box center [755, 217] width 361 height 25
click at [771, 105] on icon "Paragraph" at bounding box center [772, 103] width 9 height 13
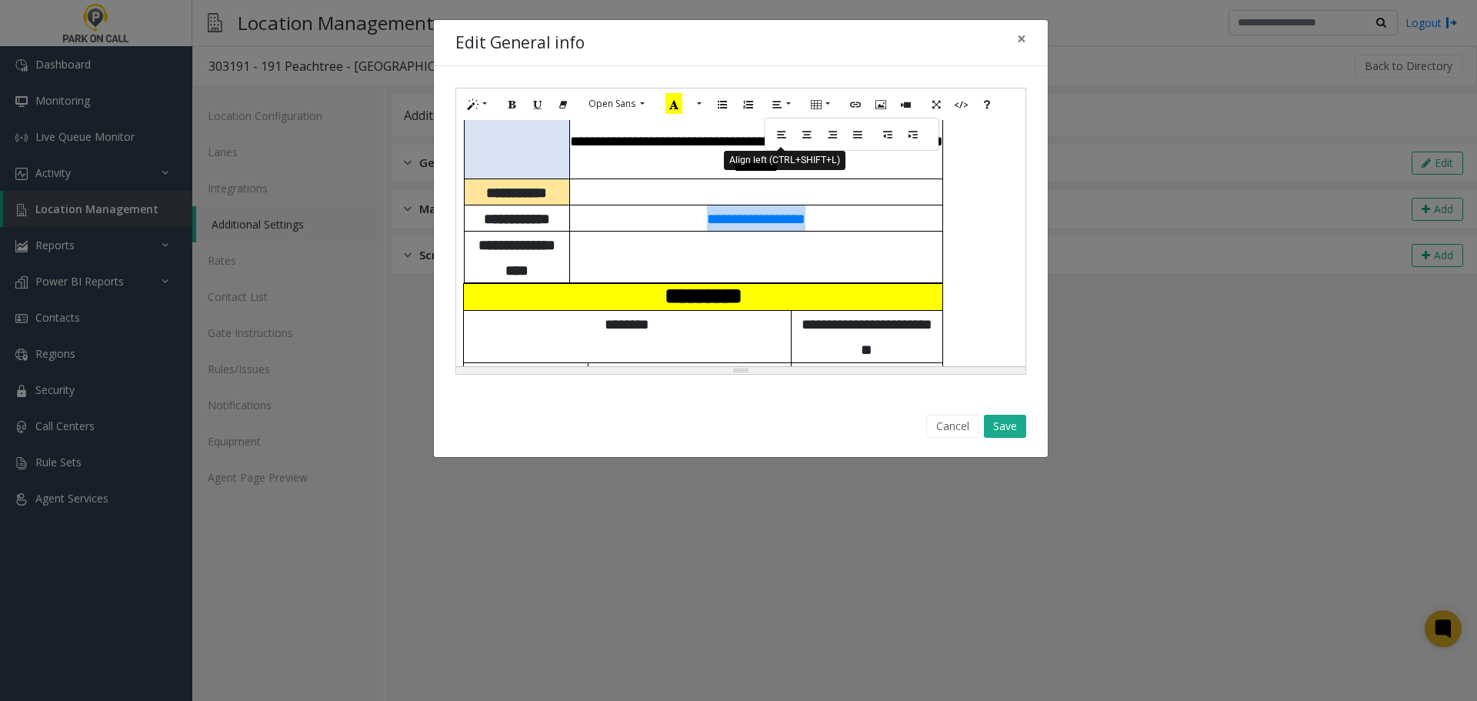
click at [782, 135] on icon "Align left (CTRL+SHIFT+L)" at bounding box center [781, 133] width 9 height 13
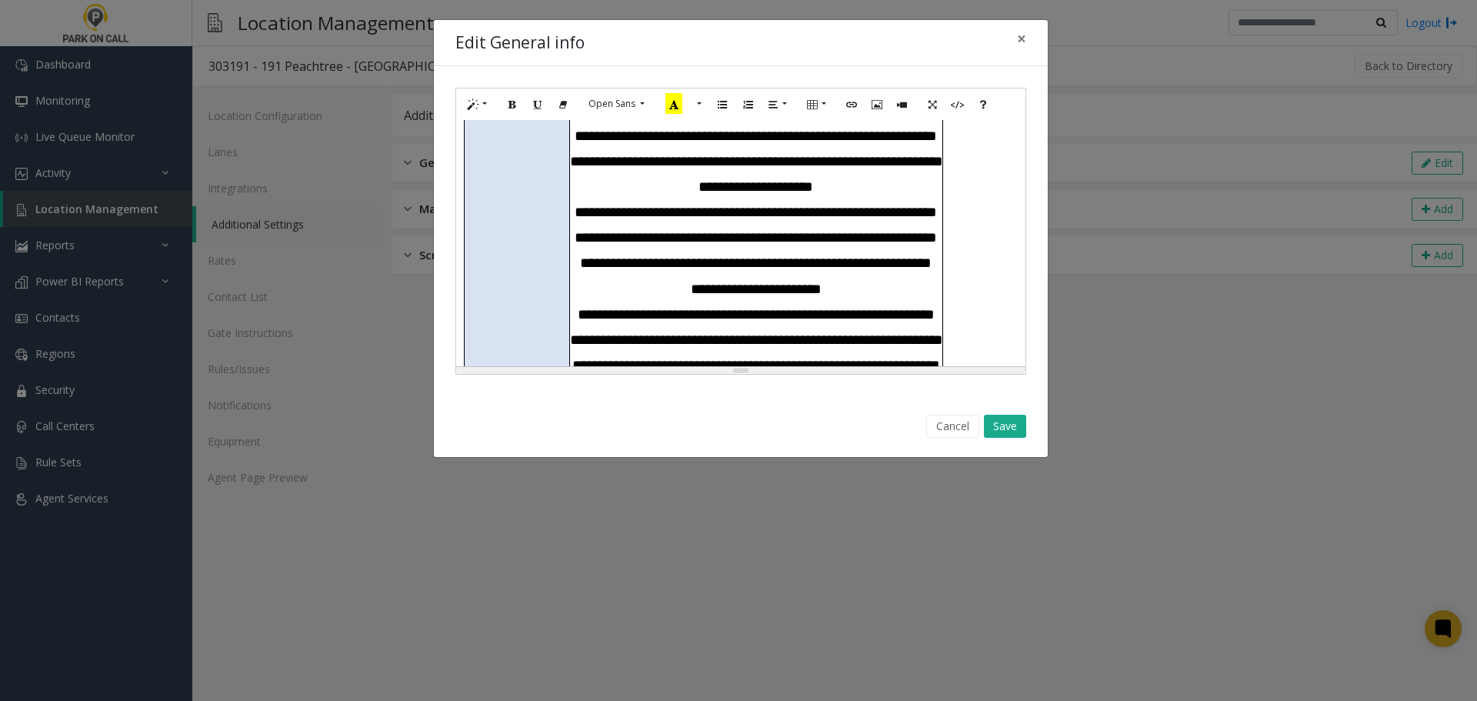
scroll to position [774, 0]
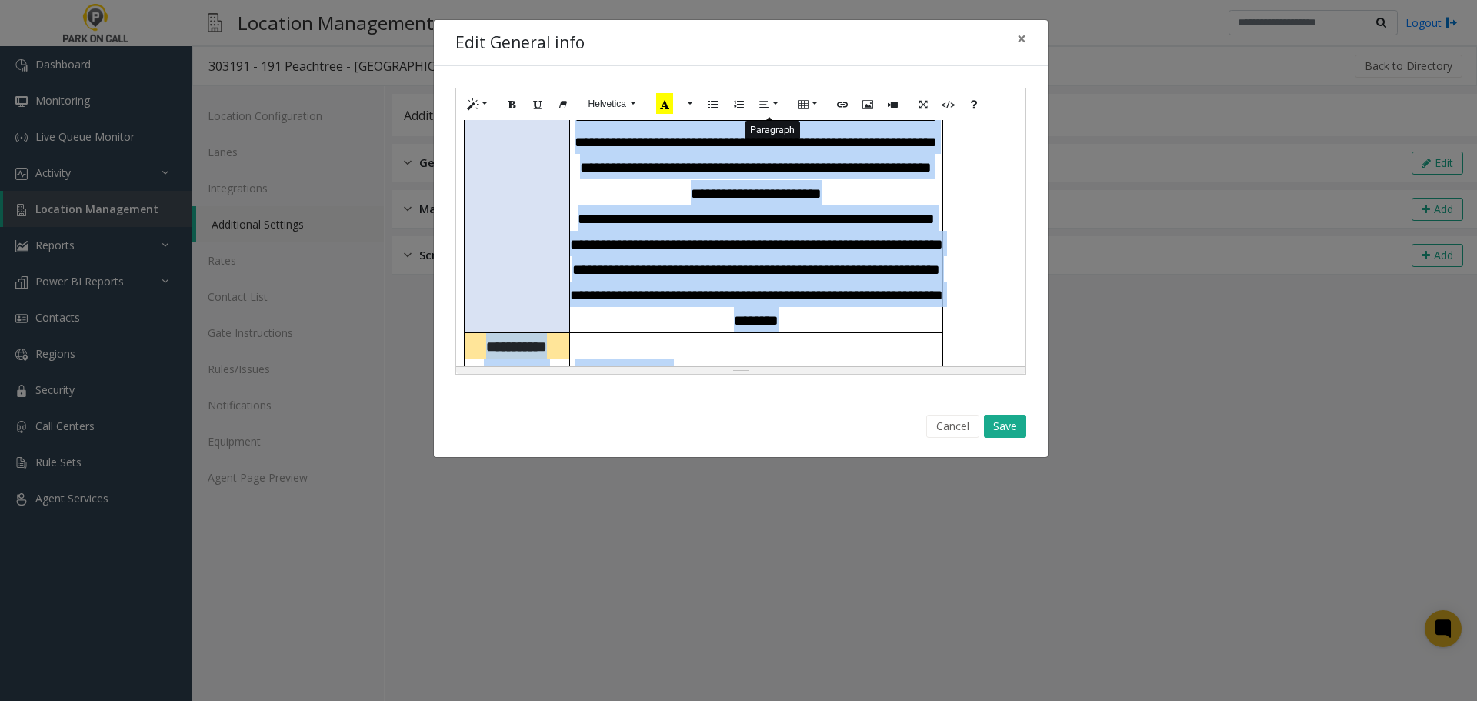
click at [772, 102] on button "Paragraph" at bounding box center [768, 104] width 35 height 24
click at [821, 248] on span "**********" at bounding box center [756, 270] width 373 height 116
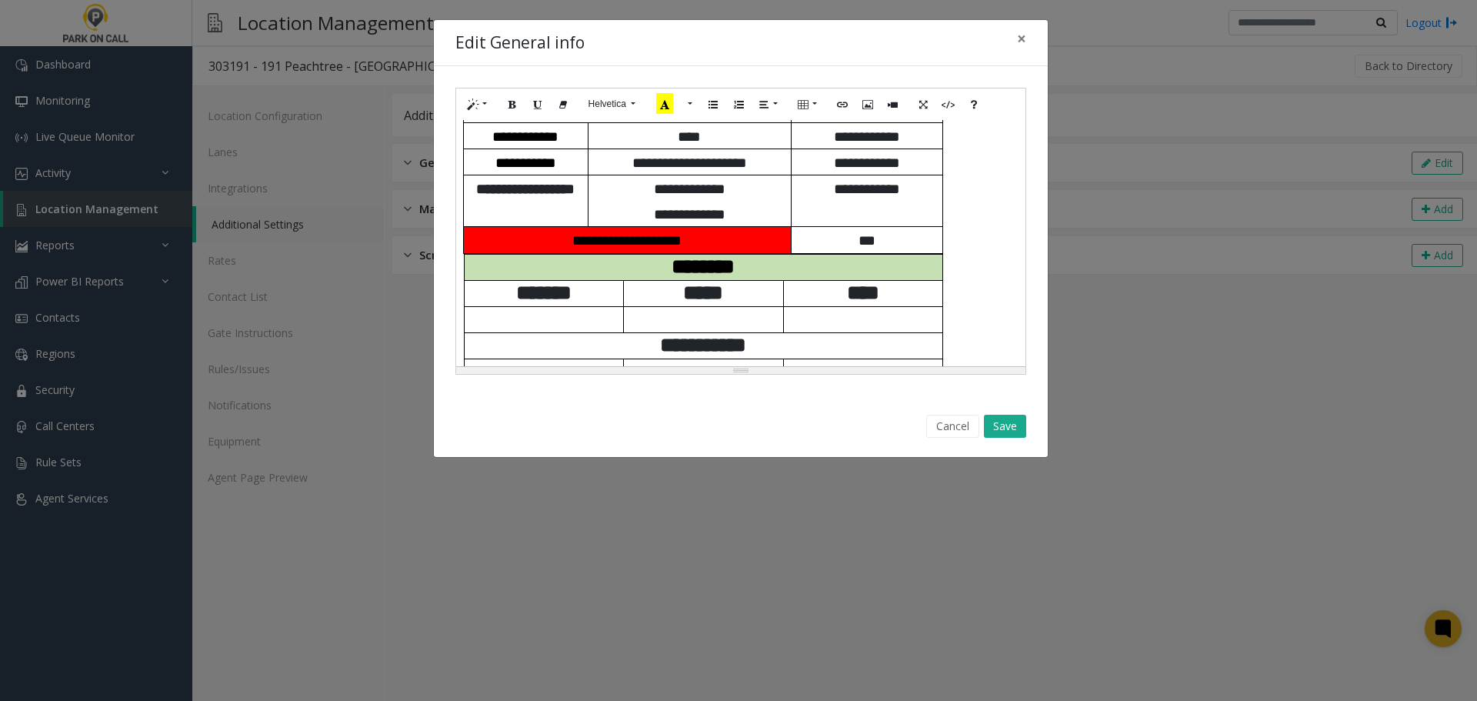
scroll to position [1236, 0]
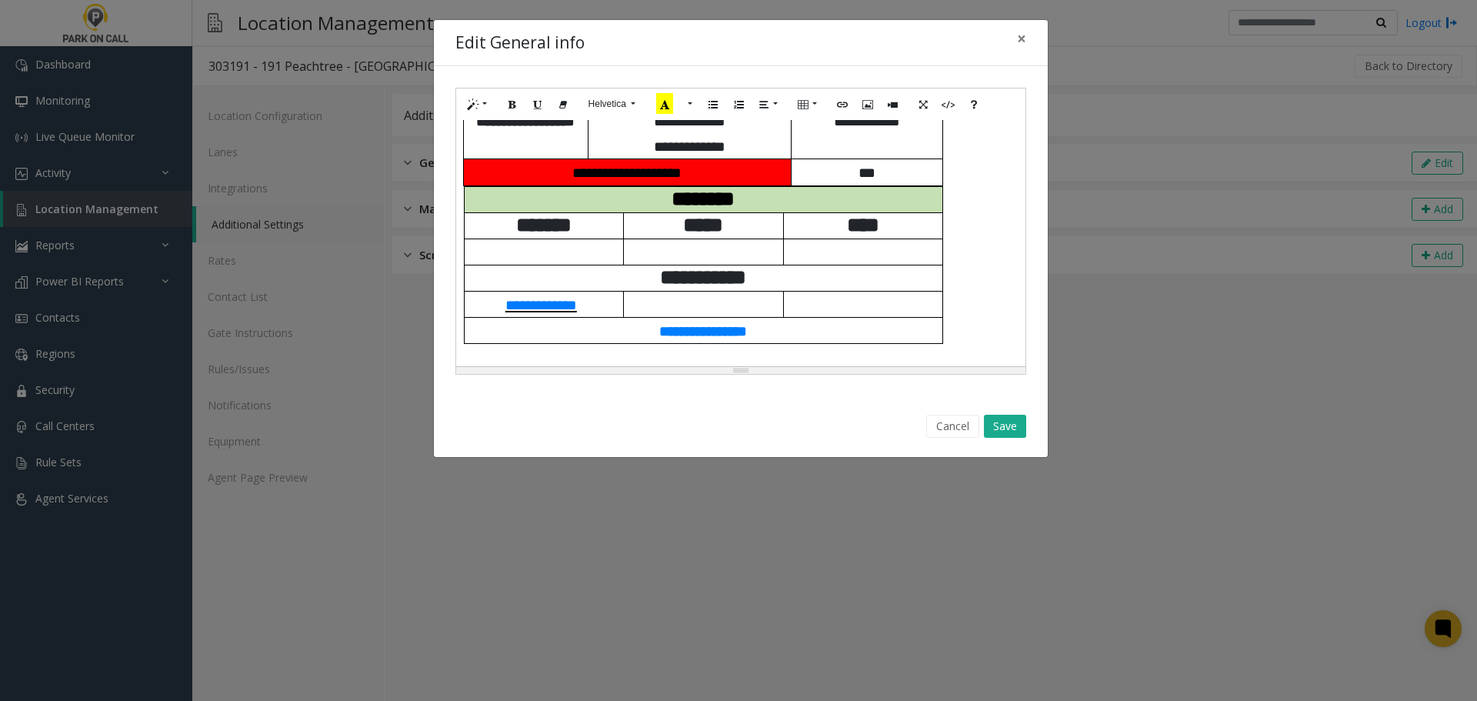
click at [566, 308] on span "**********" at bounding box center [541, 305] width 72 height 15
click at [621, 336] on button "Edit" at bounding box center [608, 331] width 26 height 24
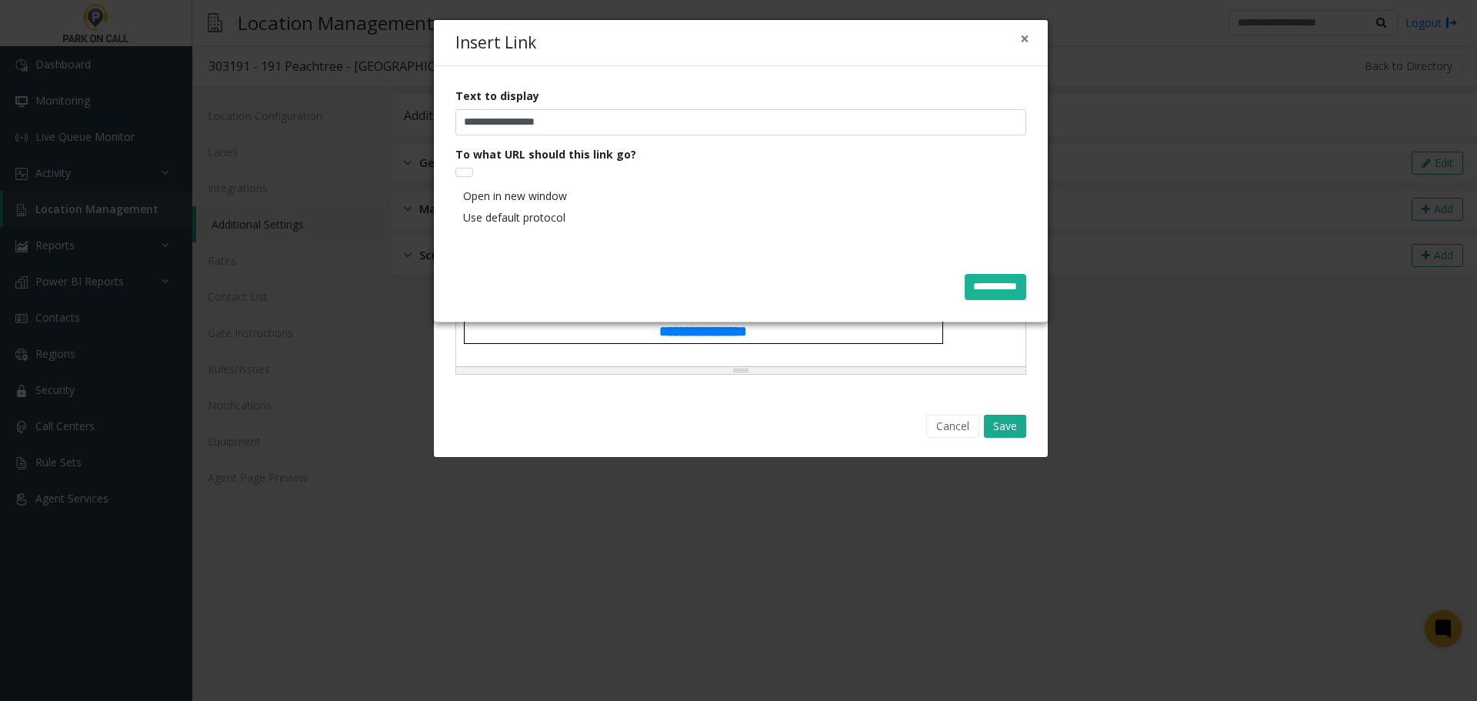
type input "**********"
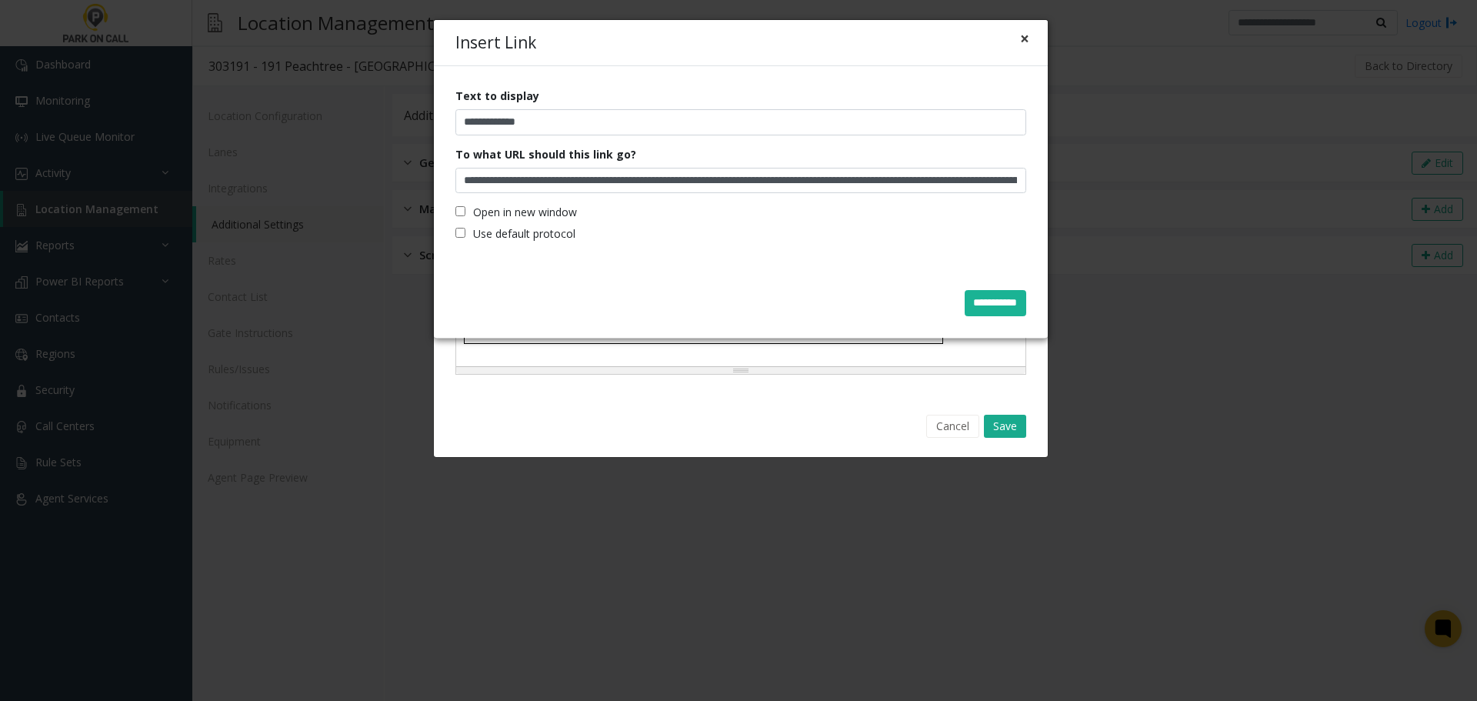
click at [1021, 34] on button "×" at bounding box center [1024, 39] width 9 height 16
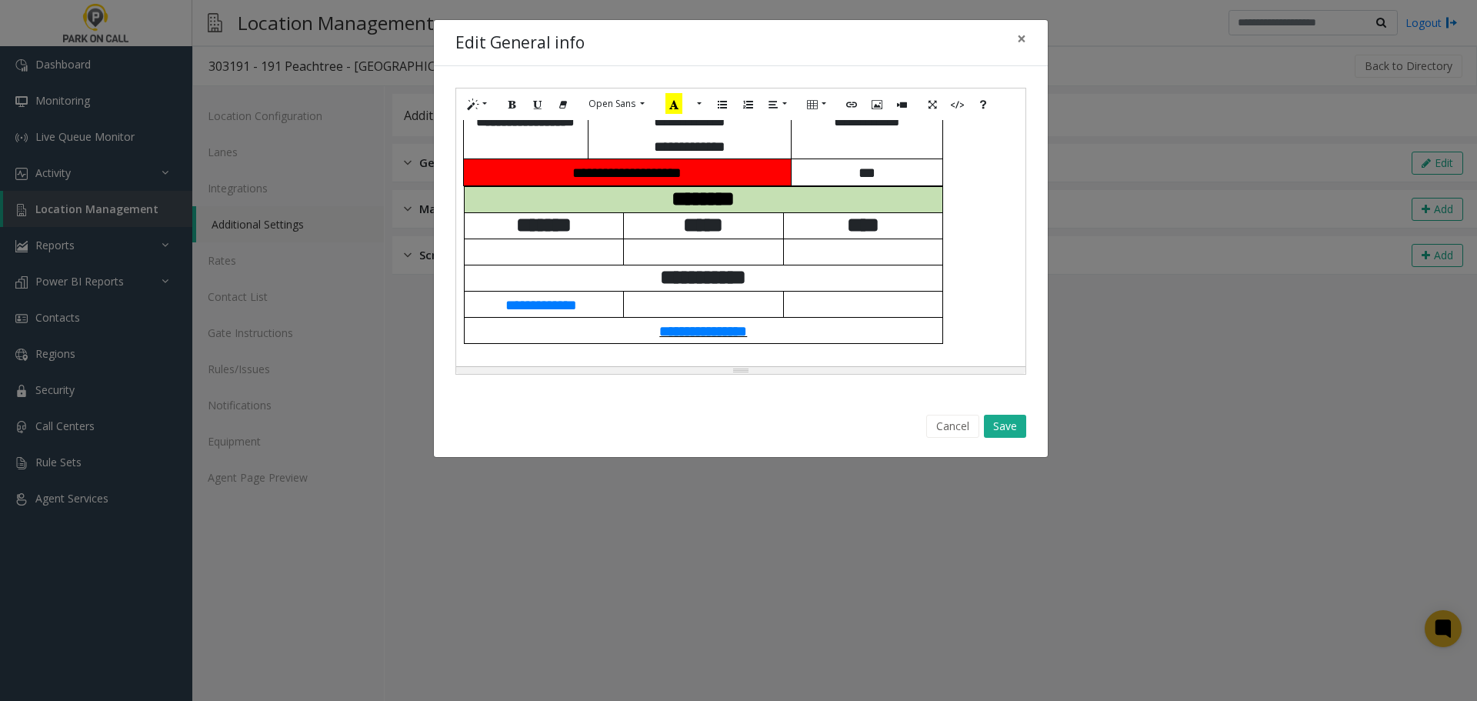
click at [738, 329] on span "**********" at bounding box center [703, 331] width 88 height 15
click at [806, 359] on button "Edit" at bounding box center [813, 357] width 26 height 24
type input "**********"
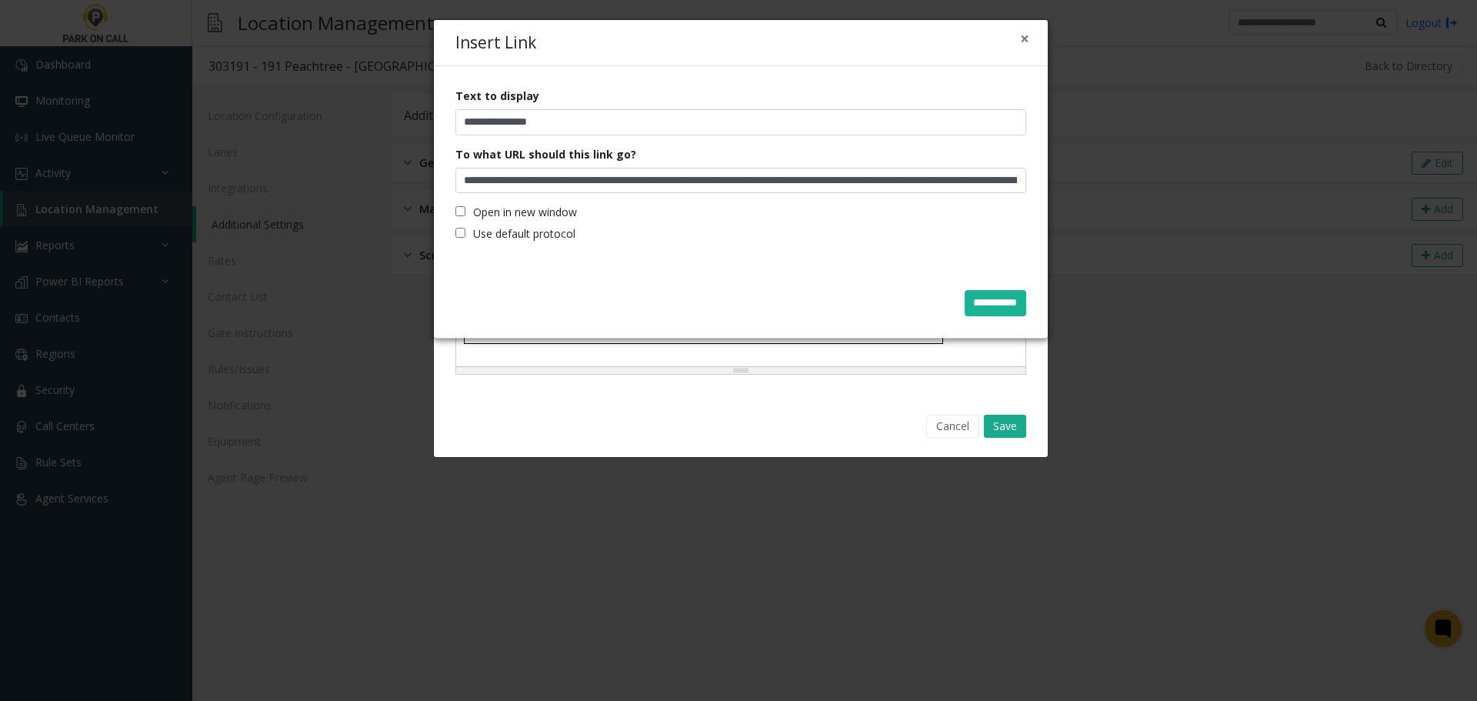
click at [526, 200] on div "**********" at bounding box center [741, 167] width 614 height 202
click at [526, 211] on label "Open in new window" at bounding box center [516, 212] width 122 height 16
click at [1028, 308] on div "**********" at bounding box center [741, 303] width 592 height 48
click at [1013, 304] on input "**********" at bounding box center [995, 303] width 62 height 26
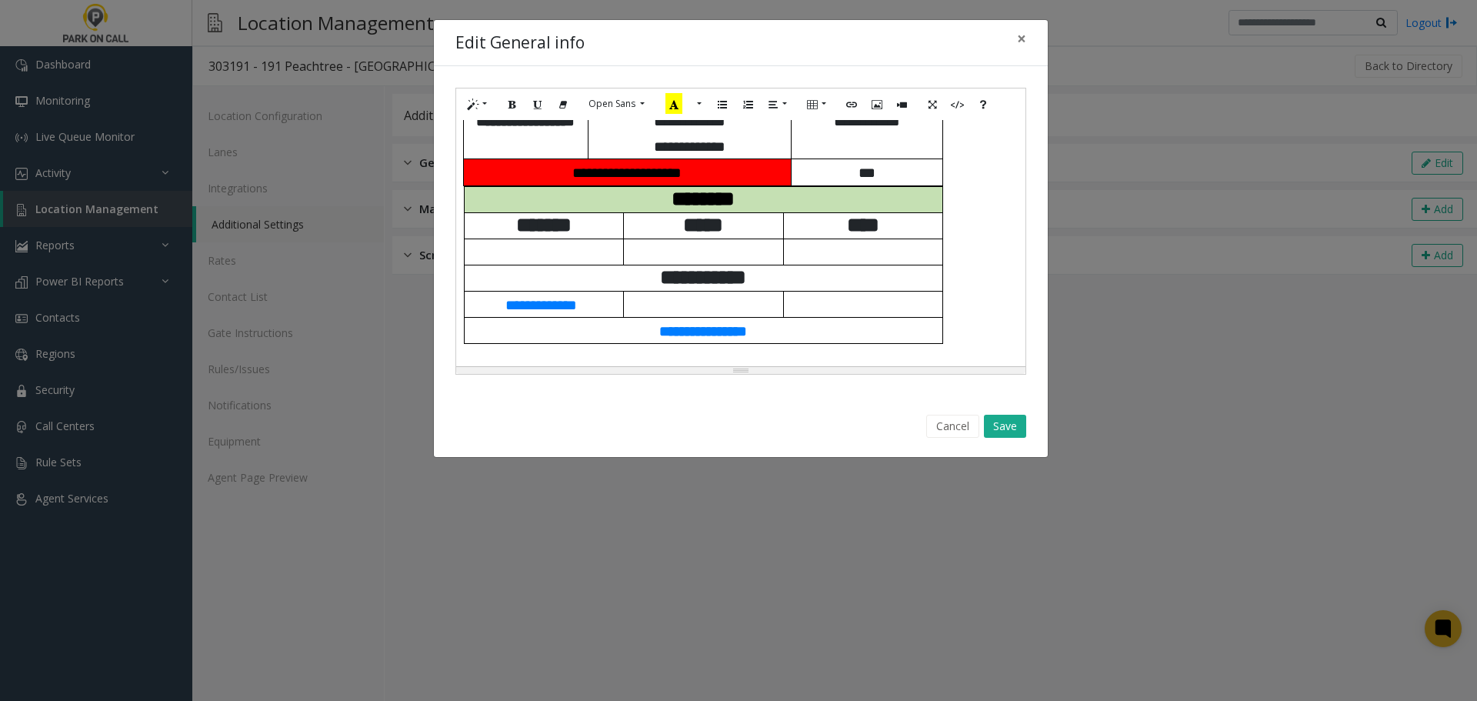
click at [870, 279] on p "**********" at bounding box center [703, 277] width 467 height 25
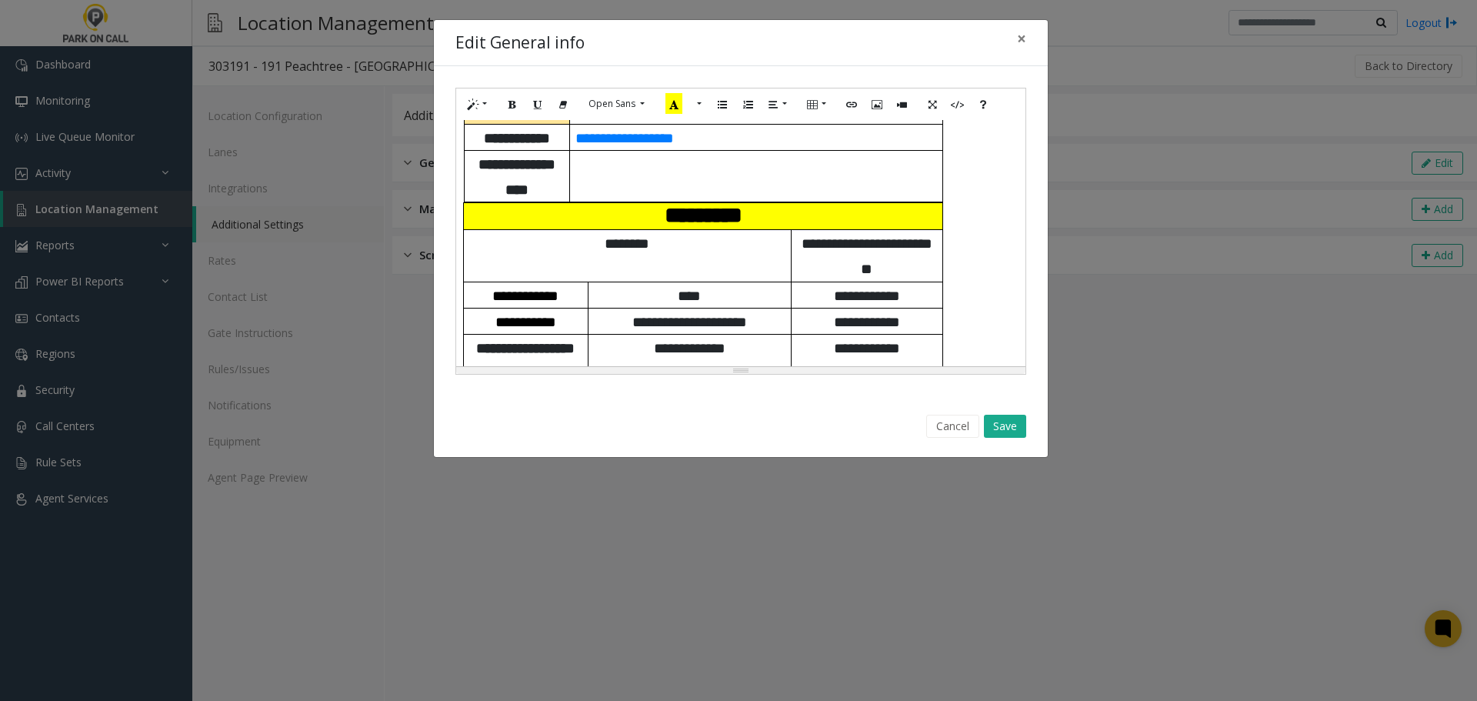
scroll to position [923, 0]
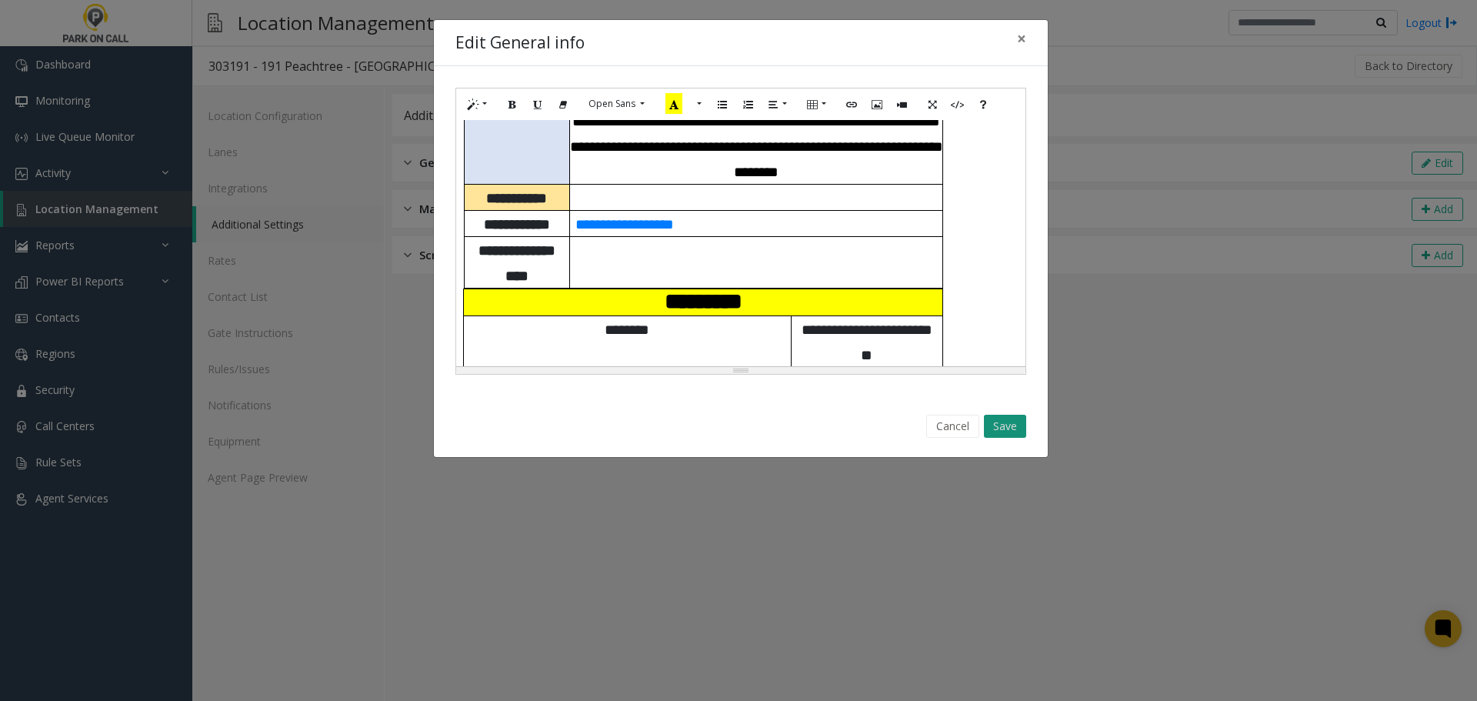
click at [998, 417] on button "Save" at bounding box center [1005, 426] width 42 height 23
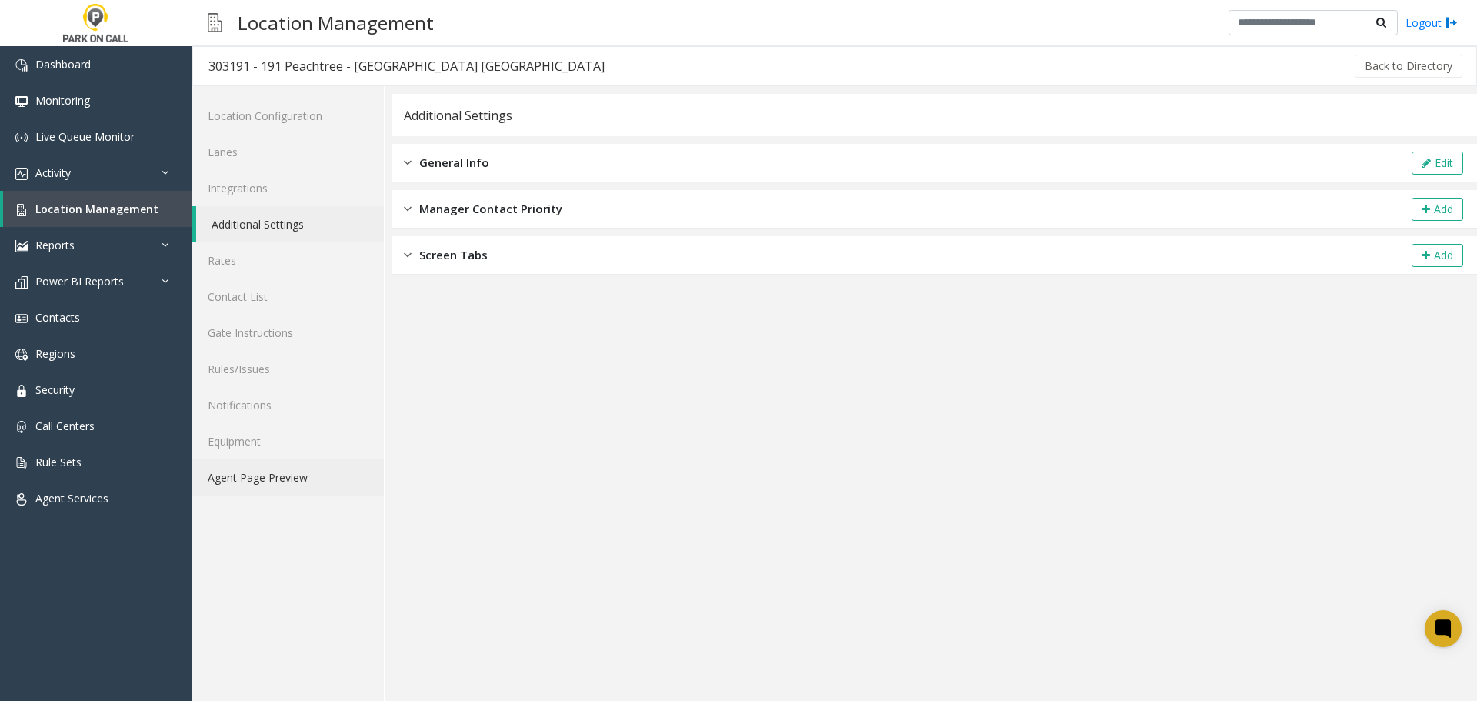
click at [297, 471] on link "Agent Page Preview" at bounding box center [288, 477] width 192 height 36
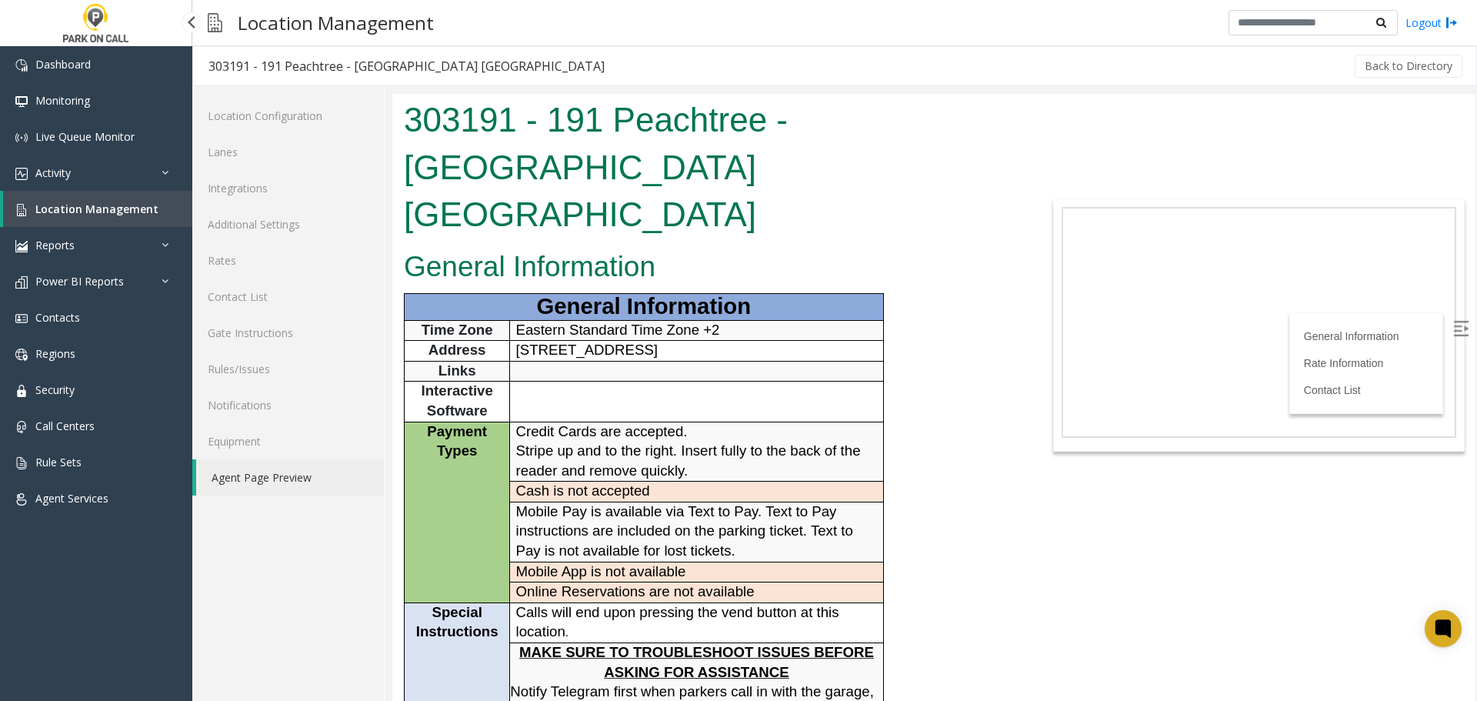
click at [121, 215] on span "Location Management" at bounding box center [96, 209] width 123 height 15
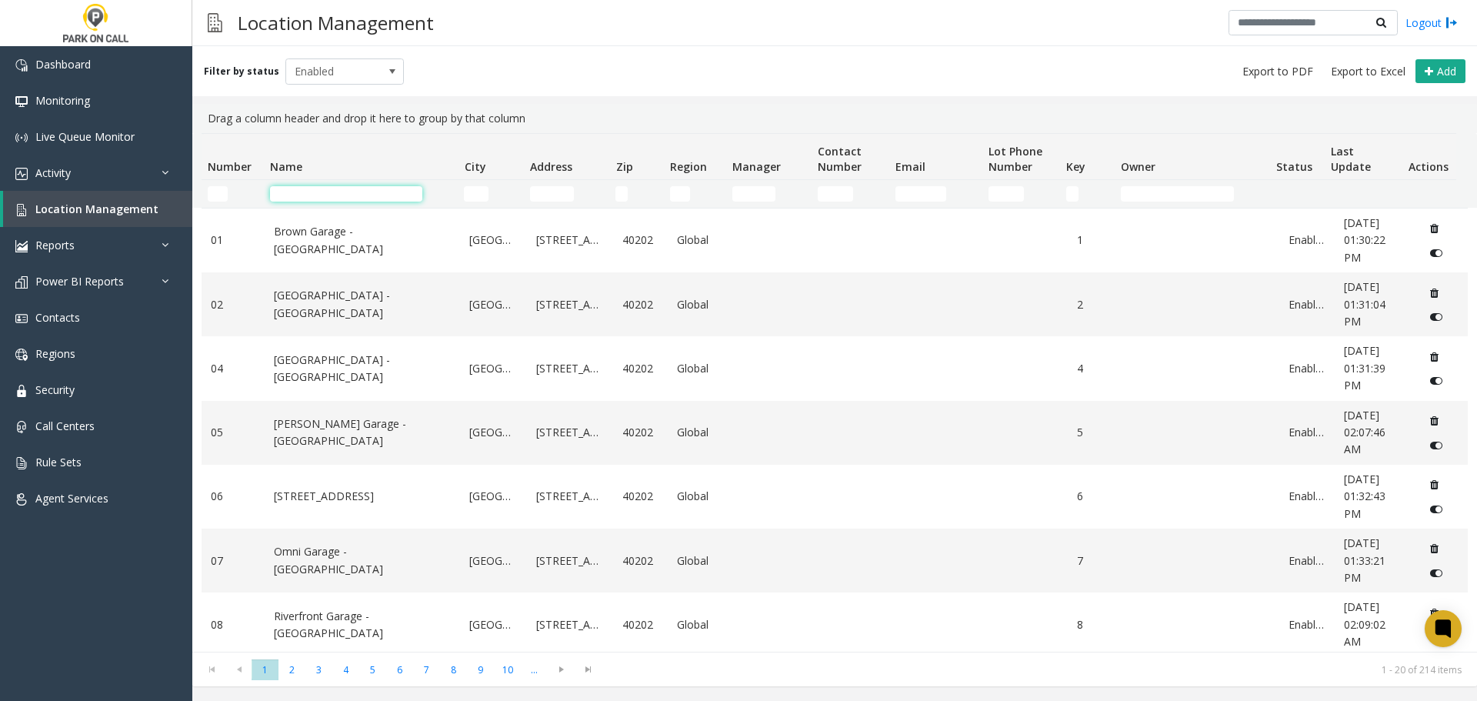
click at [354, 199] on input "Name Filter" at bounding box center [346, 193] width 152 height 15
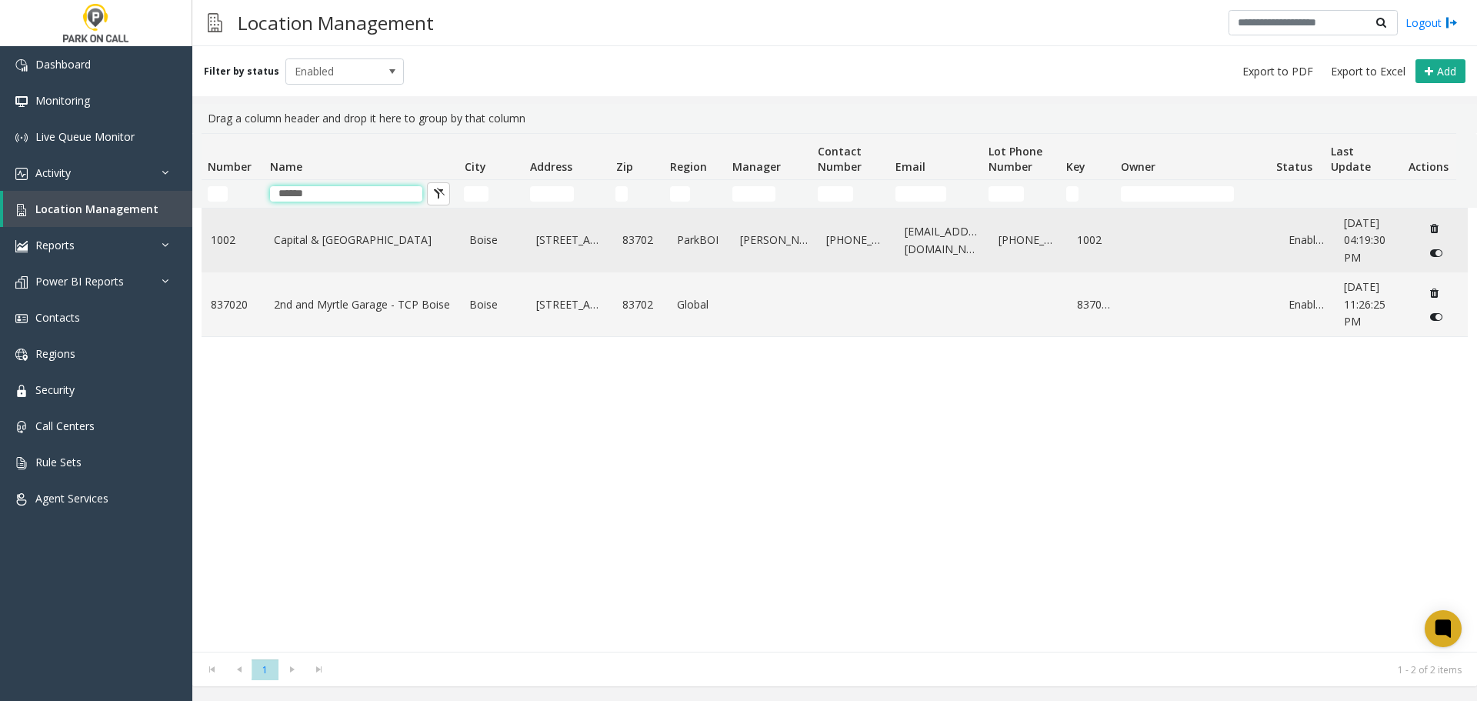
type input "******"
click at [363, 254] on td "Capital & Myrtle St - ParkBOI" at bounding box center [363, 240] width 196 height 64
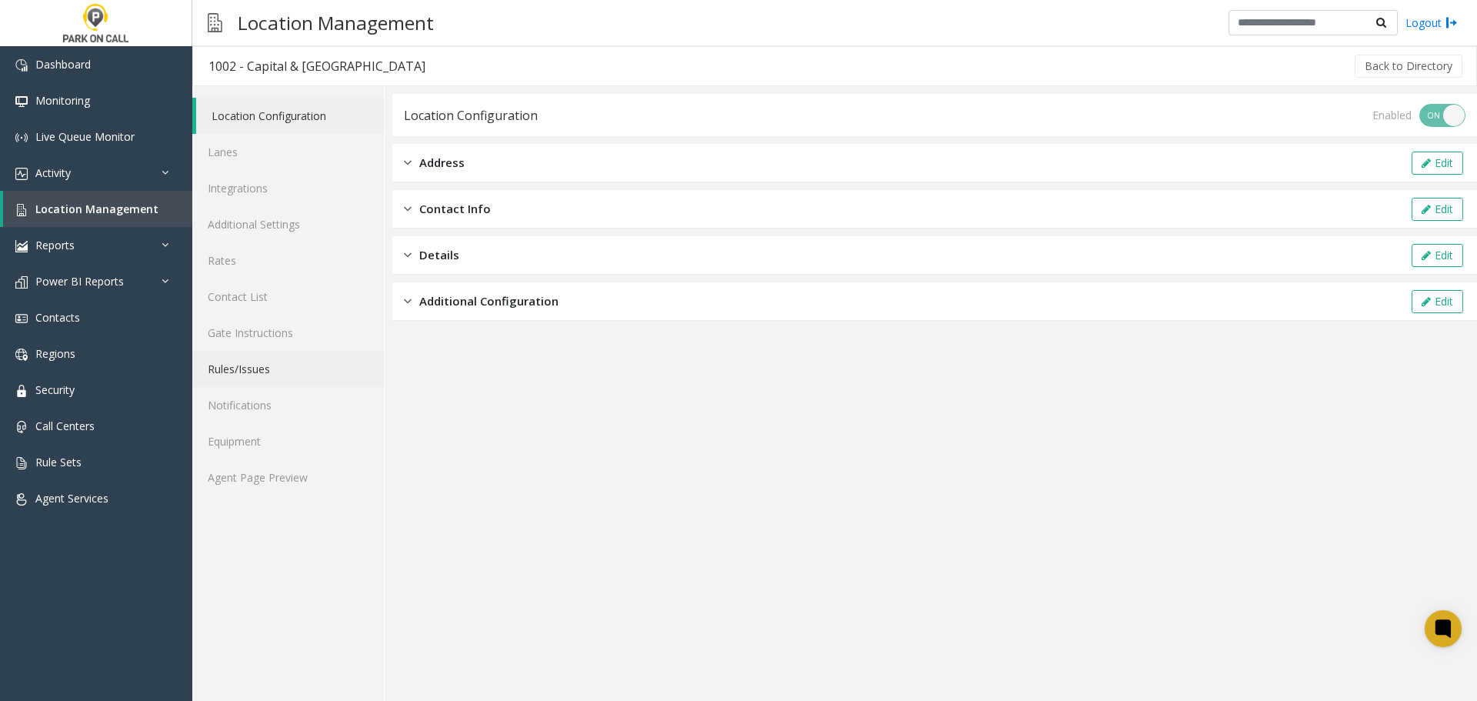
click at [275, 363] on link "Rules/Issues" at bounding box center [288, 369] width 192 height 36
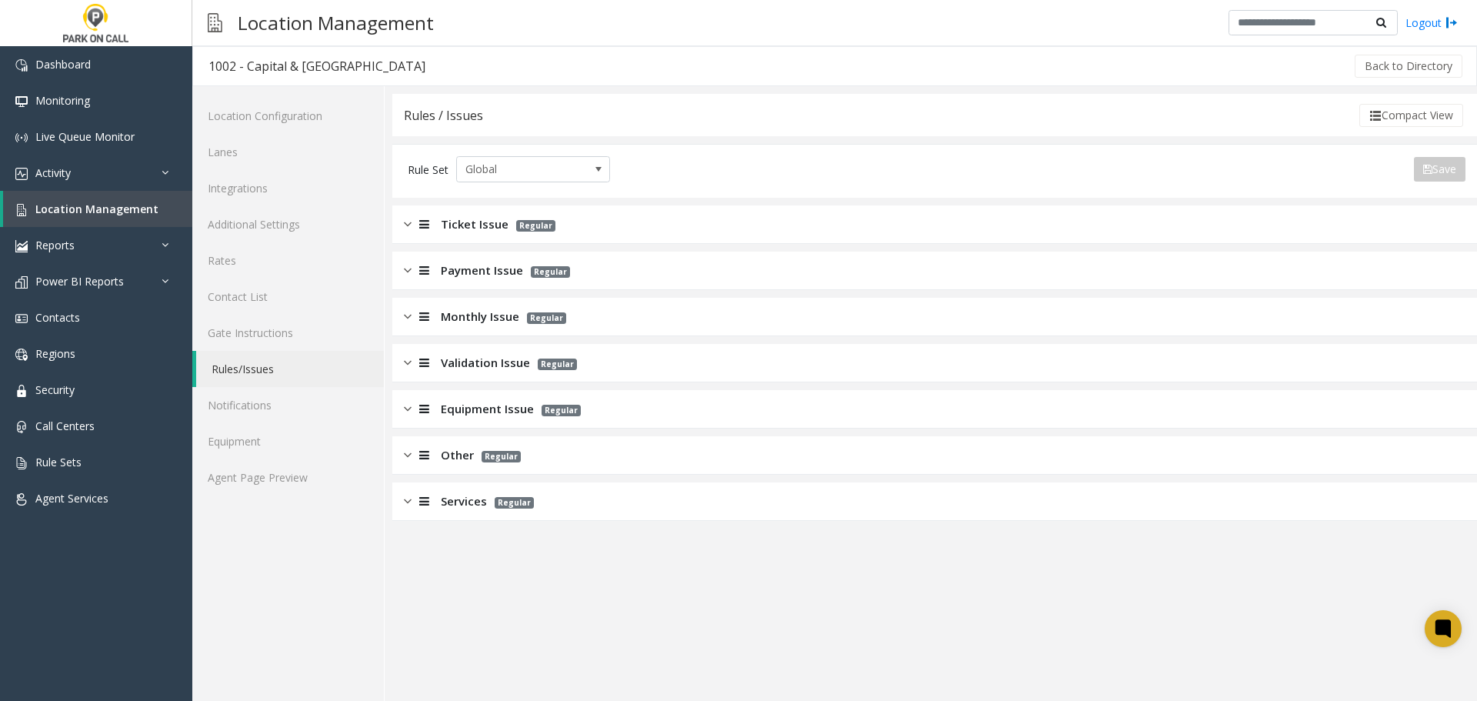
click at [625, 482] on div "Services Regular" at bounding box center [934, 501] width 1084 height 38
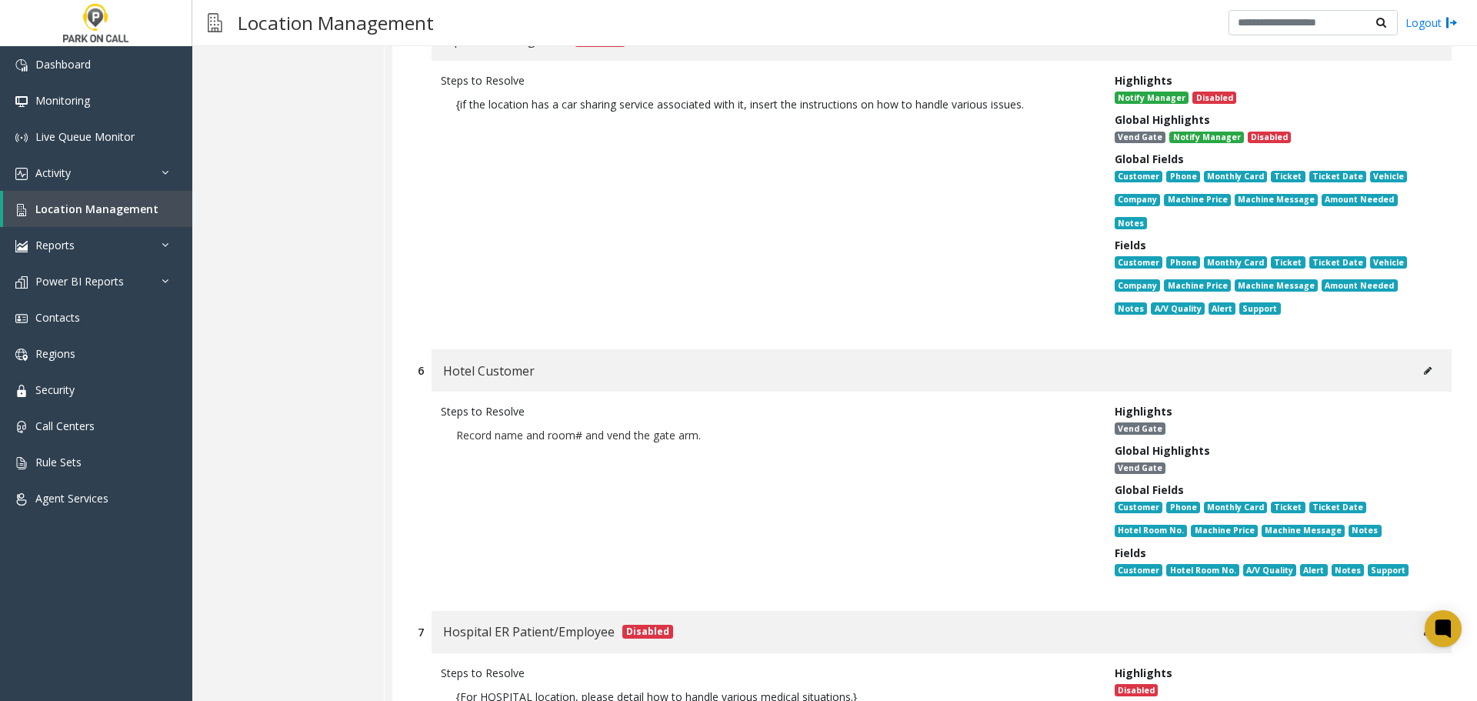
scroll to position [1649, 0]
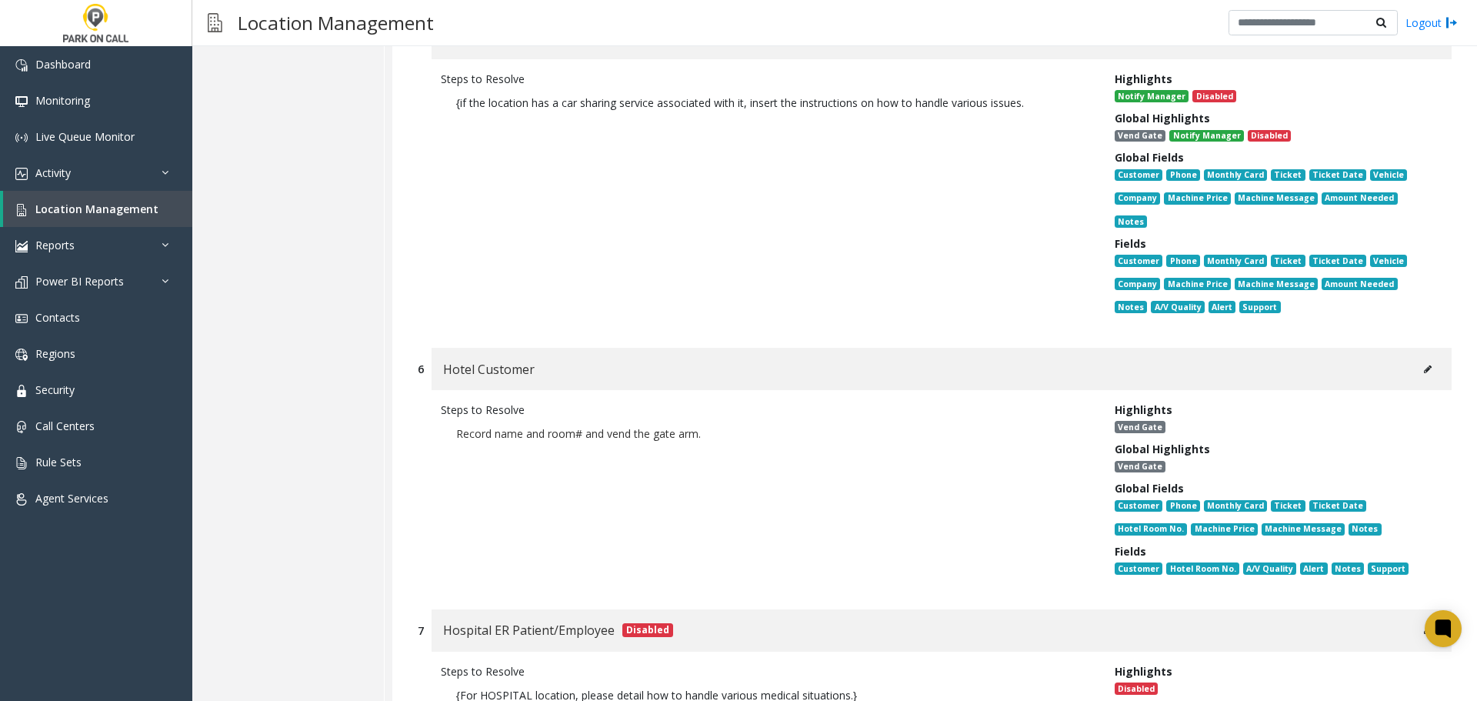
click at [1424, 365] on icon at bounding box center [1428, 369] width 8 height 9
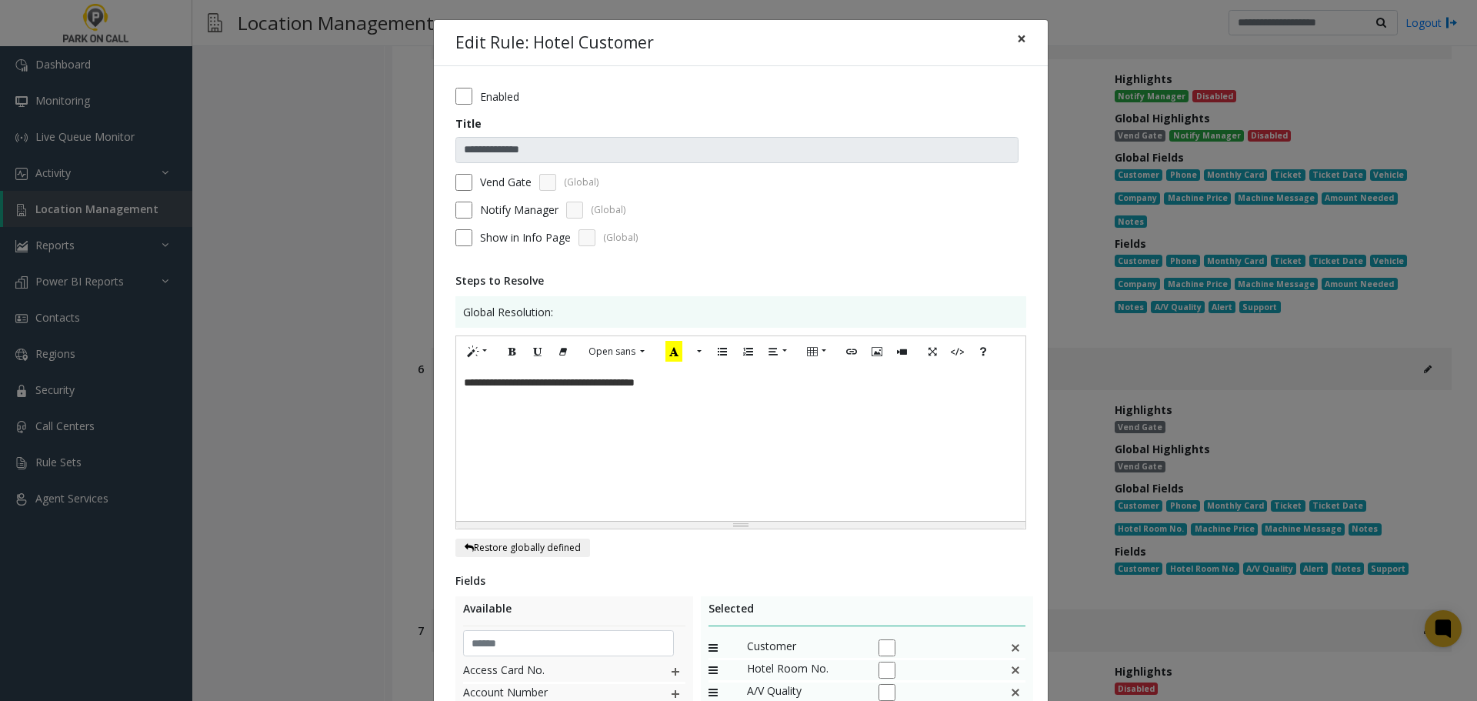
click at [1018, 46] on span "×" at bounding box center [1021, 39] width 9 height 22
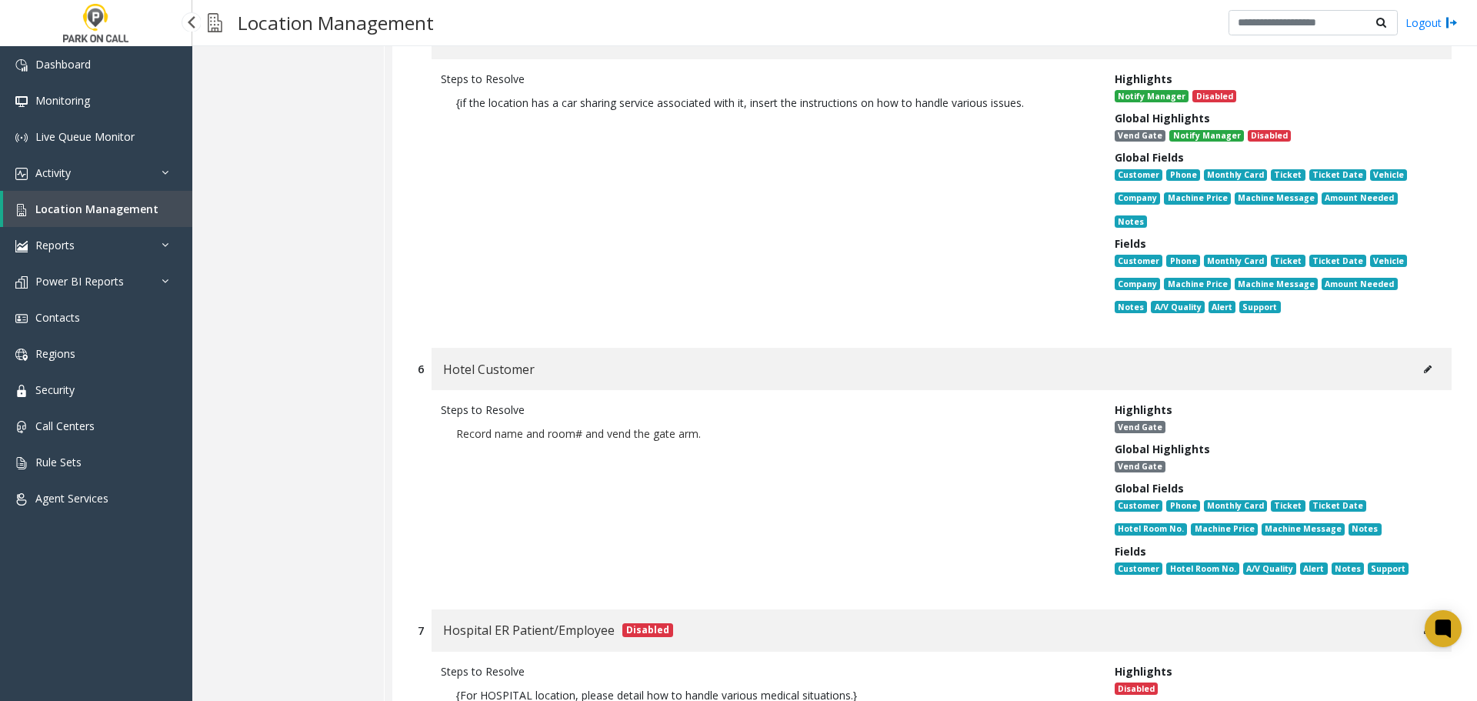
click at [102, 202] on span "Location Management" at bounding box center [96, 209] width 123 height 15
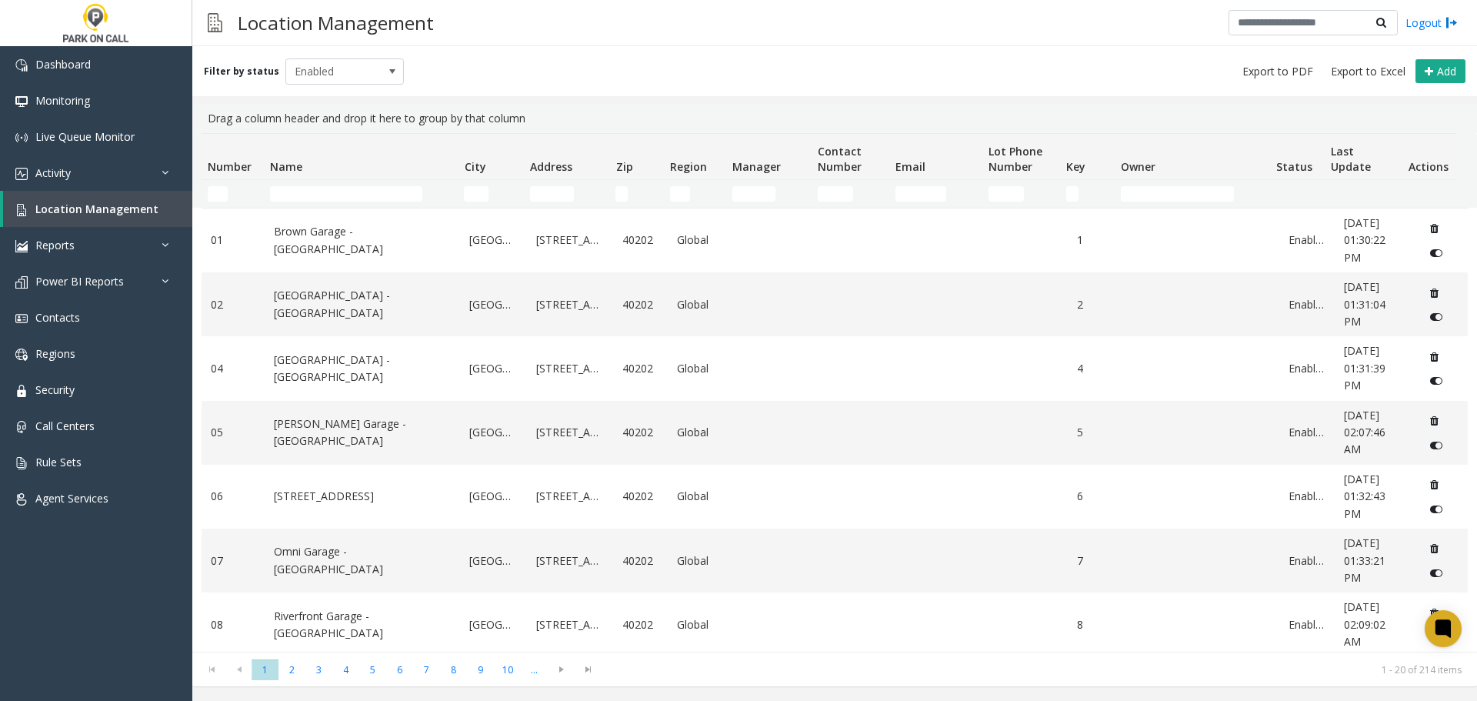
click at [311, 203] on td "Name Filter" at bounding box center [361, 194] width 194 height 28
click at [311, 202] on td "Name Filter" at bounding box center [361, 194] width 194 height 28
click at [314, 188] on input "Name Filter" at bounding box center [346, 193] width 152 height 15
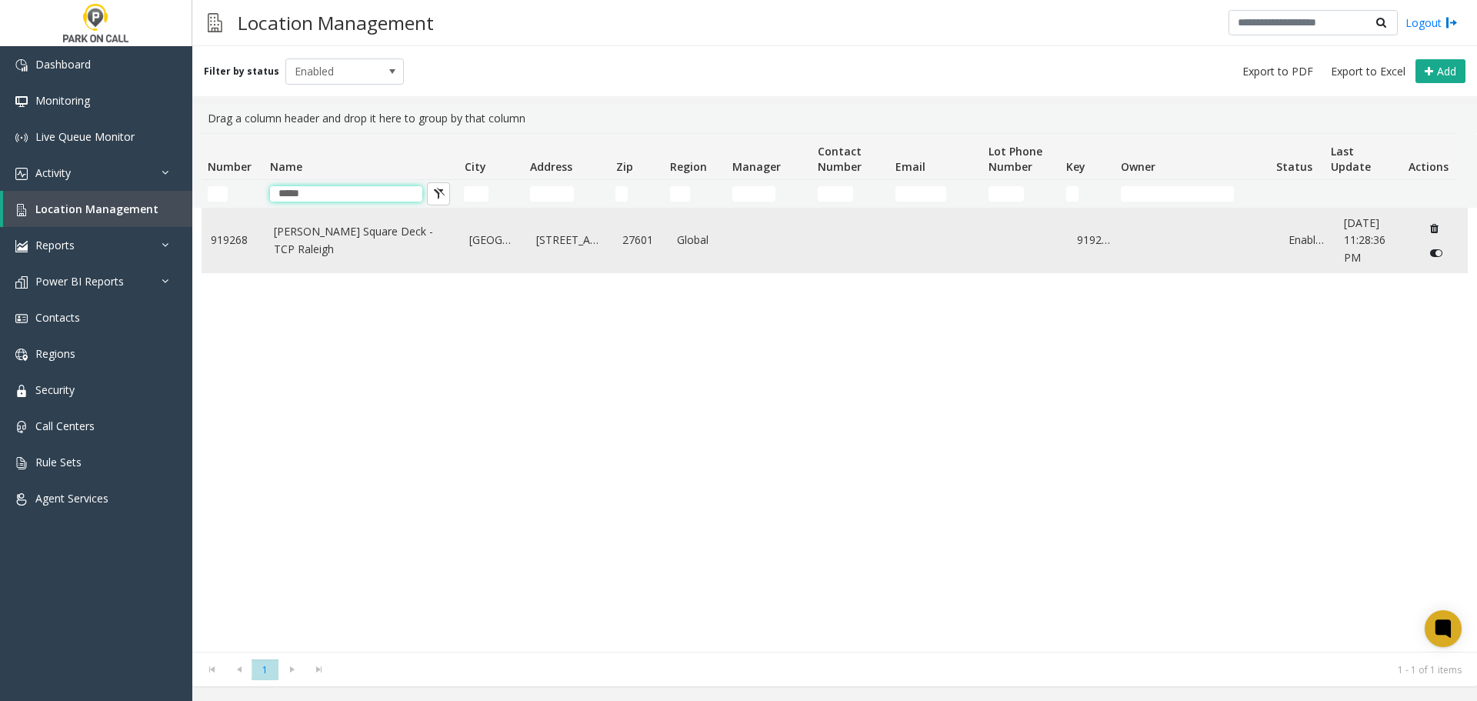
type input "*****"
click at [338, 248] on link "Moore Square Deck - TCP Raleigh" at bounding box center [363, 240] width 178 height 35
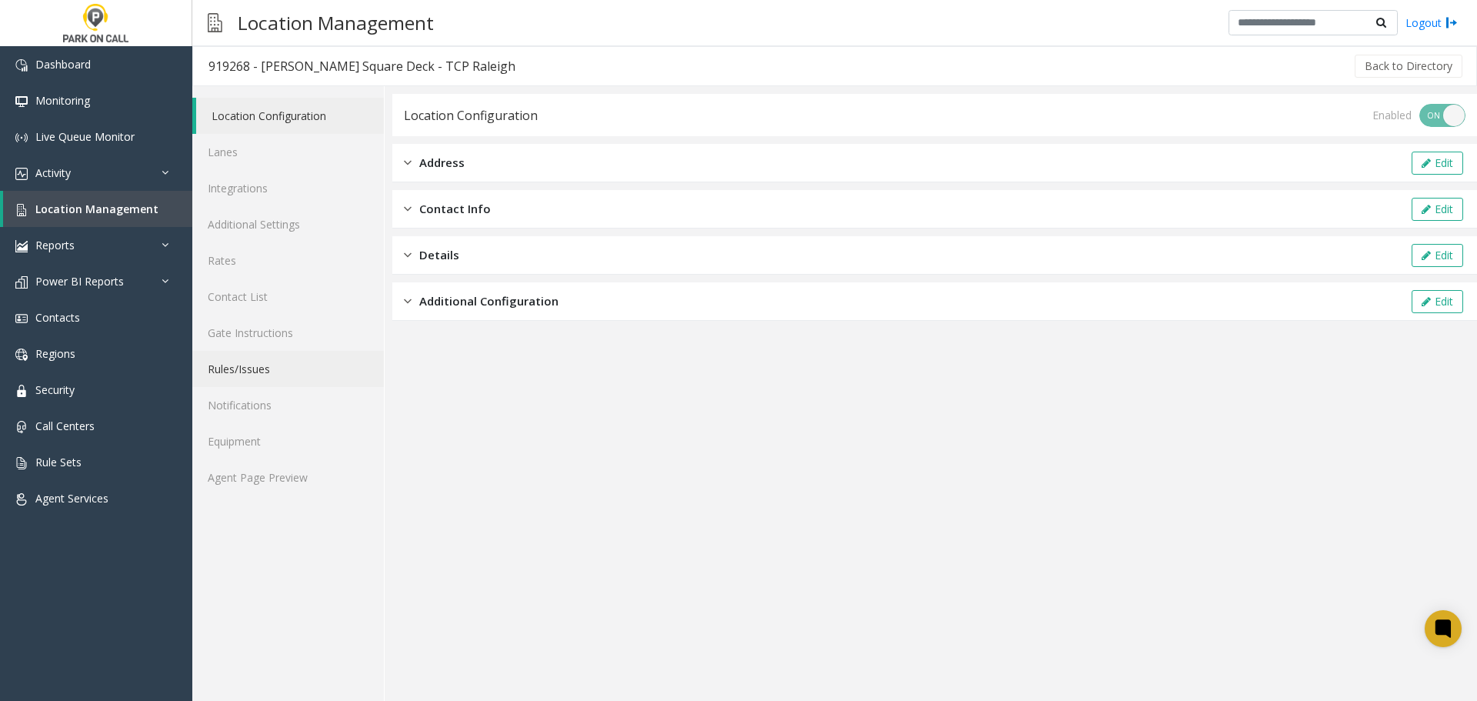
click at [300, 371] on link "Rules/Issues" at bounding box center [288, 369] width 192 height 36
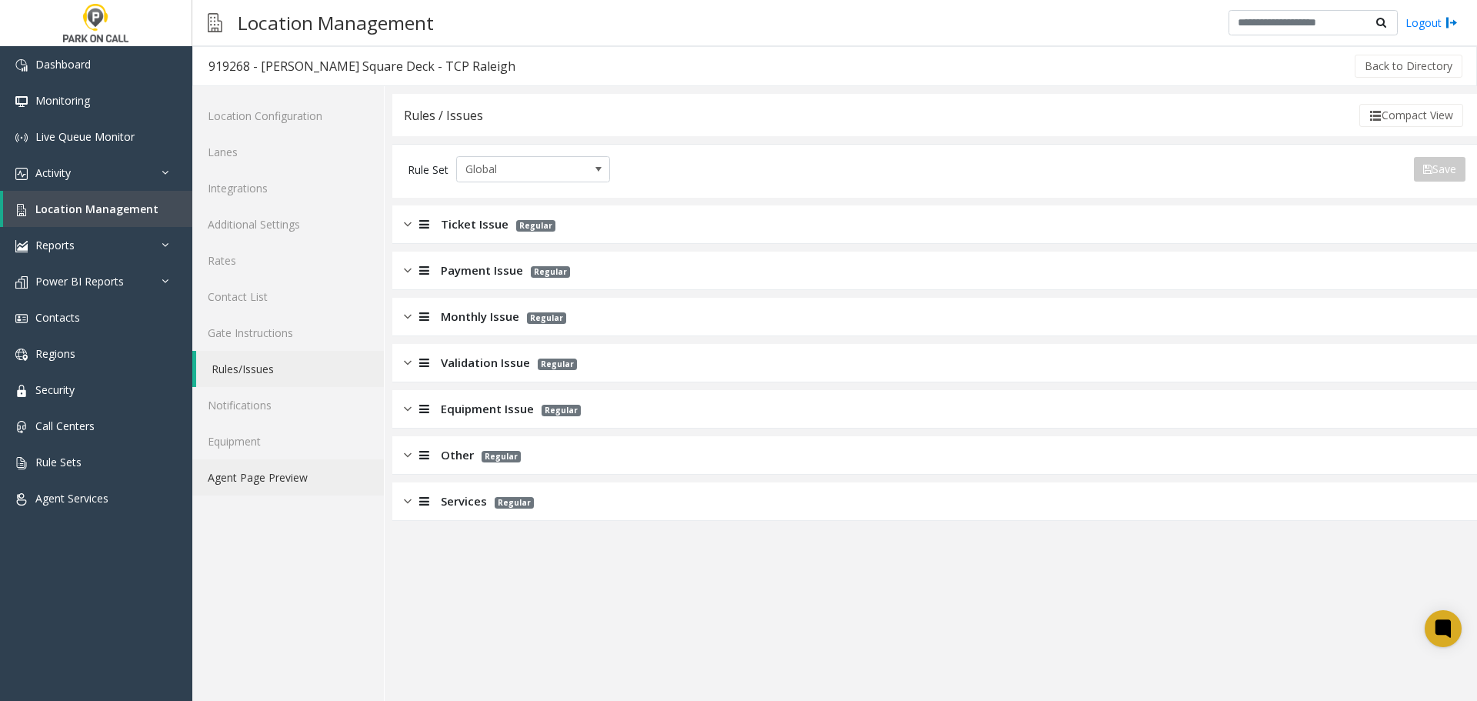
click at [272, 470] on link "Agent Page Preview" at bounding box center [288, 477] width 192 height 36
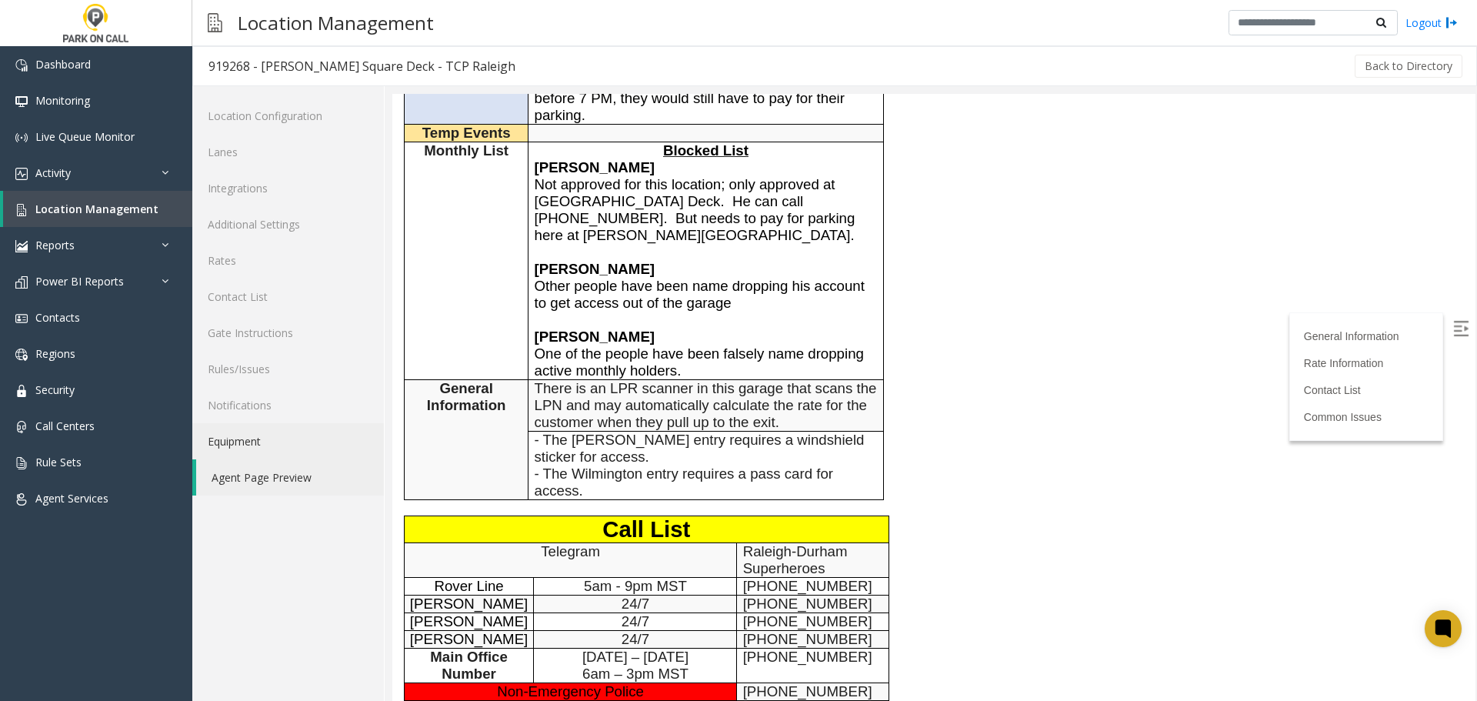
scroll to position [1000, 0]
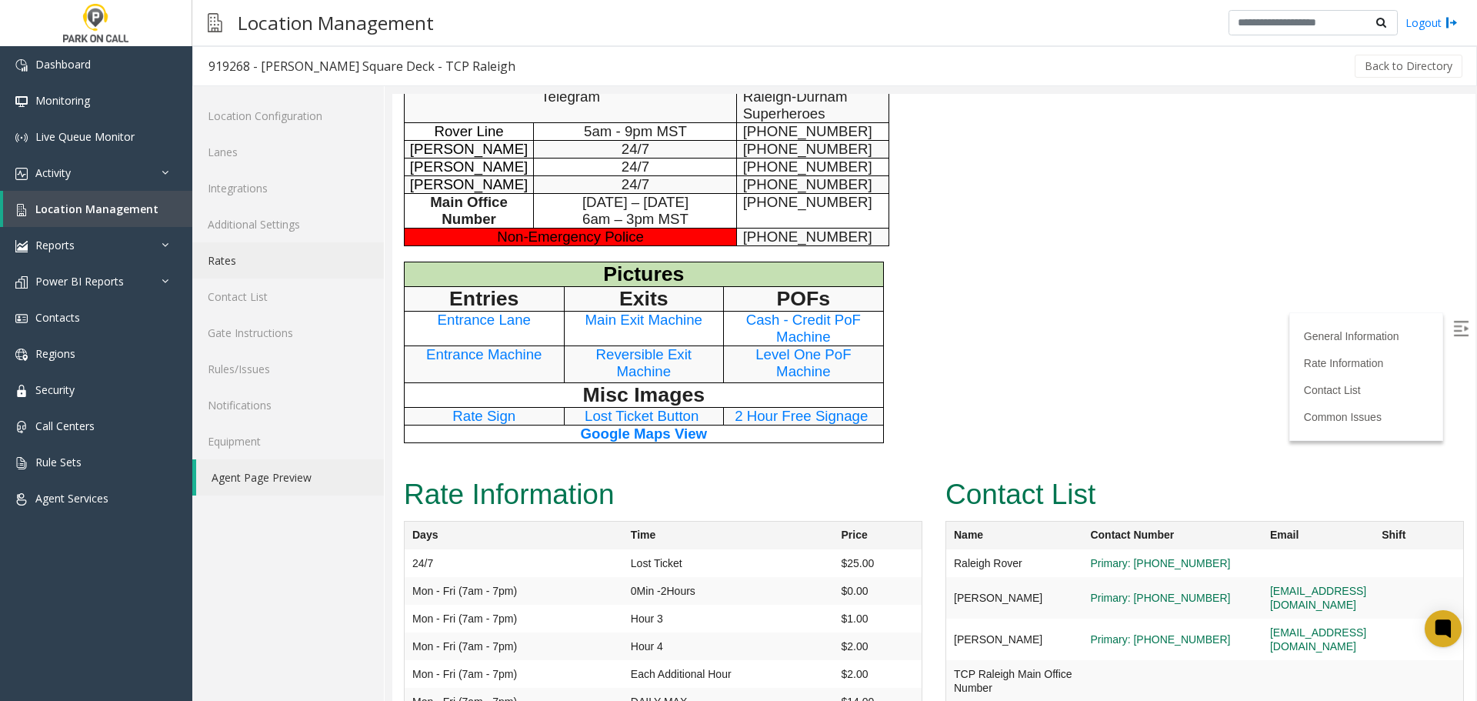
click at [283, 257] on link "Rates" at bounding box center [288, 260] width 192 height 36
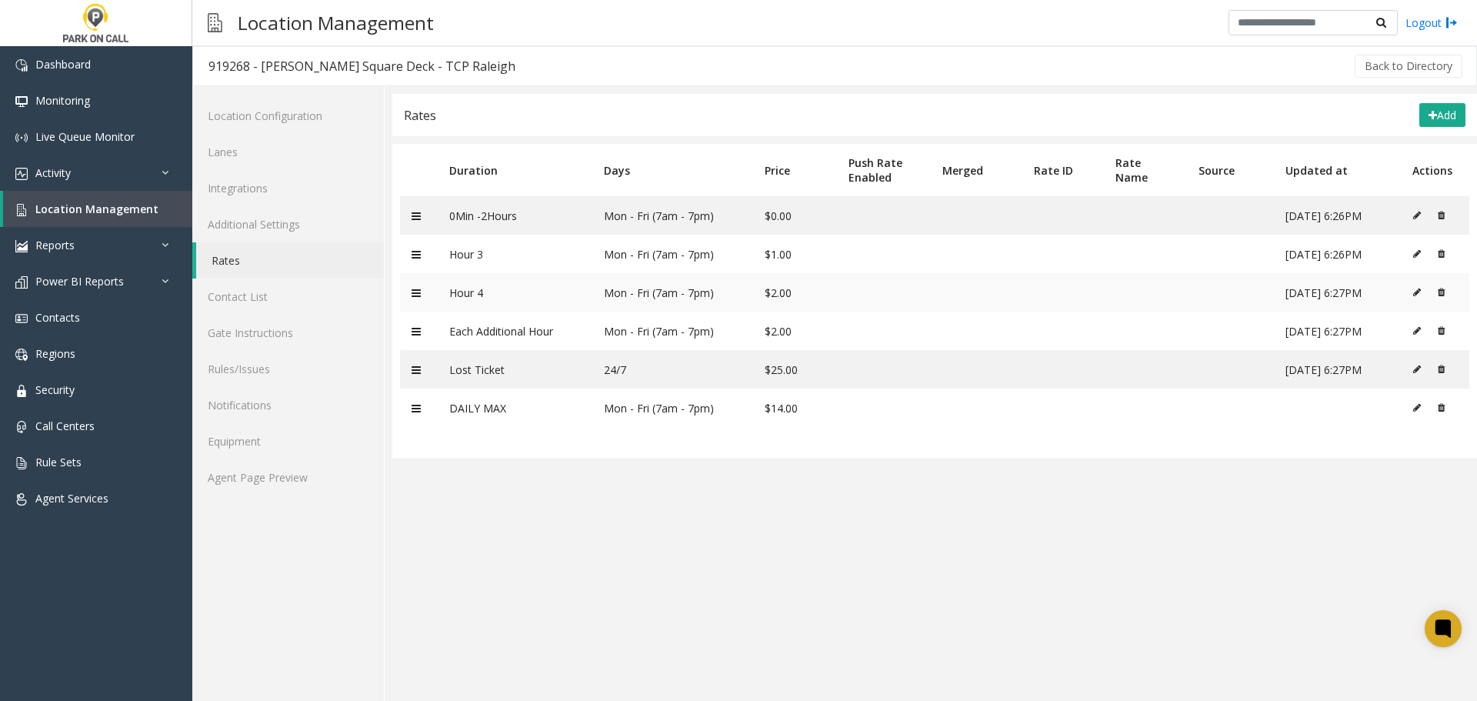
click at [1444, 288] on icon at bounding box center [1440, 292] width 7 height 9
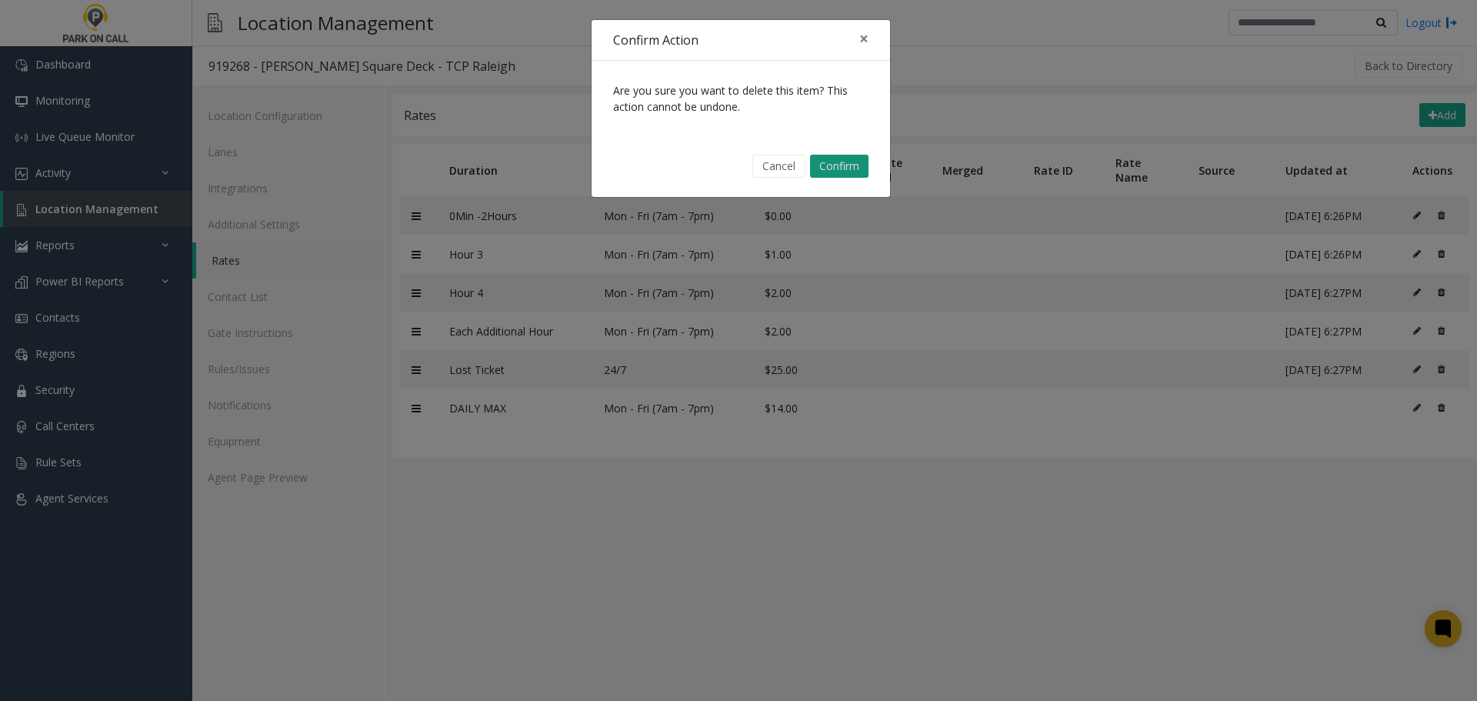
click at [841, 158] on button "Confirm" at bounding box center [839, 166] width 58 height 23
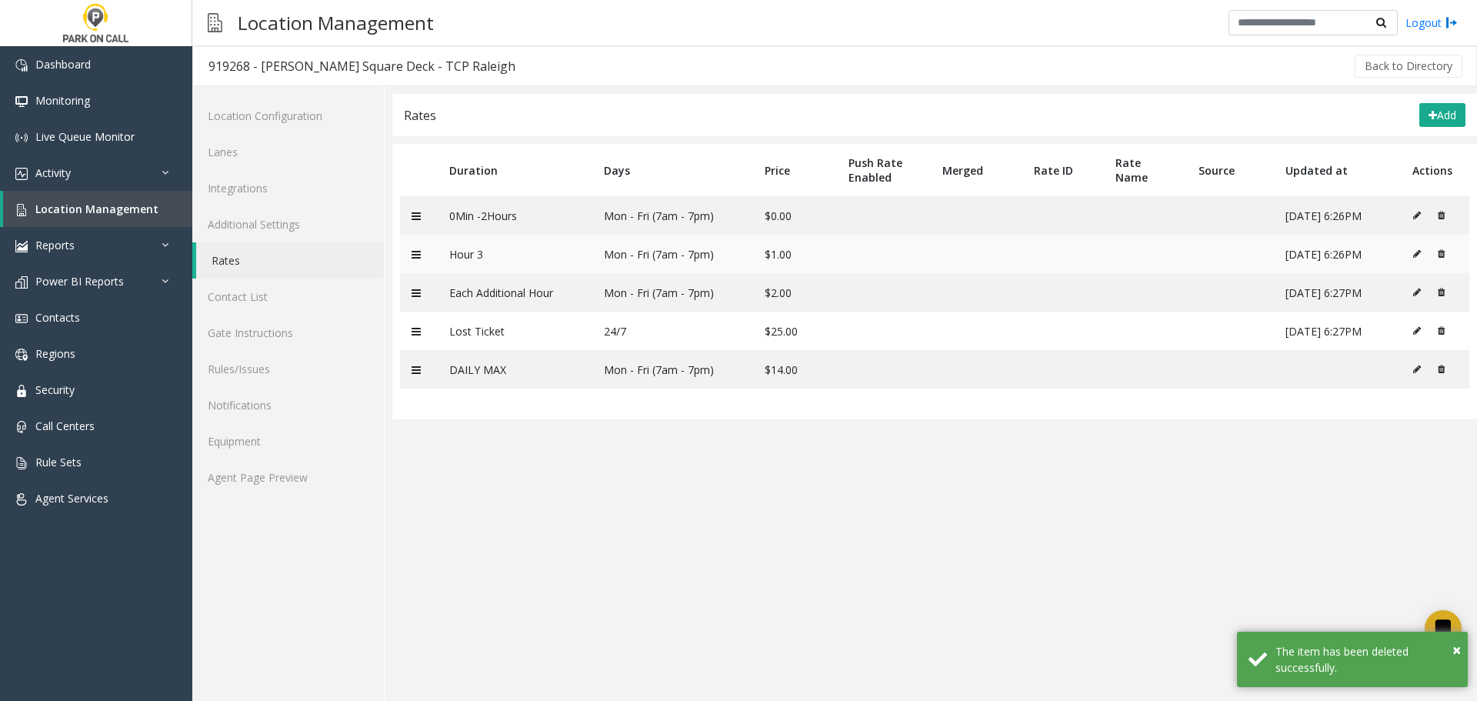
click at [1440, 255] on icon at bounding box center [1440, 253] width 7 height 9
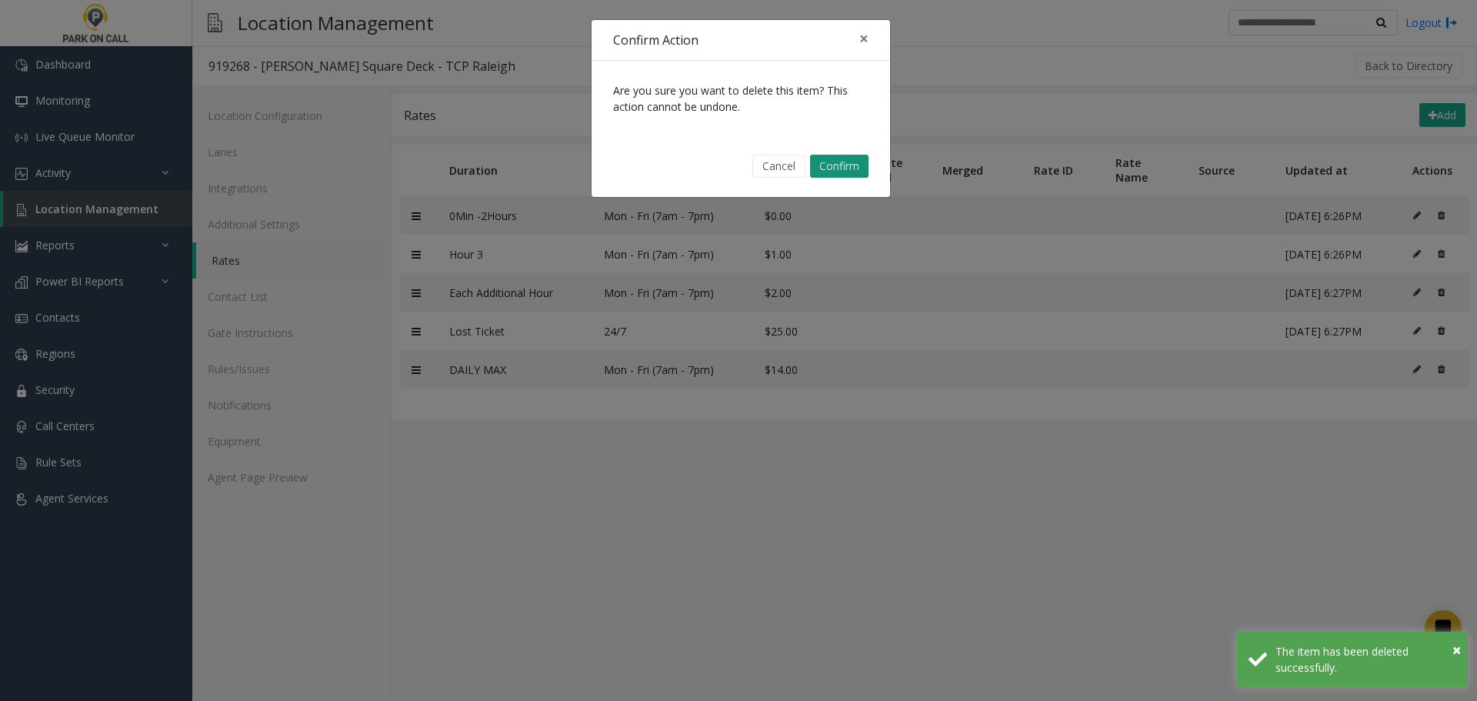
click at [838, 165] on button "Confirm" at bounding box center [839, 166] width 58 height 23
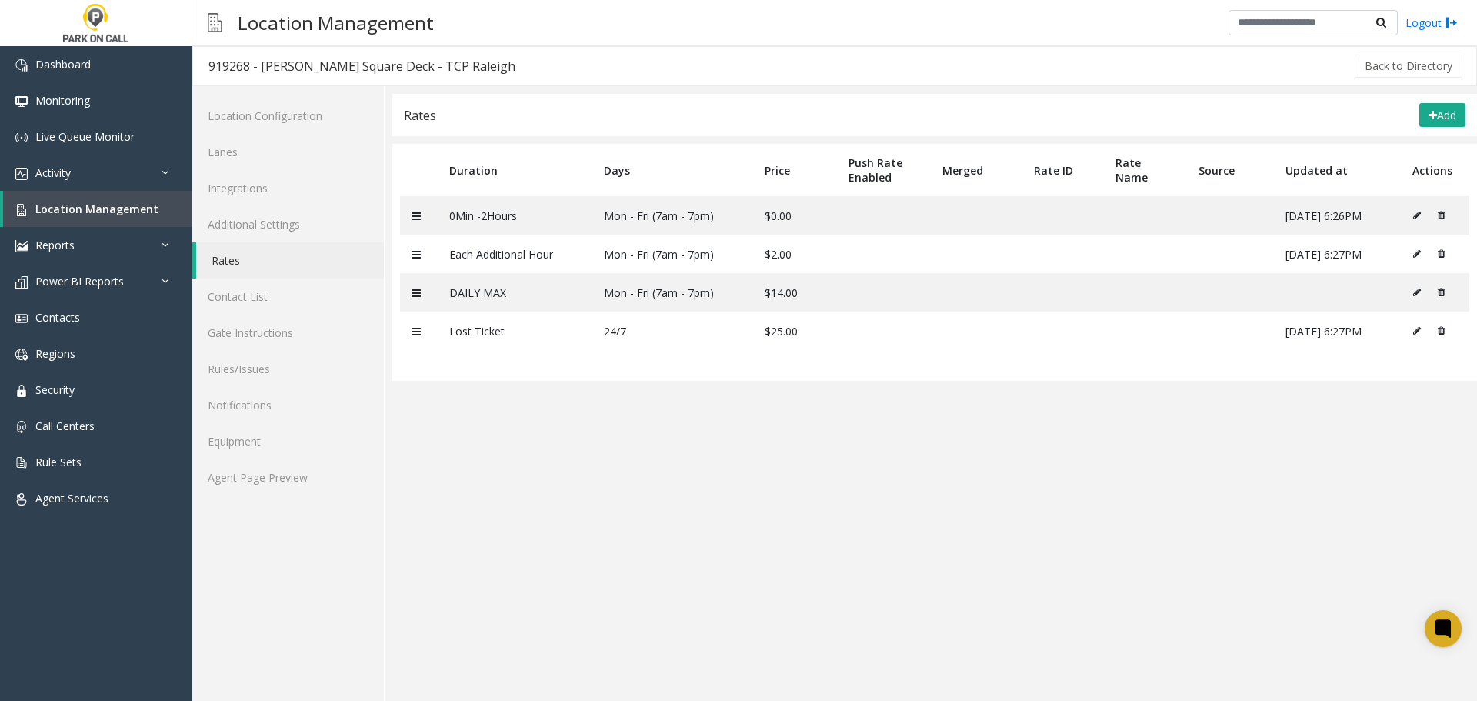
click at [853, 505] on app-rates "Rates Add Duration Days Price Push Rate Enabled Merged Rate ID Rate Name Source…" at bounding box center [934, 397] width 1084 height 607
click at [245, 484] on link "Agent Page Preview" at bounding box center [288, 477] width 192 height 36
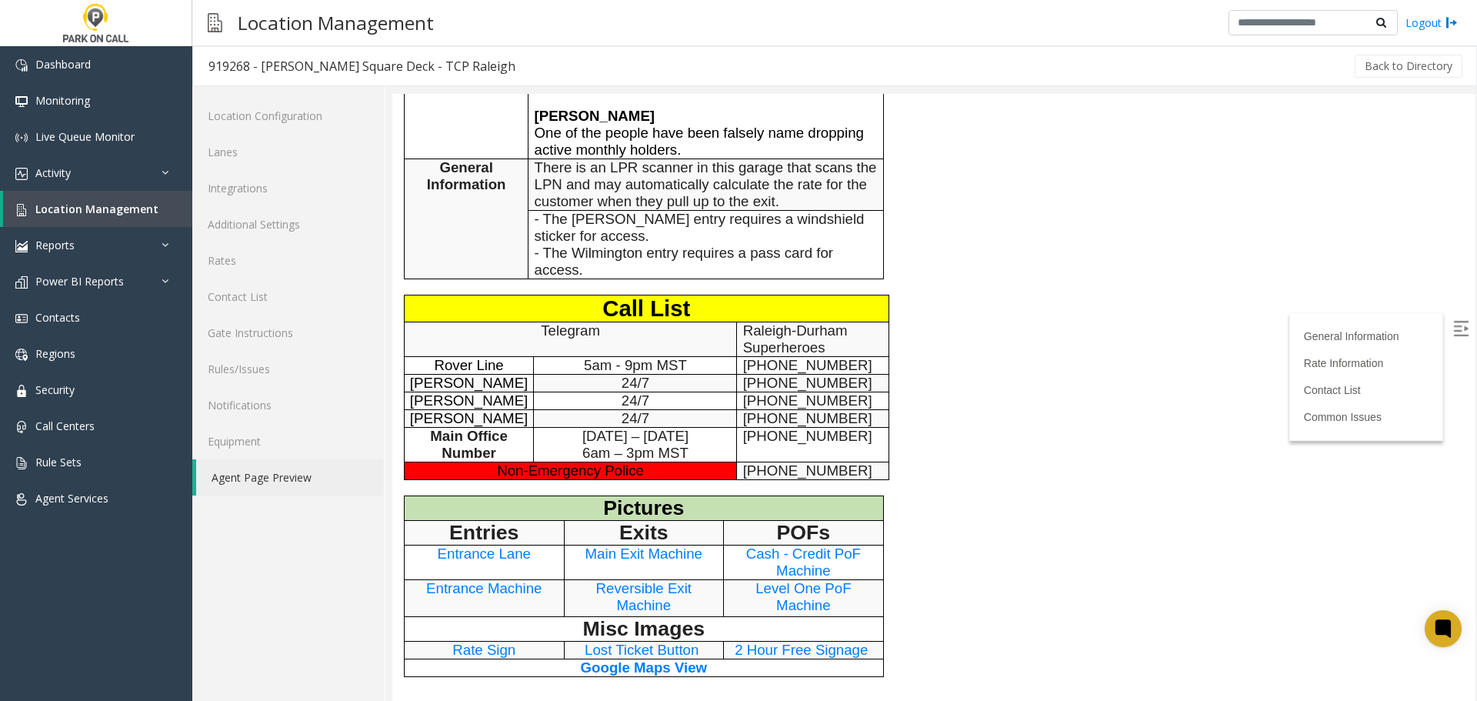
scroll to position [1000, 0]
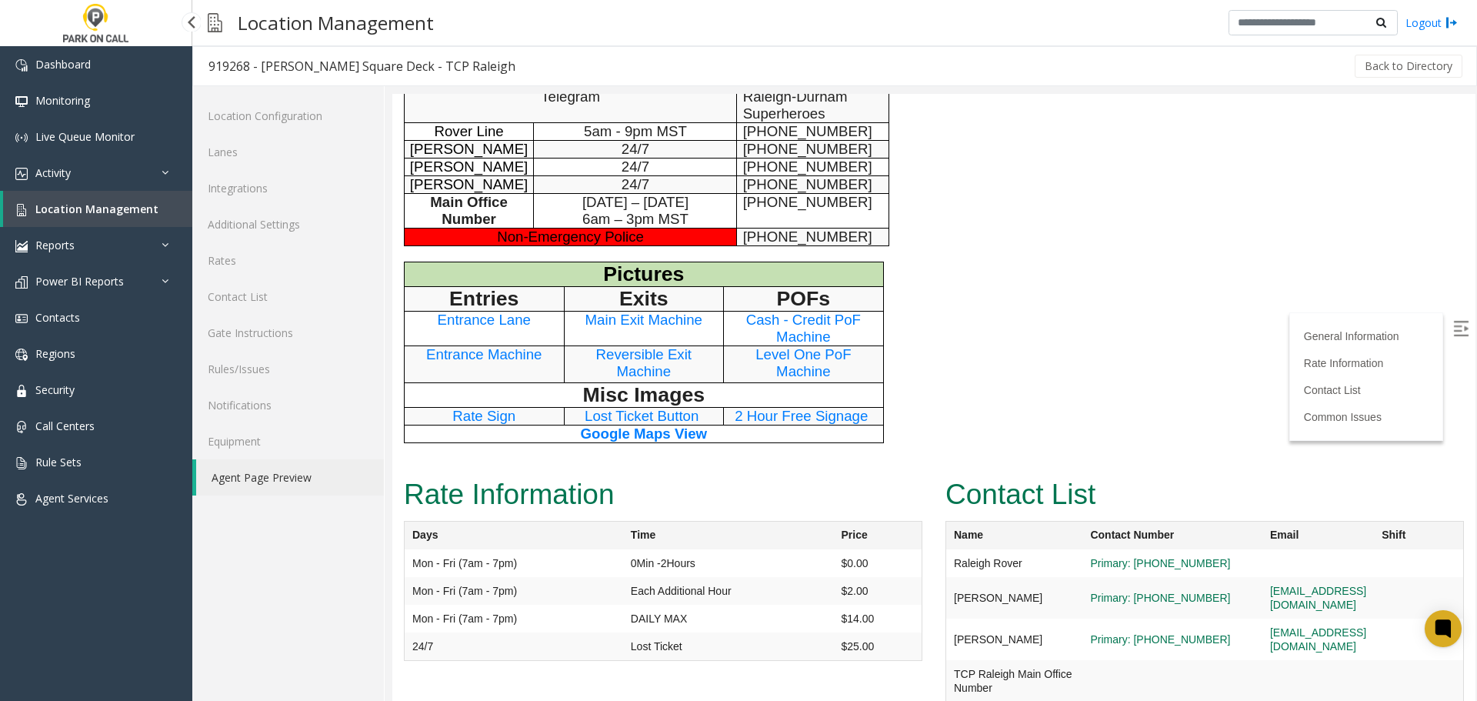
click at [97, 209] on span "Location Management" at bounding box center [96, 209] width 123 height 15
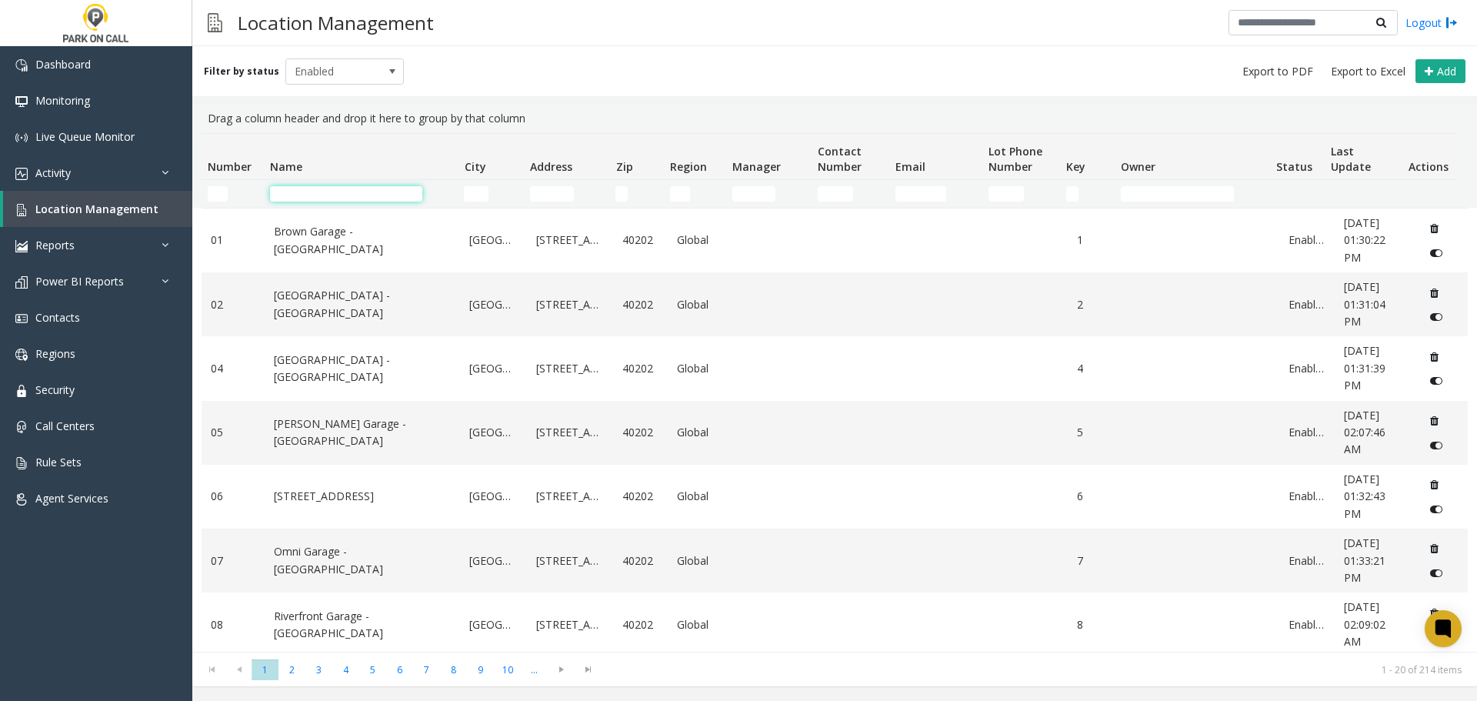
click at [337, 192] on input "Name Filter" at bounding box center [346, 193] width 152 height 15
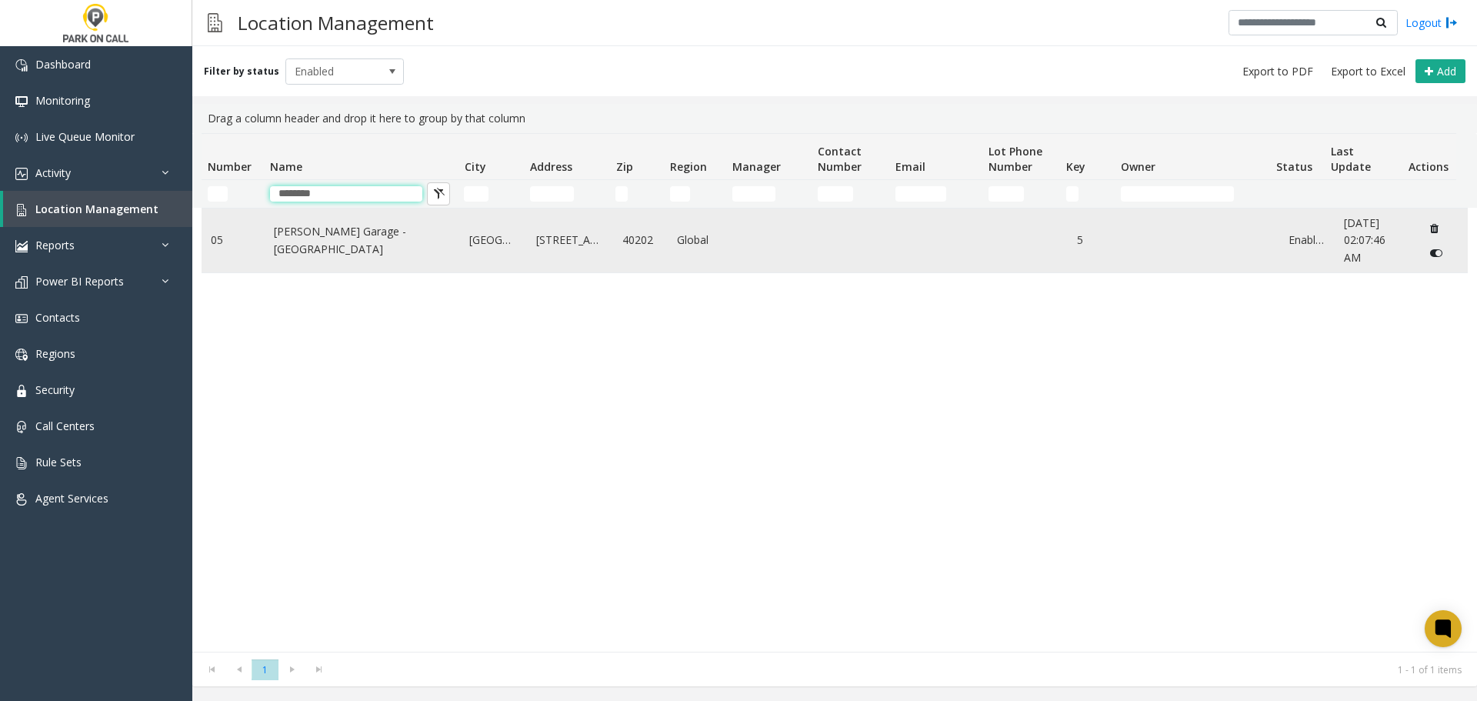
type input "********"
click at [301, 267] on td "Seelbach Garage - Louisville" at bounding box center [363, 240] width 196 height 64
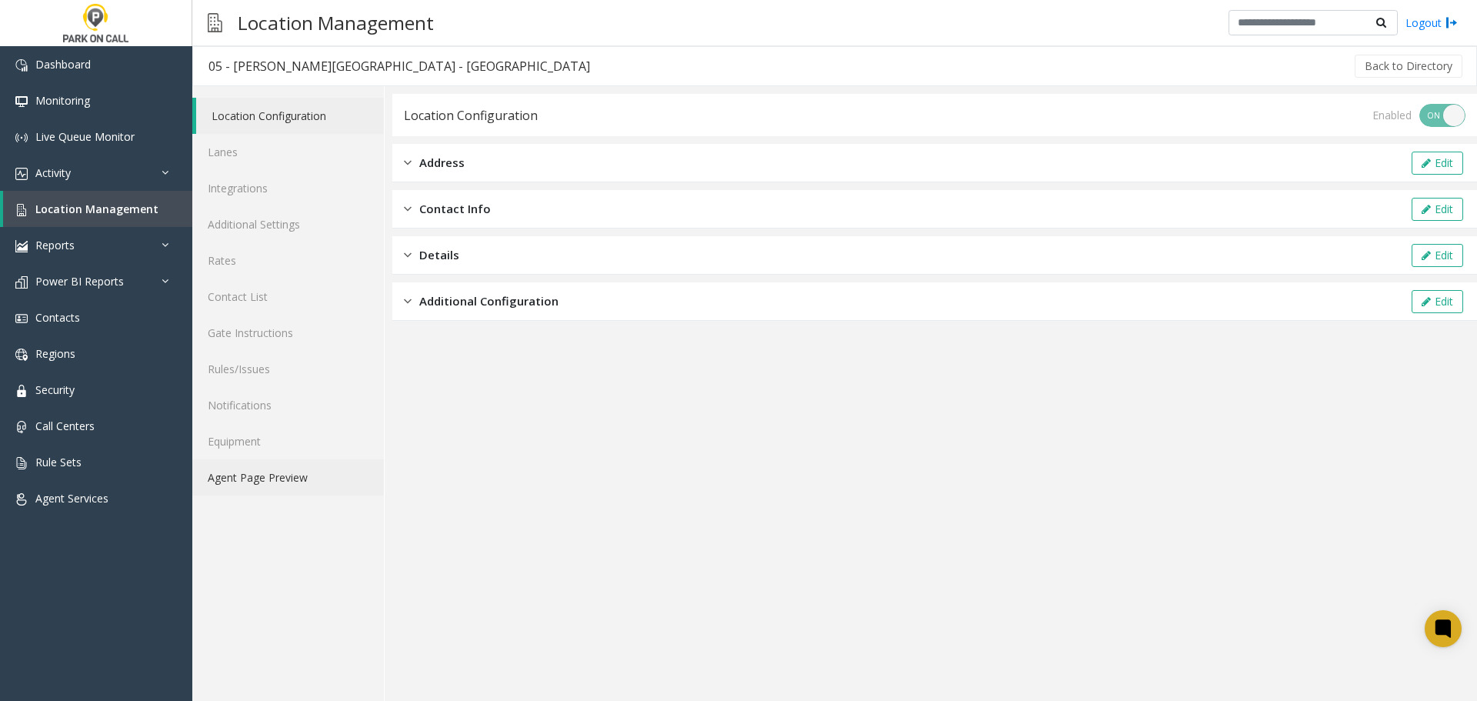
click at [268, 488] on link "Agent Page Preview" at bounding box center [288, 477] width 192 height 36
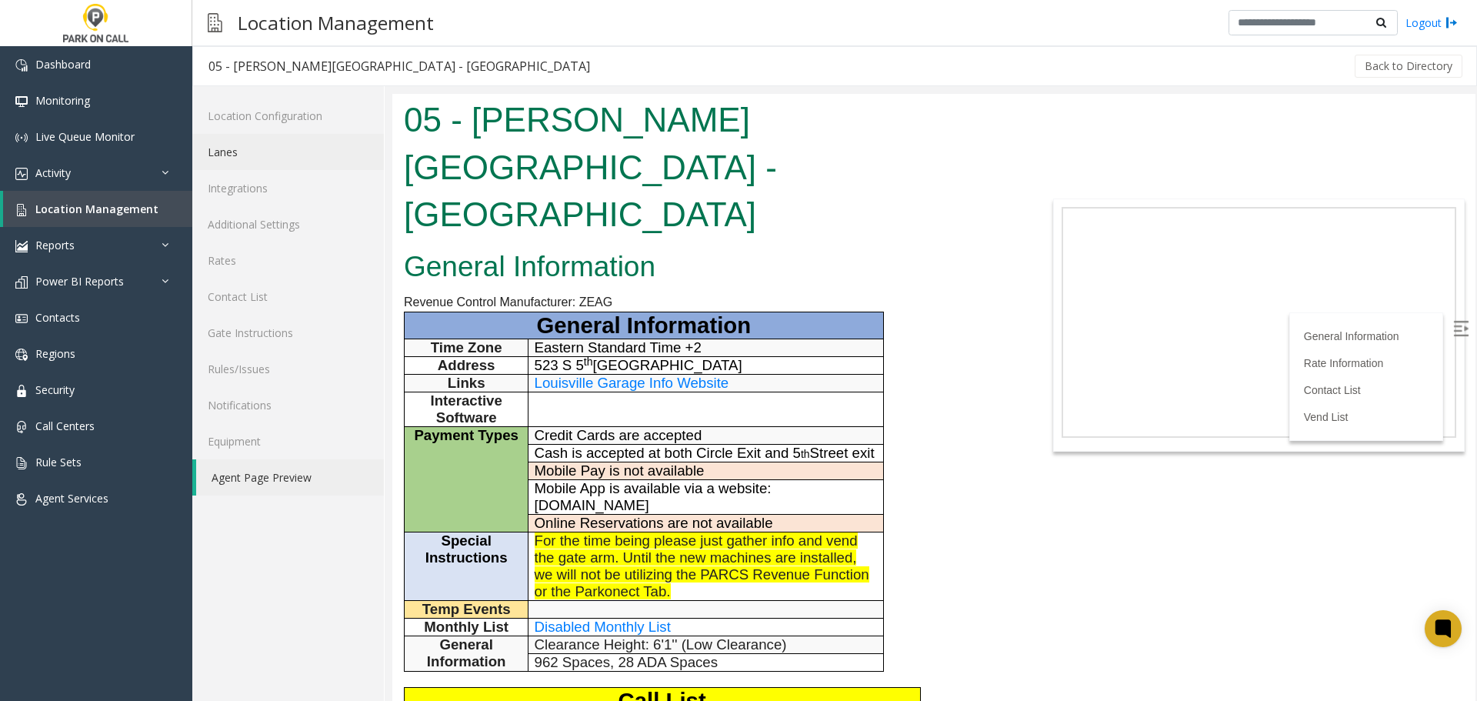
click at [280, 159] on link "Lanes" at bounding box center [288, 152] width 192 height 36
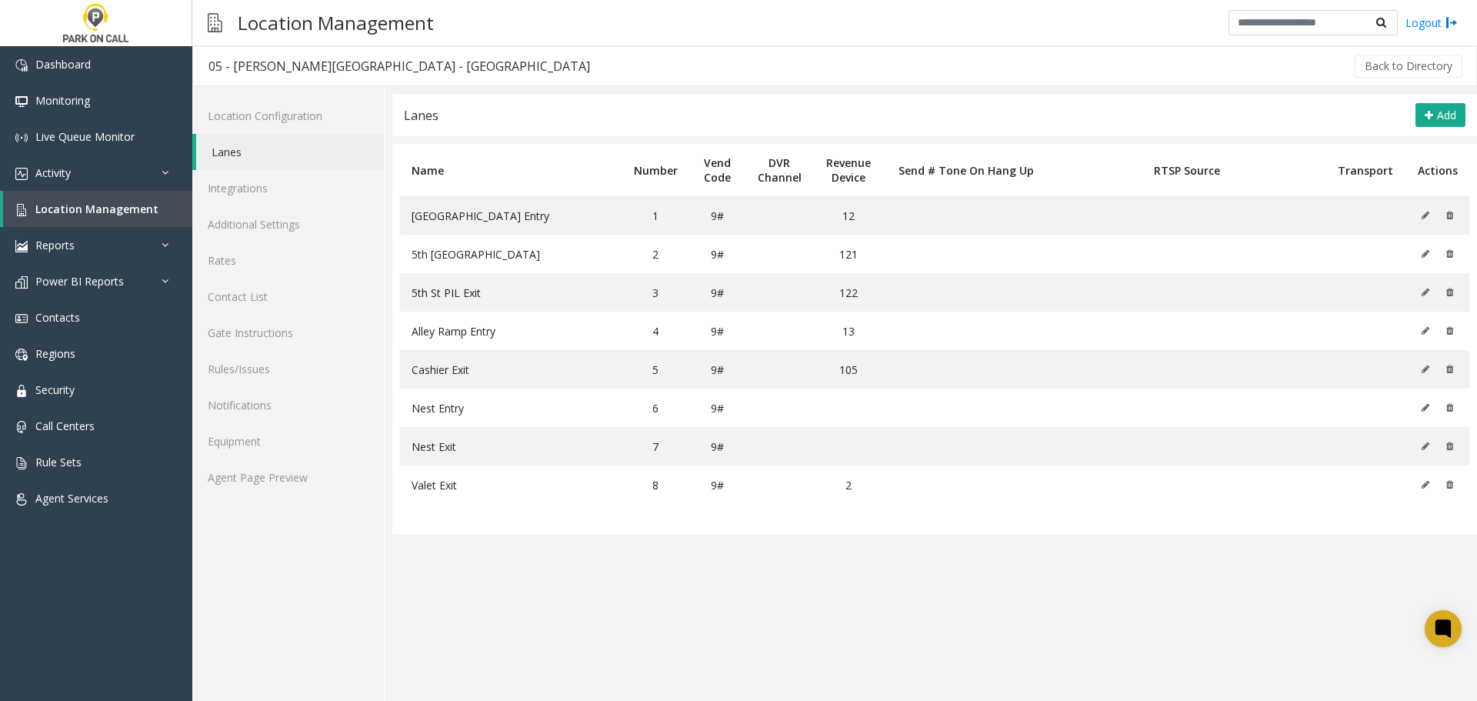
click at [453, 617] on app-lanes "Lanes Add Name Number Vend Code DVR Channel Revenue Device Send # Tone On Hang …" at bounding box center [934, 397] width 1084 height 607
click at [271, 228] on link "Additional Settings" at bounding box center [288, 224] width 192 height 36
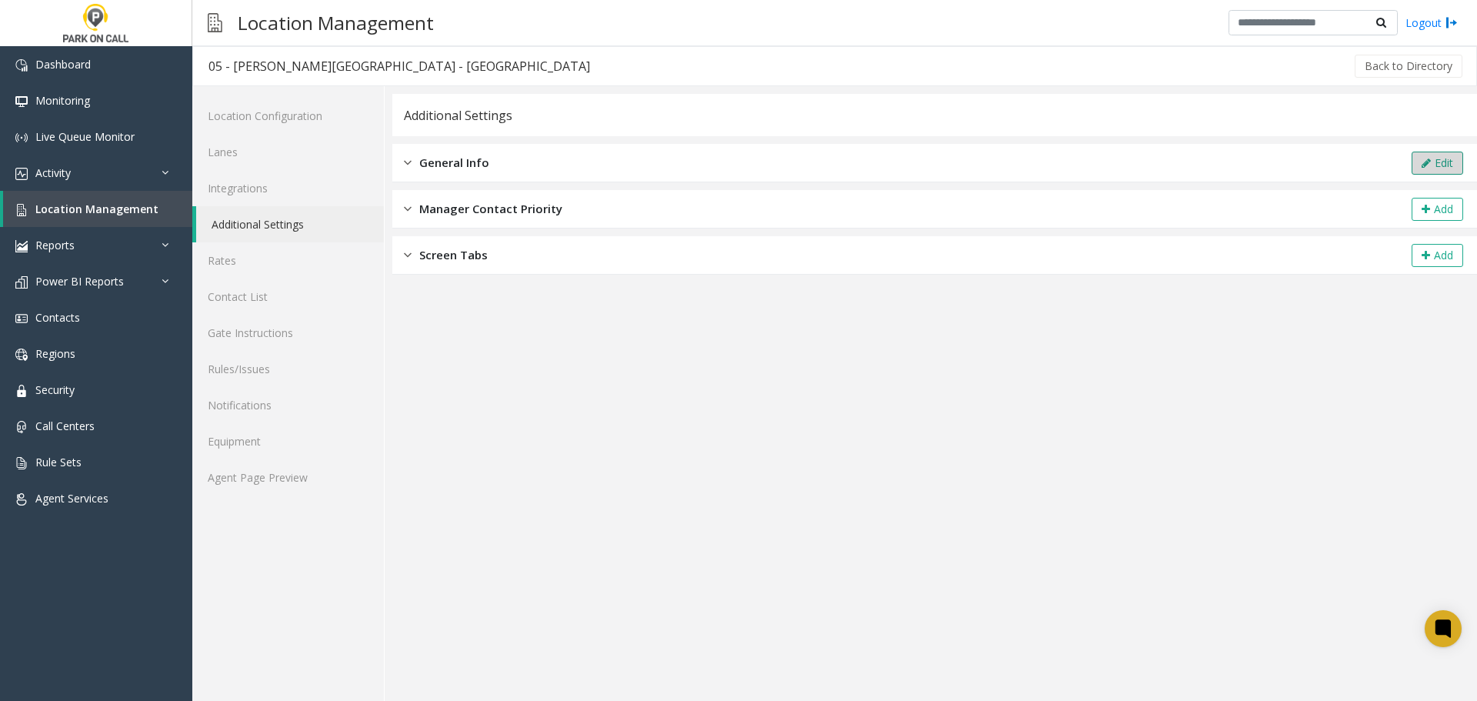
click at [1436, 167] on button "Edit" at bounding box center [1437, 163] width 52 height 23
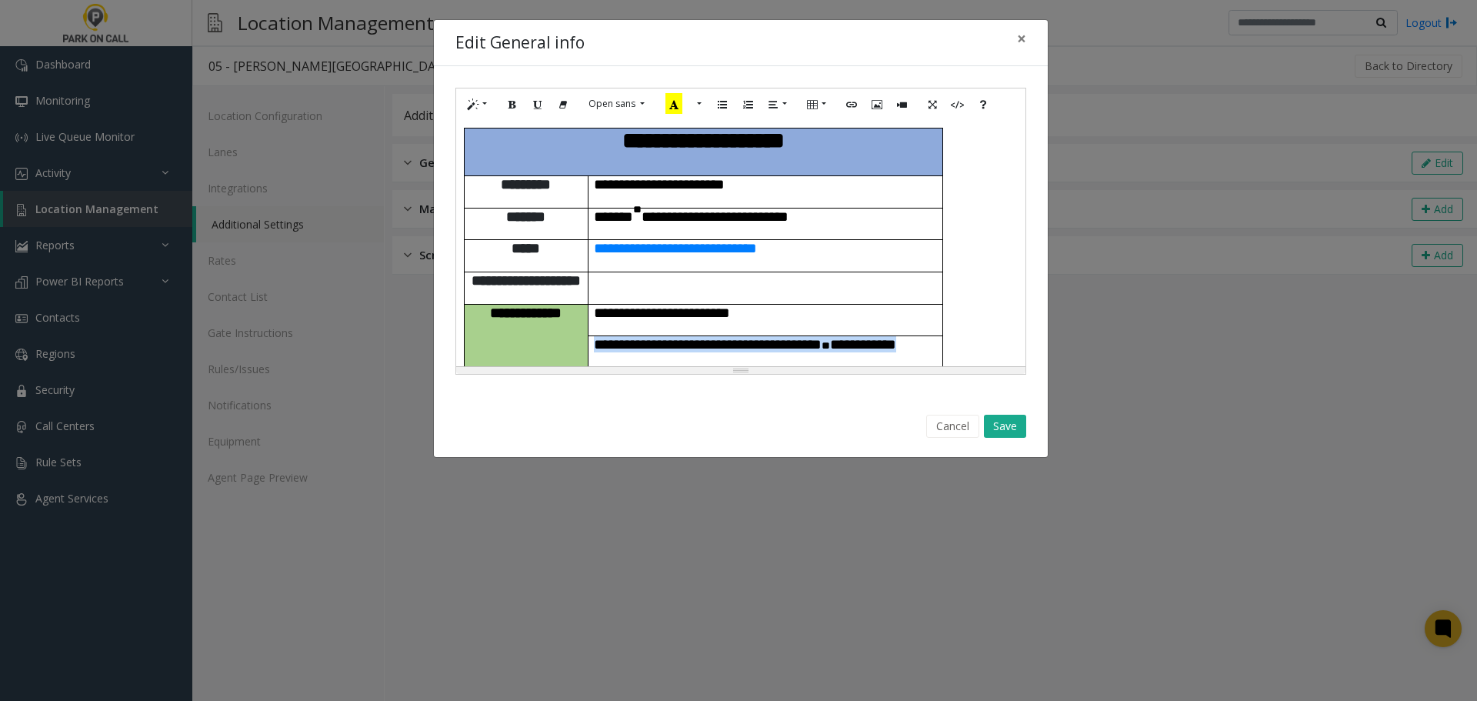
drag, startPoint x: 632, startPoint y: 308, endPoint x: 598, endPoint y: 291, distance: 38.5
click at [598, 336] on p "**********" at bounding box center [765, 344] width 343 height 16
paste div
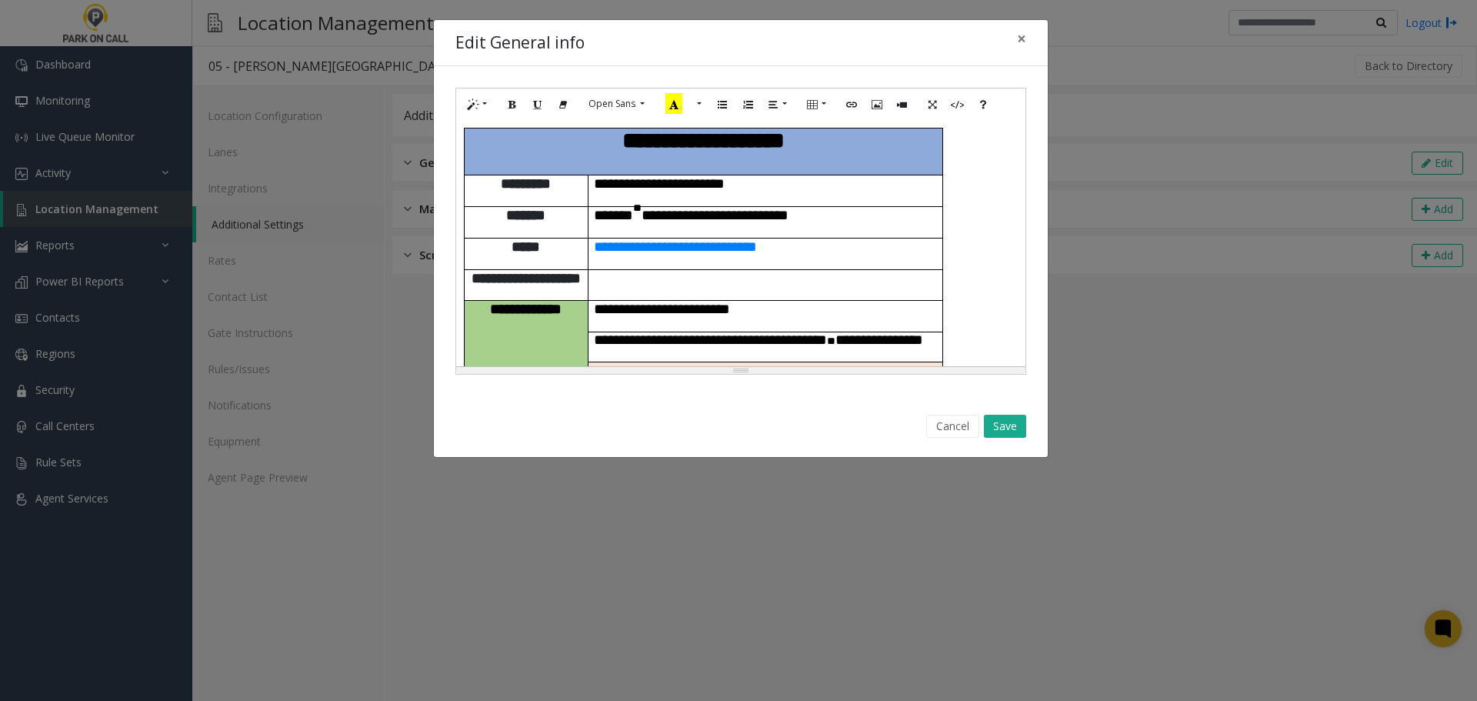
click at [812, 270] on p at bounding box center [765, 278] width 343 height 16
click at [1011, 431] on button "Save" at bounding box center [1005, 426] width 42 height 23
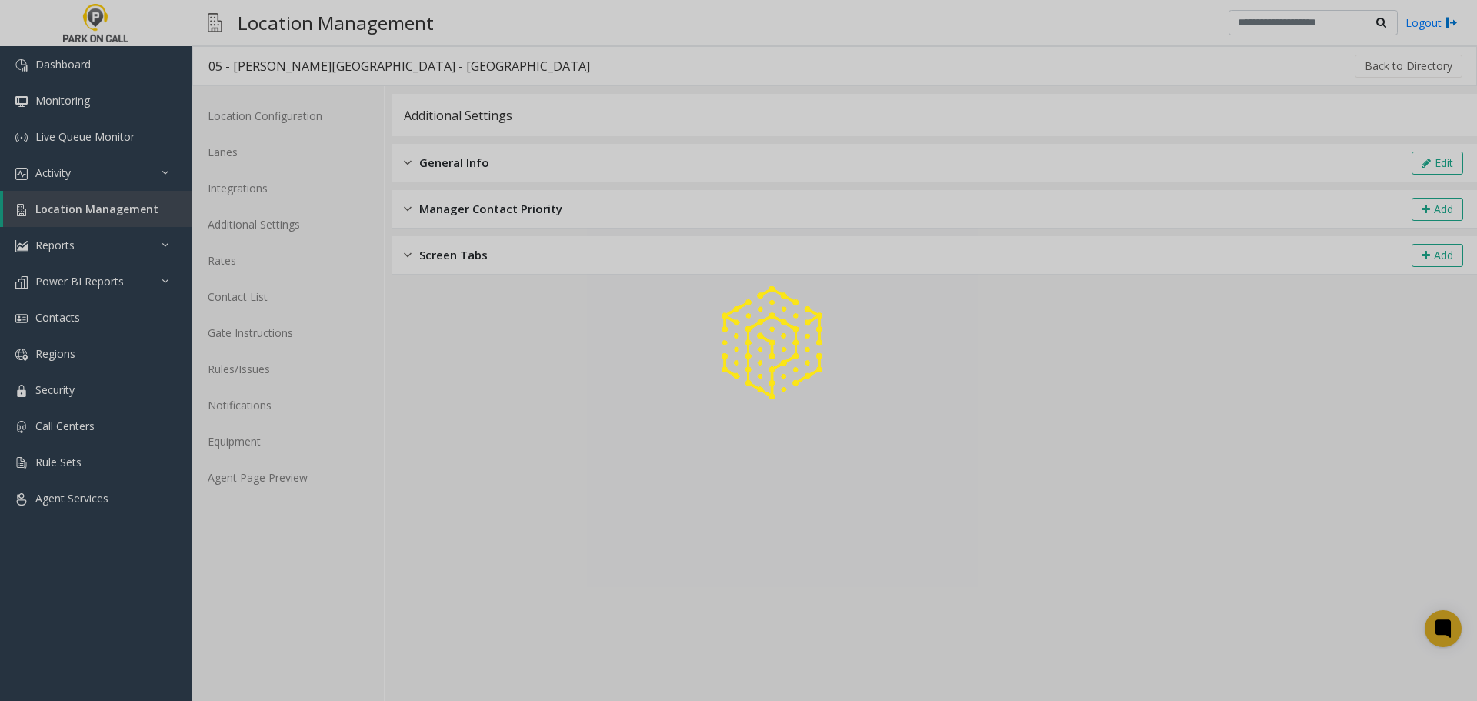
click at [270, 478] on div at bounding box center [738, 350] width 1477 height 701
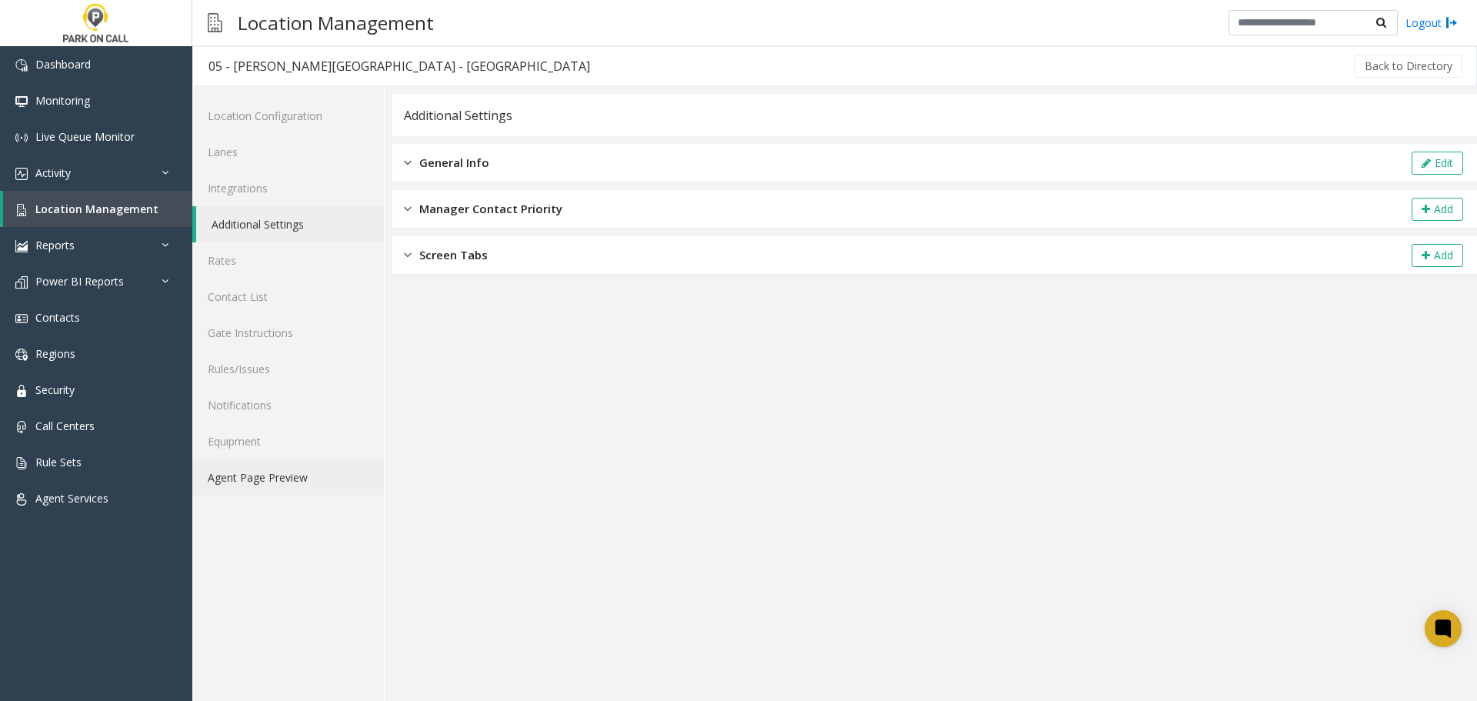
click at [288, 486] on link "Agent Page Preview" at bounding box center [288, 477] width 192 height 36
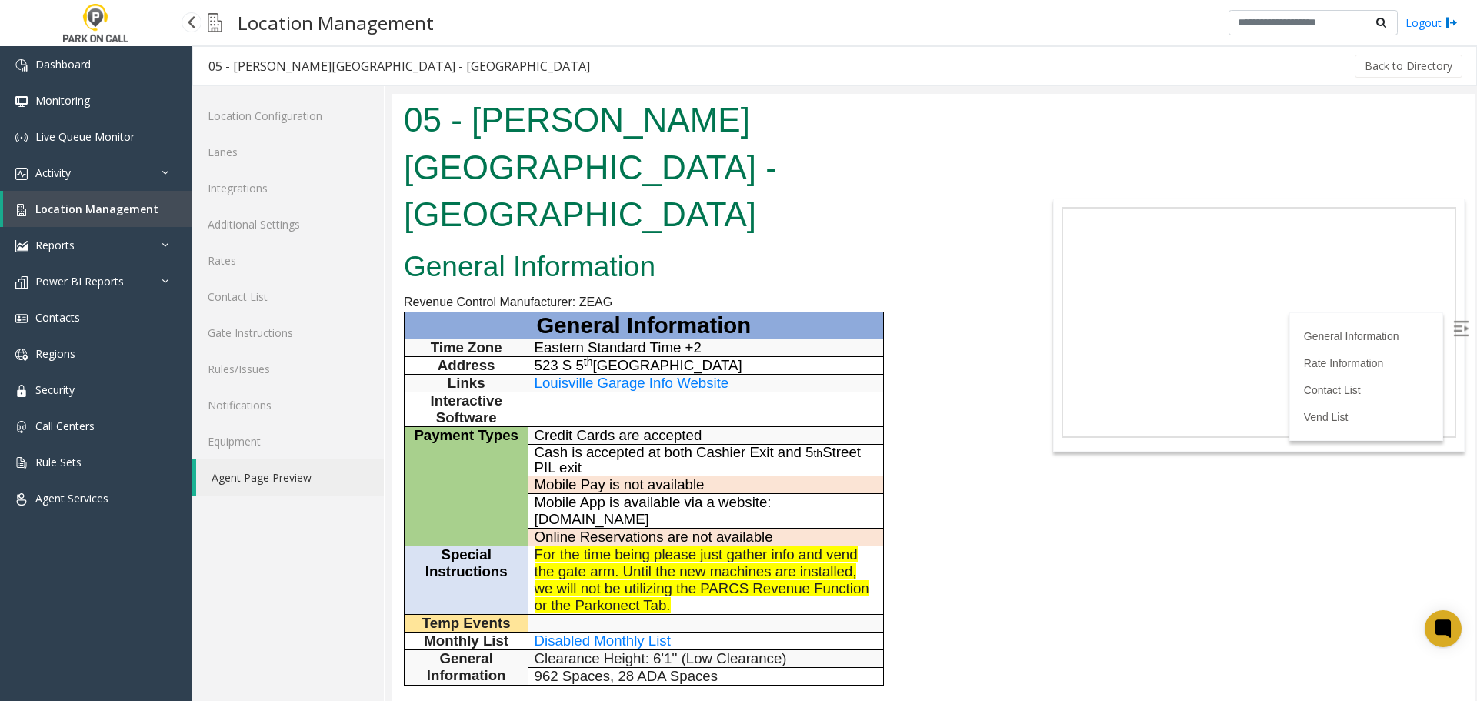
click at [71, 209] on span "Location Management" at bounding box center [96, 209] width 123 height 15
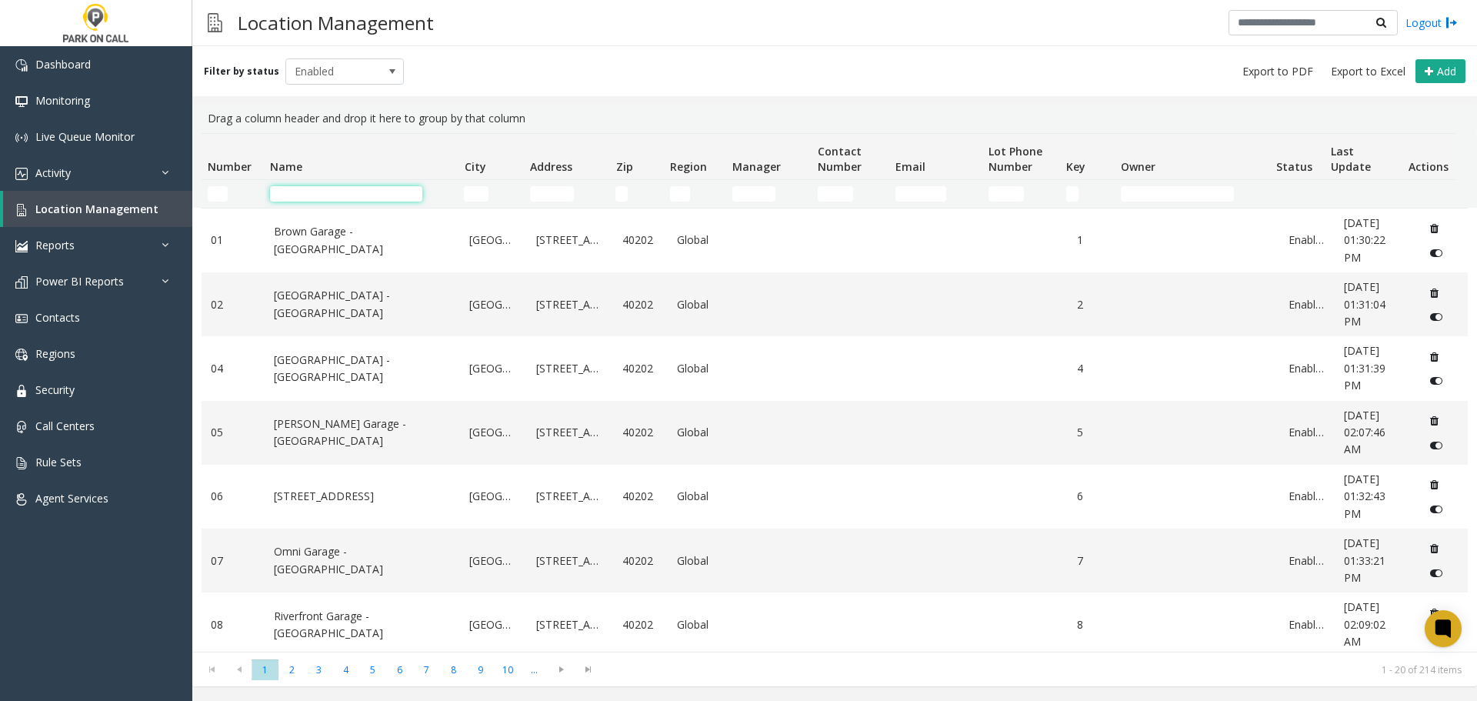
click at [338, 196] on input "Name Filter" at bounding box center [346, 193] width 152 height 15
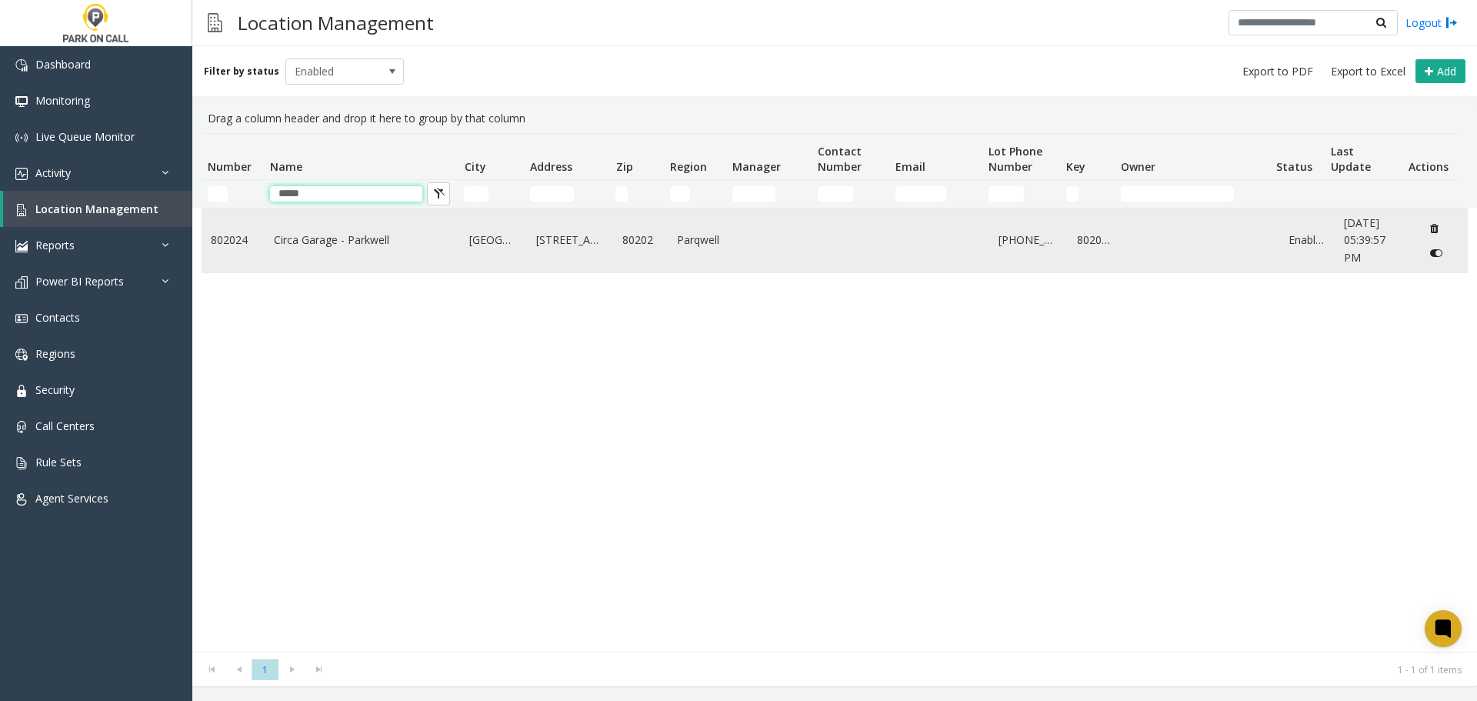
type input "*****"
click at [346, 229] on td "Circa Garage - Parkwell" at bounding box center [363, 240] width 196 height 64
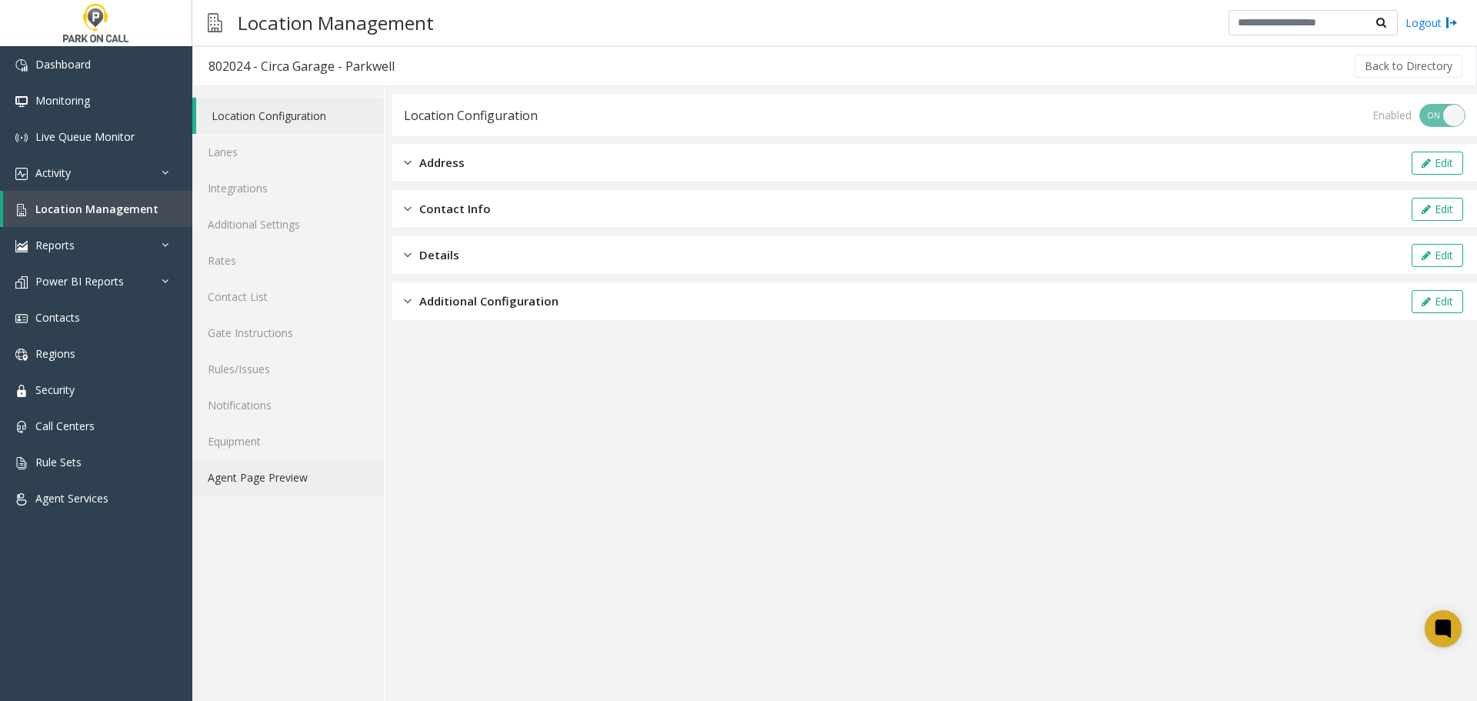
click at [279, 477] on link "Agent Page Preview" at bounding box center [288, 477] width 192 height 36
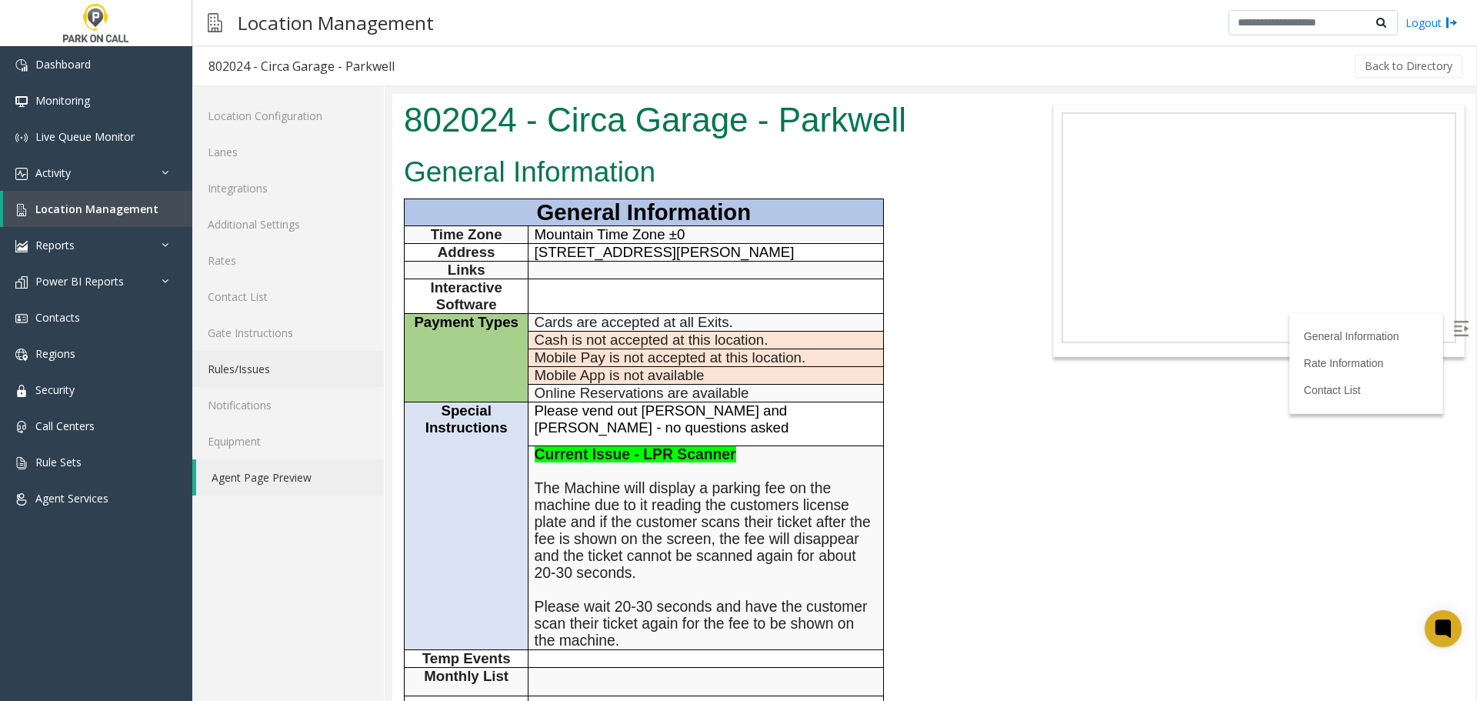
click at [310, 374] on link "Rules/Issues" at bounding box center [288, 369] width 192 height 36
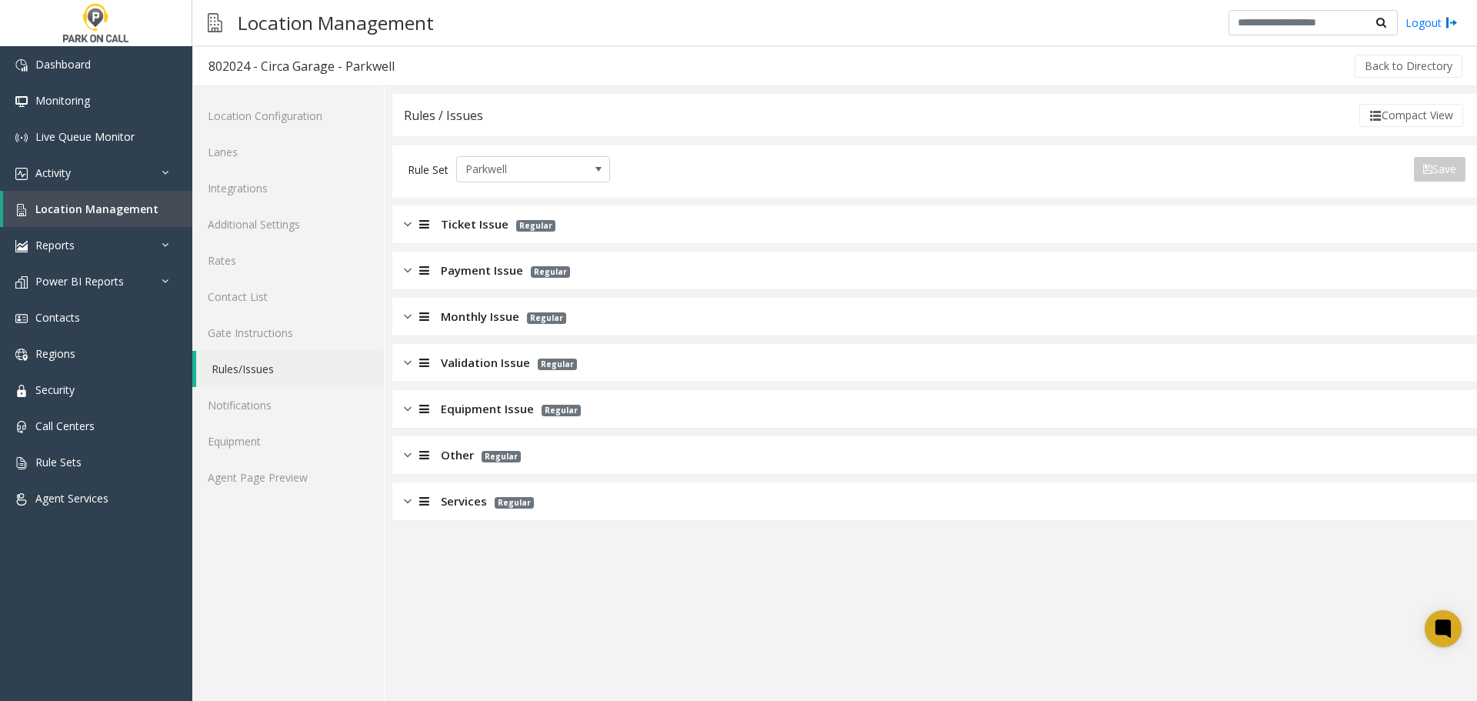
click at [647, 268] on div "Payment Issue Regular" at bounding box center [934, 270] width 1084 height 38
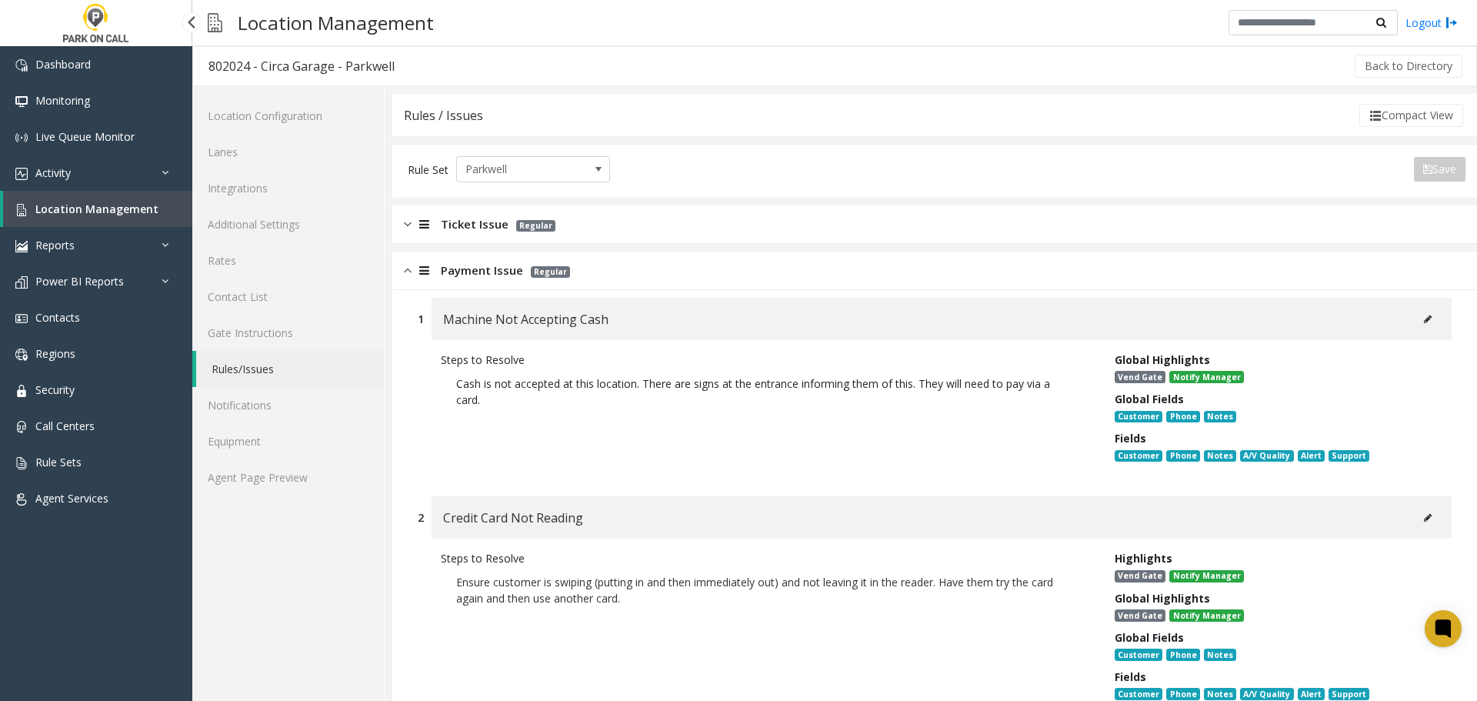
click at [143, 218] on link "Location Management" at bounding box center [97, 209] width 189 height 36
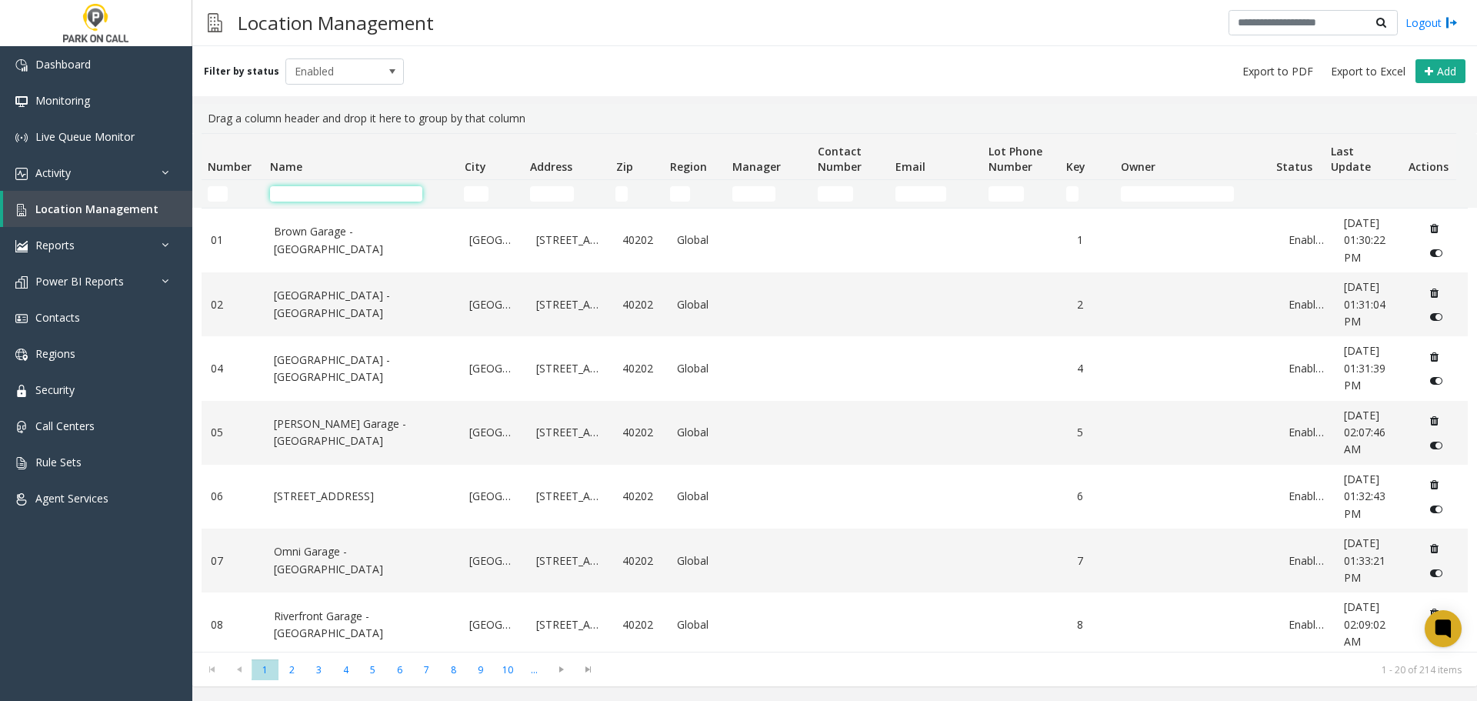
click at [350, 190] on input "Name Filter" at bounding box center [346, 193] width 152 height 15
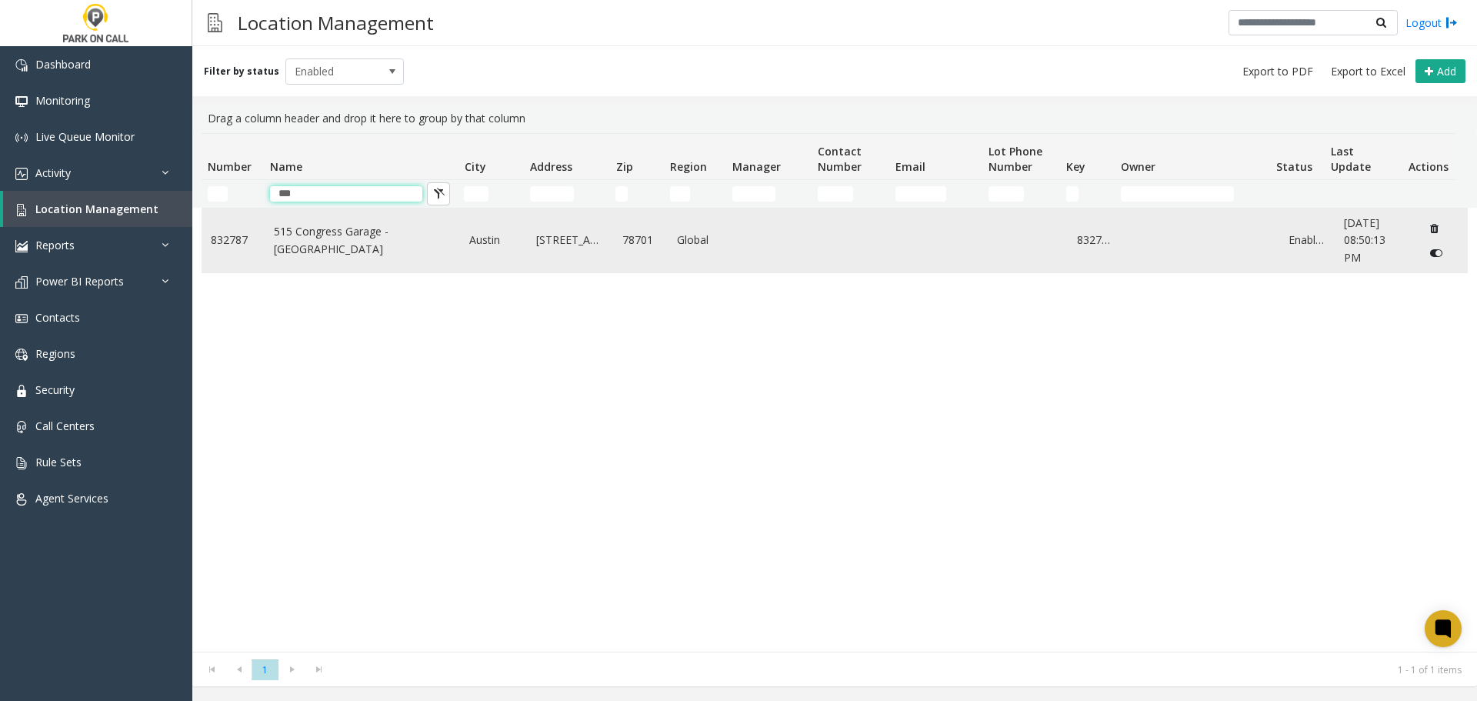
type input "***"
click at [346, 242] on link "515 Congress Garage - Peak Parking" at bounding box center [363, 240] width 178 height 35
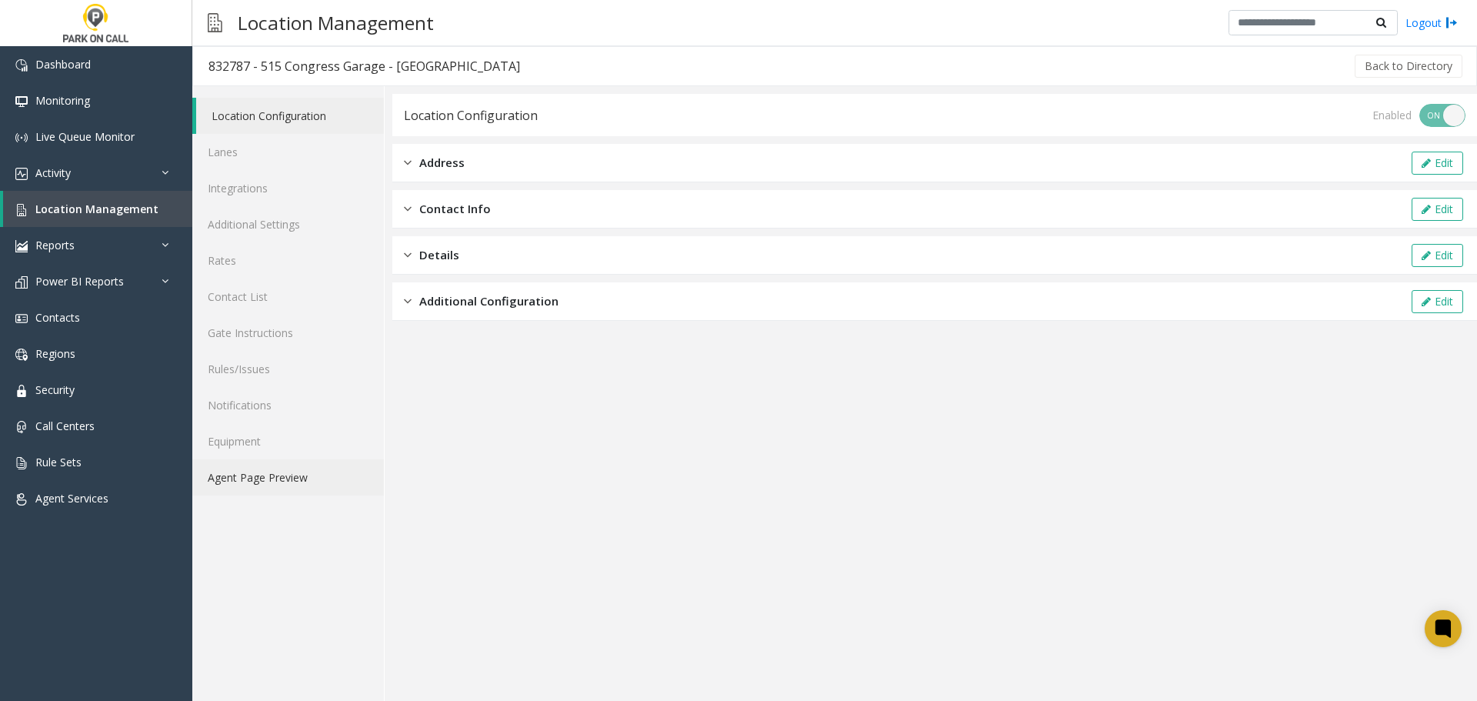
click at [285, 478] on link "Agent Page Preview" at bounding box center [288, 477] width 192 height 36
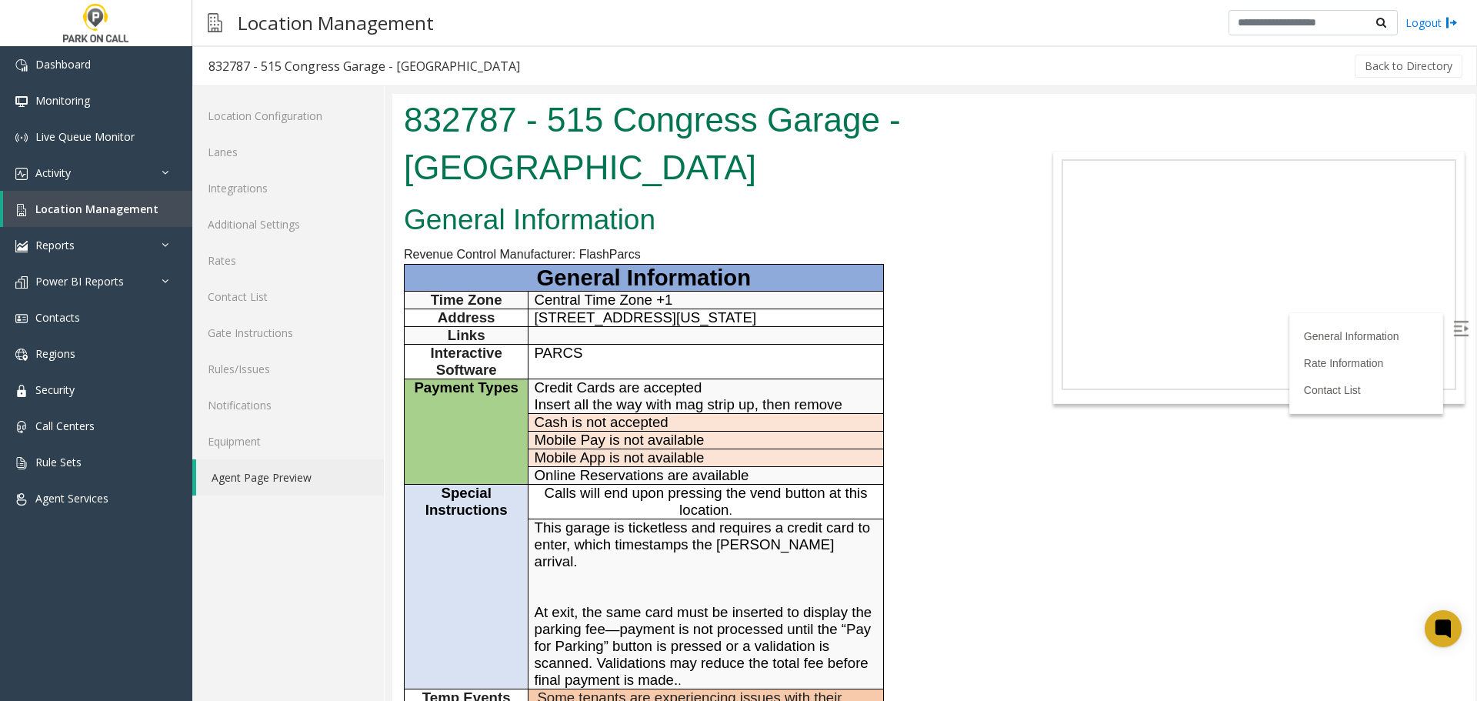
click at [113, 215] on span "Location Management" at bounding box center [96, 209] width 123 height 15
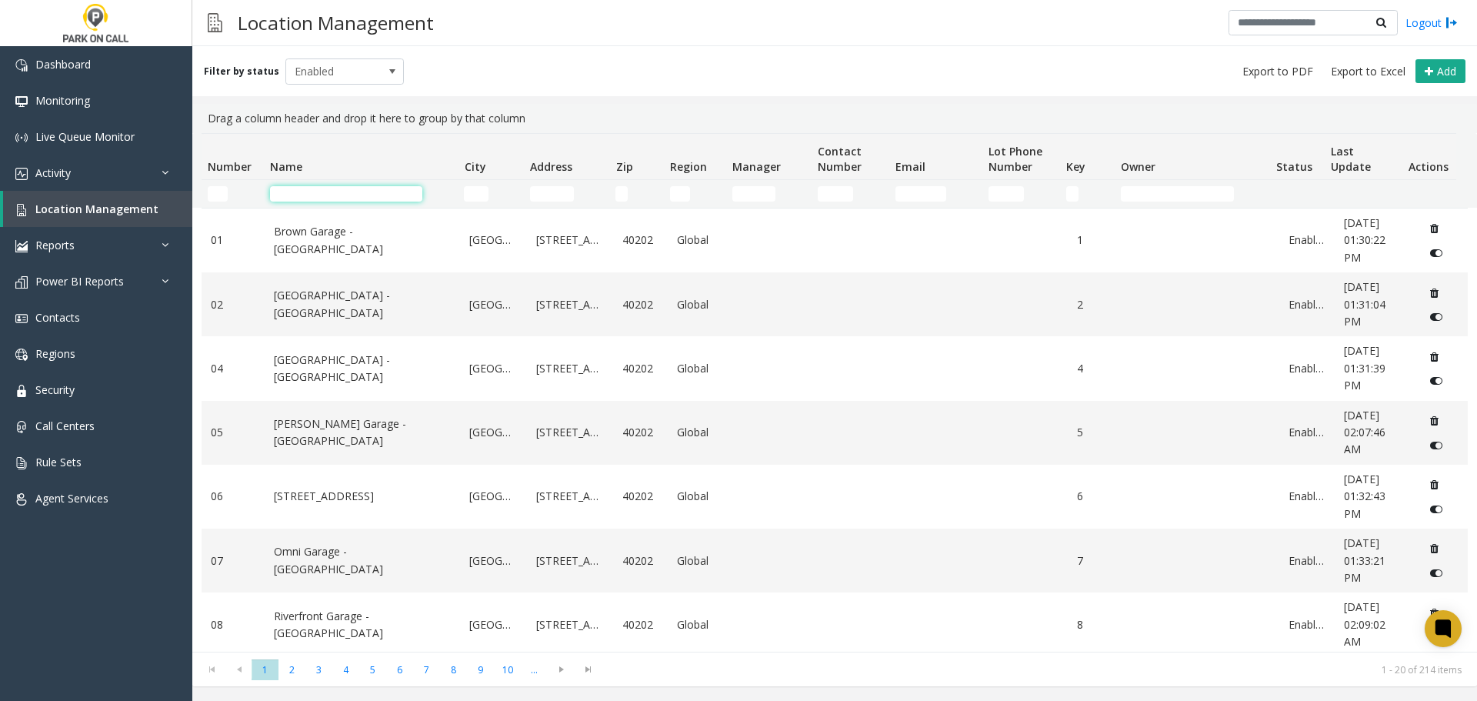
click at [316, 187] on input "Name Filter" at bounding box center [346, 193] width 152 height 15
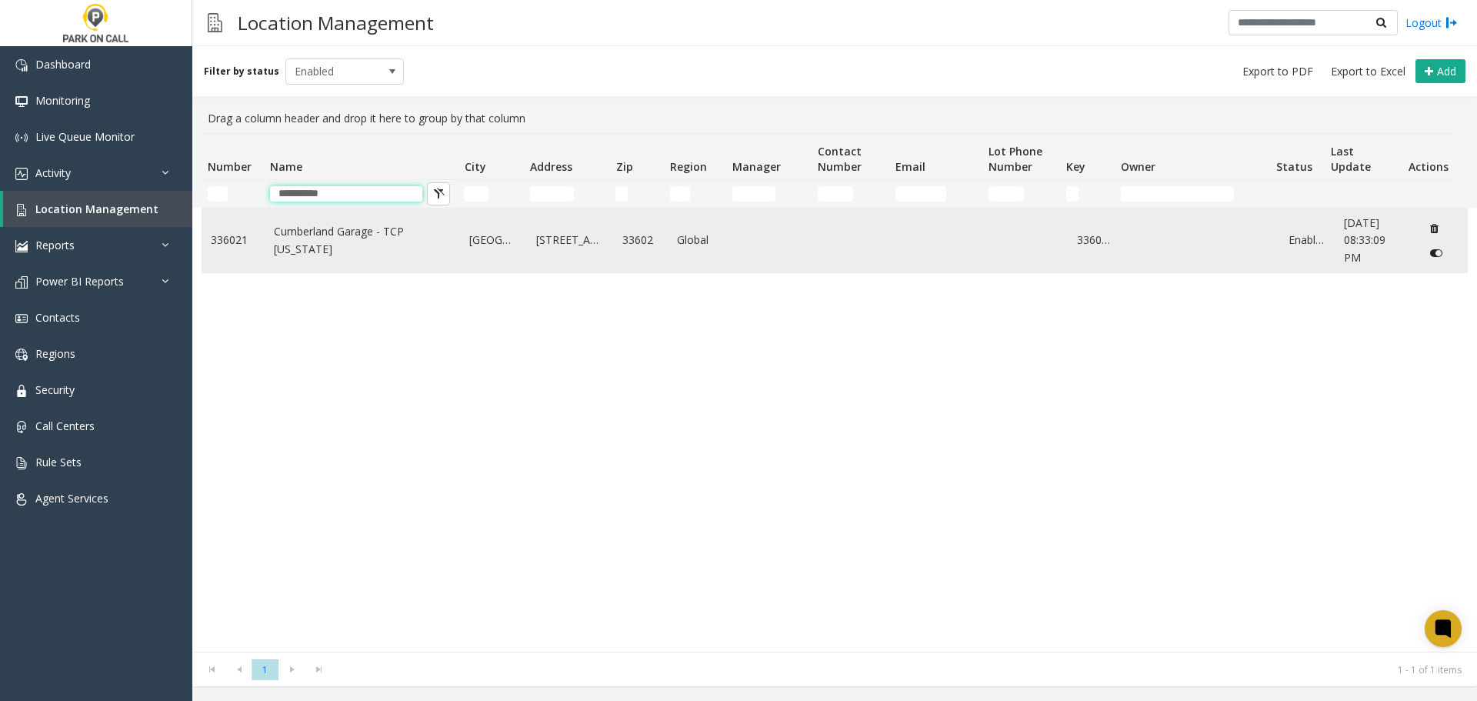
type input "**********"
click at [313, 255] on td "Cumberland Garage - TCP Florida" at bounding box center [363, 240] width 196 height 64
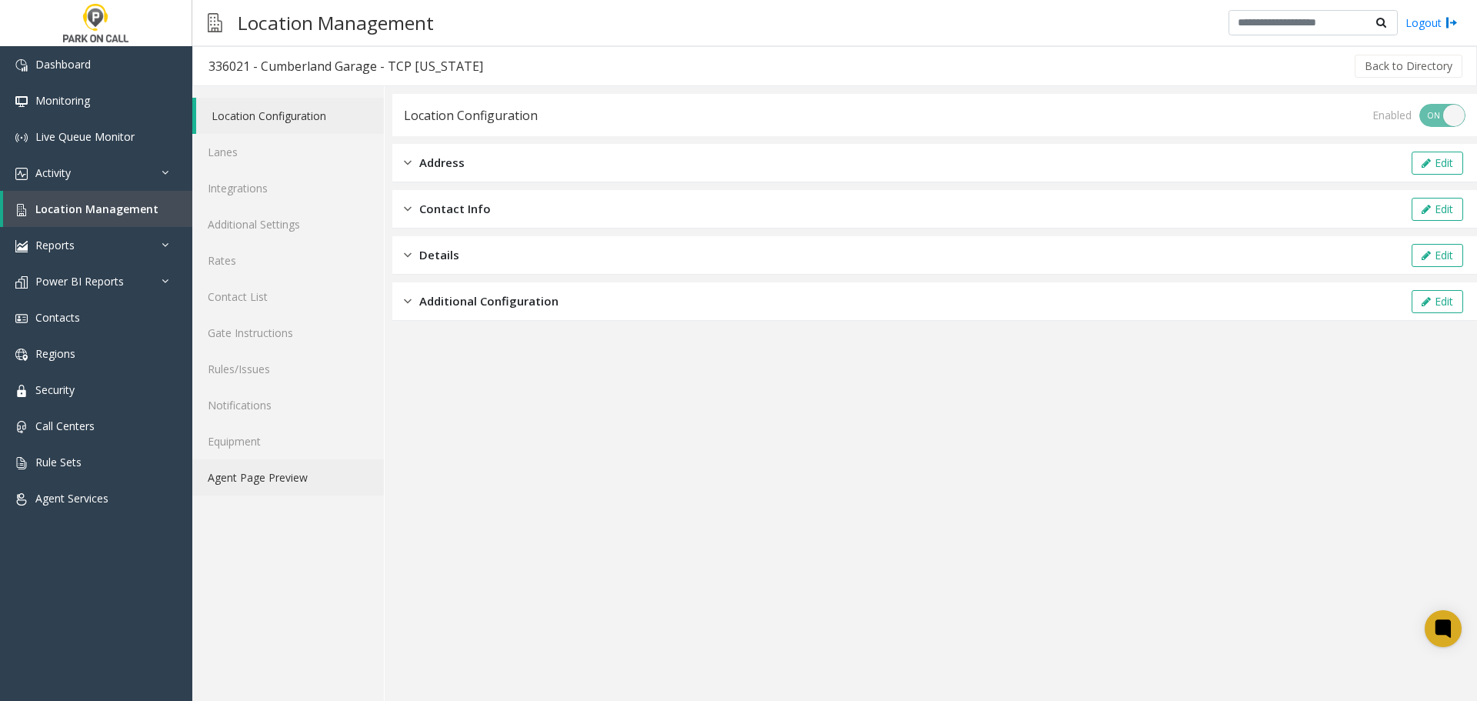
click at [270, 478] on link "Agent Page Preview" at bounding box center [288, 477] width 192 height 36
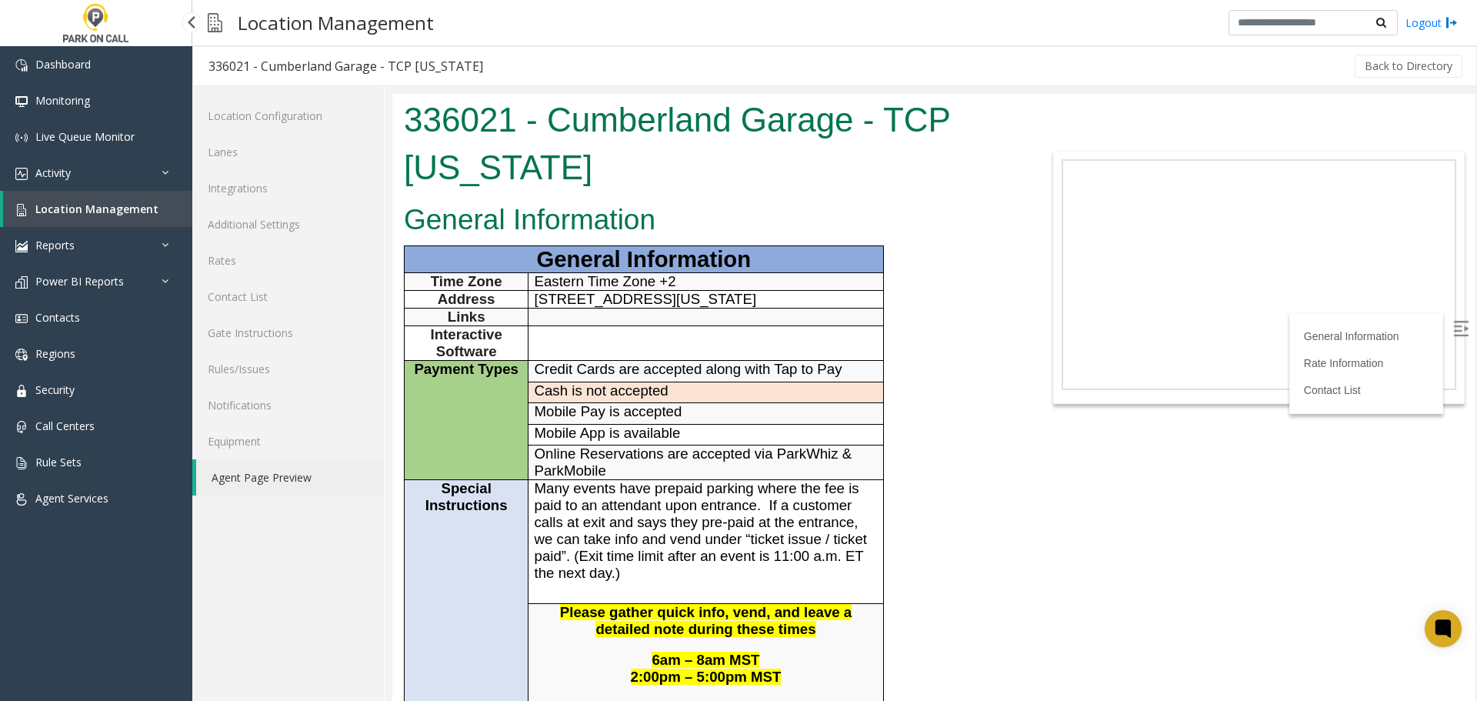
click at [116, 218] on link "Location Management" at bounding box center [97, 209] width 189 height 36
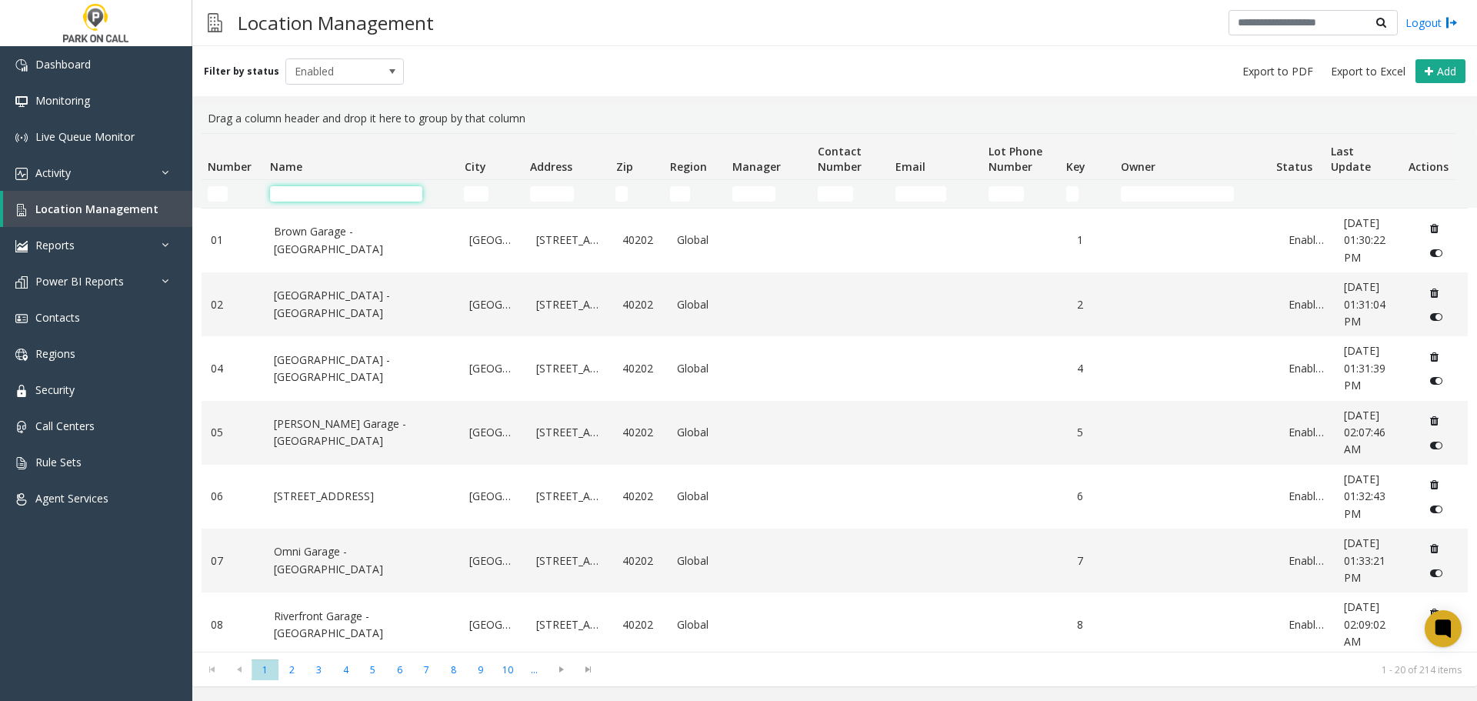
click at [341, 198] on input "Name Filter" at bounding box center [346, 193] width 152 height 15
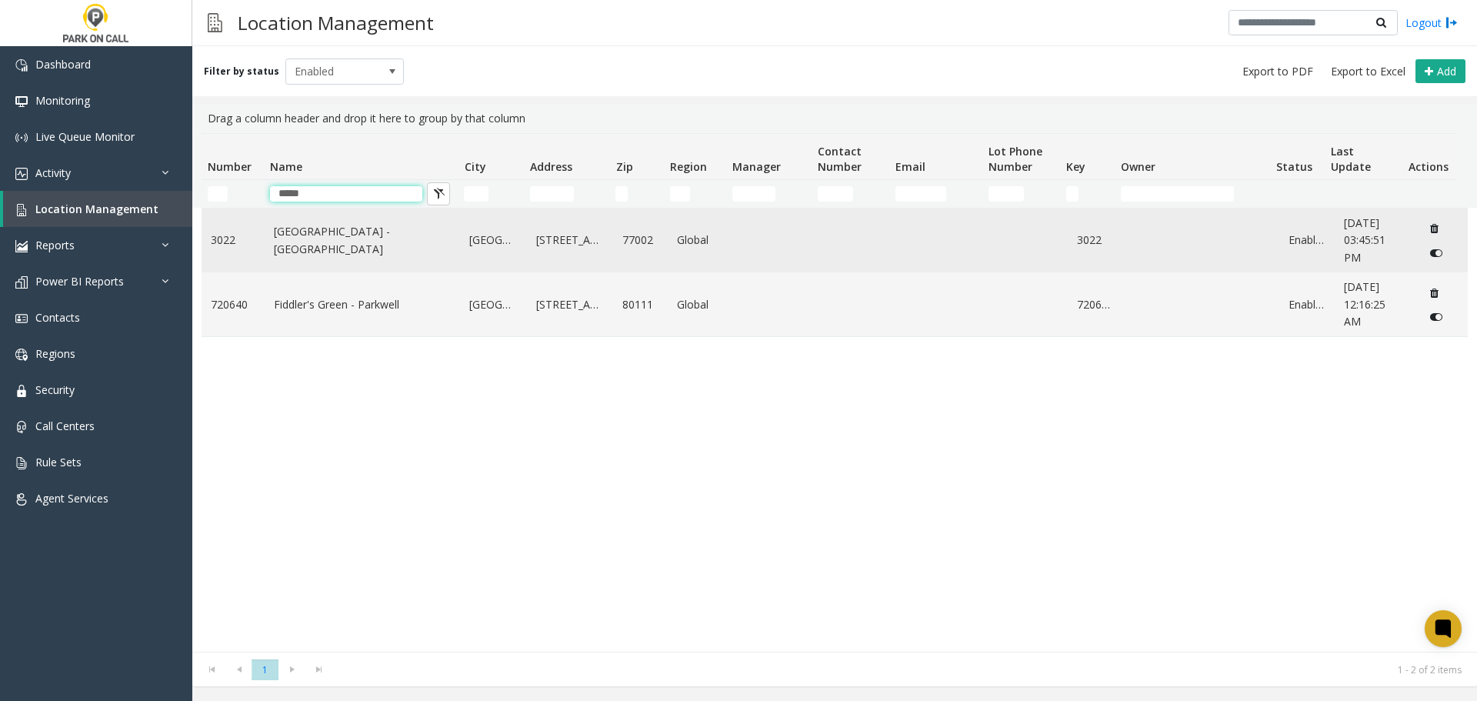
type input "*****"
click at [393, 255] on td "Green Street - Raffle Parking" at bounding box center [363, 240] width 196 height 64
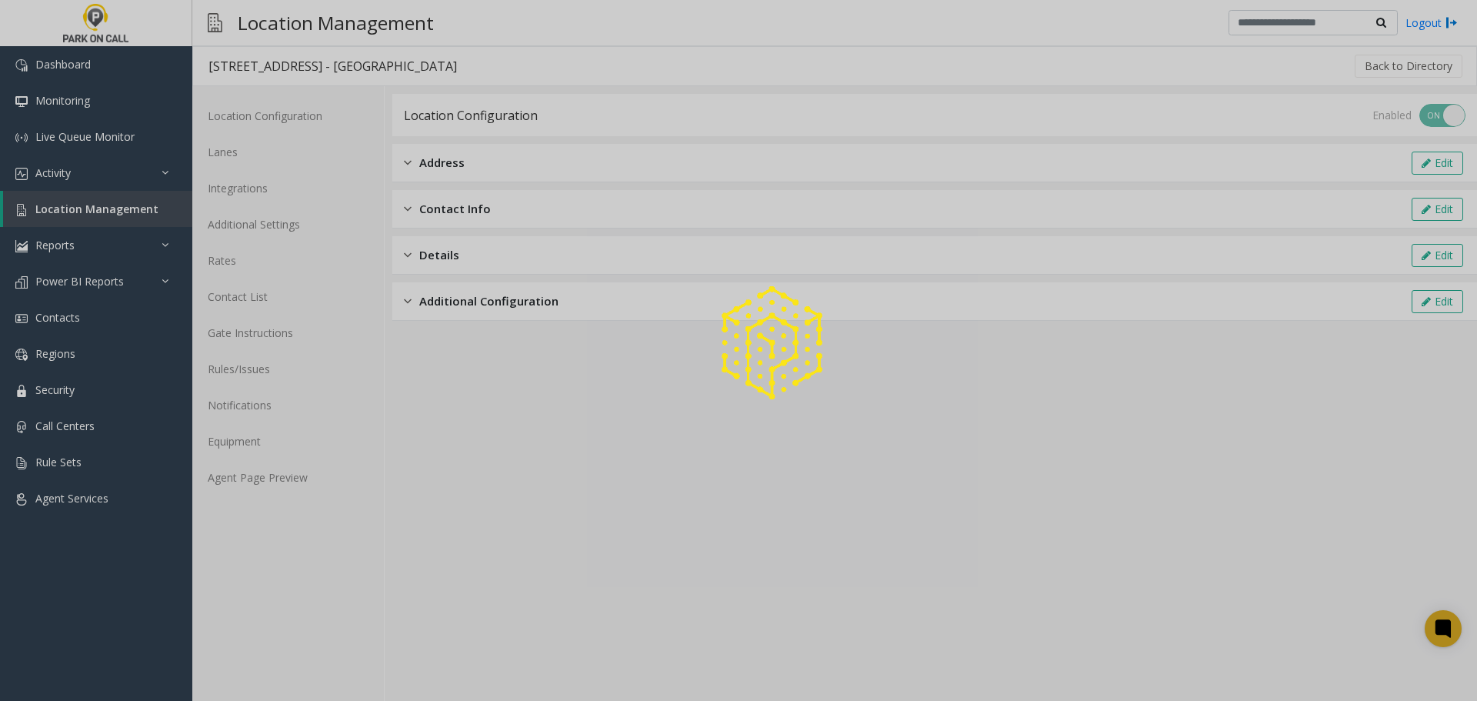
click at [289, 475] on div at bounding box center [738, 350] width 1477 height 701
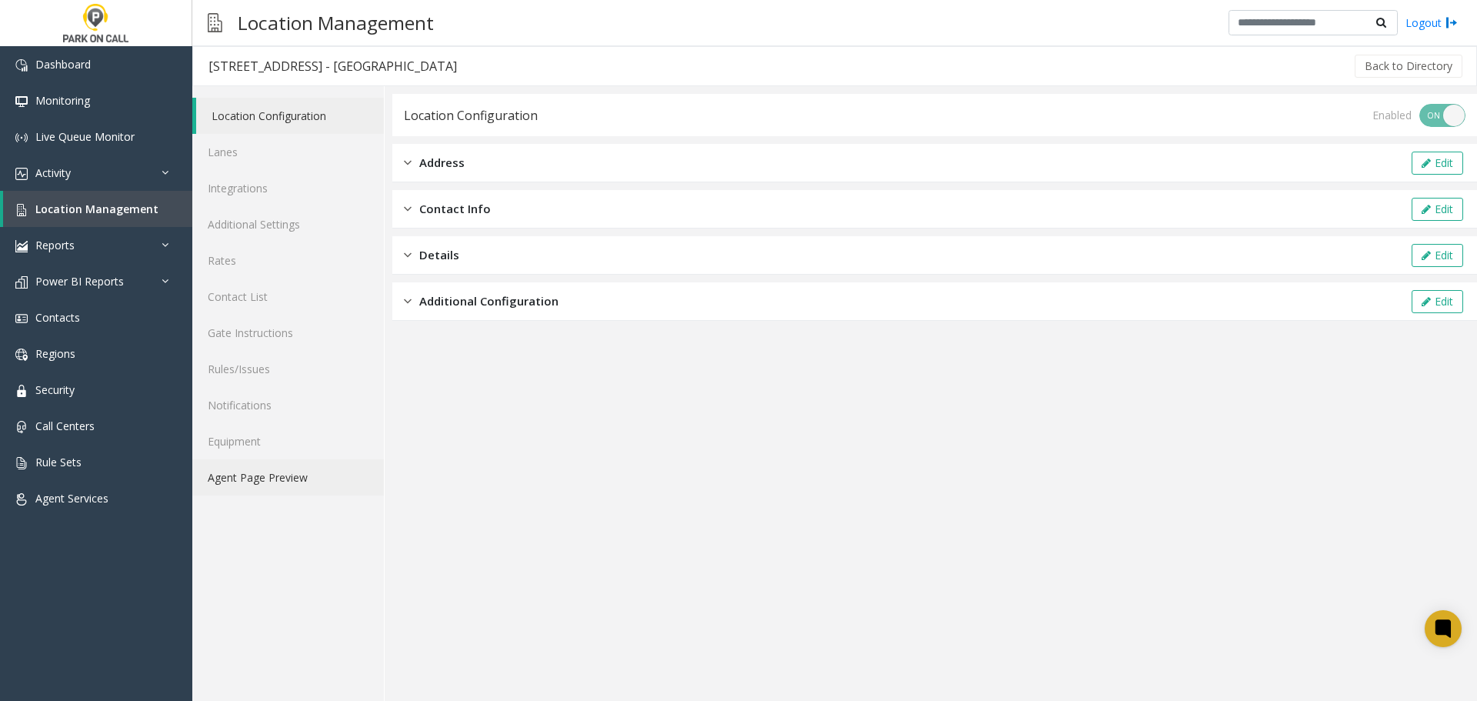
click at [289, 475] on link "Agent Page Preview" at bounding box center [288, 477] width 192 height 36
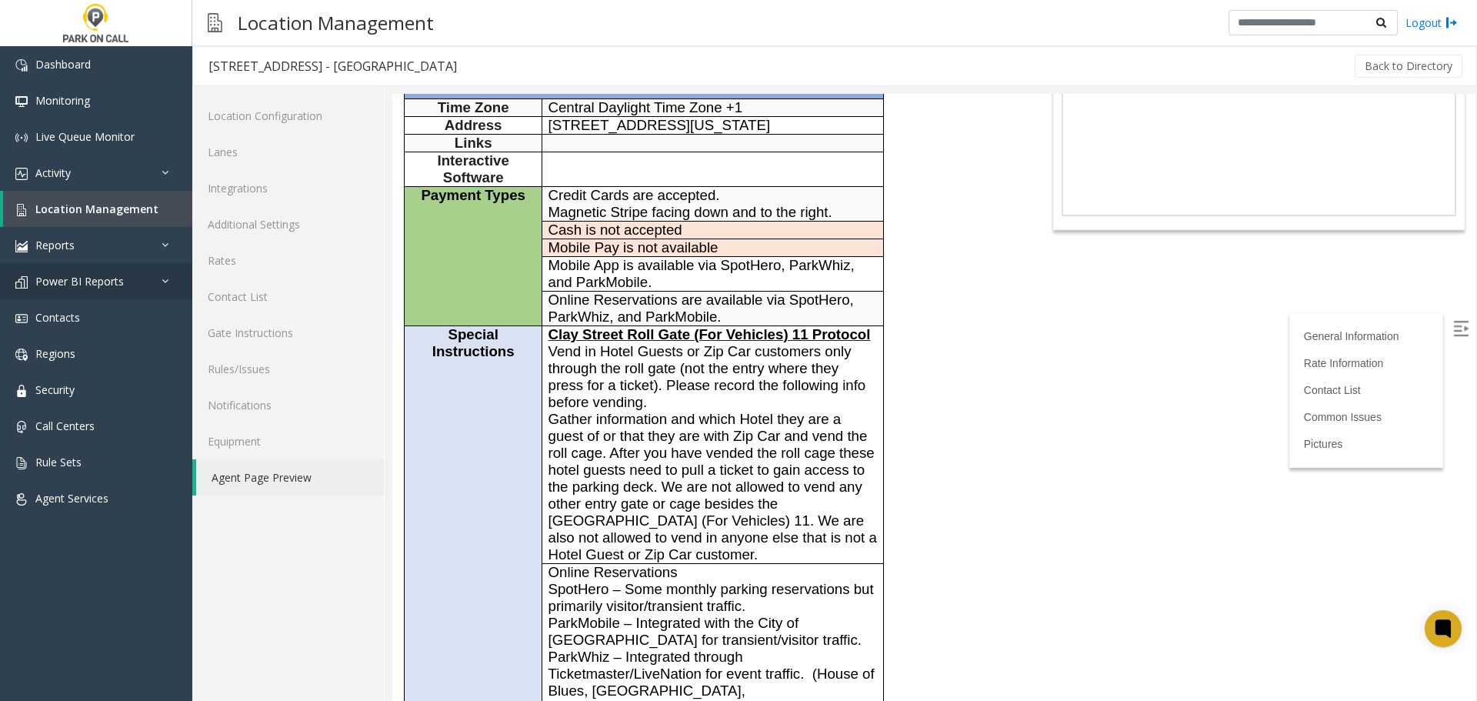
scroll to position [154, 0]
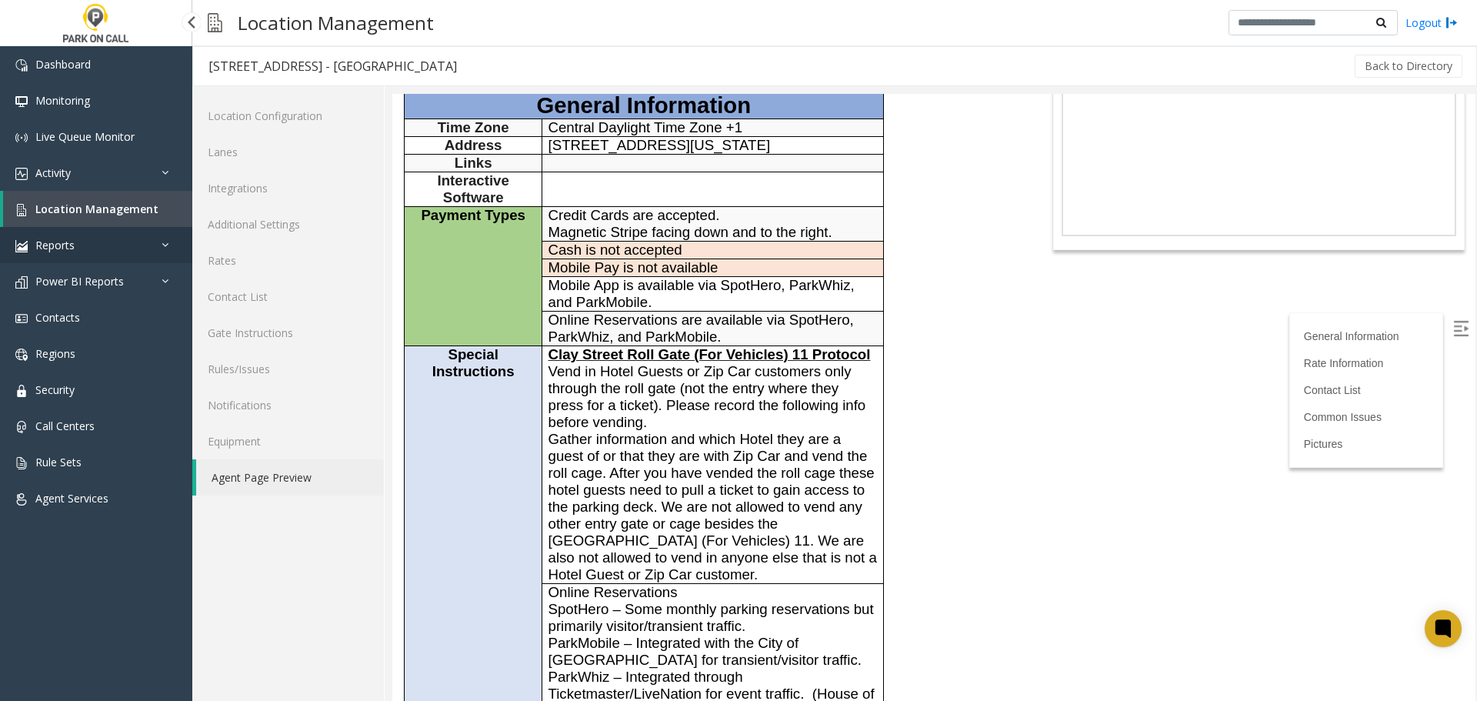
click at [80, 227] on link "Reports" at bounding box center [96, 245] width 192 height 36
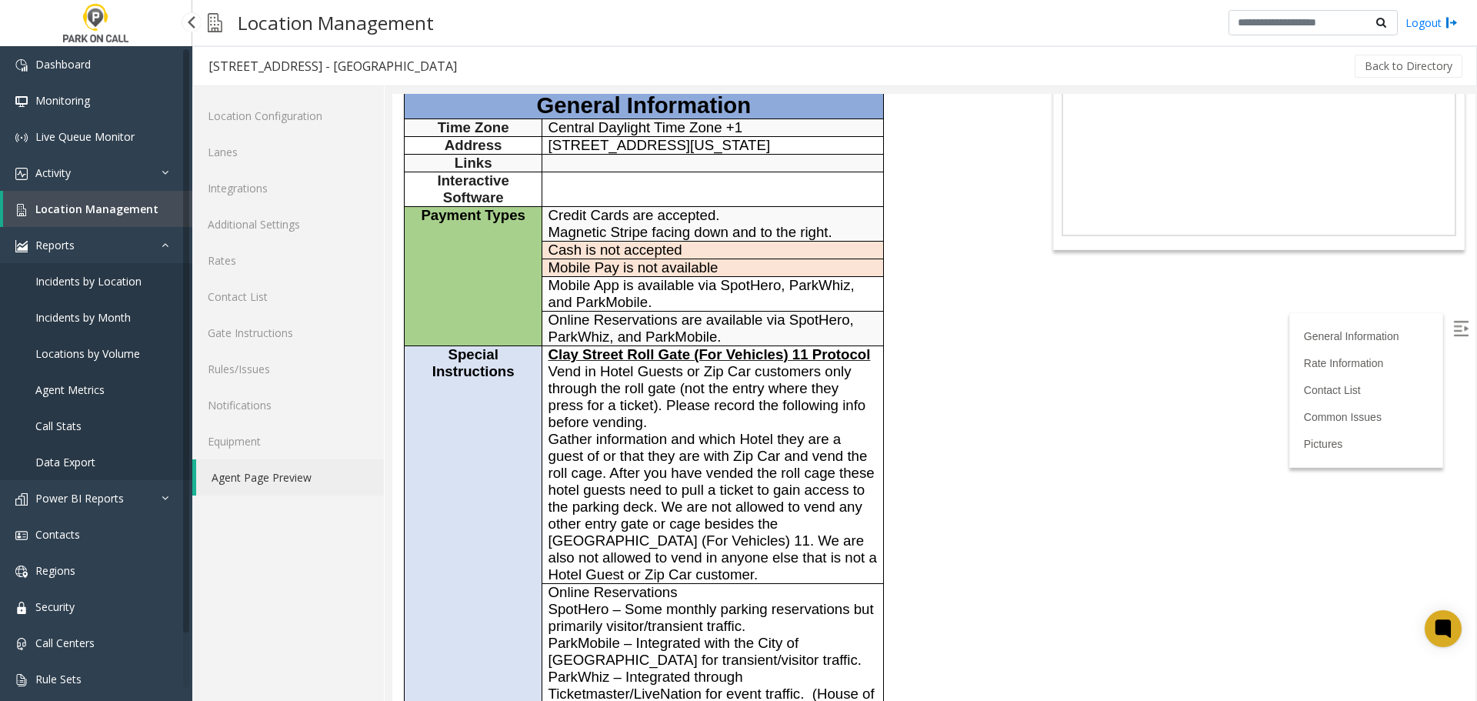
click at [81, 212] on span "Location Management" at bounding box center [96, 209] width 123 height 15
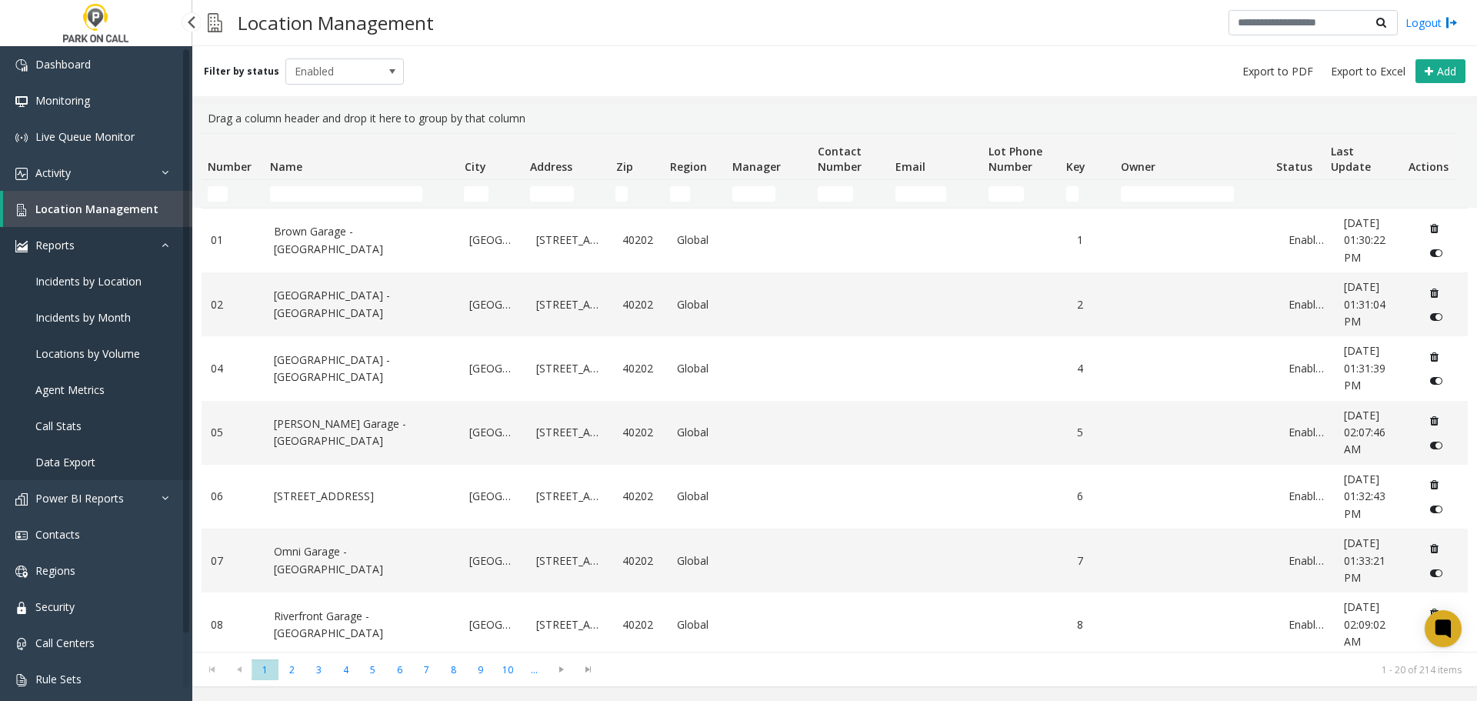
click at [89, 233] on link "Reports" at bounding box center [96, 245] width 192 height 36
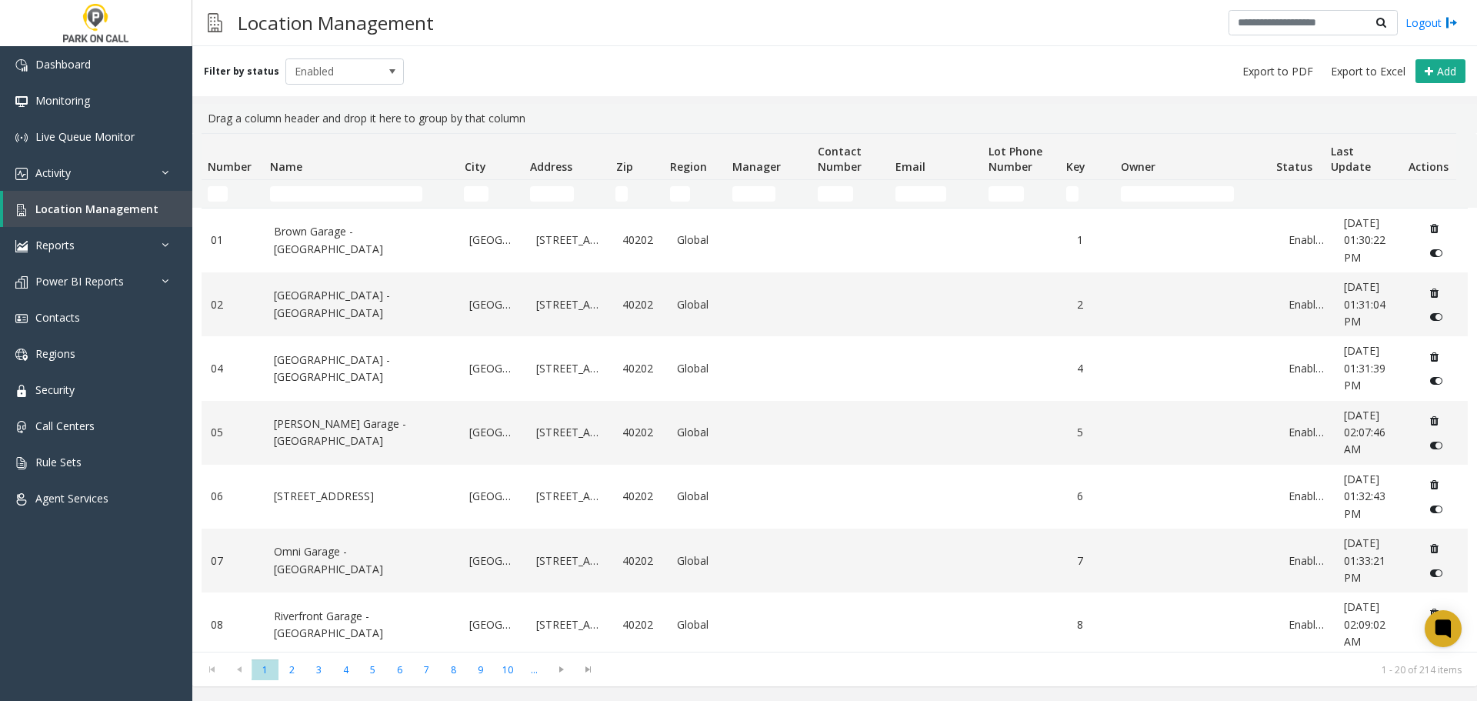
click at [371, 183] on td "Name Filter" at bounding box center [361, 194] width 194 height 28
click at [368, 185] on td "Name Filter" at bounding box center [361, 194] width 194 height 28
click at [363, 186] on input "Name Filter" at bounding box center [346, 193] width 152 height 15
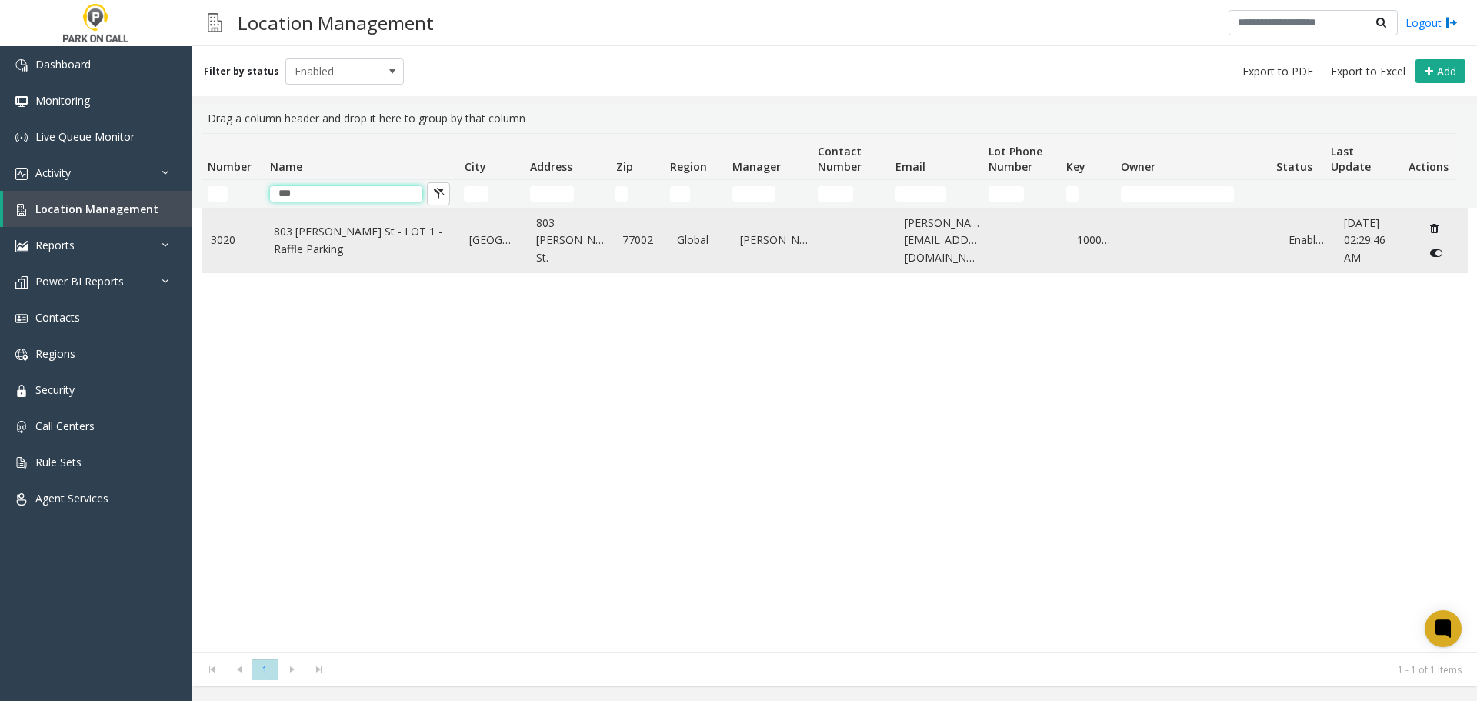
type input "***"
click at [261, 258] on td "3020" at bounding box center [233, 240] width 63 height 64
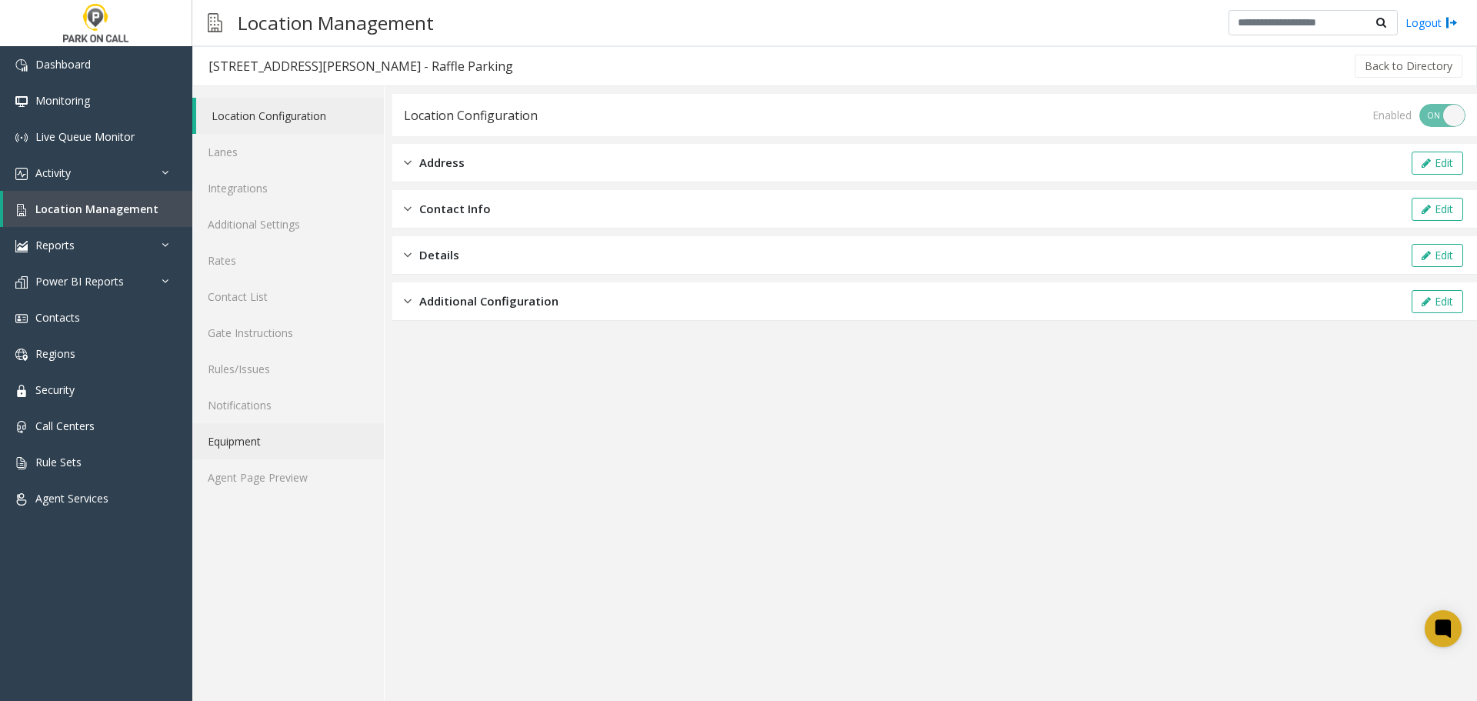
click at [298, 454] on link "Equipment" at bounding box center [288, 441] width 192 height 36
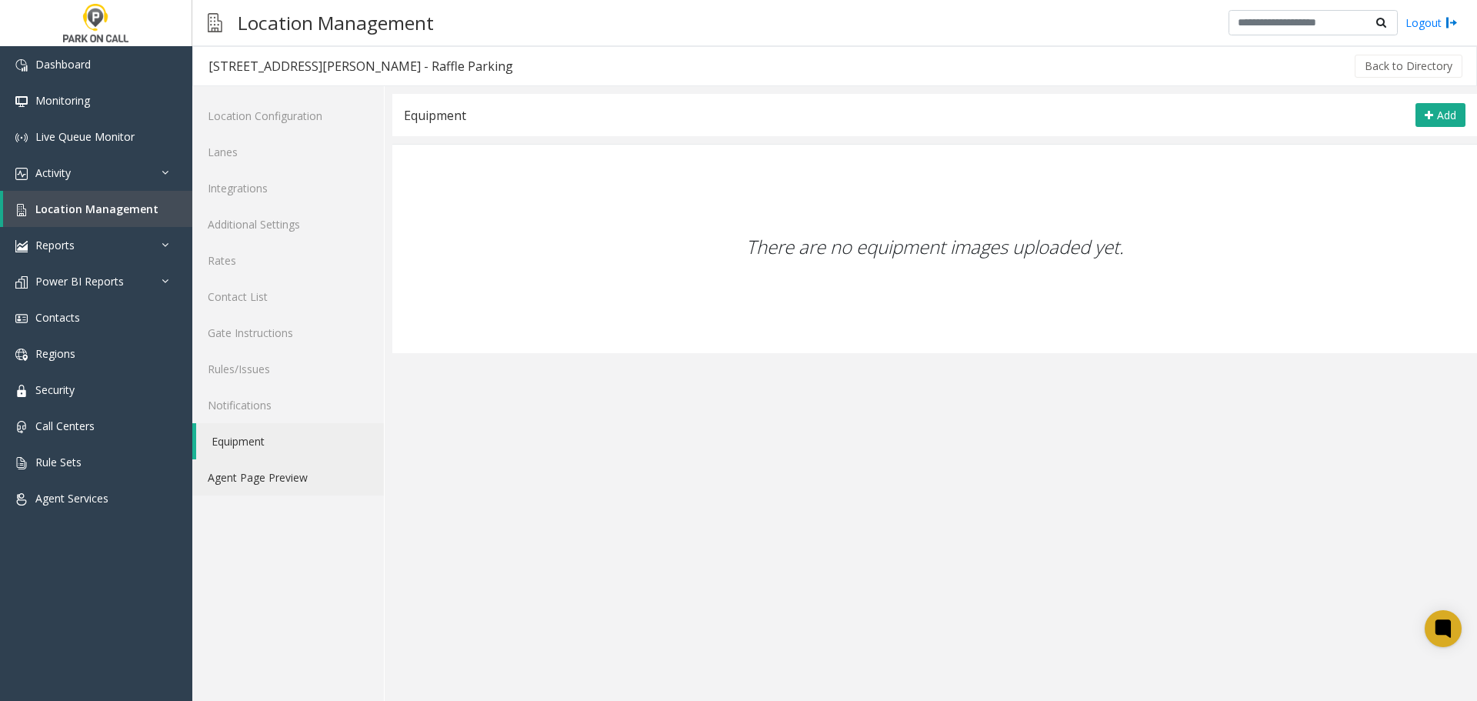
click at [286, 468] on link "Agent Page Preview" at bounding box center [288, 477] width 192 height 36
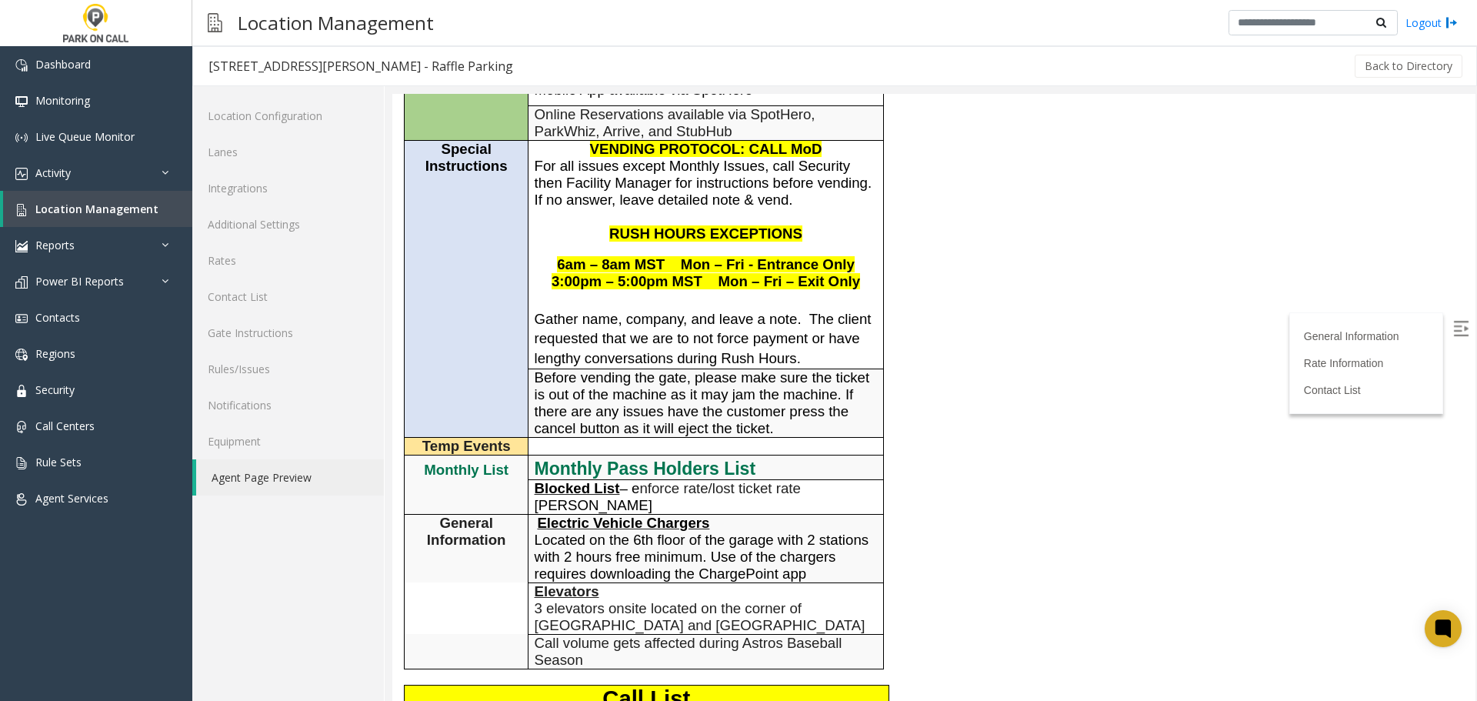
scroll to position [308, 0]
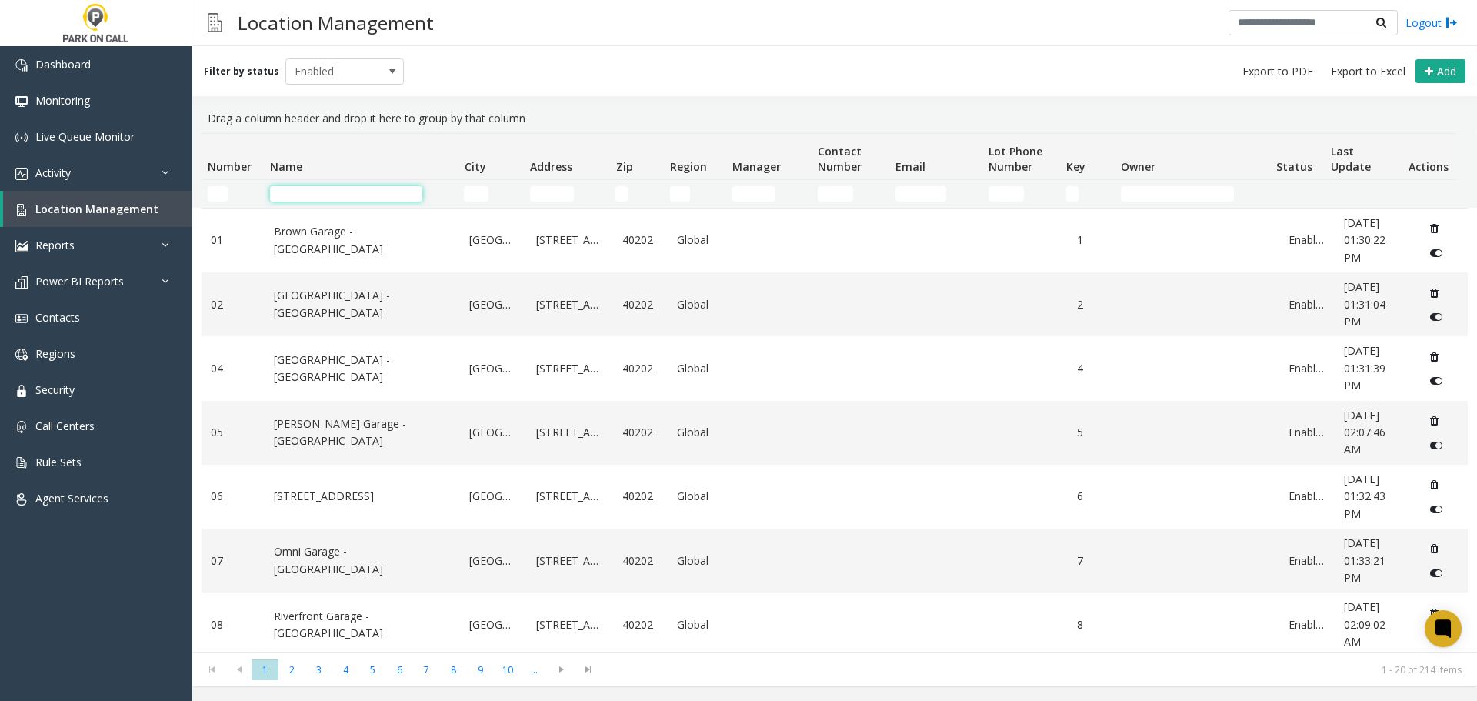
click at [335, 197] on input "Name Filter" at bounding box center [346, 193] width 152 height 15
click at [338, 193] on input "Name Filter" at bounding box center [346, 193] width 152 height 15
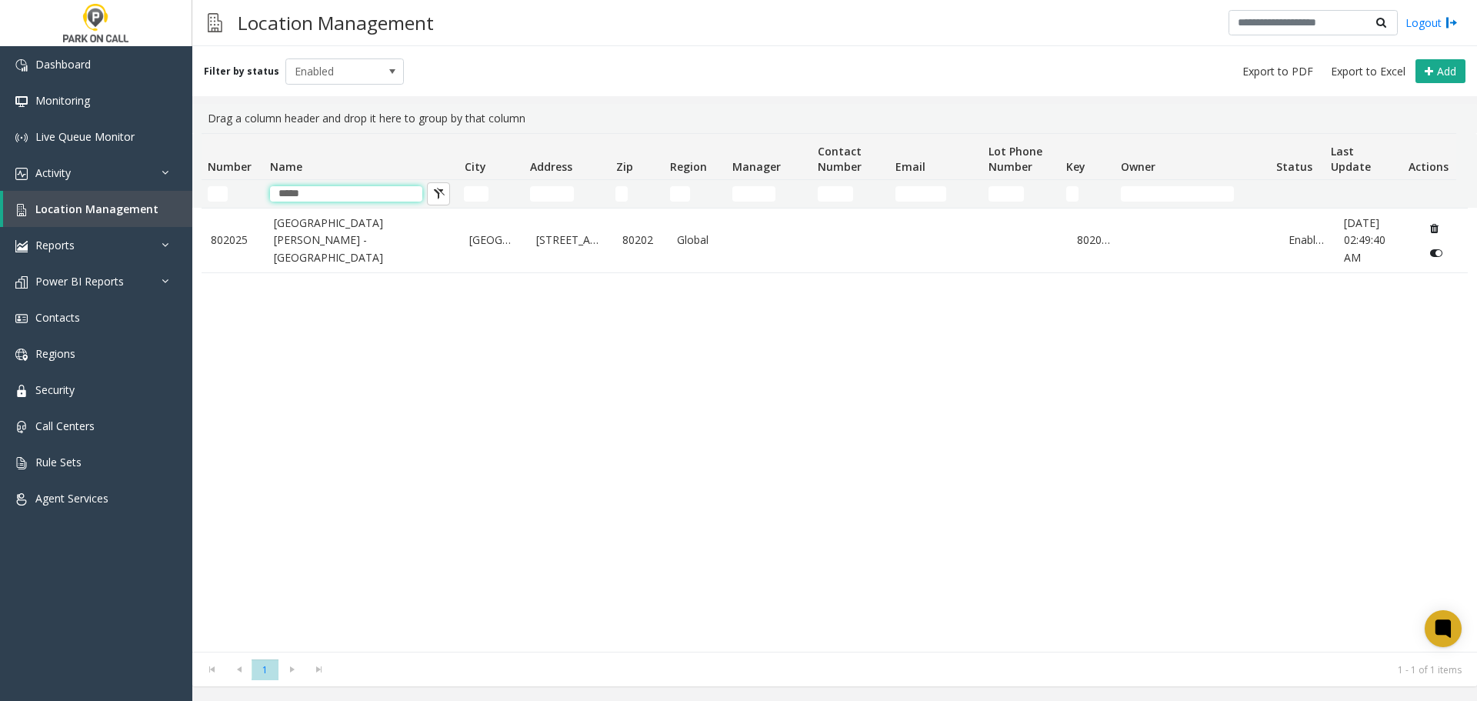
type input "*****"
click at [353, 279] on div "802025 One Tabor Center - Parkwell Denver 1200 17th Street 80202 Global 802025 …" at bounding box center [835, 430] width 1266 height 444
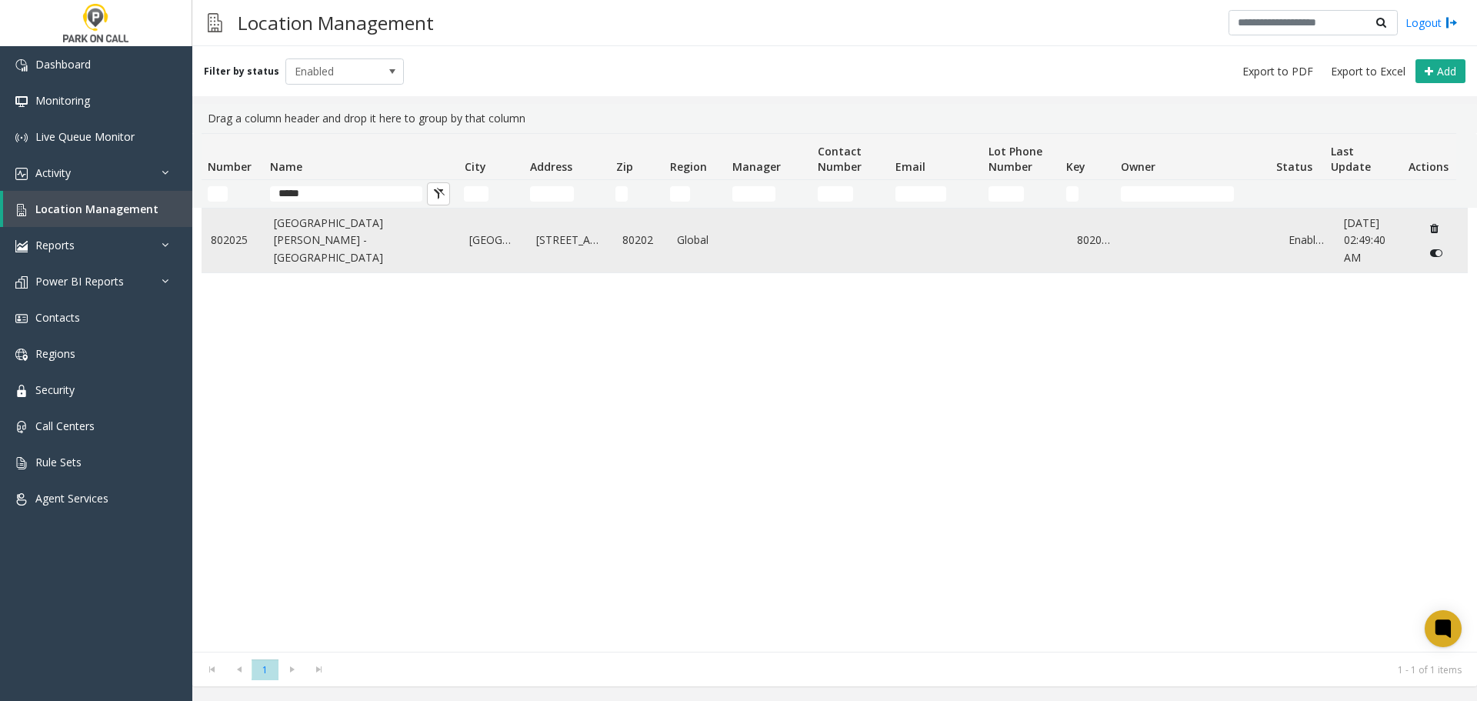
click at [351, 262] on td "One Tabor Center - Parkwell" at bounding box center [363, 240] width 196 height 64
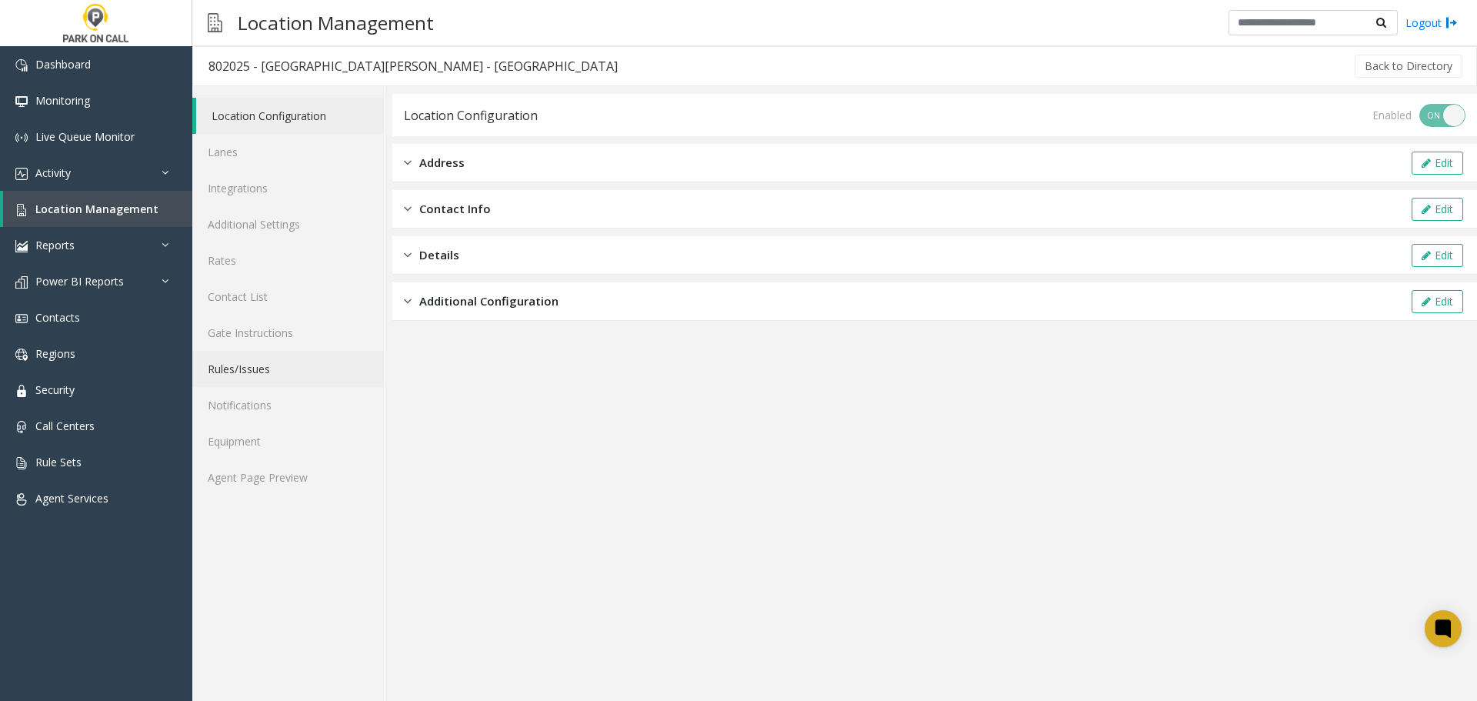
click at [273, 361] on link "Rules/Issues" at bounding box center [288, 369] width 192 height 36
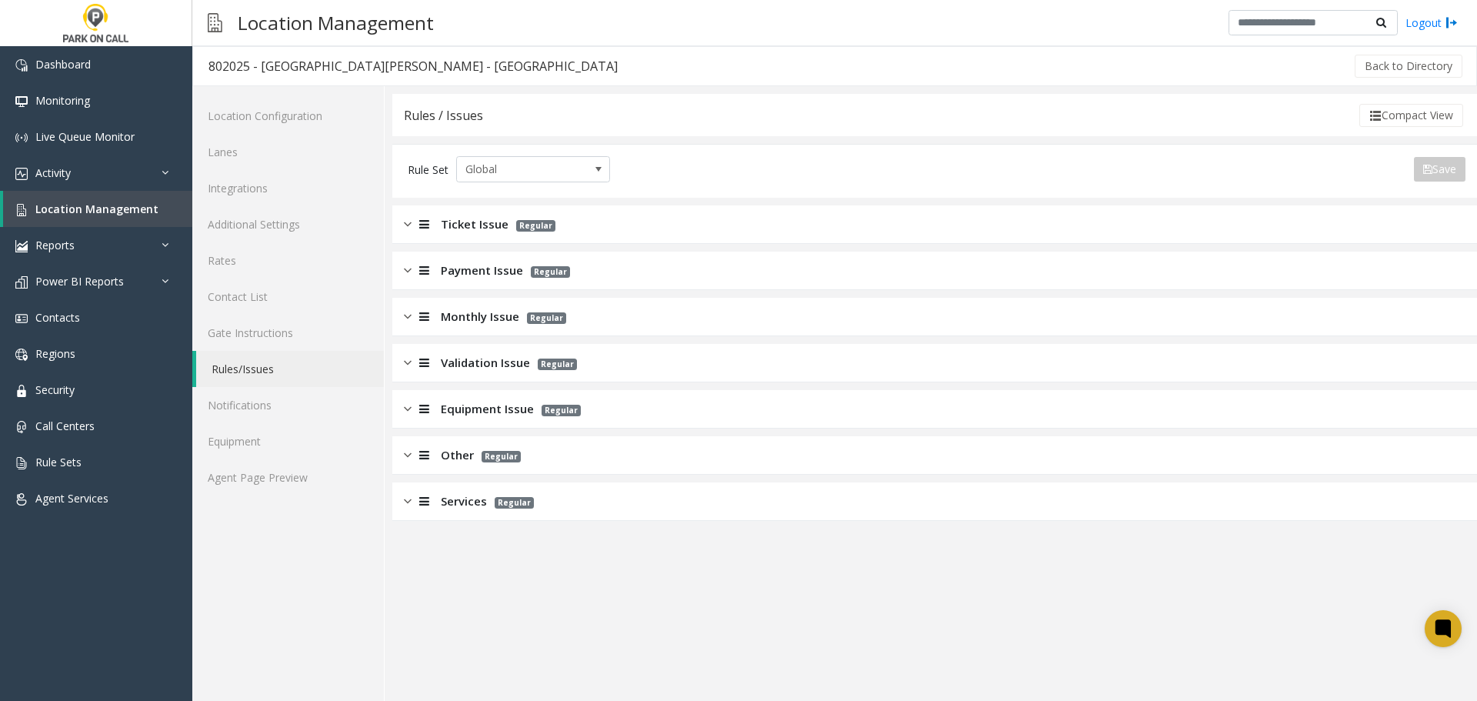
click at [638, 495] on div "Services Regular" at bounding box center [934, 501] width 1084 height 38
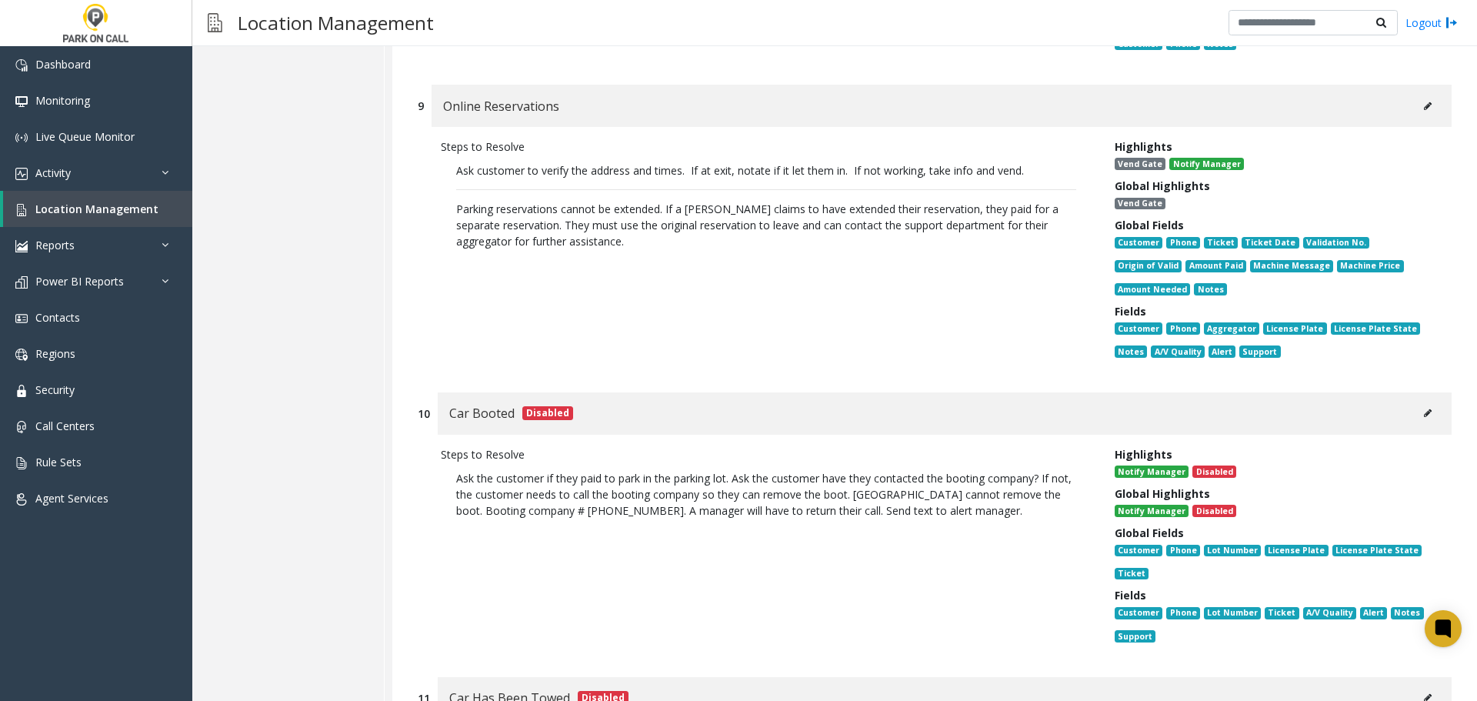
scroll to position [2461, 0]
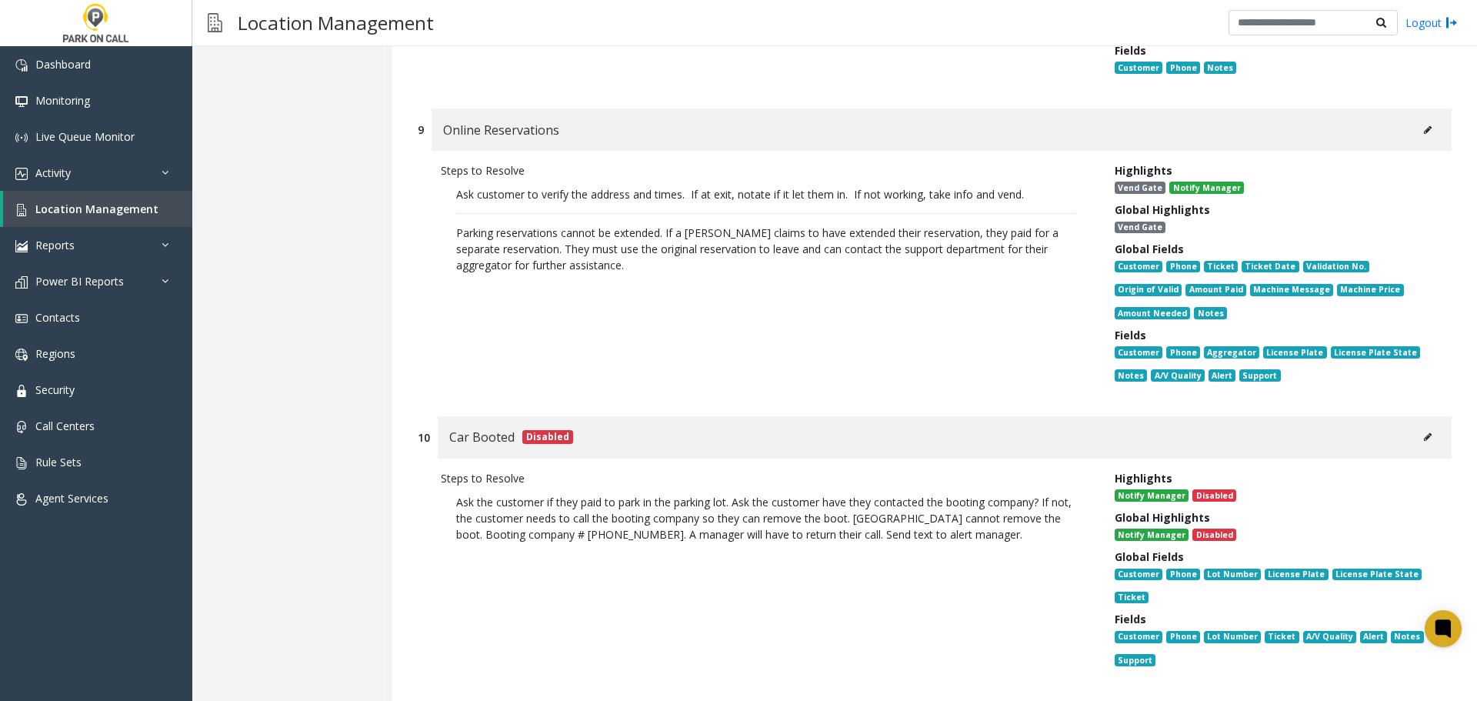
click at [1424, 125] on icon at bounding box center [1428, 129] width 8 height 9
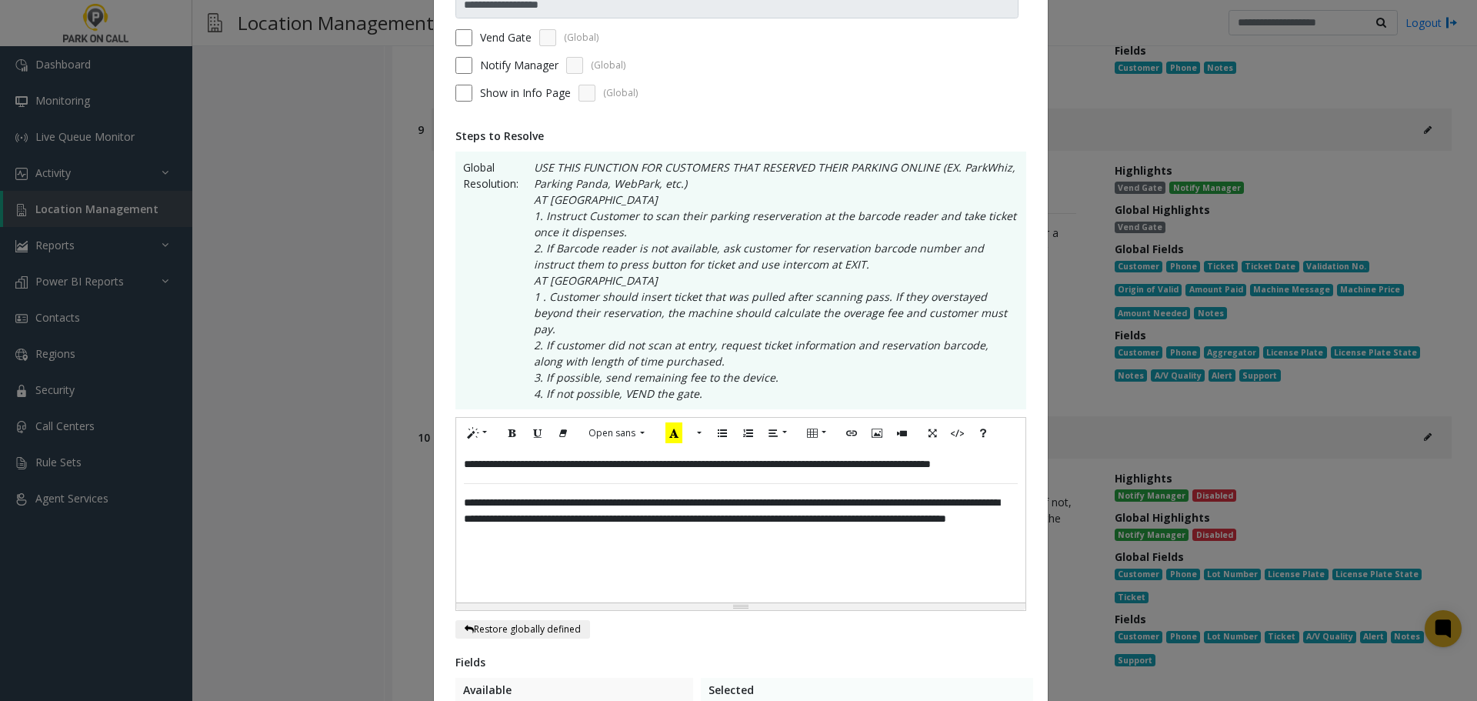
scroll to position [154, 0]
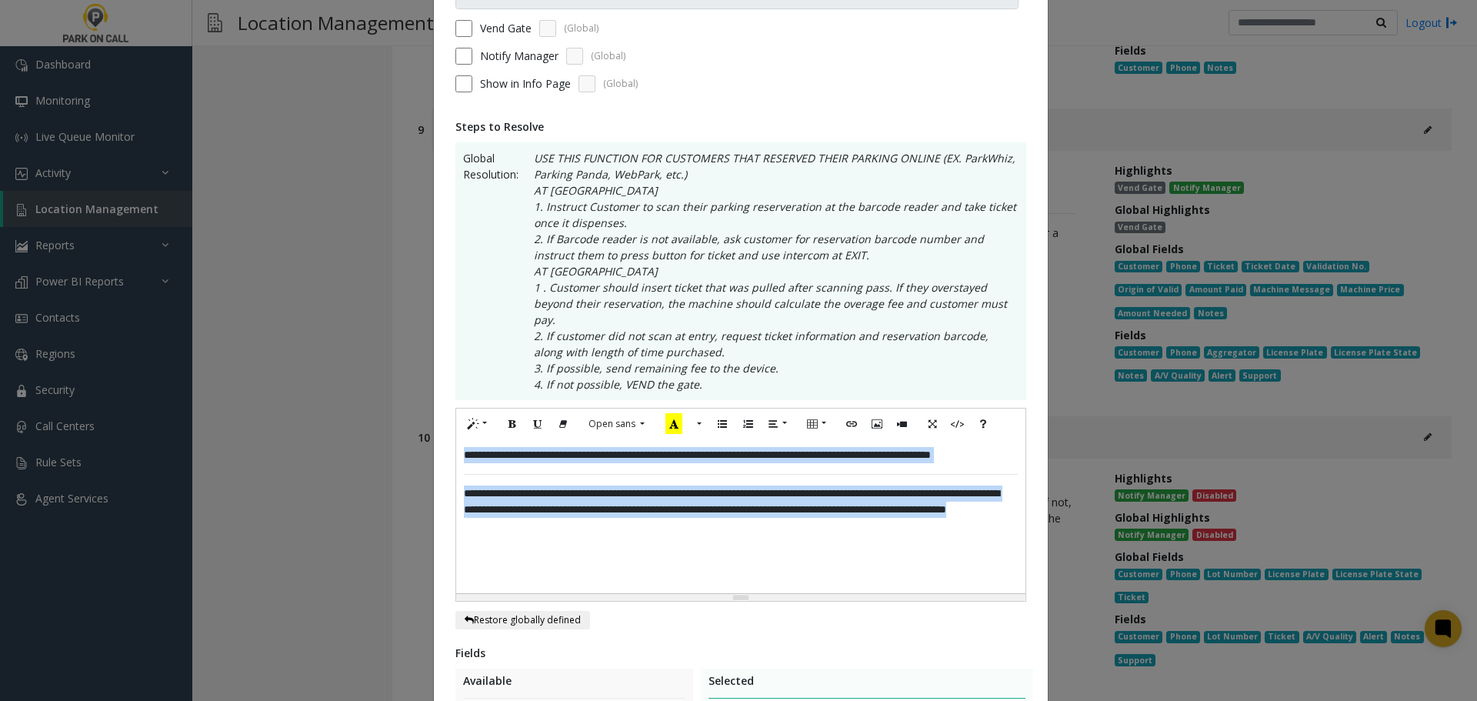
drag, startPoint x: 688, startPoint y: 533, endPoint x: 395, endPoint y: 409, distance: 317.4
click at [395, 409] on div "**********" at bounding box center [738, 350] width 1477 height 701
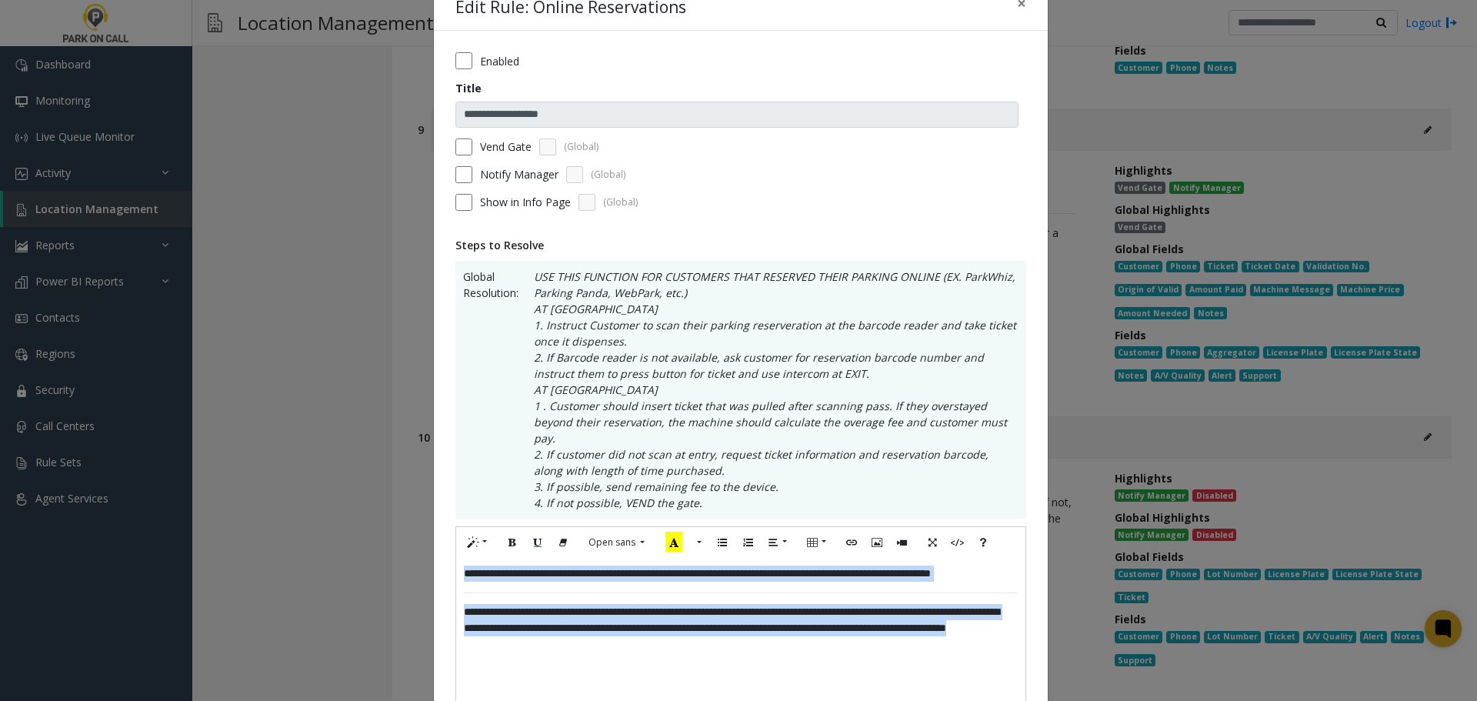
scroll to position [0, 0]
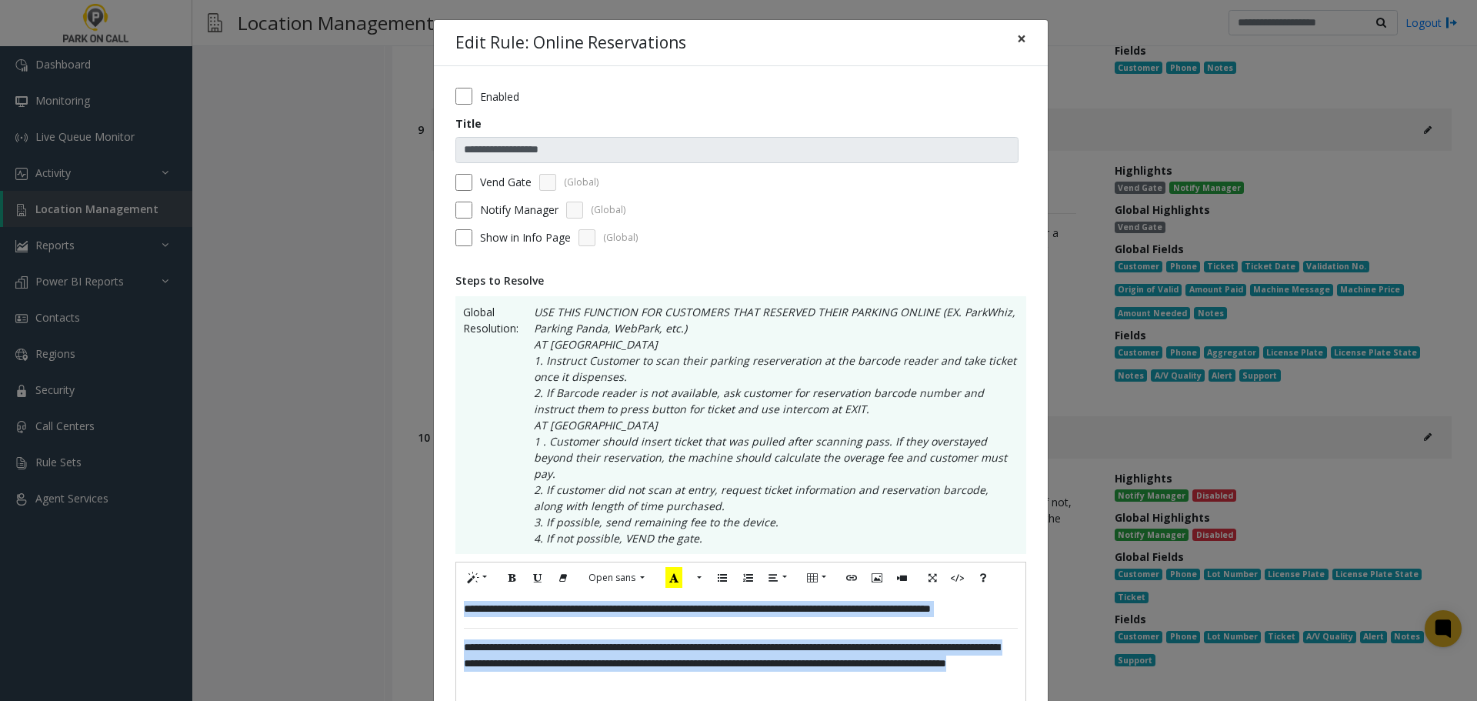
click at [1018, 34] on span "×" at bounding box center [1021, 39] width 9 height 22
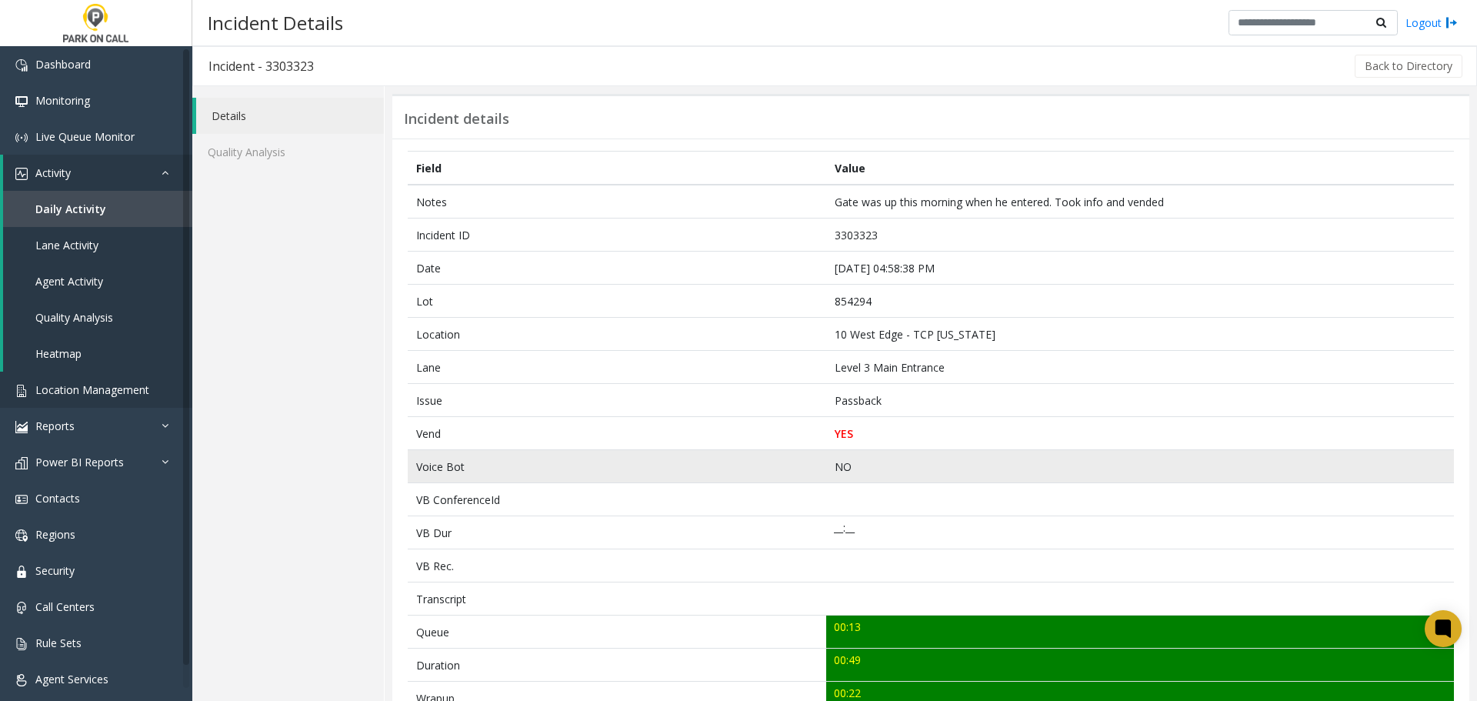
scroll to position [77, 0]
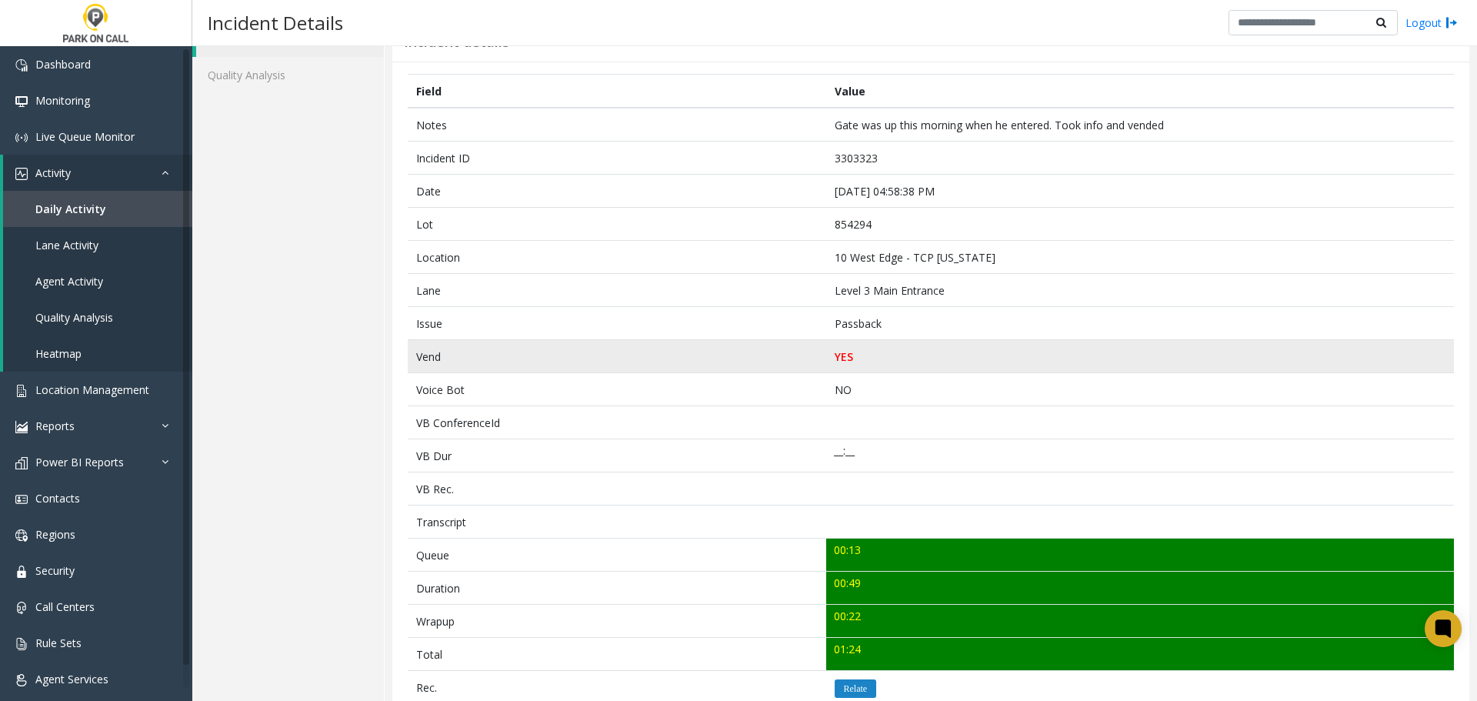
click at [602, 352] on td "Vend" at bounding box center [617, 356] width 418 height 33
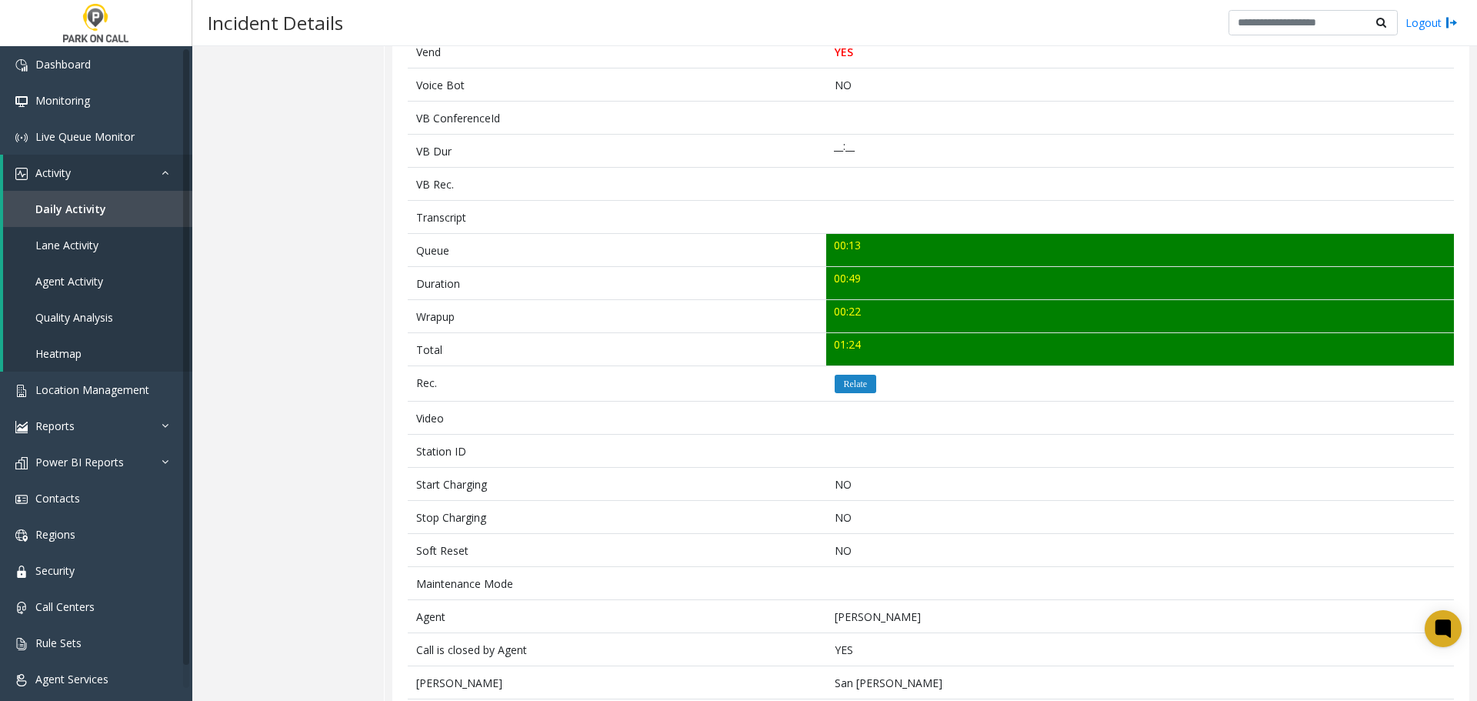
scroll to position [385, 0]
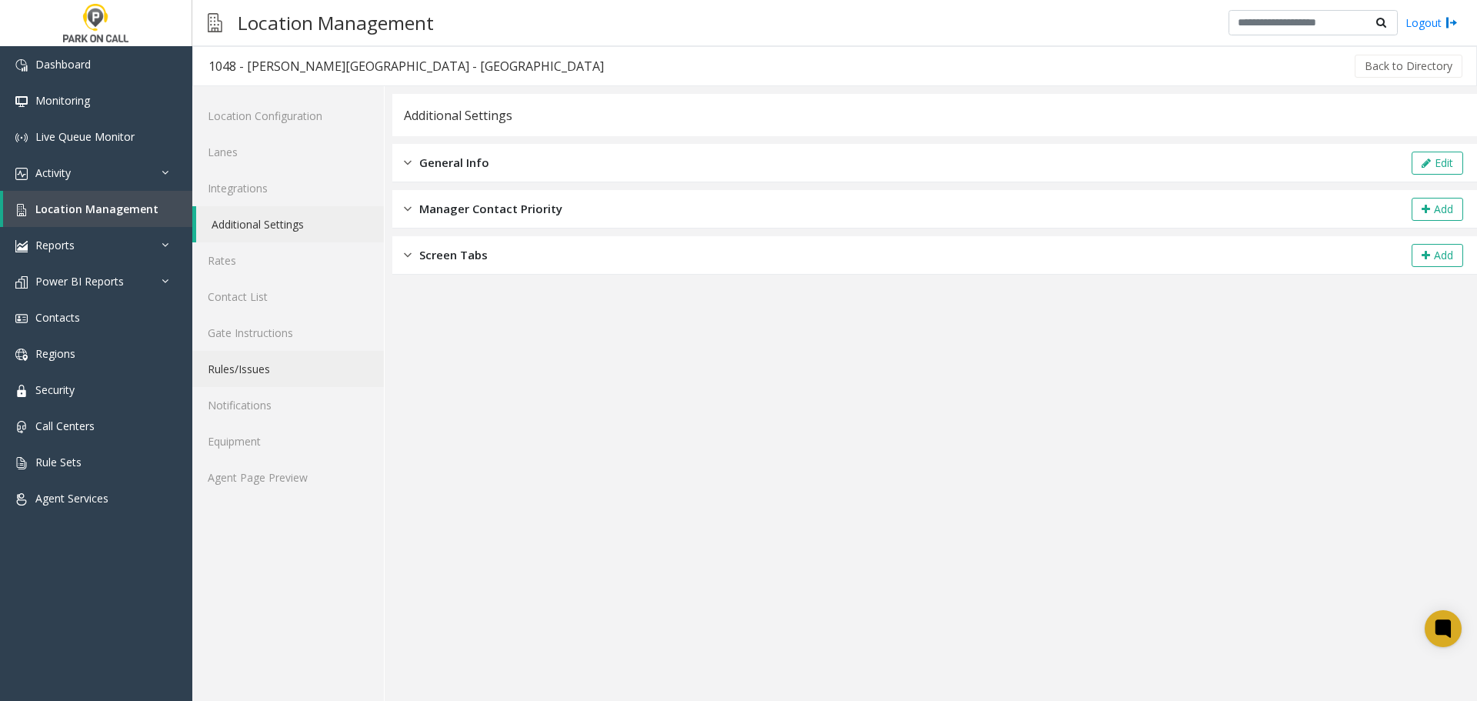
click at [261, 363] on link "Rules/Issues" at bounding box center [288, 369] width 192 height 36
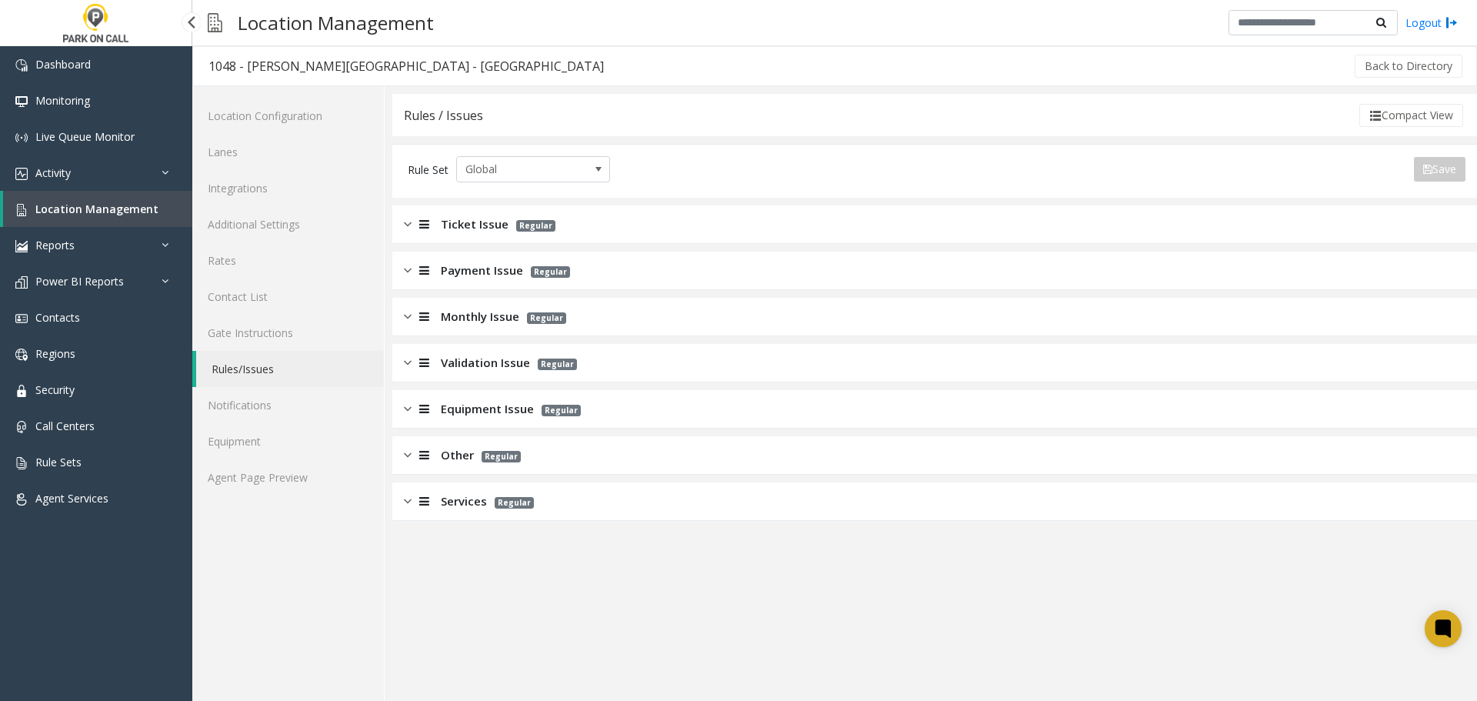
click at [89, 213] on span "Location Management" at bounding box center [96, 209] width 123 height 15
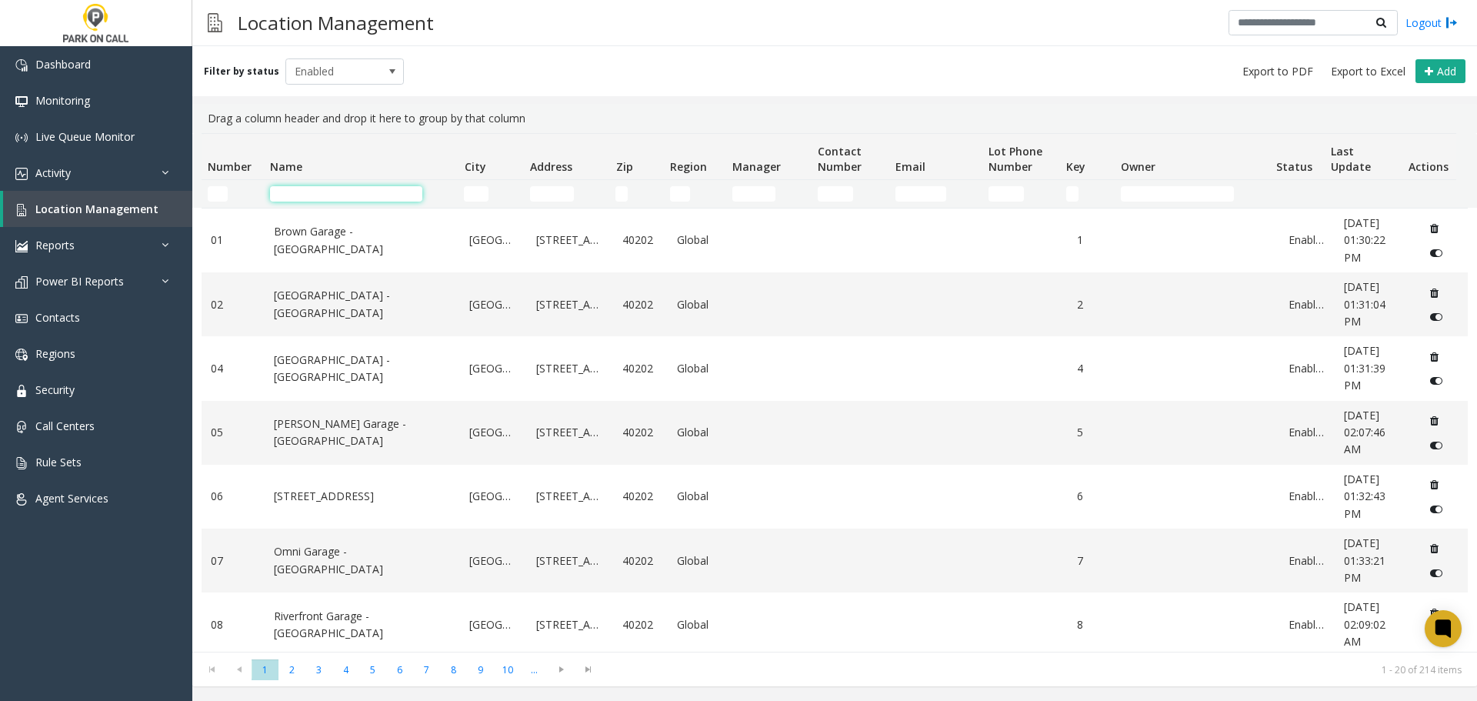
click at [383, 195] on input "Name Filter" at bounding box center [346, 193] width 152 height 15
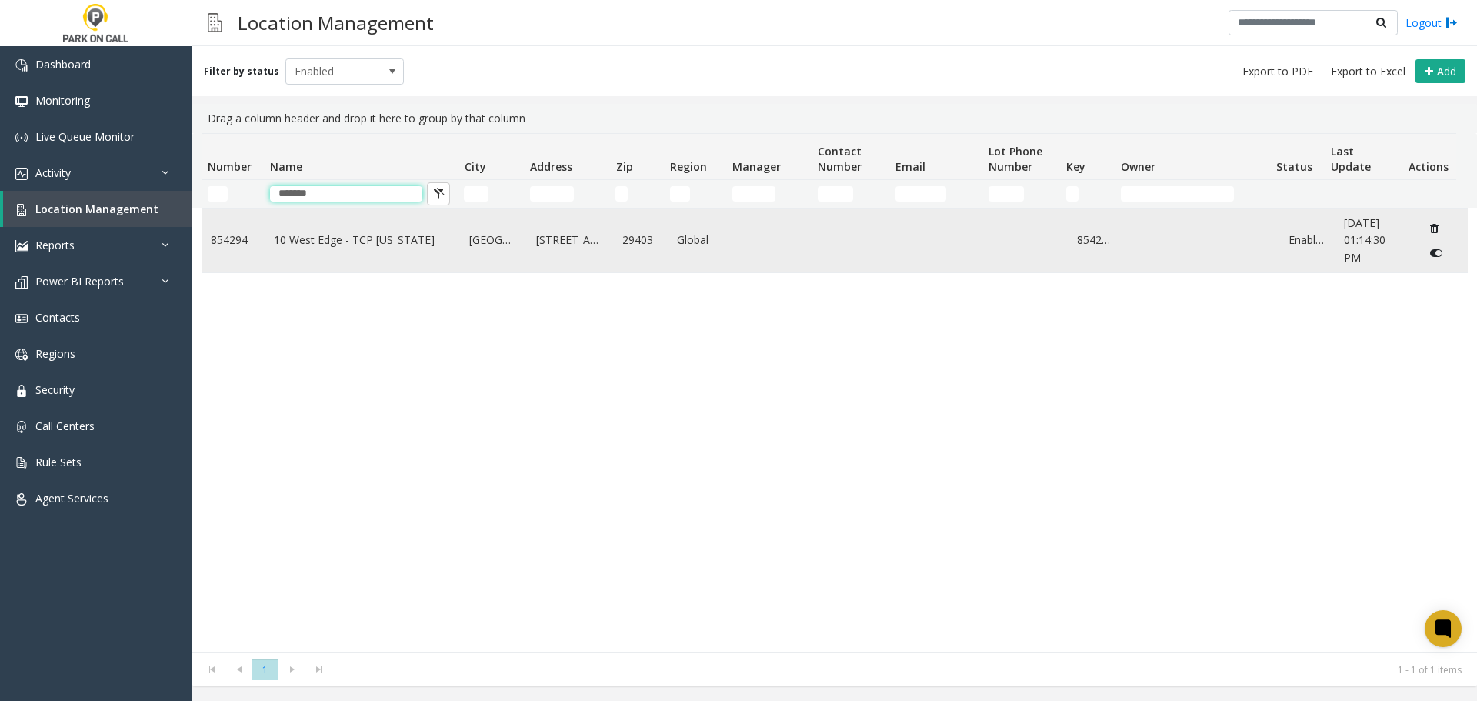
type input "*******"
click at [353, 245] on link "10 West Edge - TCP [US_STATE]" at bounding box center [363, 240] width 178 height 17
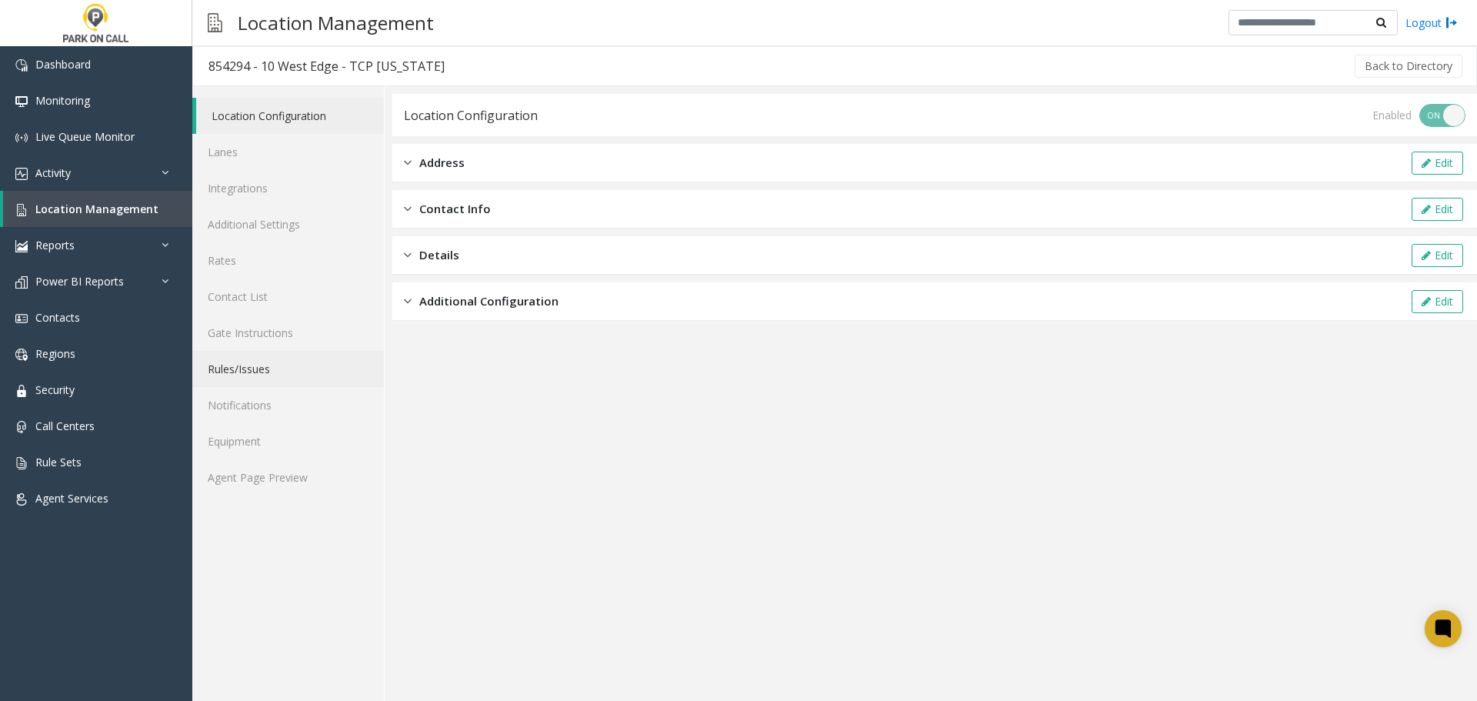
click at [277, 365] on link "Rules/Issues" at bounding box center [288, 369] width 192 height 36
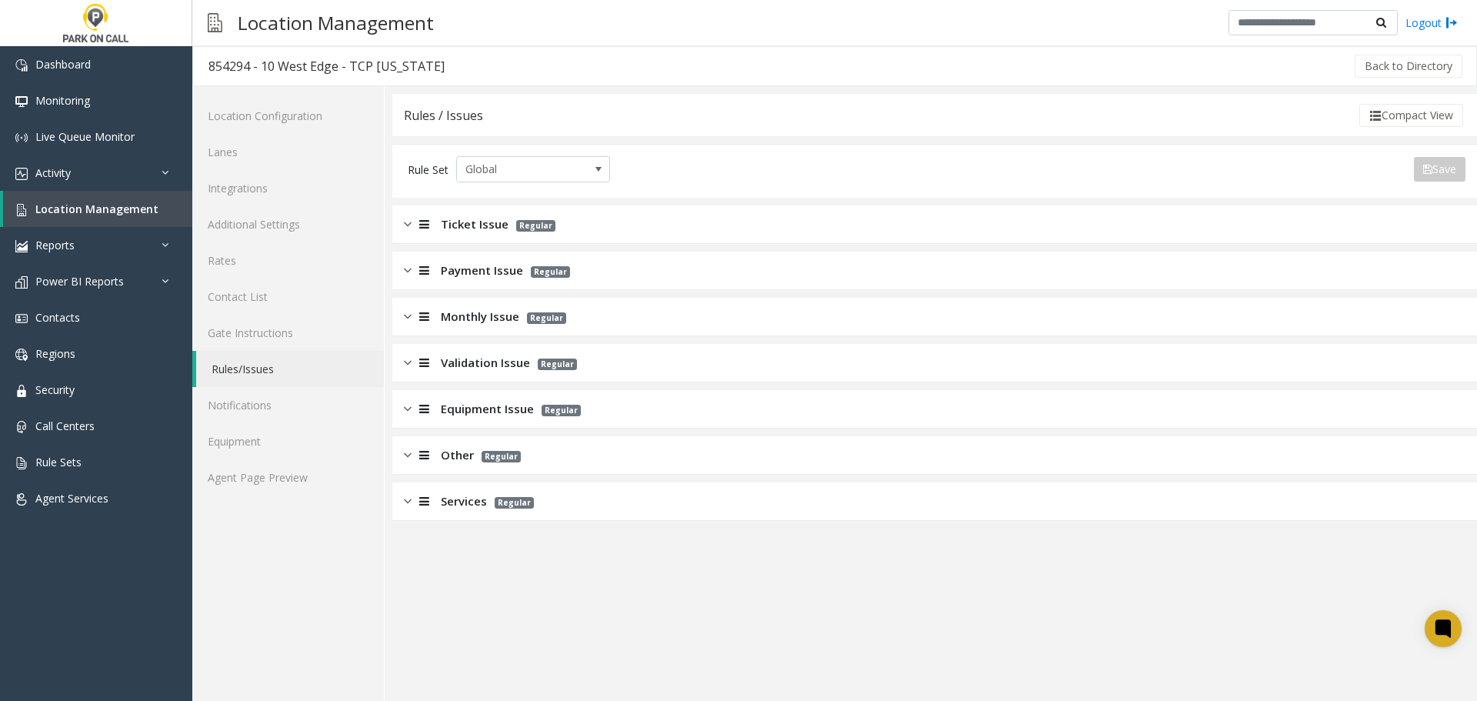
click at [622, 310] on div "Monthly Issue Regular" at bounding box center [934, 317] width 1084 height 38
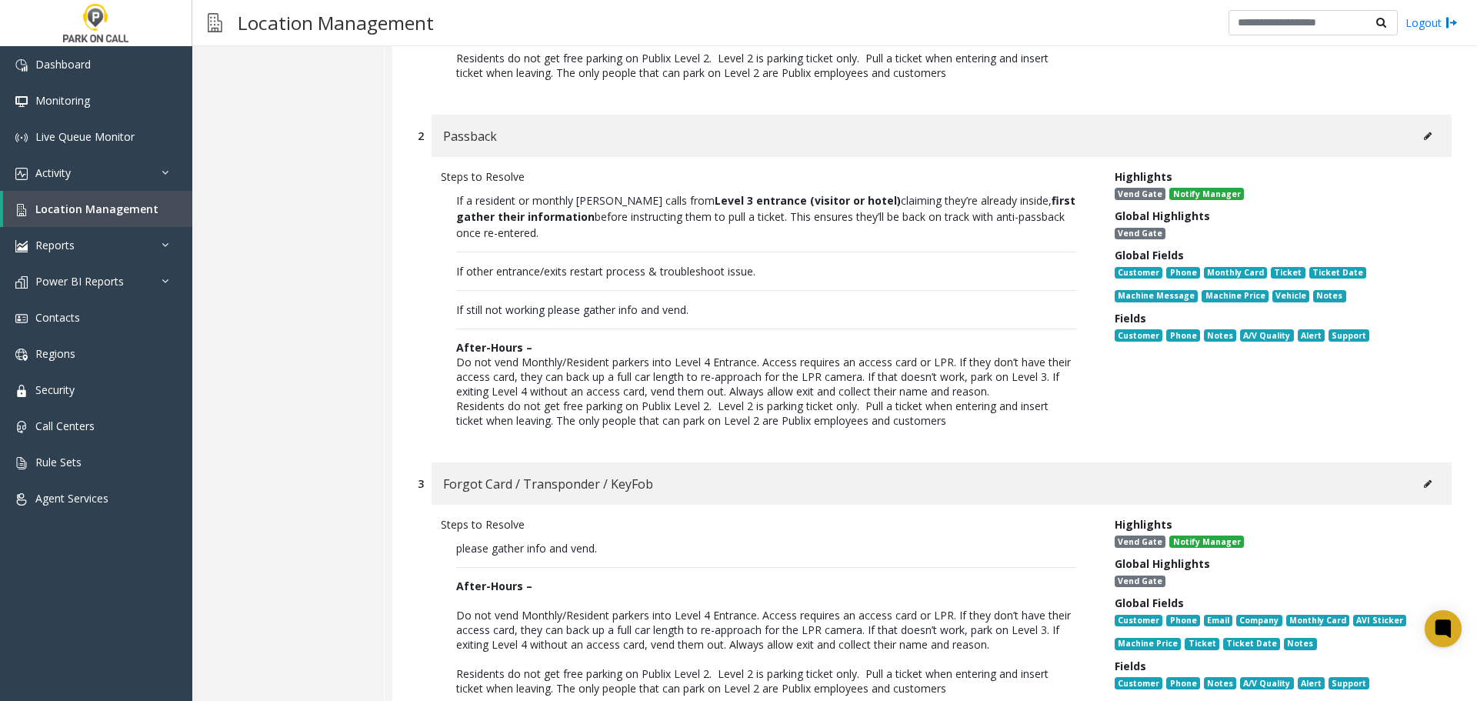
scroll to position [538, 0]
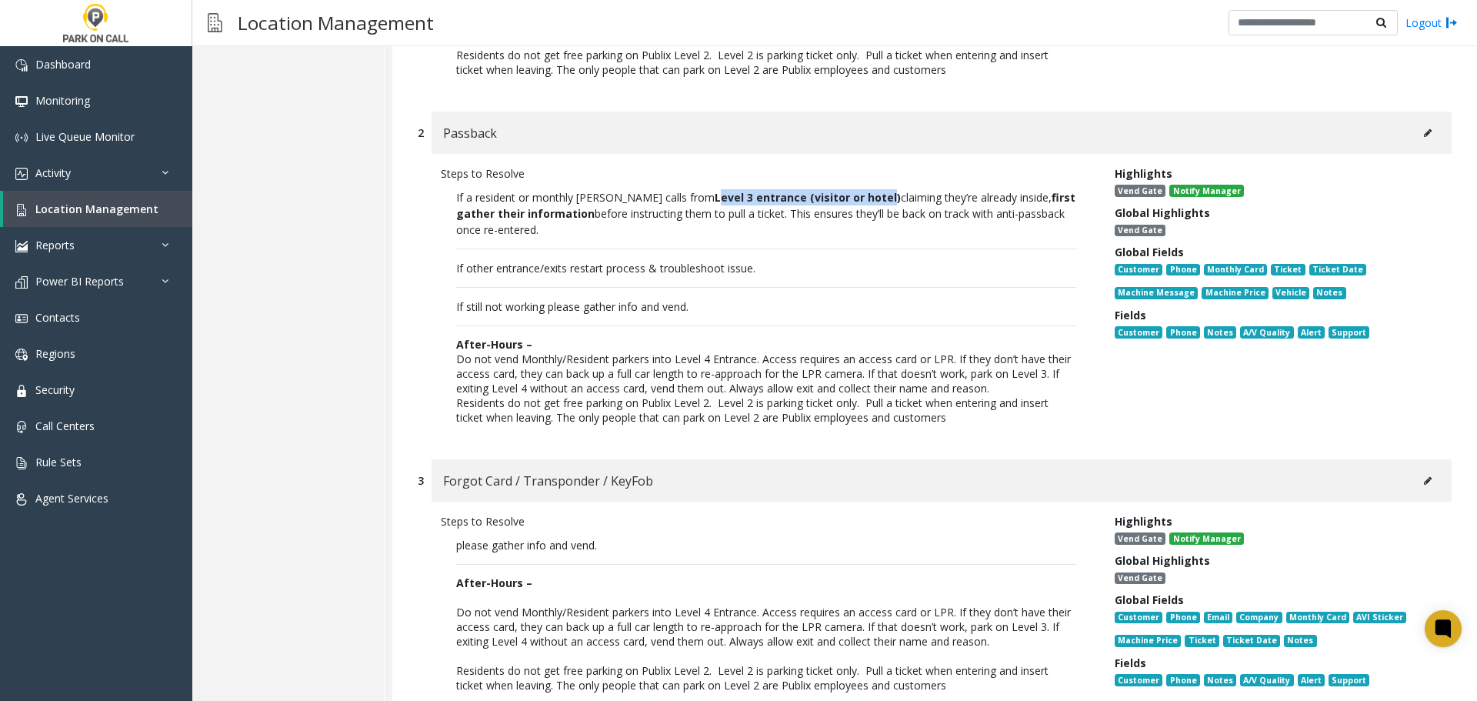
drag, startPoint x: 668, startPoint y: 194, endPoint x: 840, endPoint y: 203, distance: 171.8
click at [840, 203] on b "Level 3 entrance (visitor or hotel)" at bounding box center [808, 197] width 186 height 15
drag, startPoint x: 448, startPoint y: 271, endPoint x: 758, endPoint y: 267, distance: 310.0
click at [758, 267] on p "If a resident or monthly parker calls from Level 3 entrance (visitor or hotel) …" at bounding box center [766, 307] width 651 height 251
click at [809, 401] on p "Residents do not get free parking on Publix Level 2. Level 2 is parking ticket …" at bounding box center [766, 409] width 620 height 29
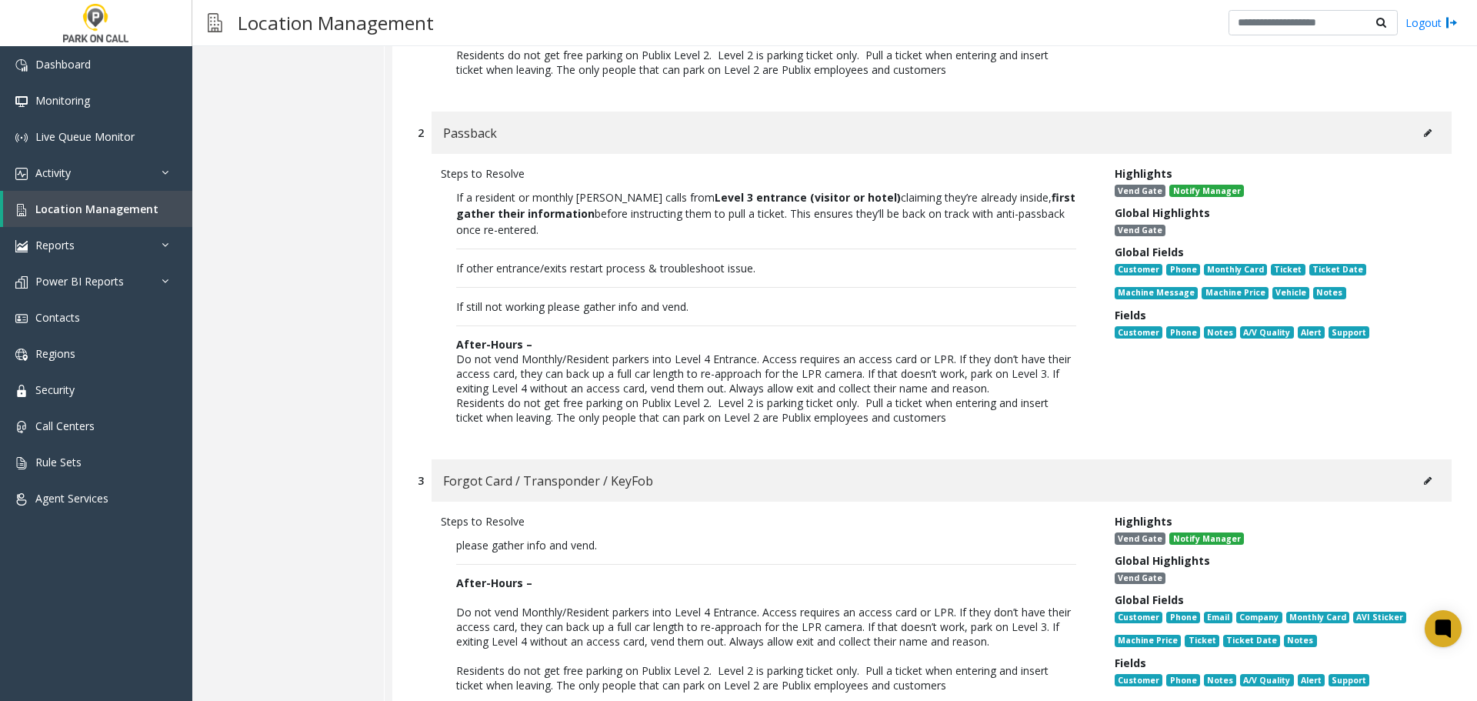
click at [831, 344] on p "After-Hours –" at bounding box center [766, 344] width 620 height 15
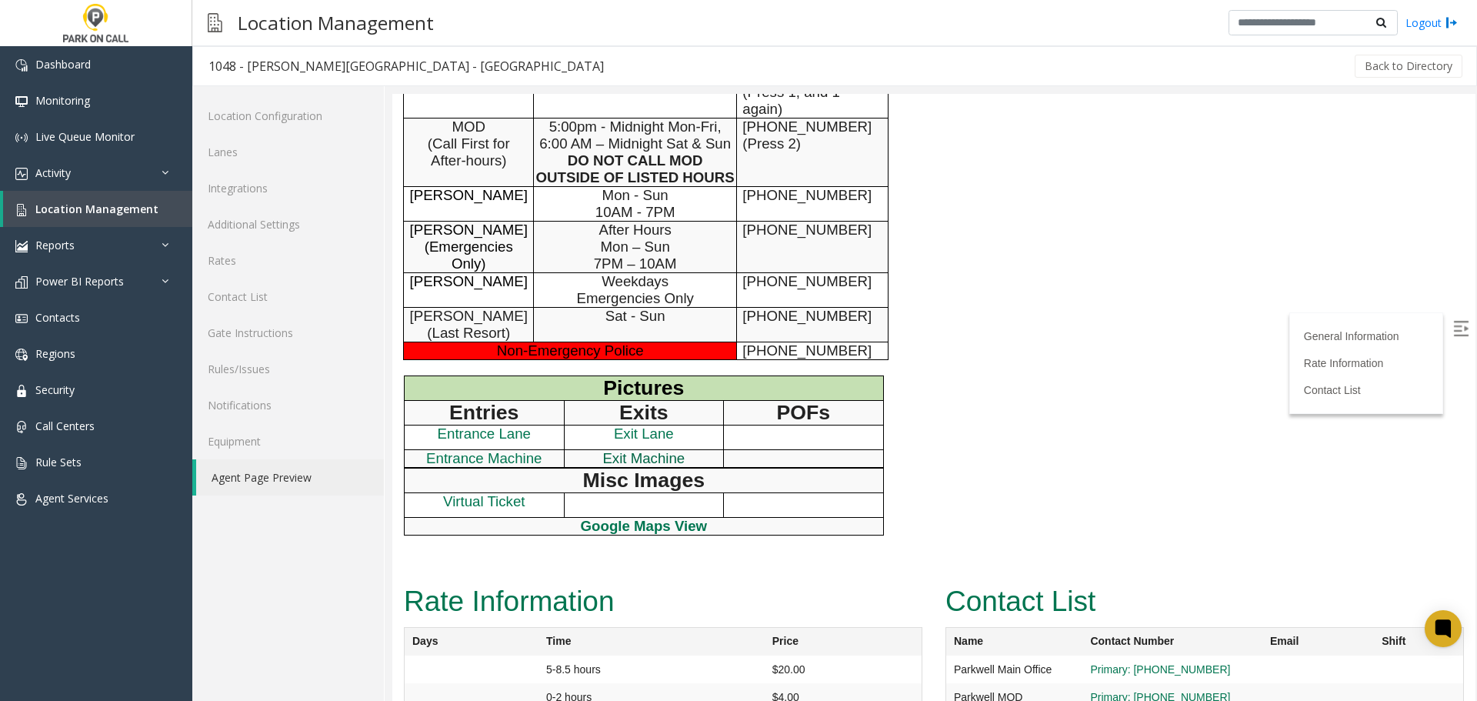
scroll to position [1078, 0]
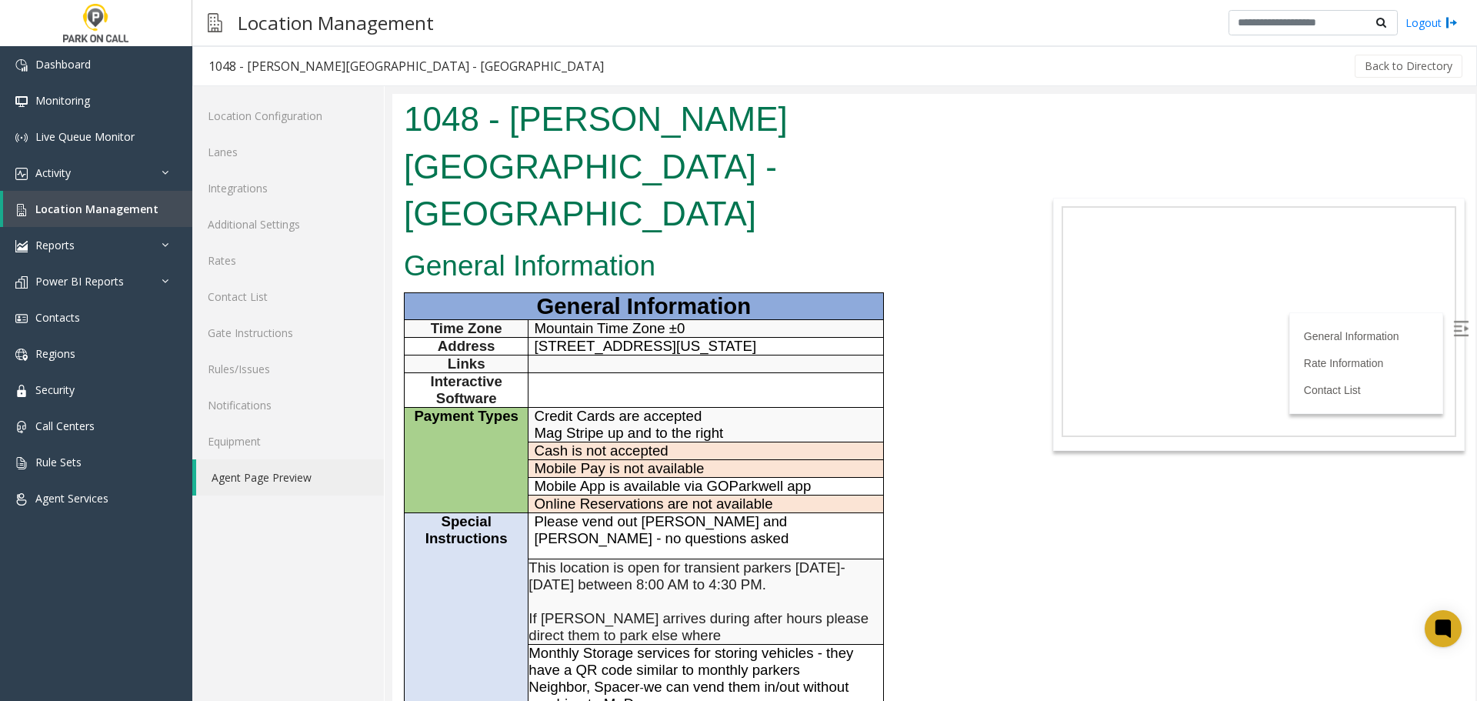
scroll to position [0, 0]
click at [270, 379] on link "Rules/Issues" at bounding box center [288, 369] width 192 height 36
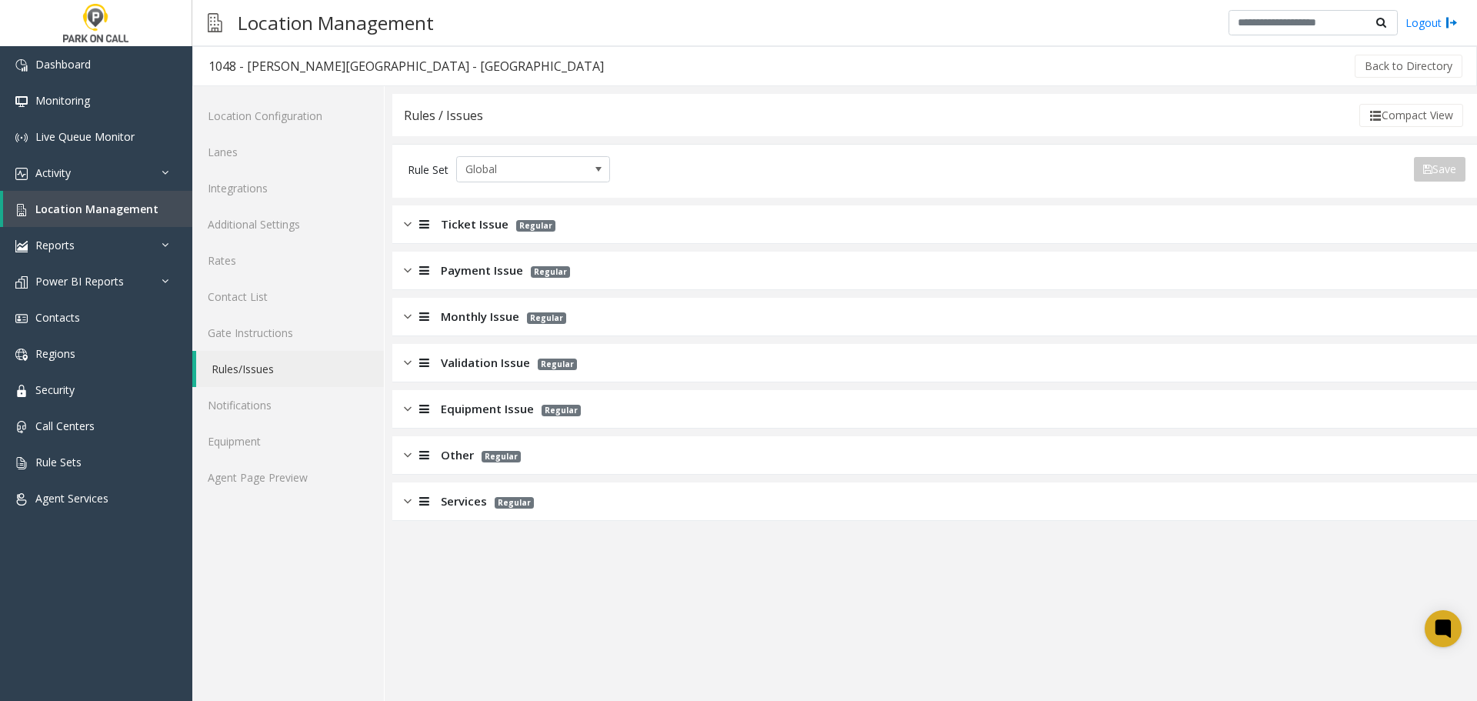
click at [621, 365] on div "Validation Issue Regular" at bounding box center [934, 363] width 1084 height 38
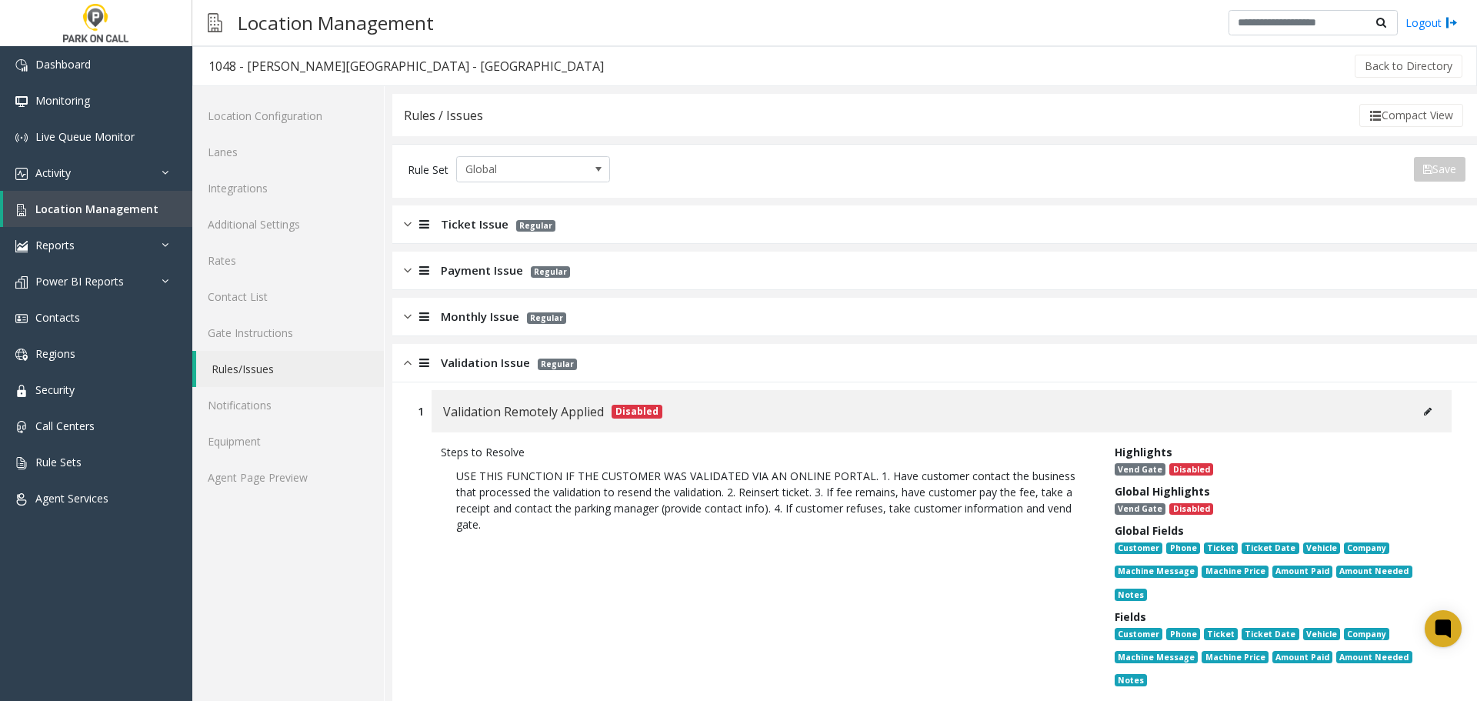
click at [669, 368] on div "Validation Issue Regular" at bounding box center [934, 363] width 1084 height 38
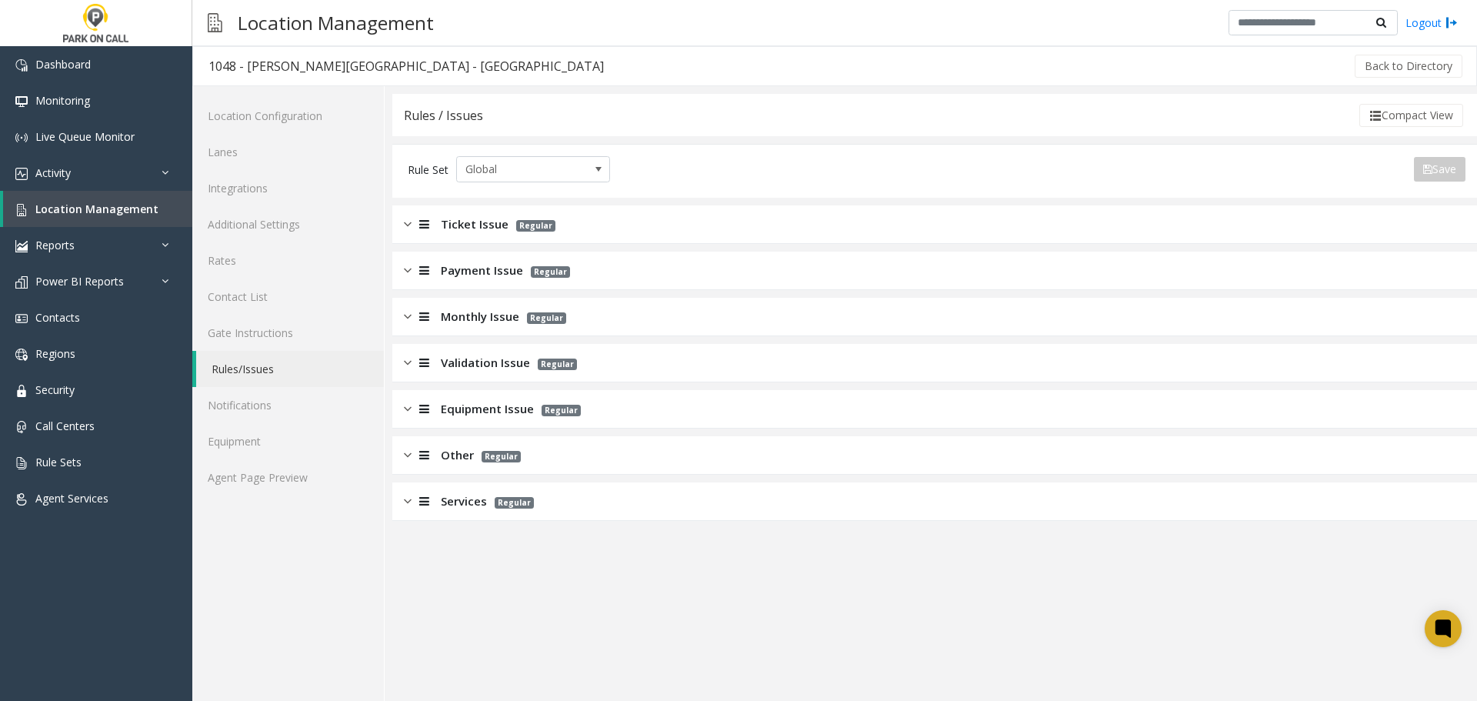
click at [660, 311] on div "Monthly Issue Regular" at bounding box center [934, 317] width 1084 height 38
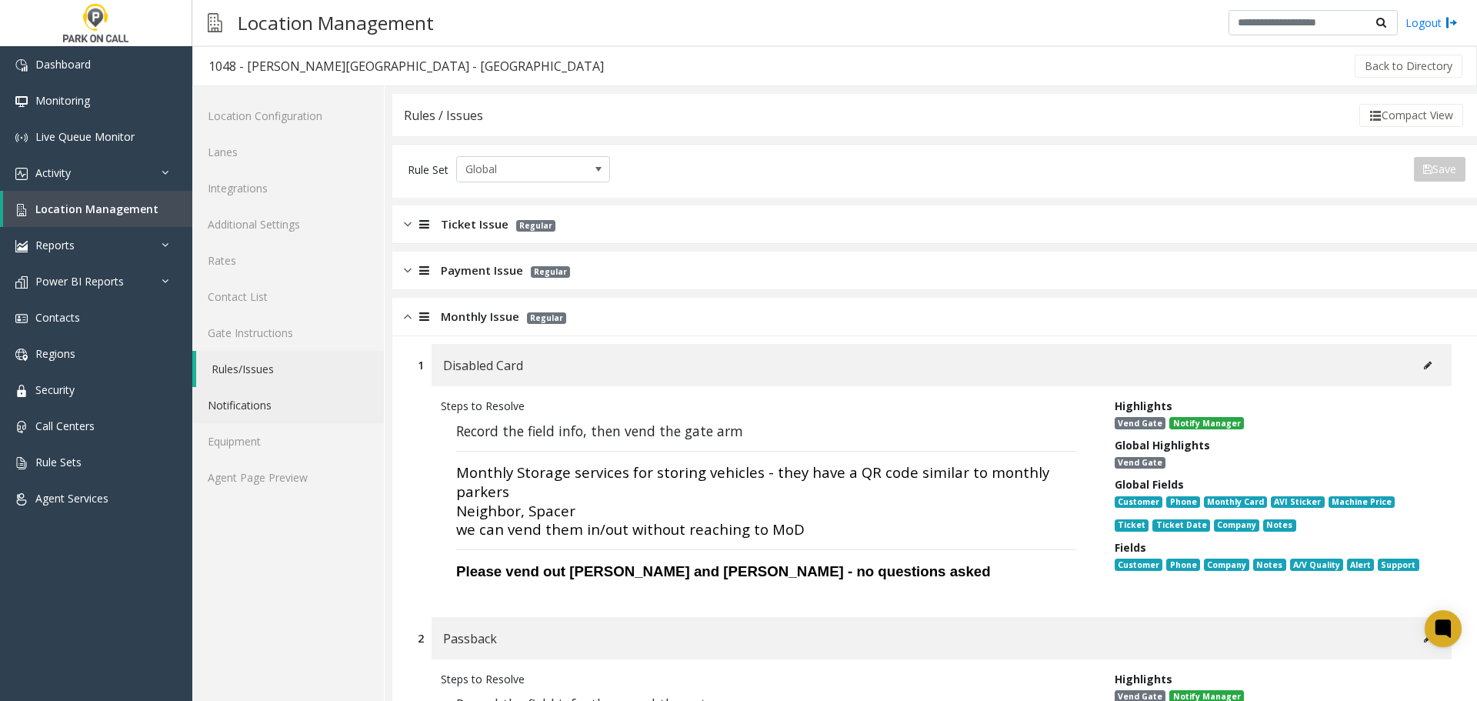
click at [319, 419] on link "Notifications" at bounding box center [288, 405] width 192 height 36
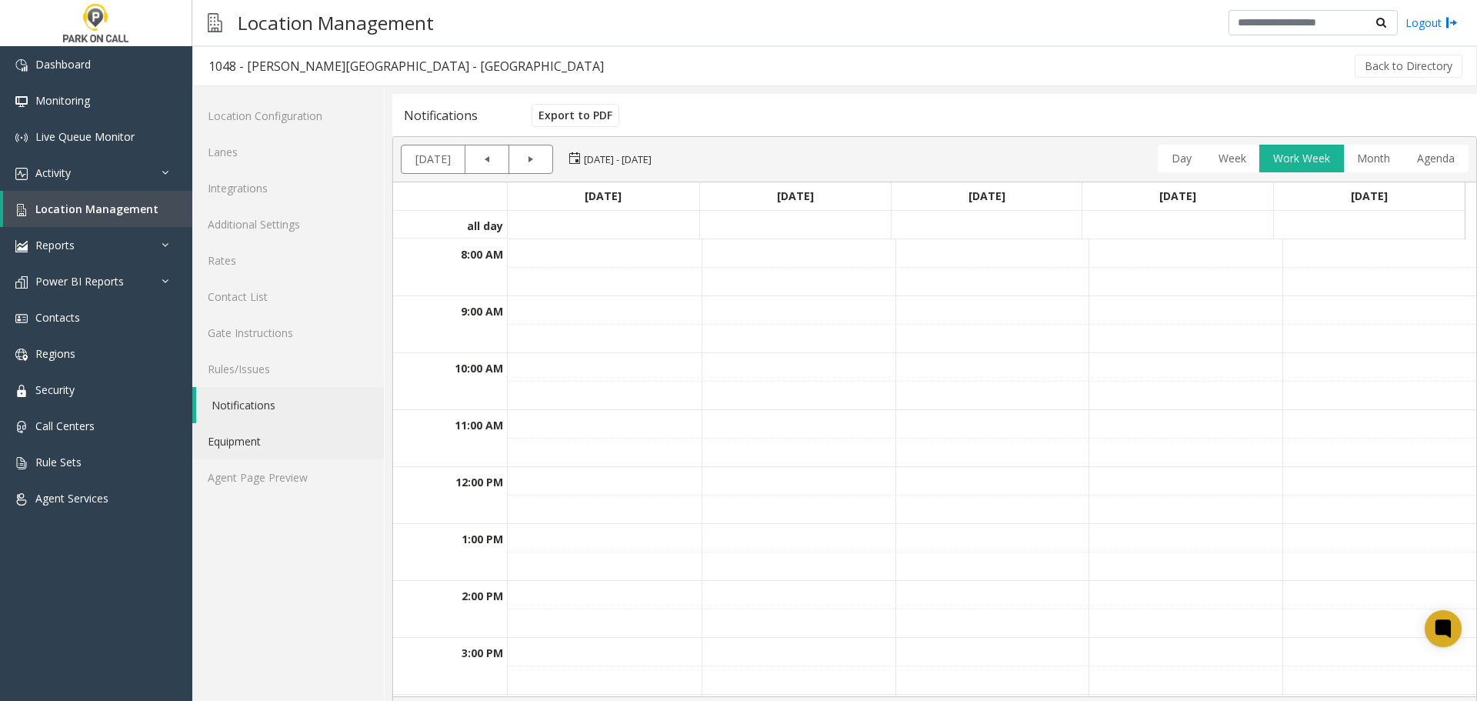
click at [319, 443] on link "Equipment" at bounding box center [288, 441] width 192 height 36
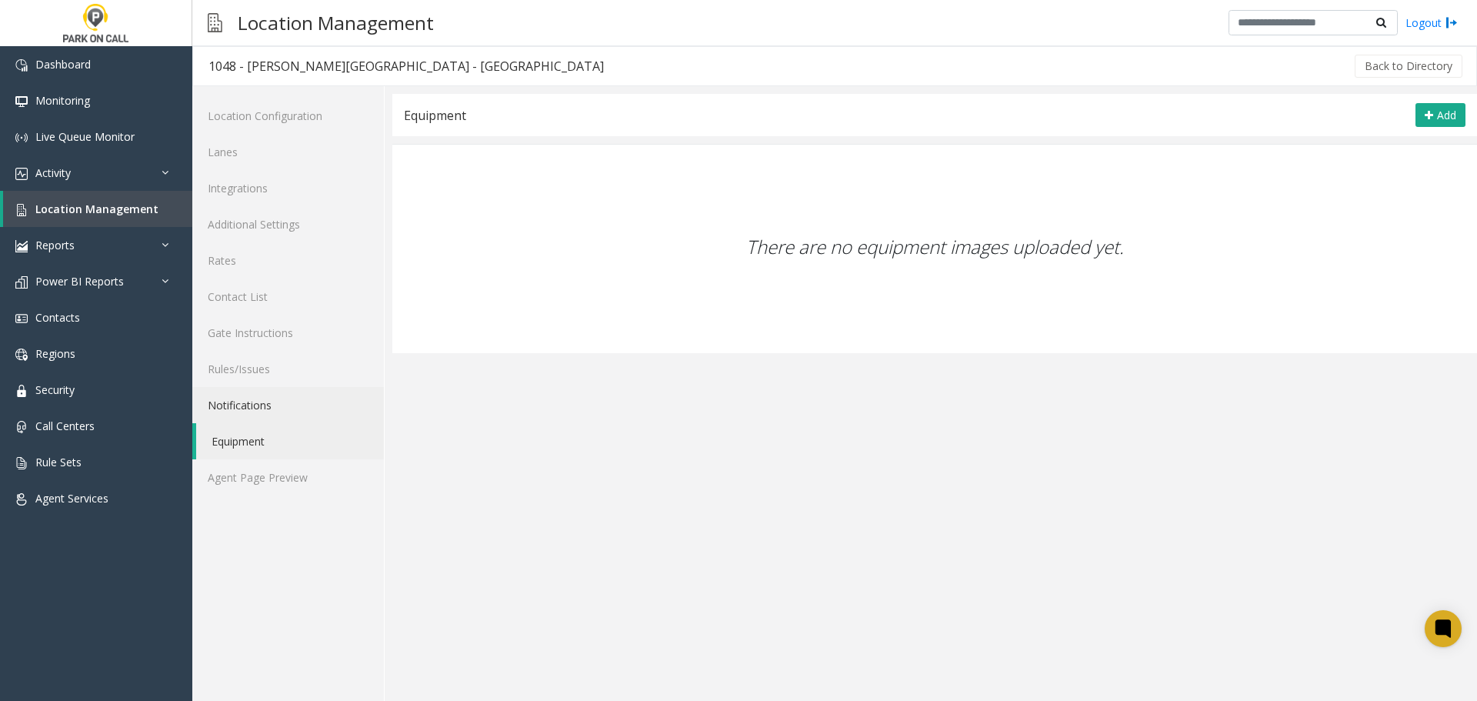
click at [276, 410] on link "Notifications" at bounding box center [288, 405] width 192 height 36
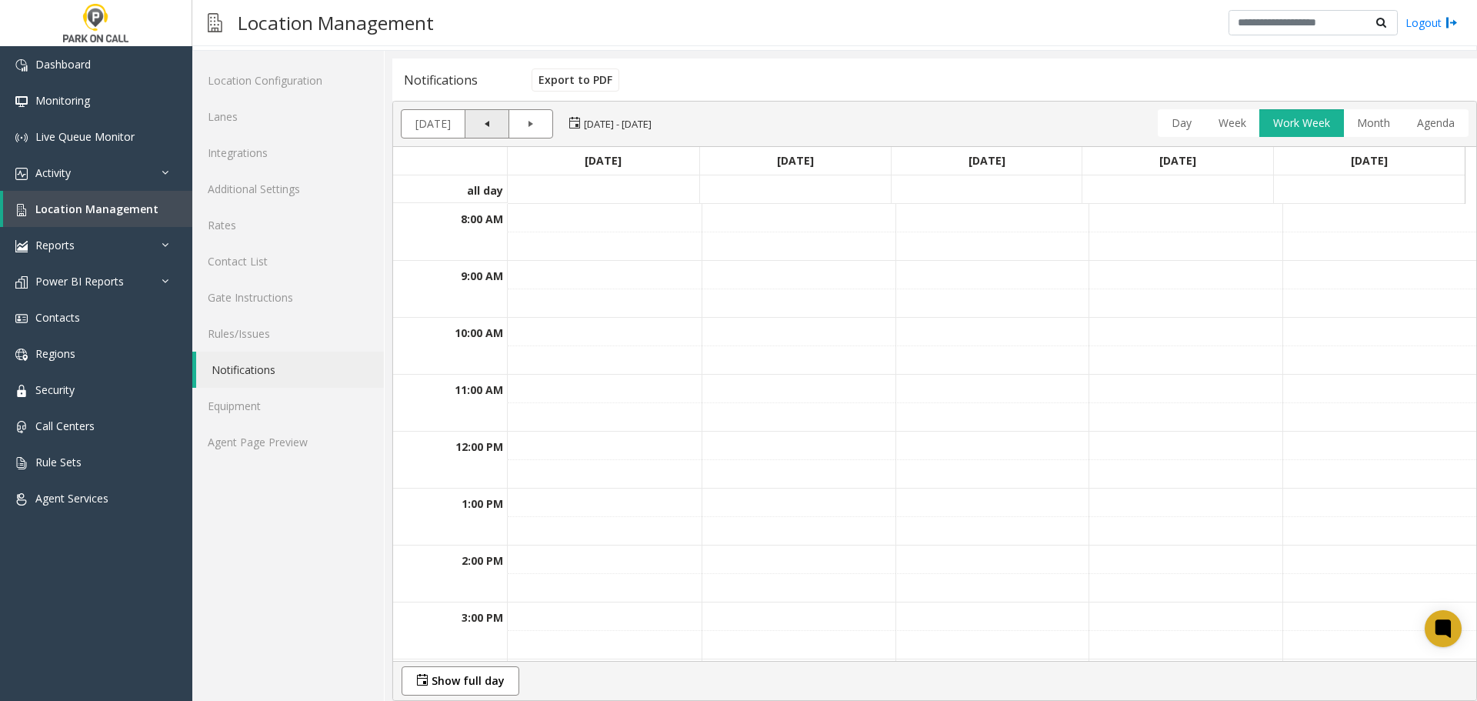
click at [479, 125] on link "Previous" at bounding box center [487, 124] width 28 height 28
click at [479, 692] on link "Show full day" at bounding box center [460, 681] width 101 height 28
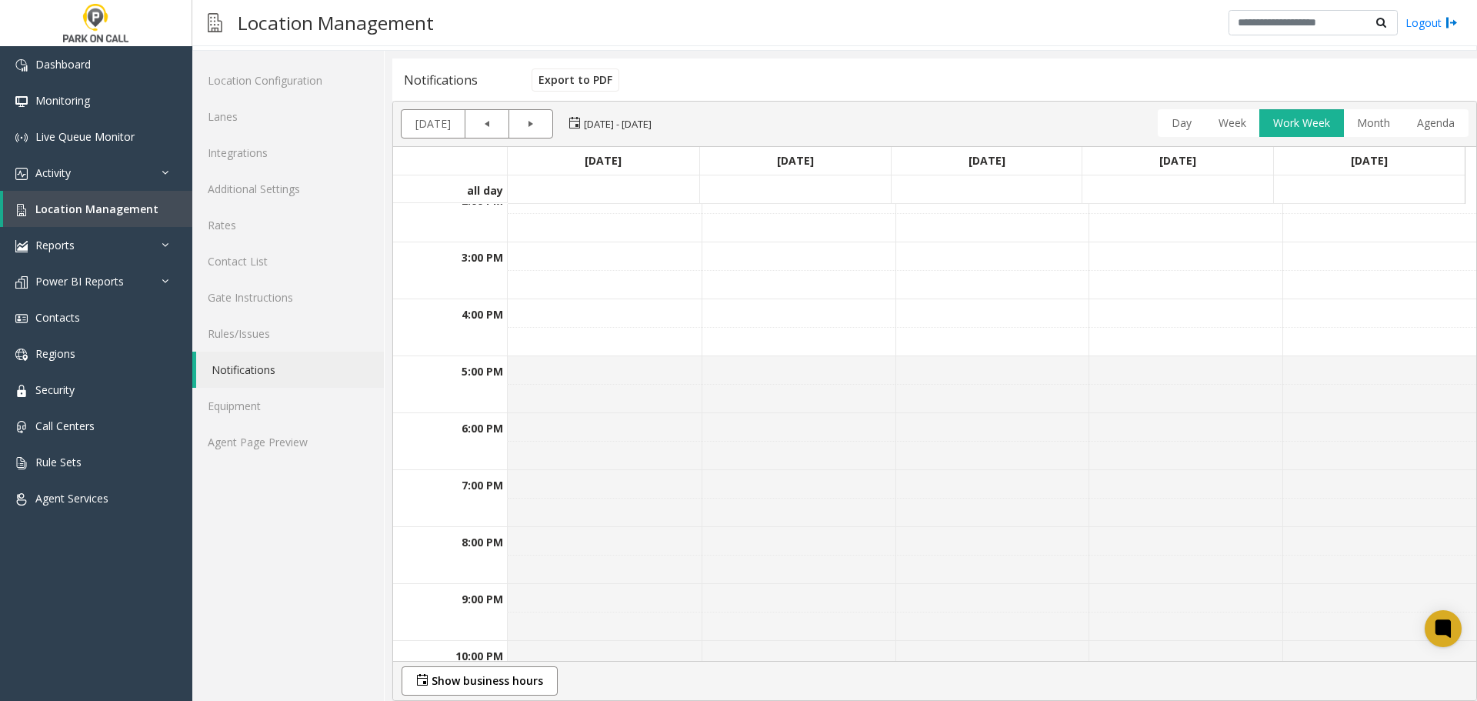
scroll to position [908, 0]
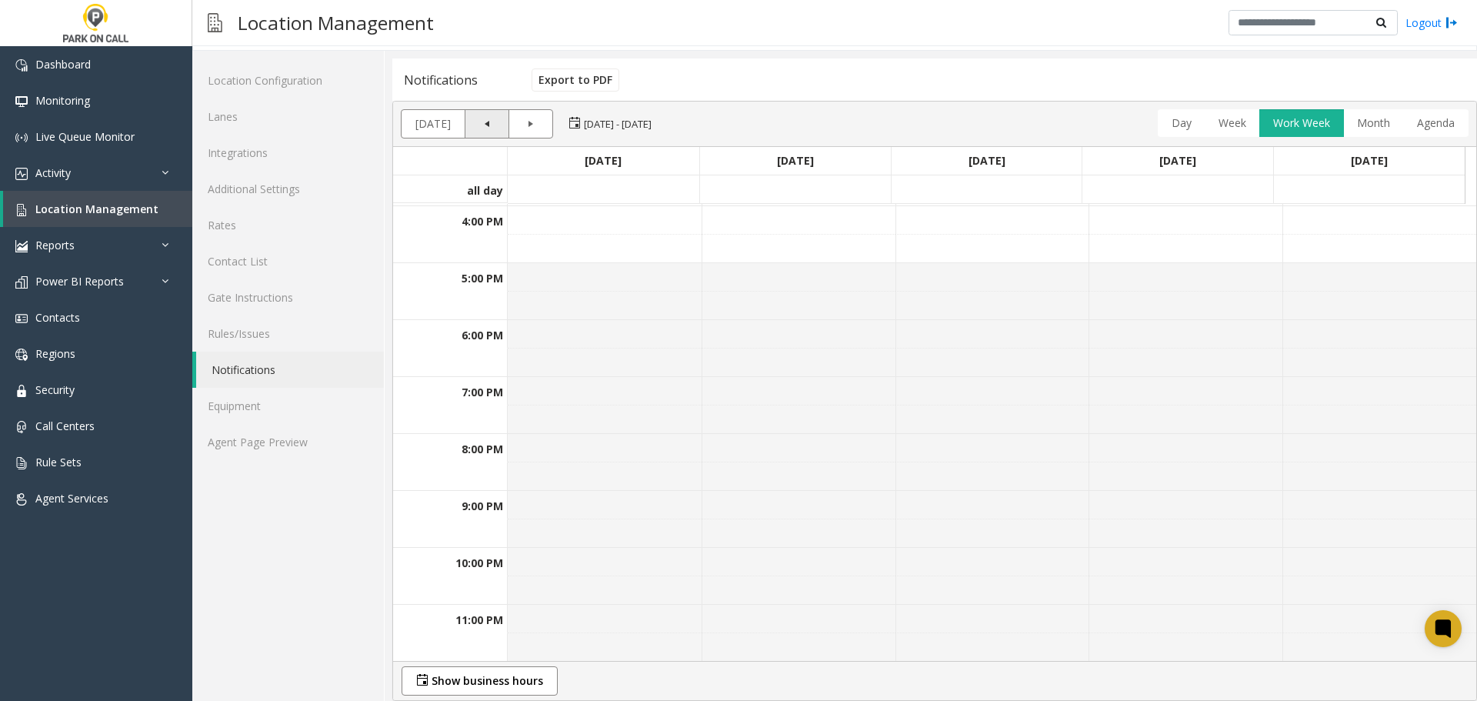
click at [488, 130] on link "Previous" at bounding box center [487, 124] width 28 height 28
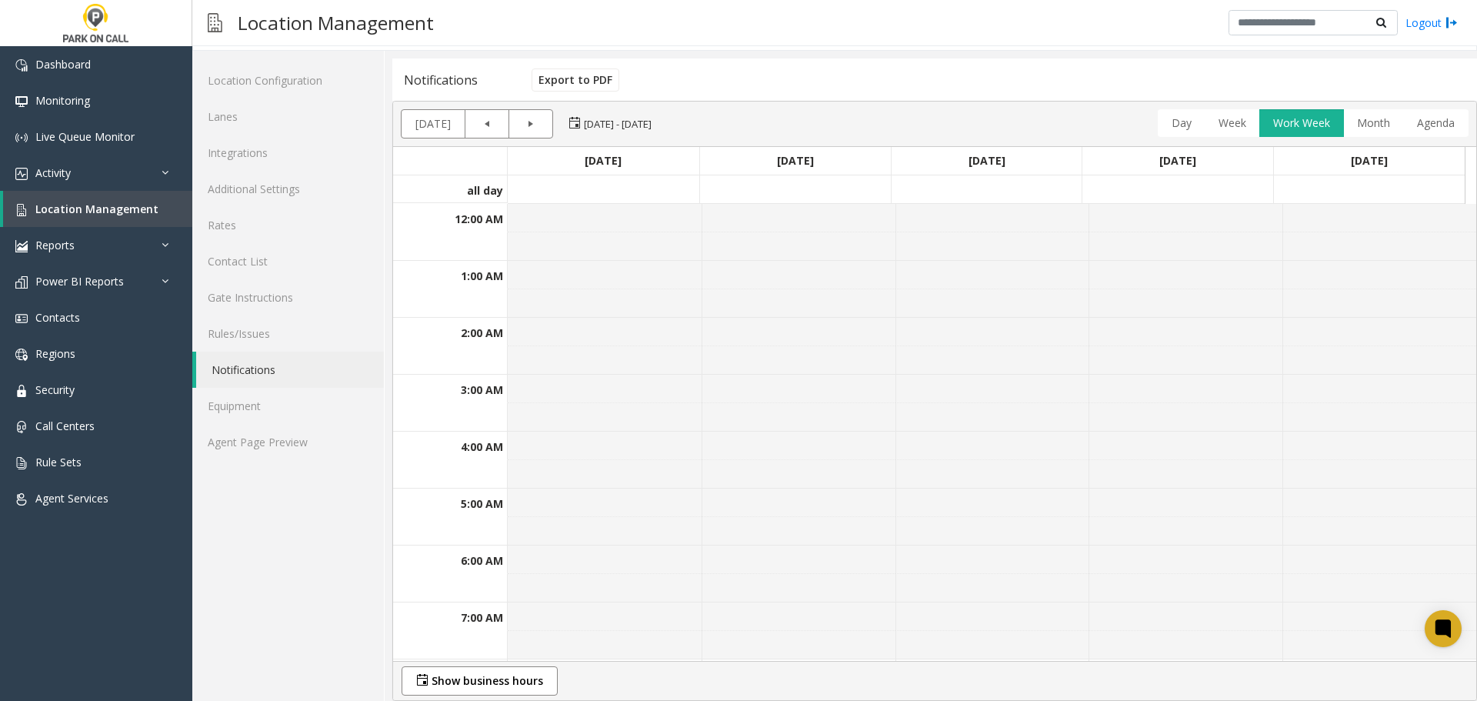
scroll to position [0, 0]
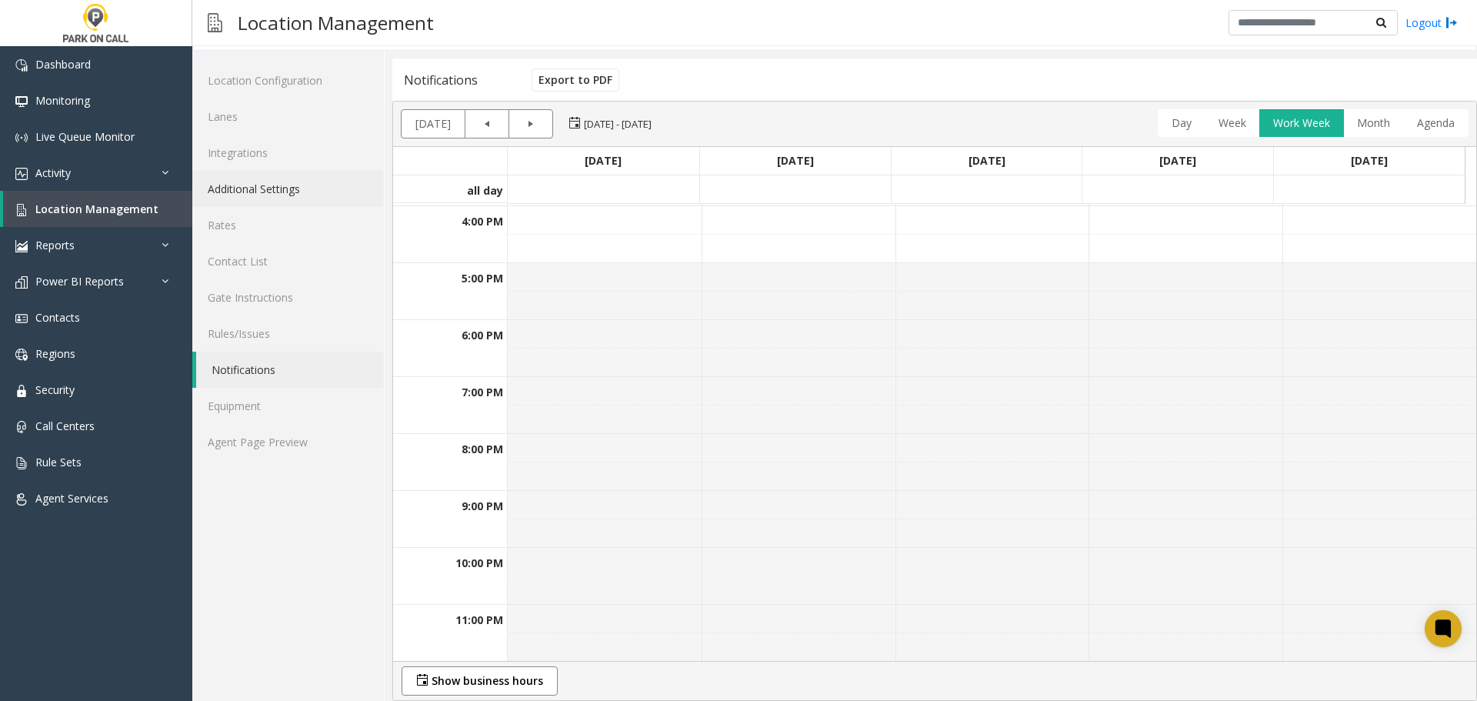
click at [285, 175] on link "Additional Settings" at bounding box center [288, 189] width 192 height 36
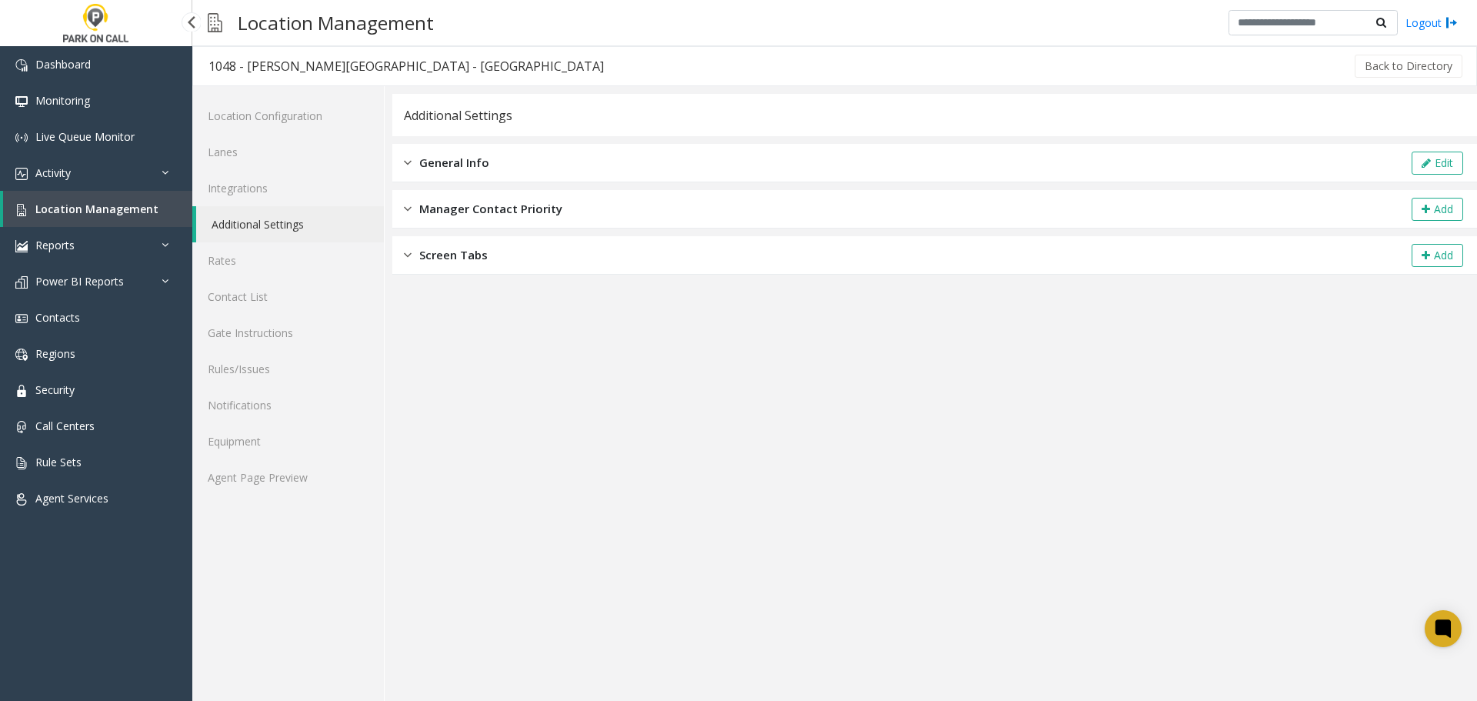
click at [76, 199] on link "Location Management" at bounding box center [97, 209] width 189 height 36
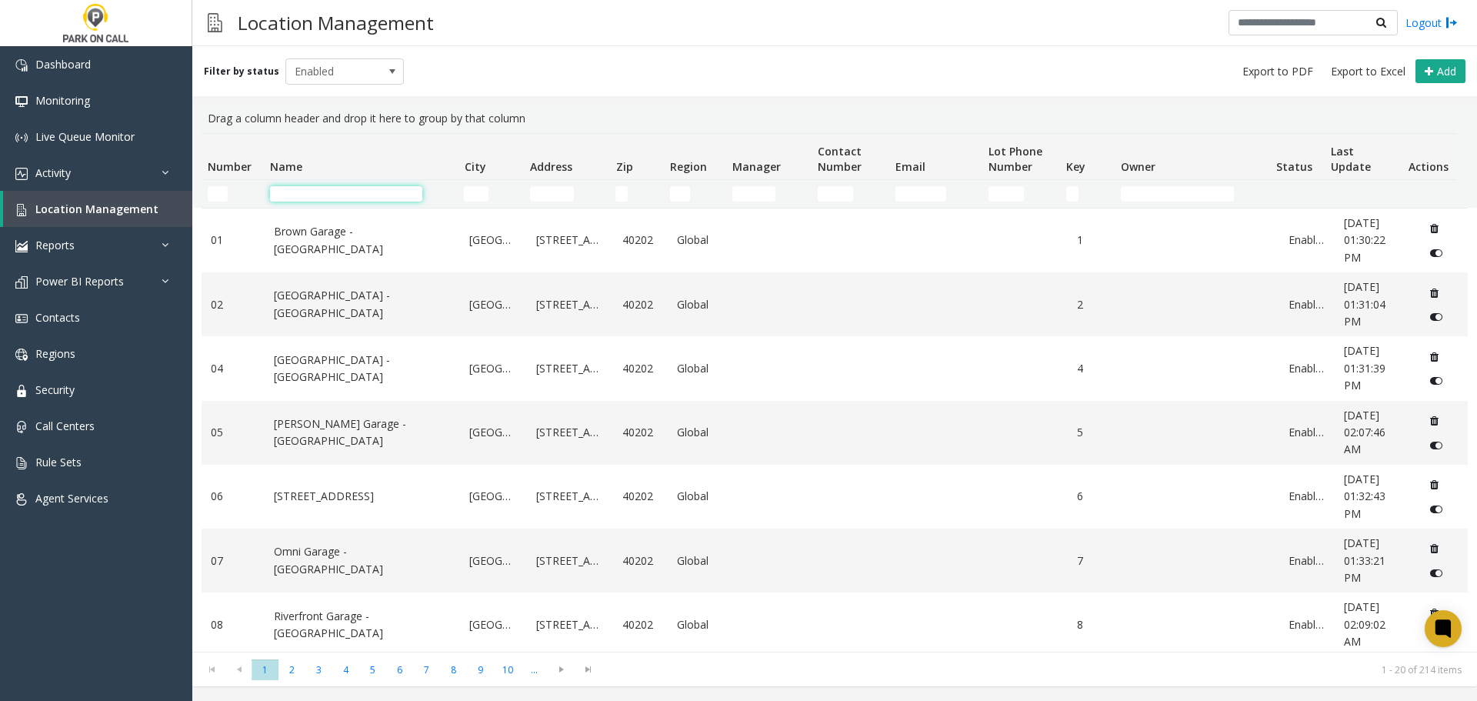
click at [311, 194] on input "Name Filter" at bounding box center [346, 193] width 152 height 15
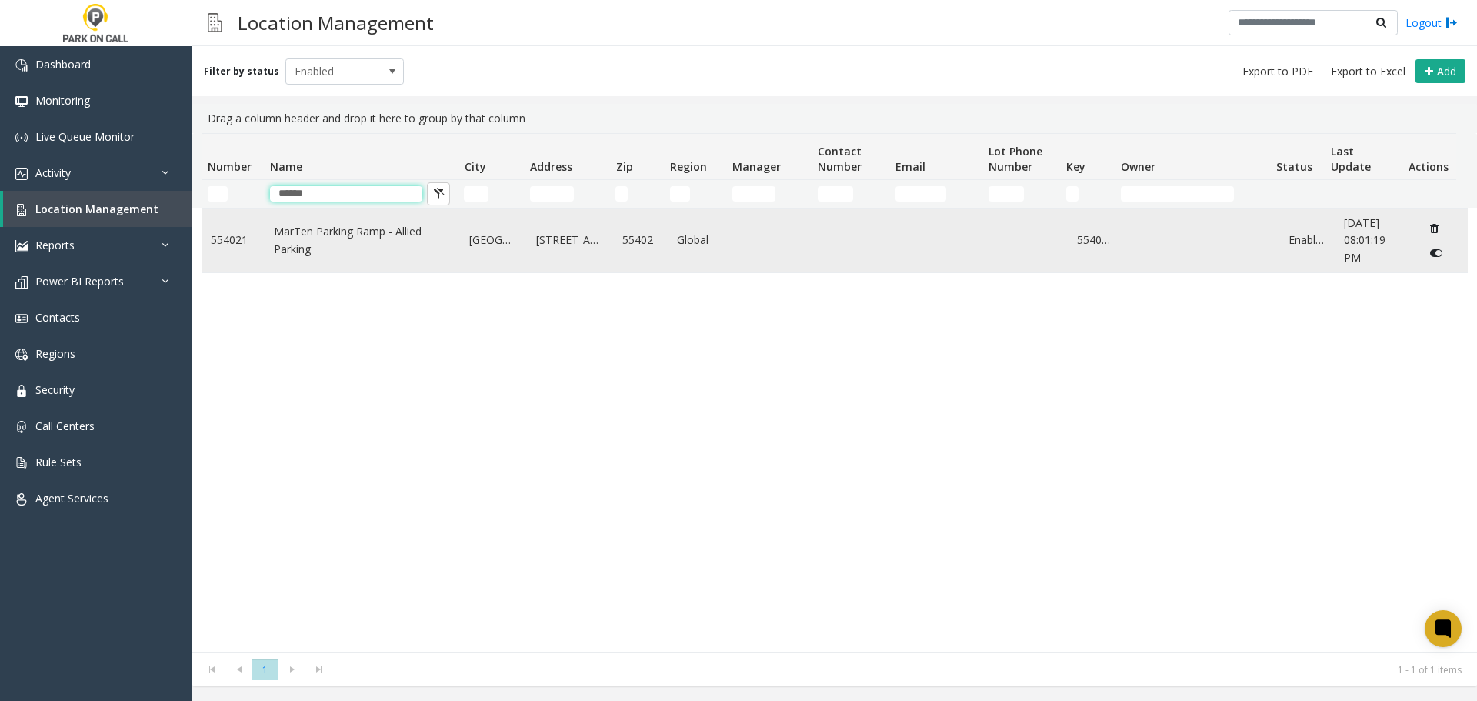
type input "******"
click at [340, 233] on link "MarTen Parking Ramp - Allied Parking" at bounding box center [363, 240] width 178 height 35
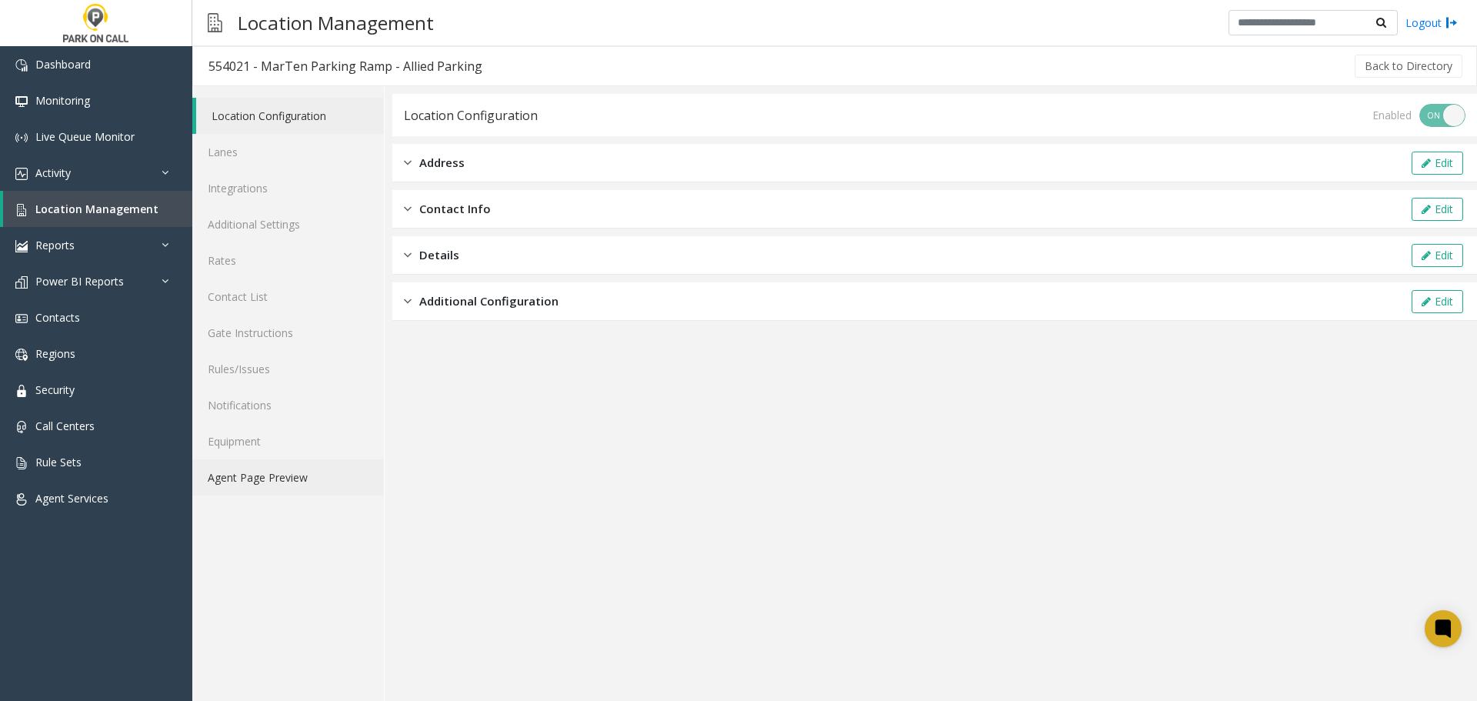
click at [314, 482] on link "Agent Page Preview" at bounding box center [288, 477] width 192 height 36
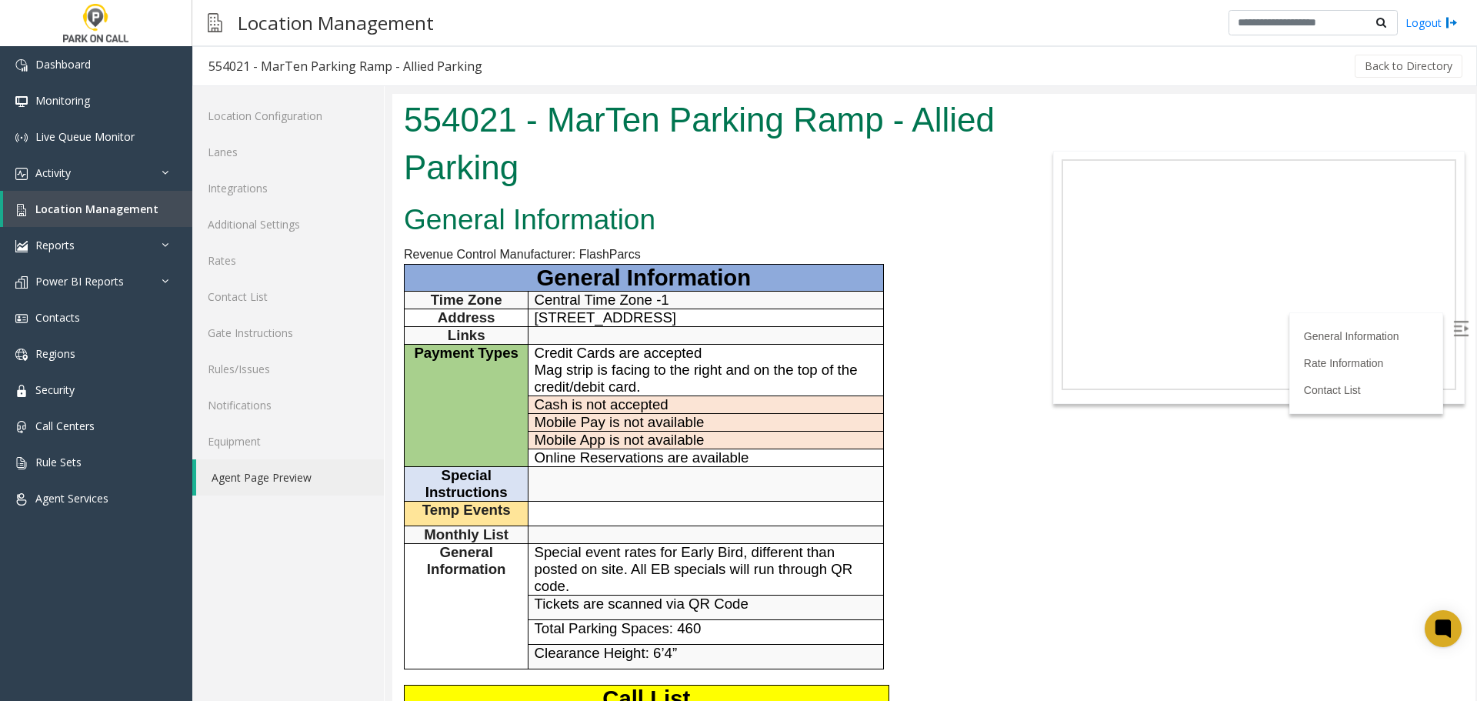
click at [957, 485] on div "General Information Revenue Control Manufacturer: FlashParcs General Informatio…" at bounding box center [707, 667] width 631 height 940
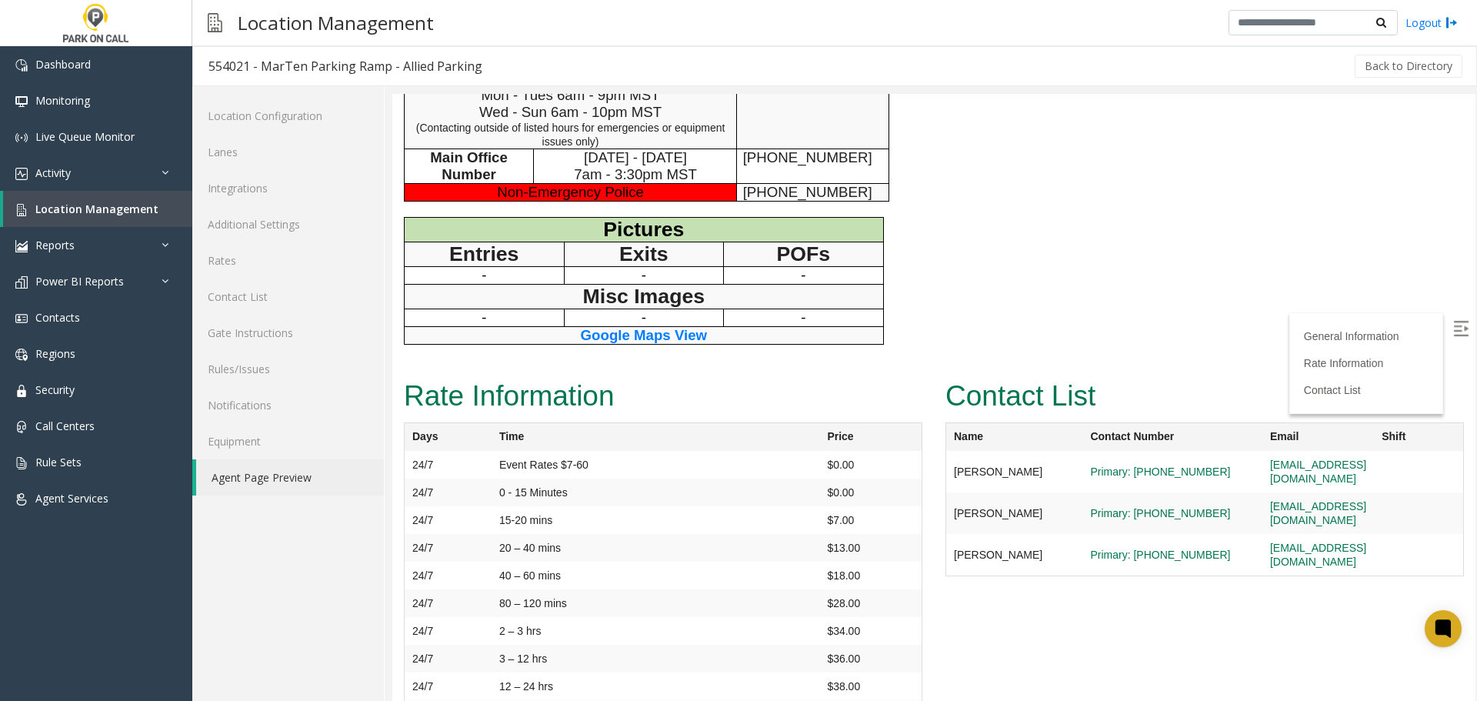
scroll to position [862, 0]
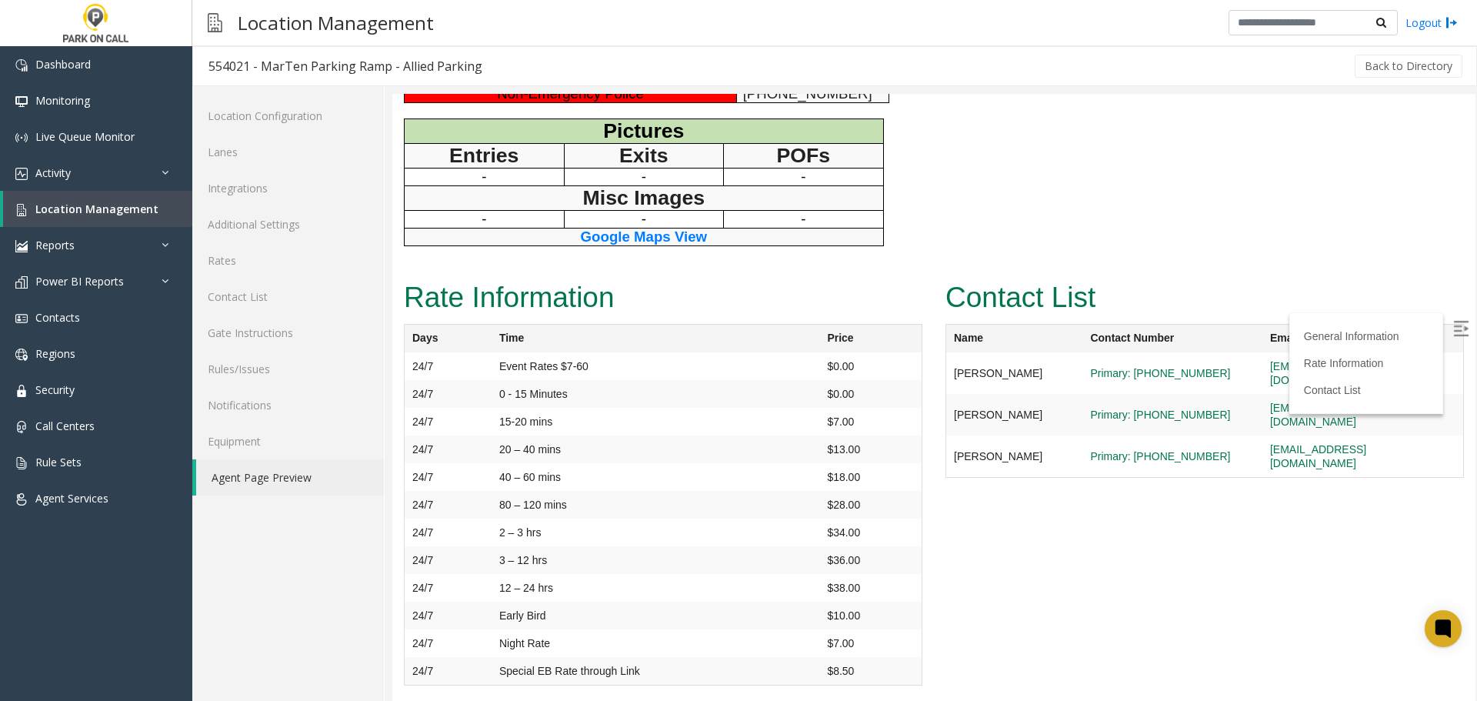
click at [251, 474] on link "Agent Page Preview" at bounding box center [290, 477] width 188 height 36
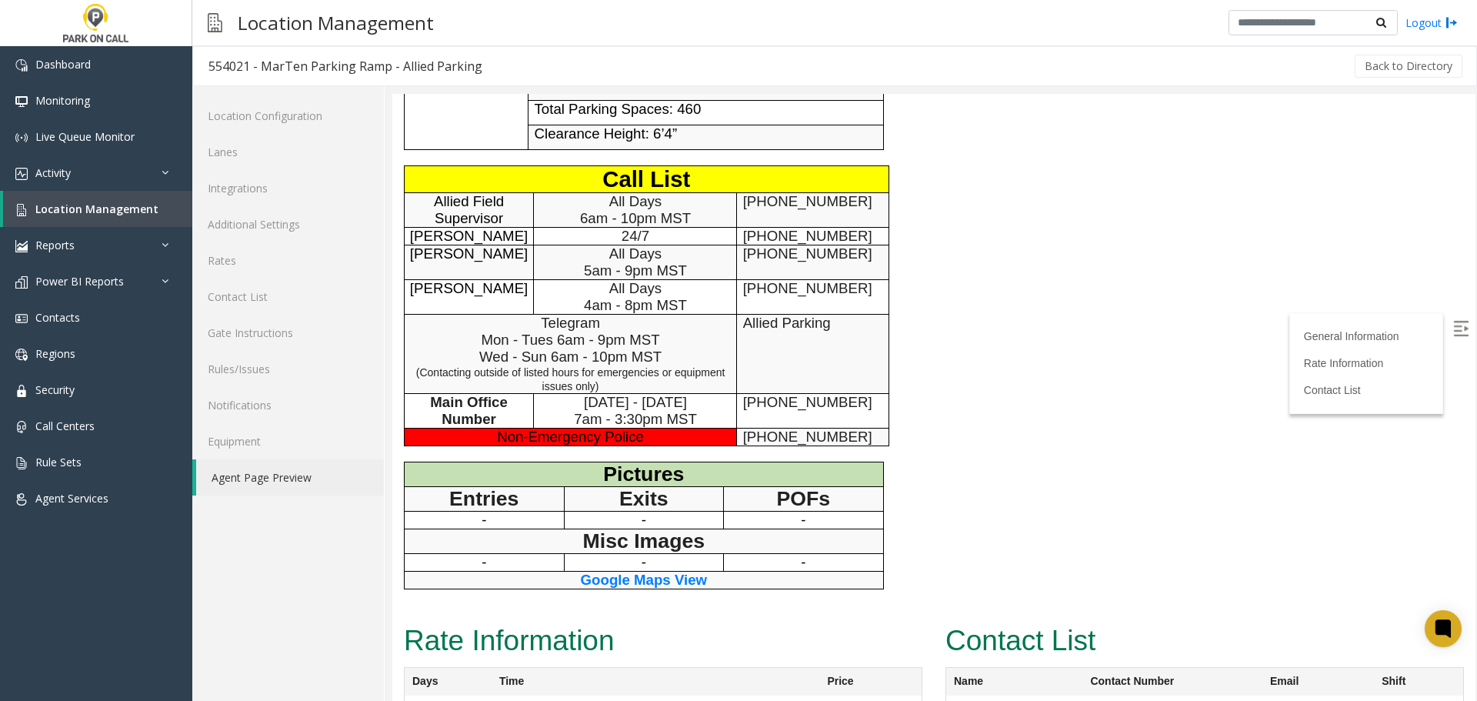
scroll to position [247, 0]
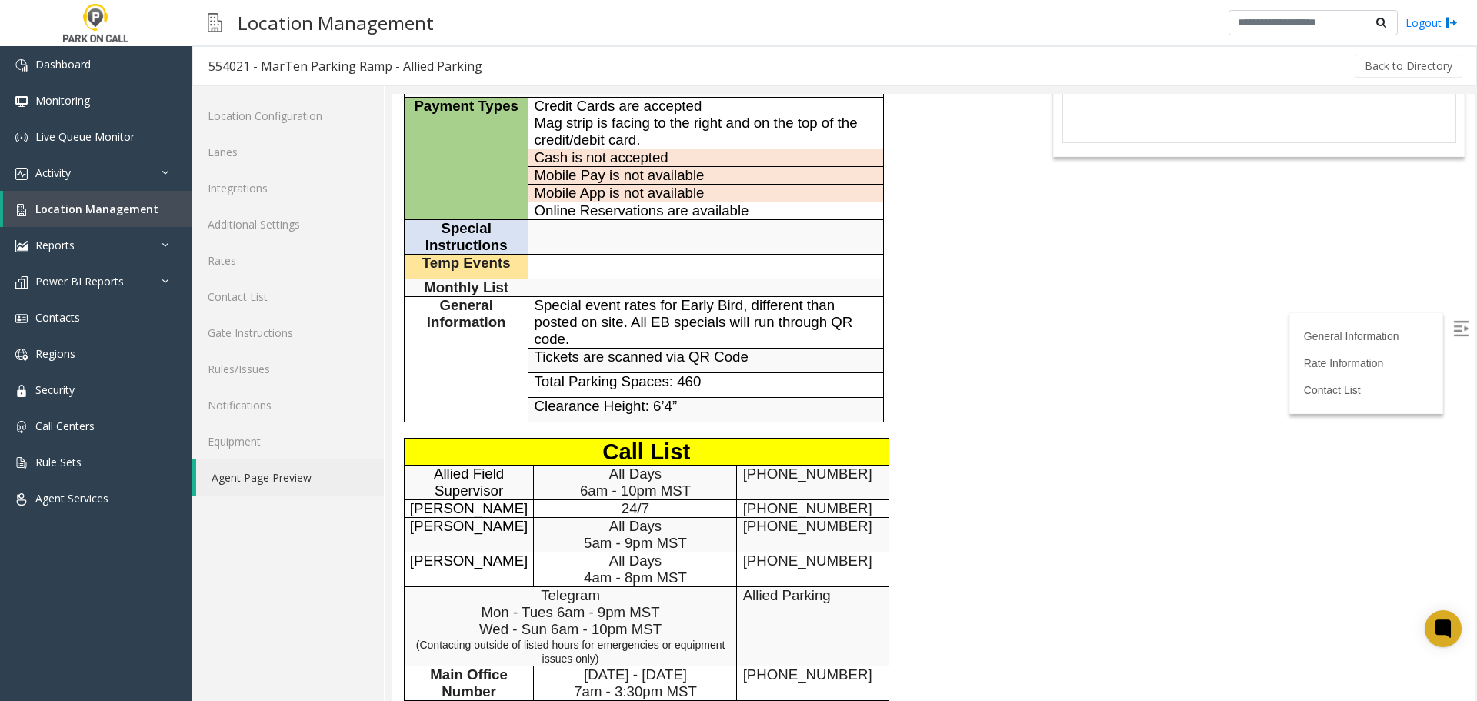
click at [469, 280] on span "Monthly List" at bounding box center [466, 287] width 85 height 16
click at [1180, 377] on body "554021 - MarTen Parking Ramp - Allied Parking General Information Revenue Contr…" at bounding box center [933, 150] width 1083 height 607
